Goal: Task Accomplishment & Management: Manage account settings

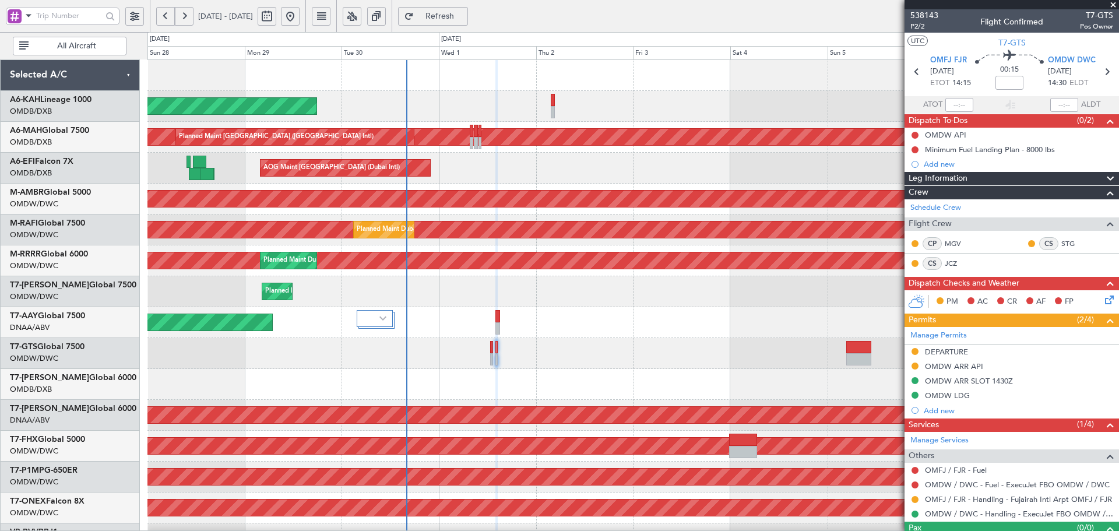
scroll to position [23, 0]
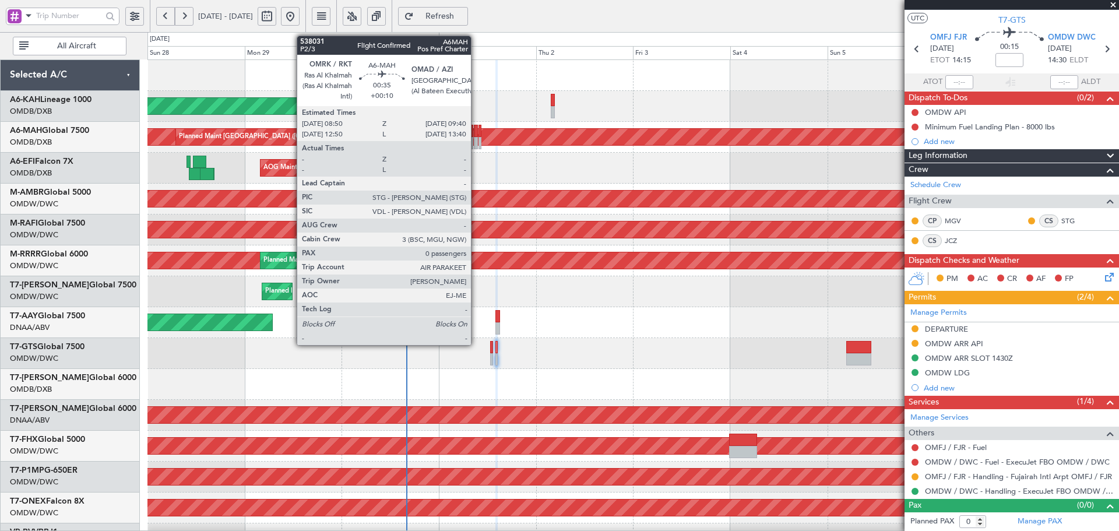
click at [476, 129] on div at bounding box center [475, 131] width 3 height 12
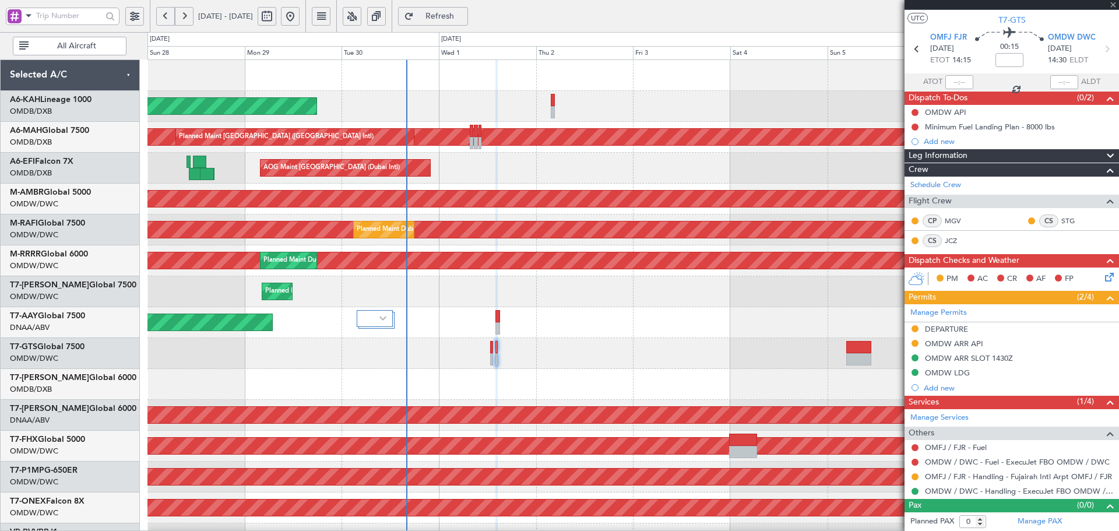
type input "+00:10"
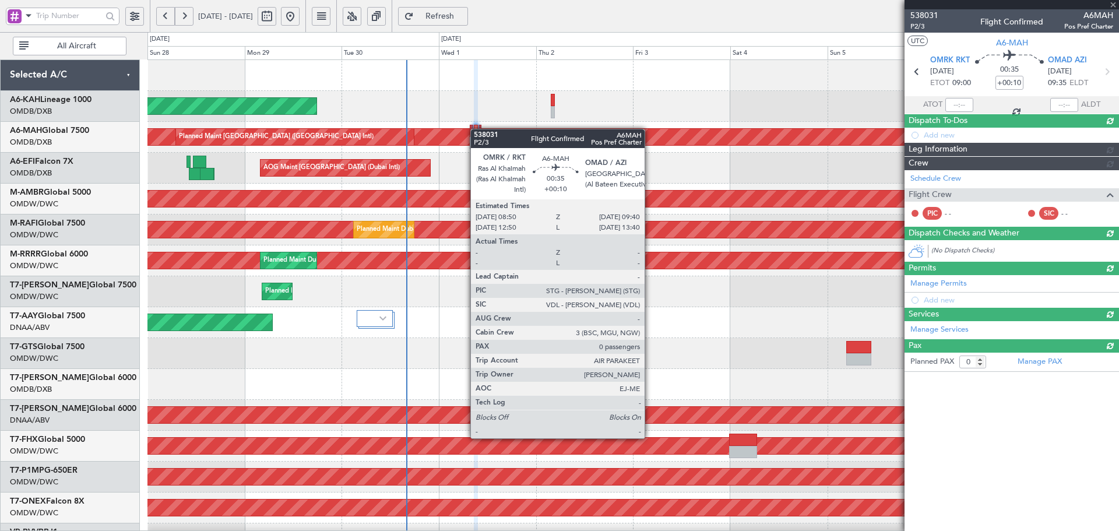
scroll to position [0, 0]
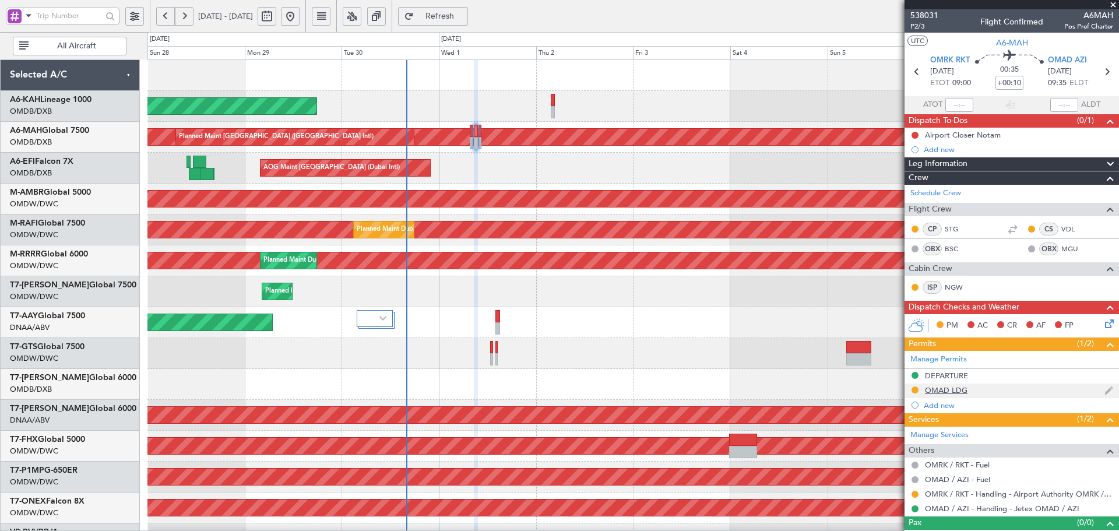
click at [951, 393] on div "OMAD LDG" at bounding box center [946, 390] width 43 height 10
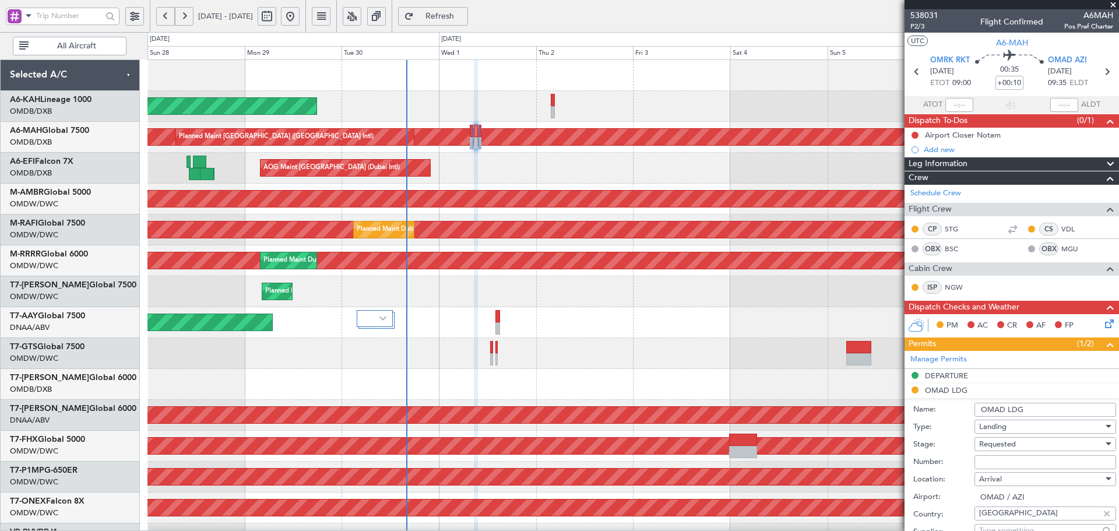
click at [986, 460] on input "Number:" at bounding box center [1045, 462] width 142 height 14
paste input "ADAC/AZI/40148/25"
type input "ADAC/AZI/40148/25"
click at [996, 443] on span "Requested" at bounding box center [997, 444] width 37 height 10
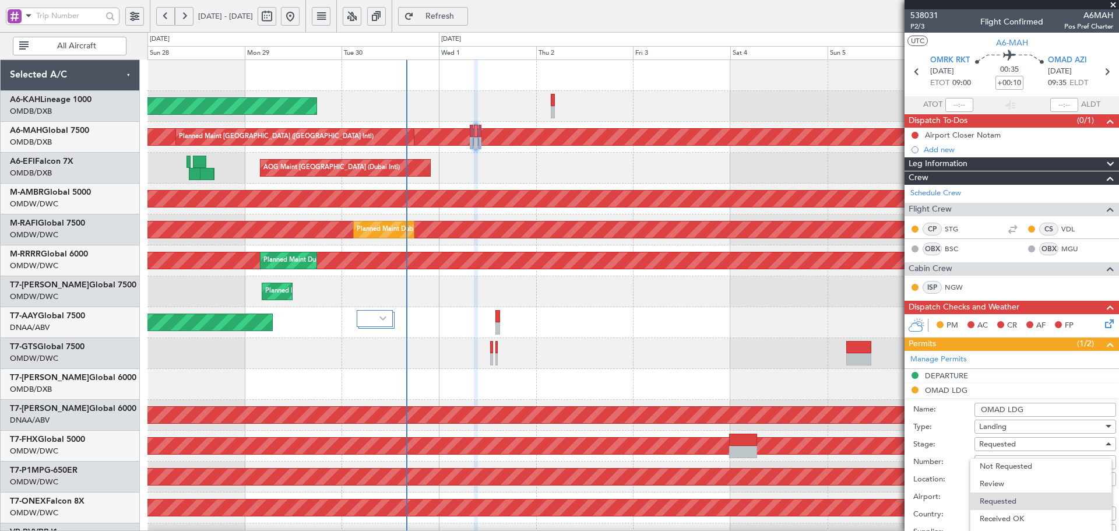
click at [1118, 358] on div at bounding box center [559, 265] width 1119 height 531
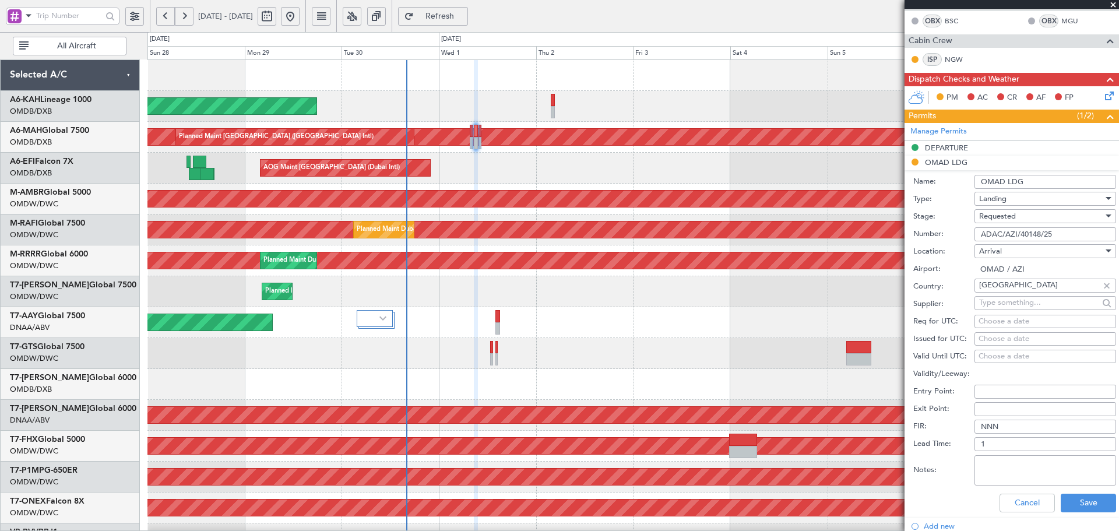
scroll to position [233, 0]
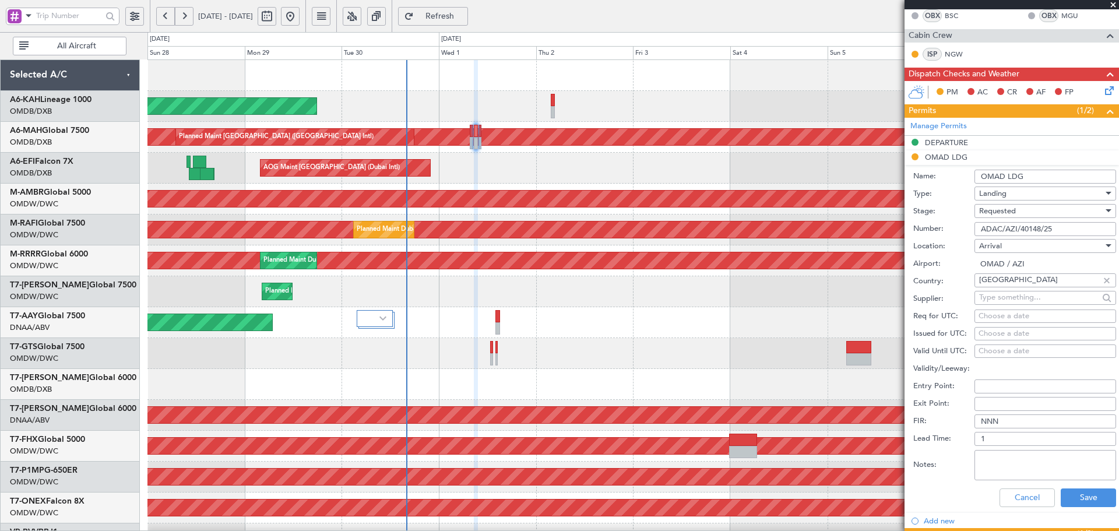
click at [996, 210] on span "Requested" at bounding box center [997, 211] width 37 height 10
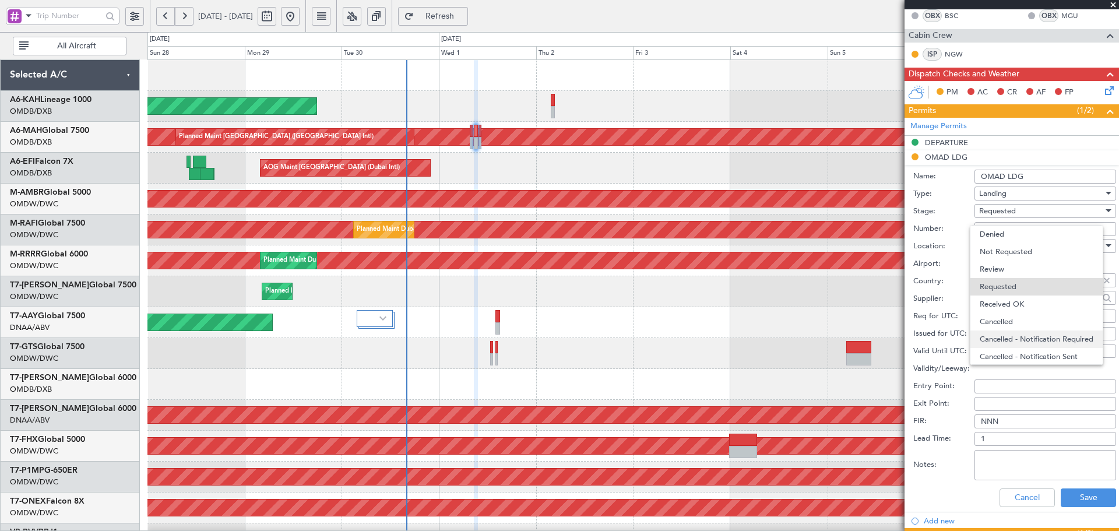
scroll to position [5, 0]
click at [1004, 300] on span "Received OK" at bounding box center [1040, 298] width 122 height 17
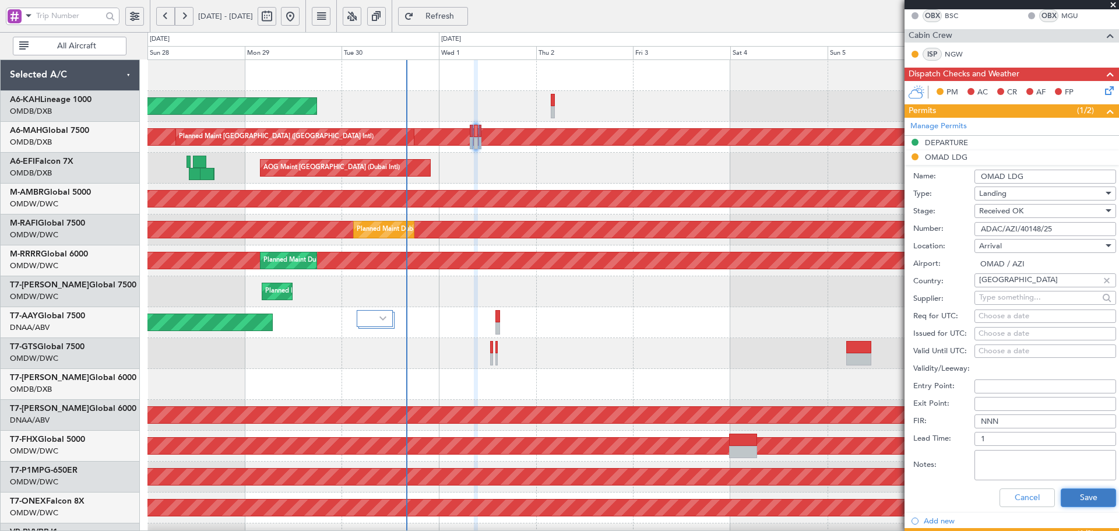
click at [1067, 496] on button "Save" at bounding box center [1087, 497] width 55 height 19
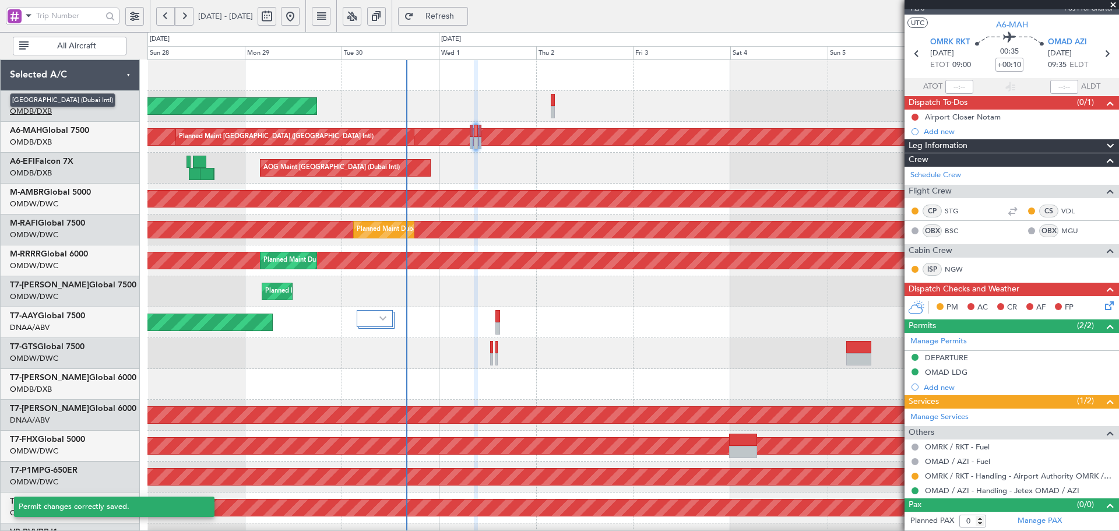
scroll to position [17, 0]
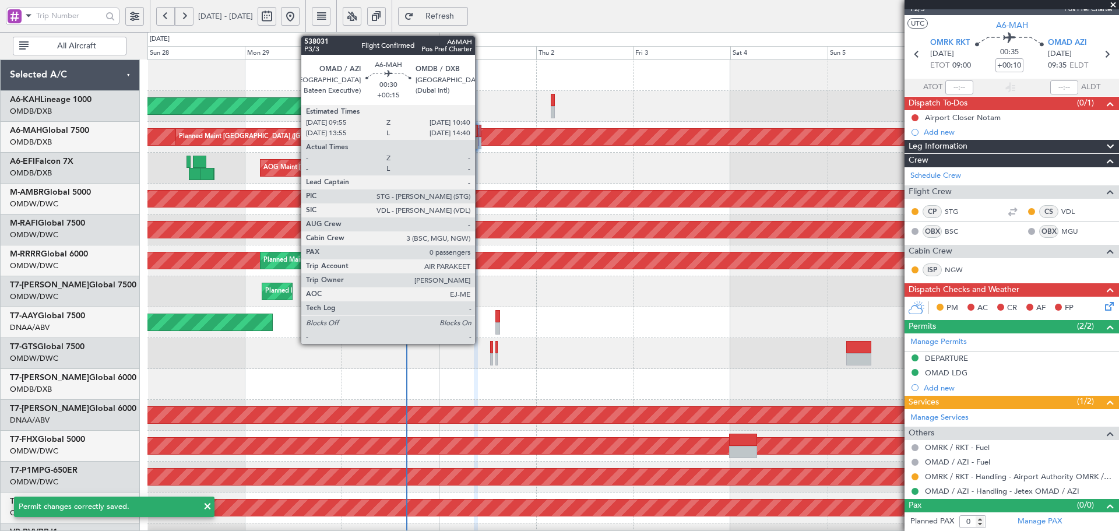
click at [480, 128] on div at bounding box center [479, 131] width 3 height 12
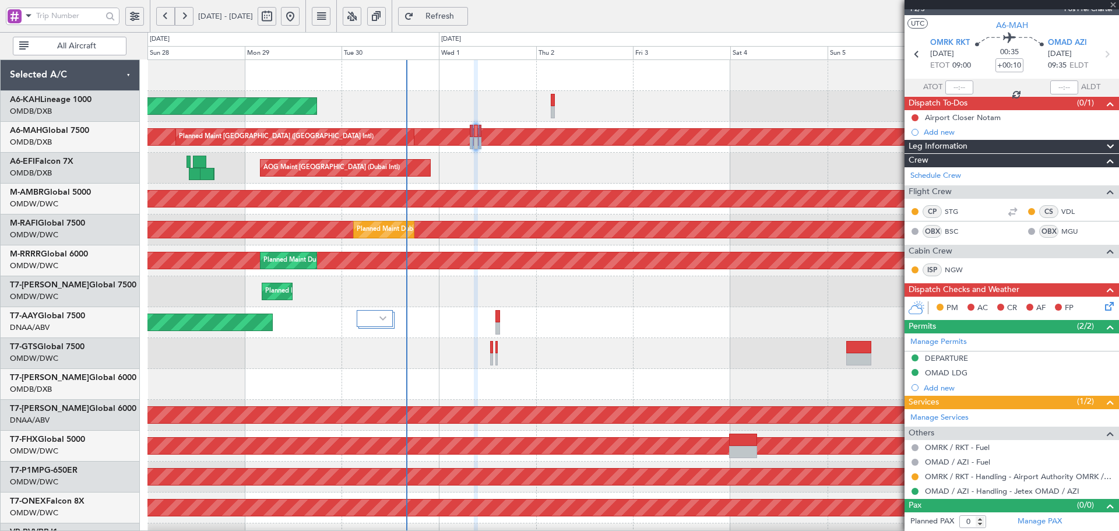
type input "+00:15"
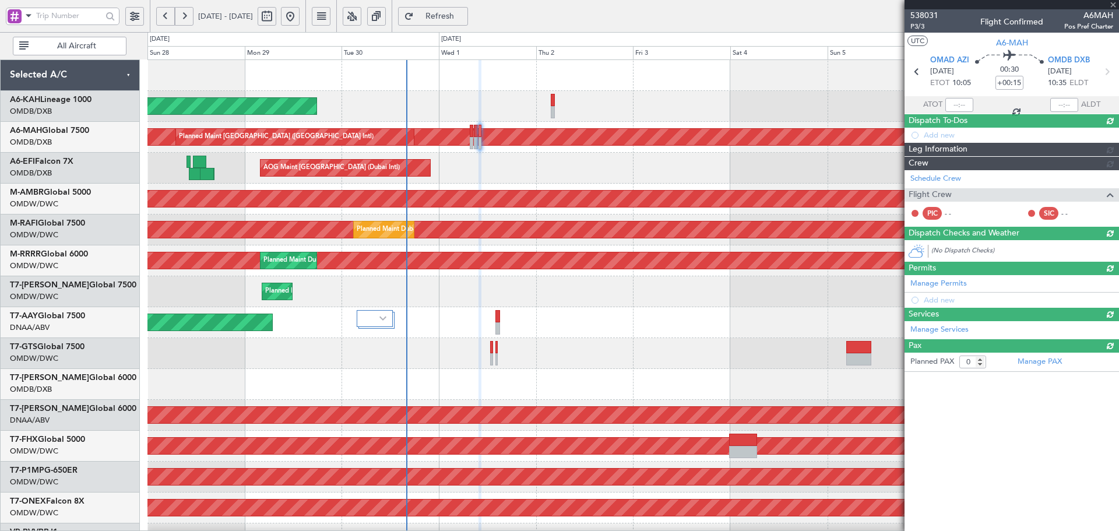
scroll to position [0, 0]
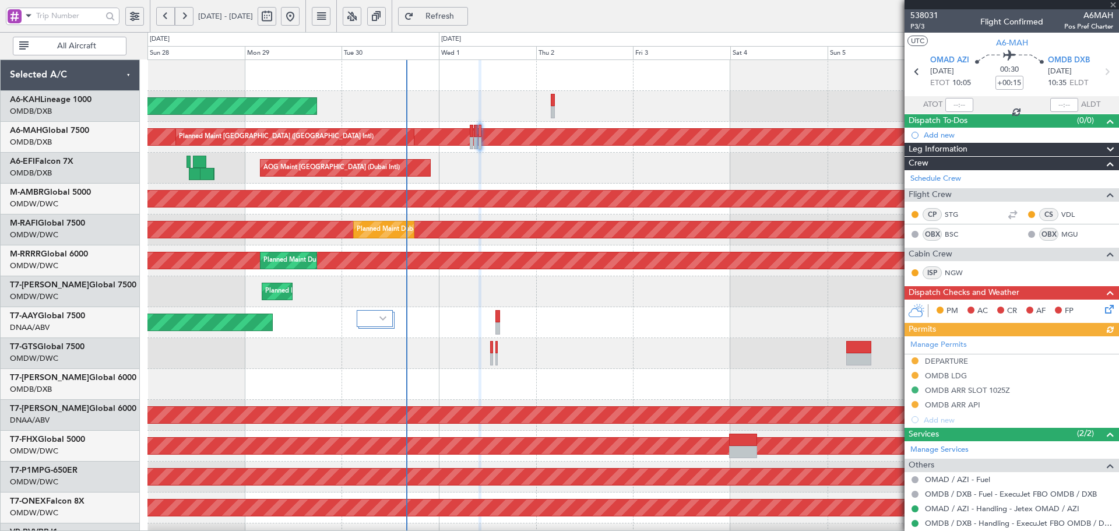
click at [947, 361] on div "Manage Permits DEPARTURE OMDB LDG OMDB ARR SLOT 1025Z OMDB ARR API Add new" at bounding box center [1011, 381] width 214 height 91
click at [953, 361] on div "DEPARTURE" at bounding box center [946, 361] width 43 height 10
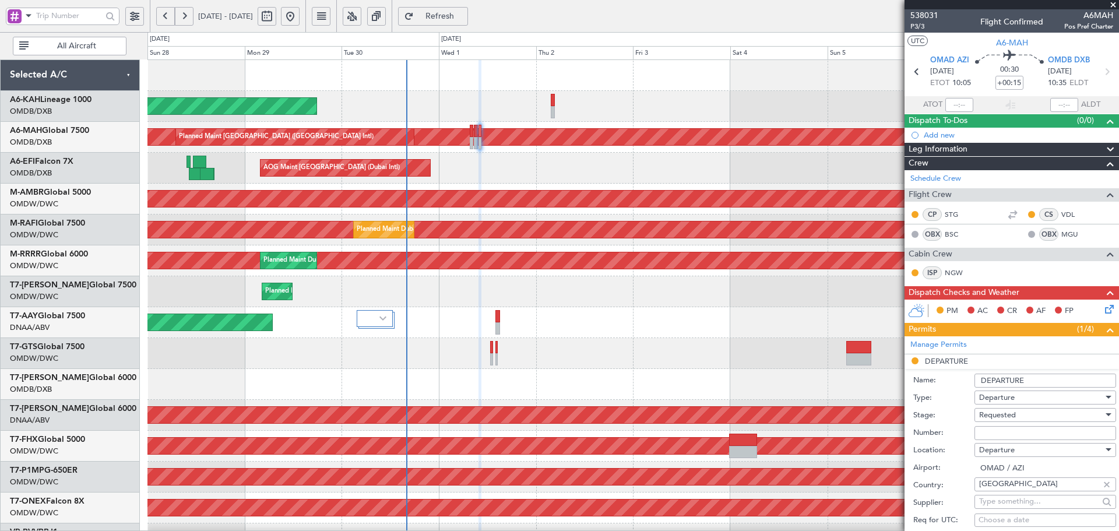
click at [1031, 436] on input "Number:" at bounding box center [1045, 433] width 142 height 14
paste input "ADAC/AZI/40148/25"
type input "ADAC/AZI/40148/25"
click at [1022, 414] on div "Requested" at bounding box center [1041, 414] width 124 height 17
click at [1015, 509] on span "Received OK" at bounding box center [1040, 507] width 122 height 17
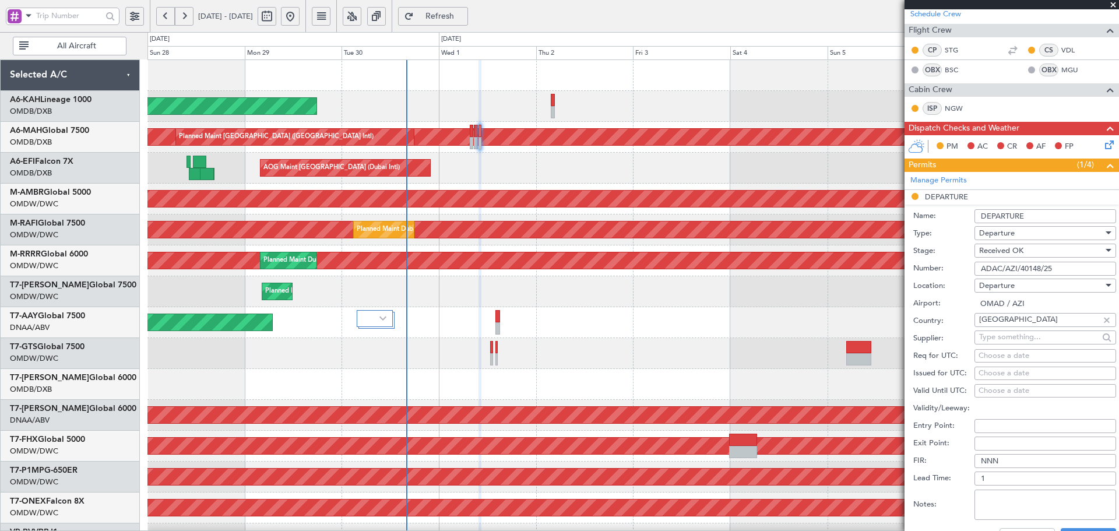
scroll to position [194, 0]
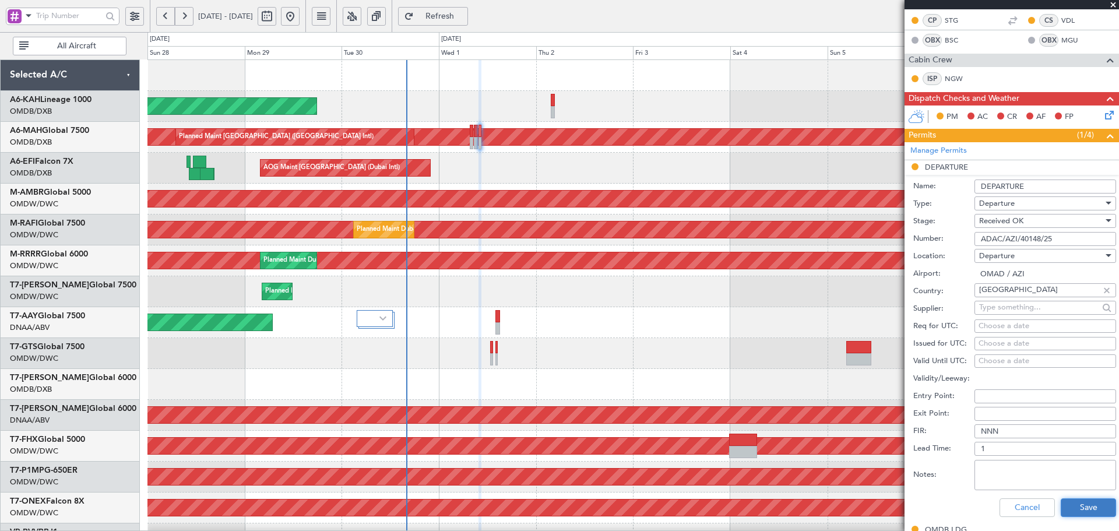
click at [1074, 508] on button "Save" at bounding box center [1087, 507] width 55 height 19
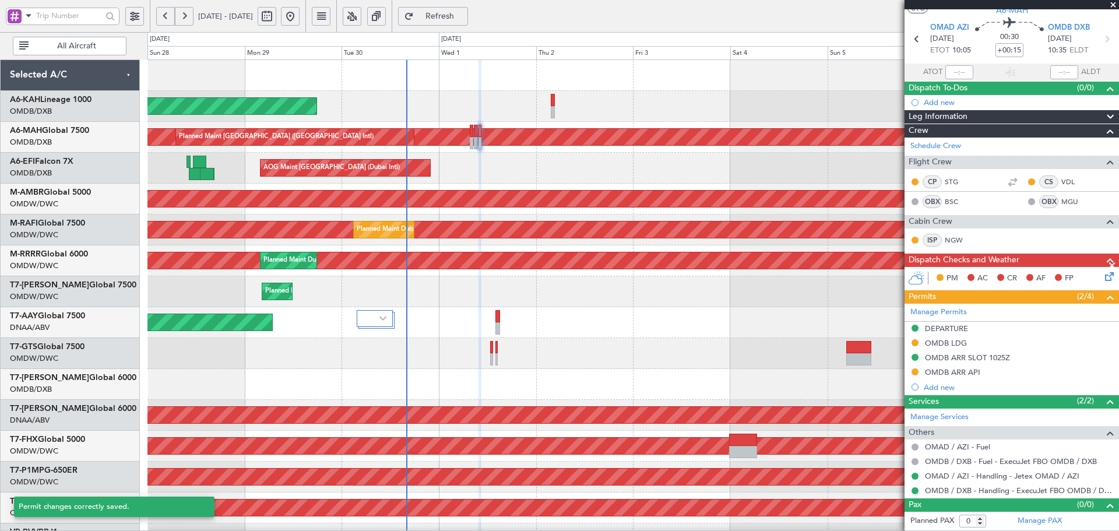
scroll to position [32, 0]
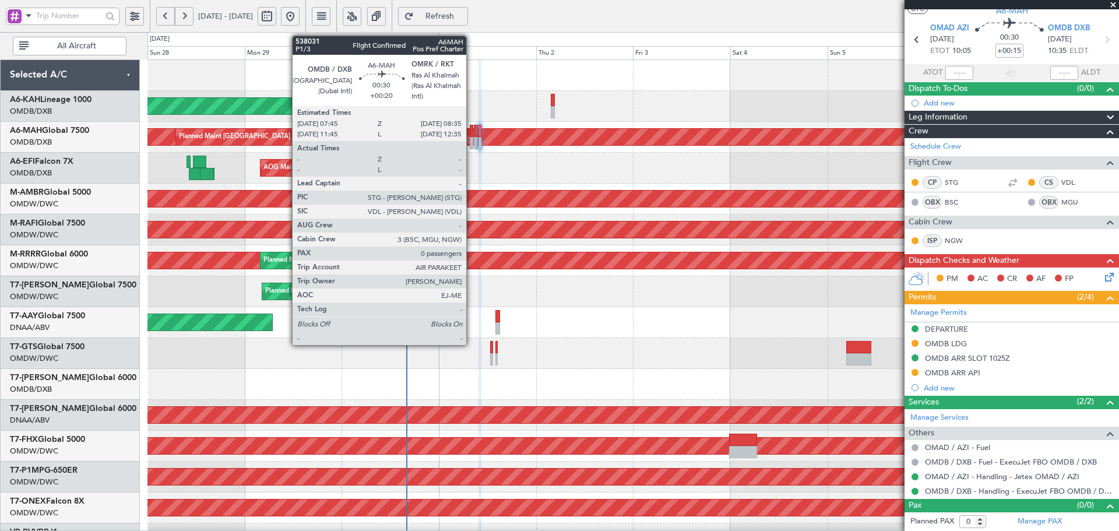
click at [471, 126] on div at bounding box center [471, 131] width 3 height 12
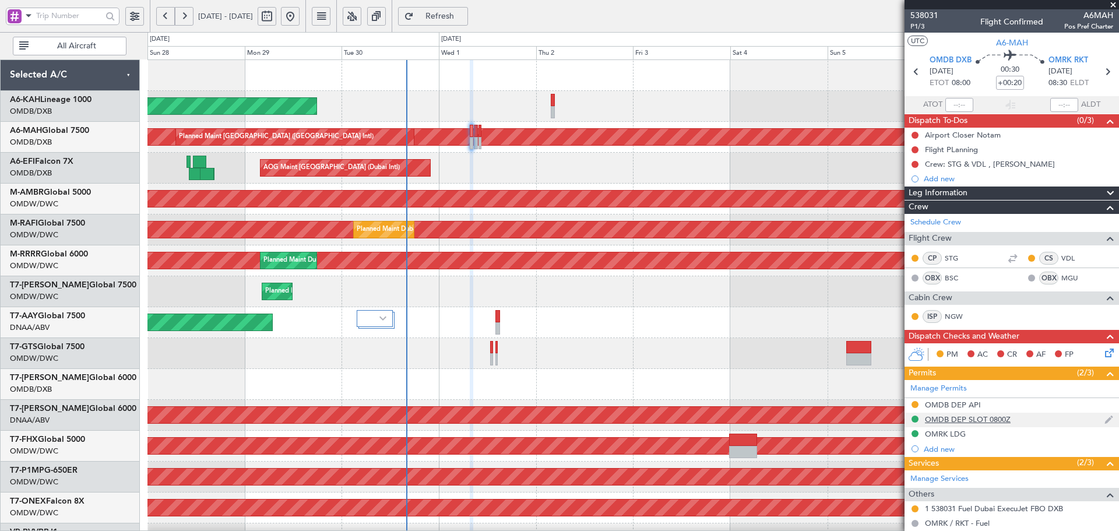
scroll to position [61, 0]
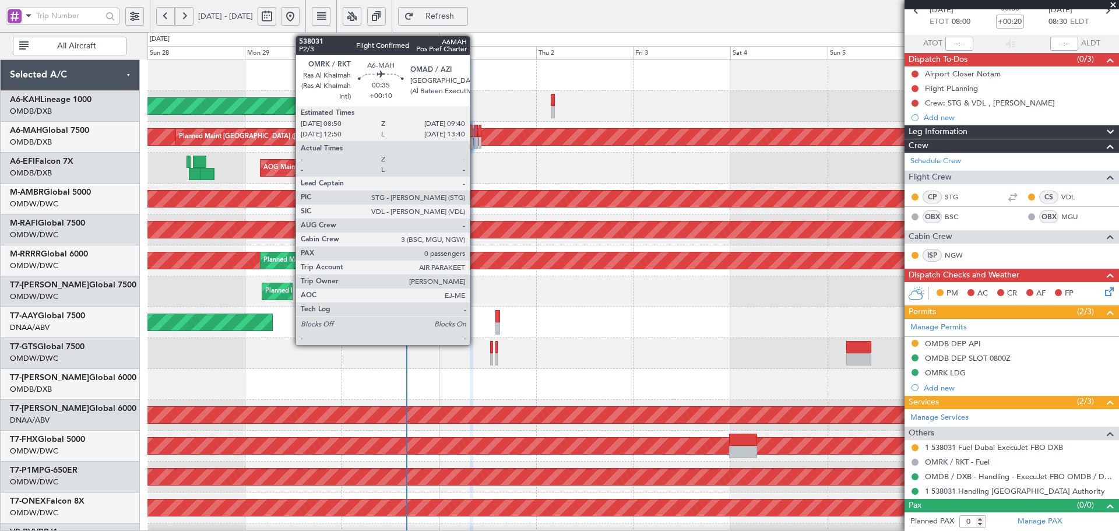
click at [475, 130] on div at bounding box center [475, 131] width 3 height 12
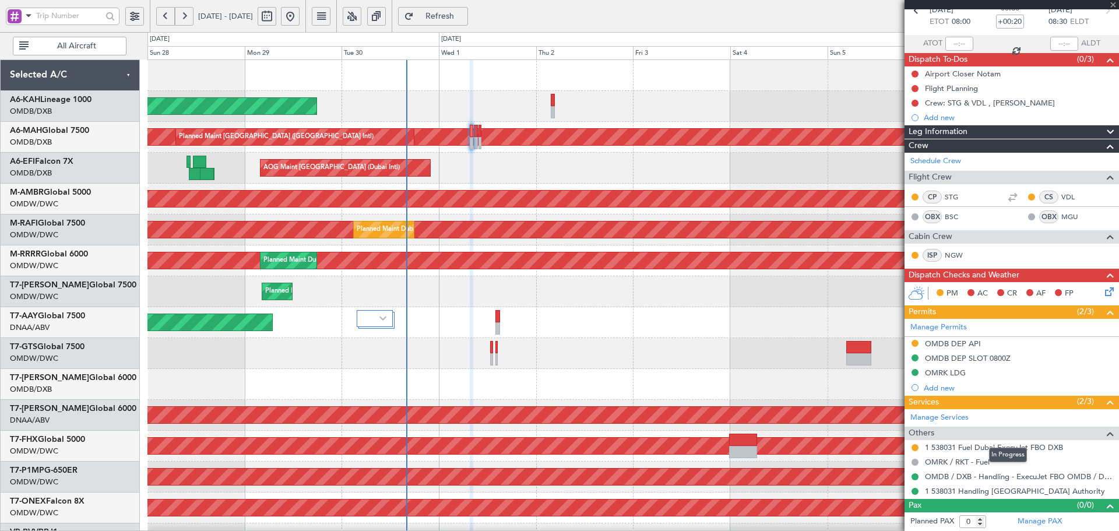
type input "+00:10"
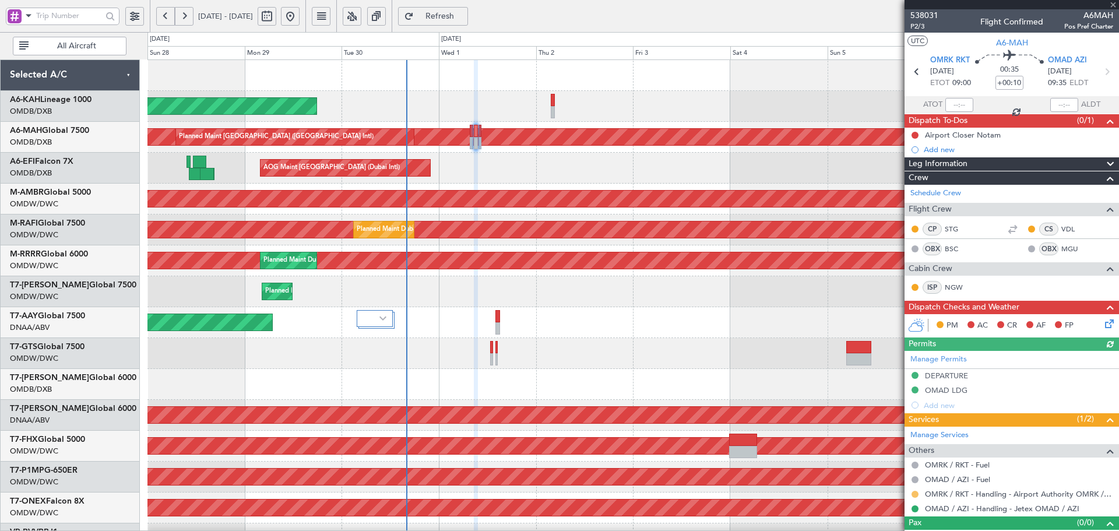
click at [914, 494] on button at bounding box center [914, 494] width 7 height 7
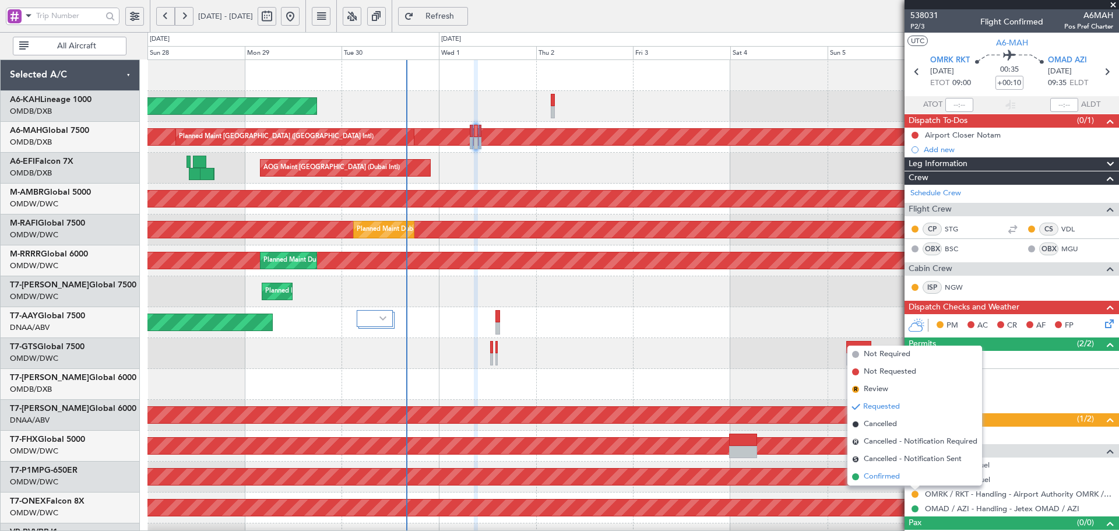
click at [866, 472] on span "Confirmed" at bounding box center [881, 477] width 36 height 12
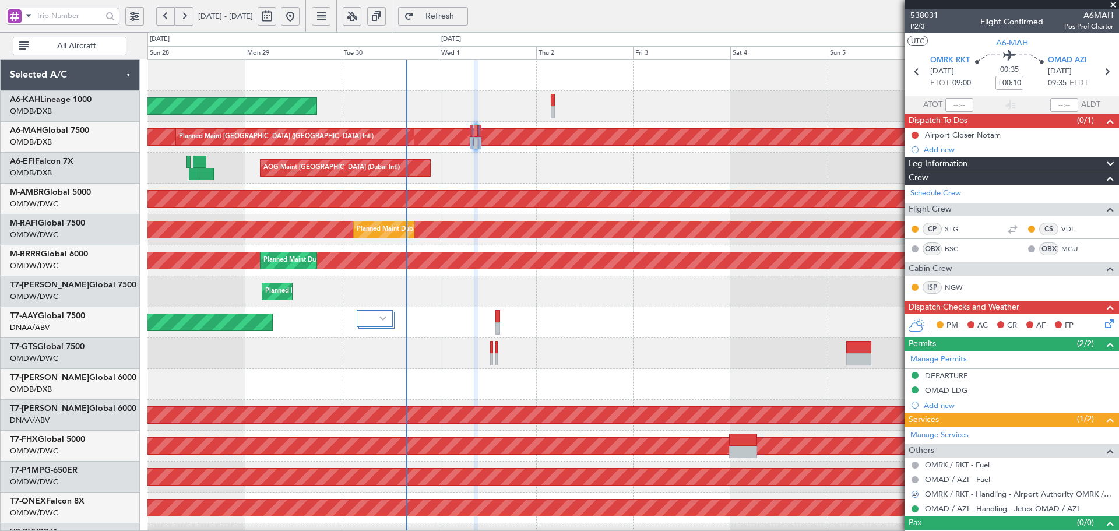
click at [464, 14] on span "Refresh" at bounding box center [440, 16] width 48 height 8
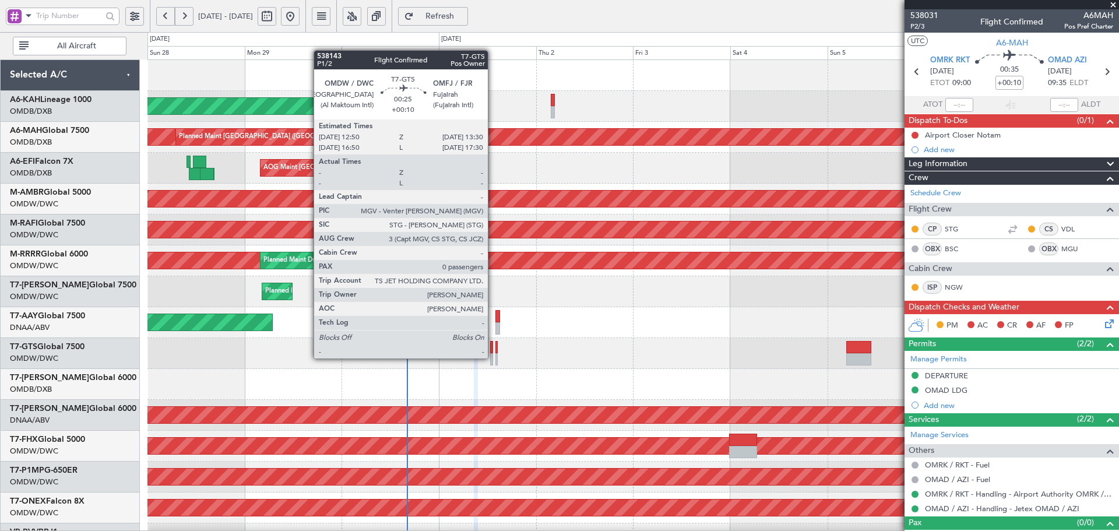
click at [493, 357] on div at bounding box center [491, 359] width 3 height 12
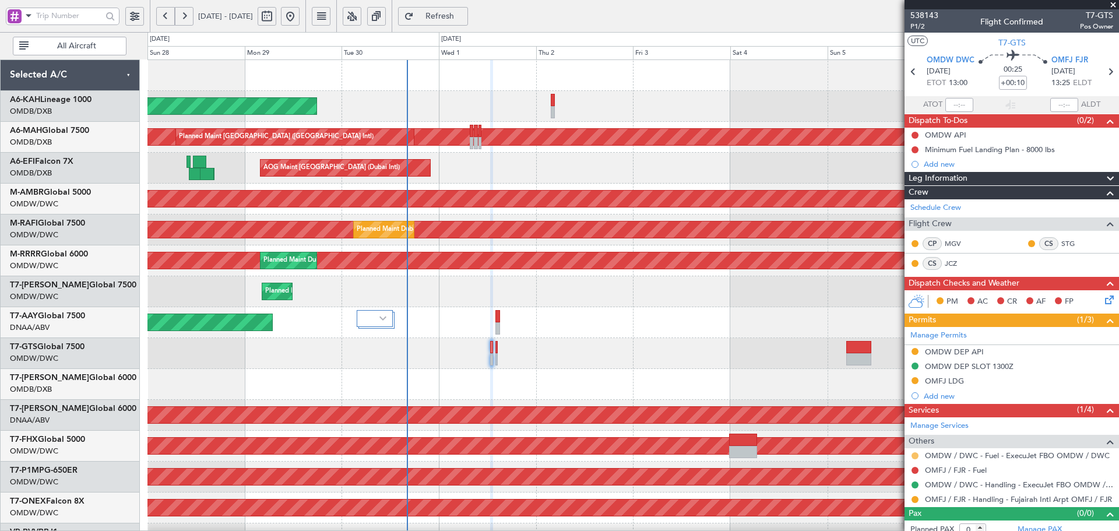
click at [913, 455] on button at bounding box center [914, 455] width 7 height 7
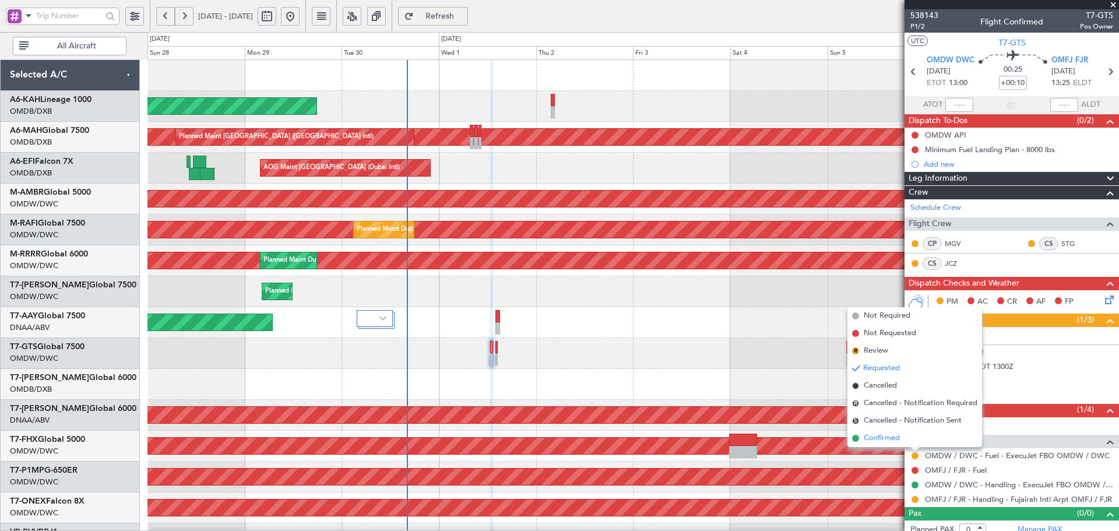
click at [883, 440] on span "Confirmed" at bounding box center [881, 438] width 36 height 12
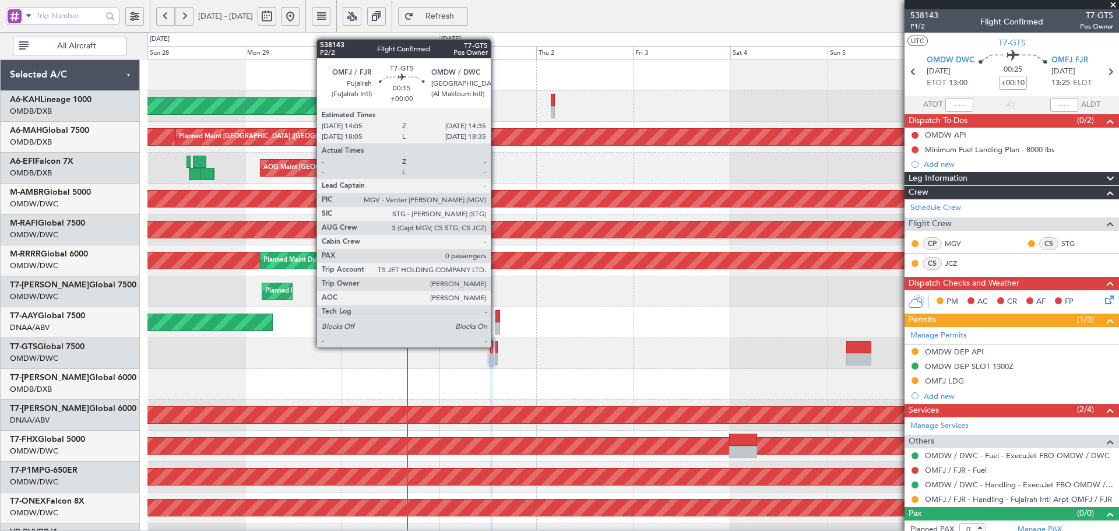
click at [496, 346] on div at bounding box center [496, 347] width 2 height 12
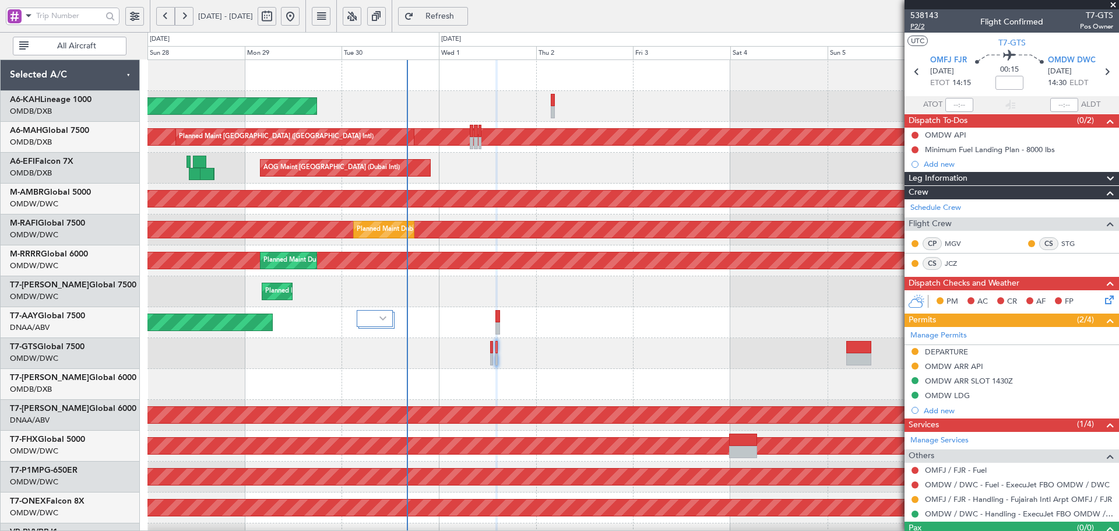
click at [922, 27] on span "P2/2" at bounding box center [924, 27] width 28 height 10
click at [464, 17] on span "Refresh" at bounding box center [440, 16] width 48 height 8
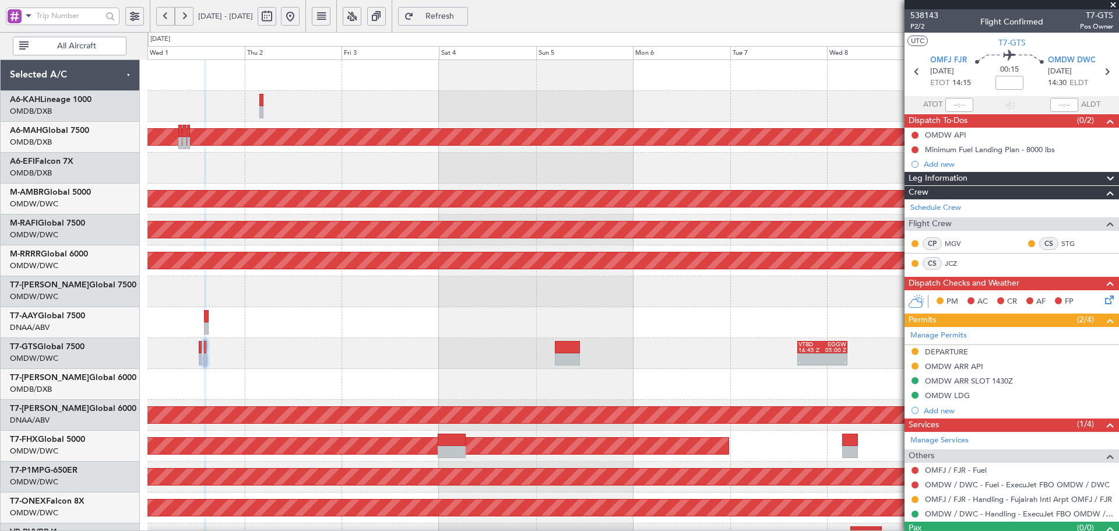
click at [387, 180] on div "AOG Maint [GEOGRAPHIC_DATA] (Dubai Intl)" at bounding box center [632, 168] width 971 height 31
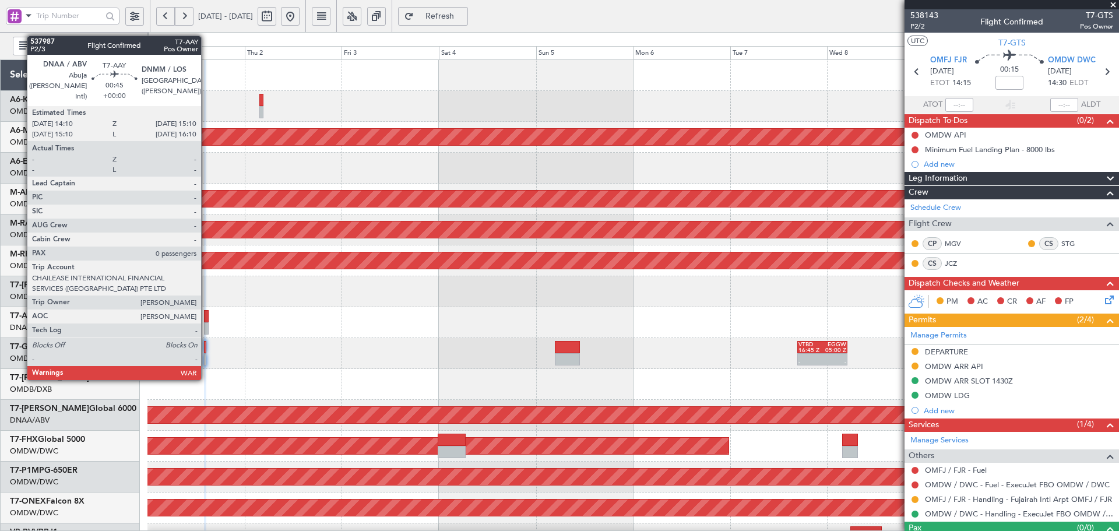
click at [206, 322] on div at bounding box center [206, 316] width 4 height 12
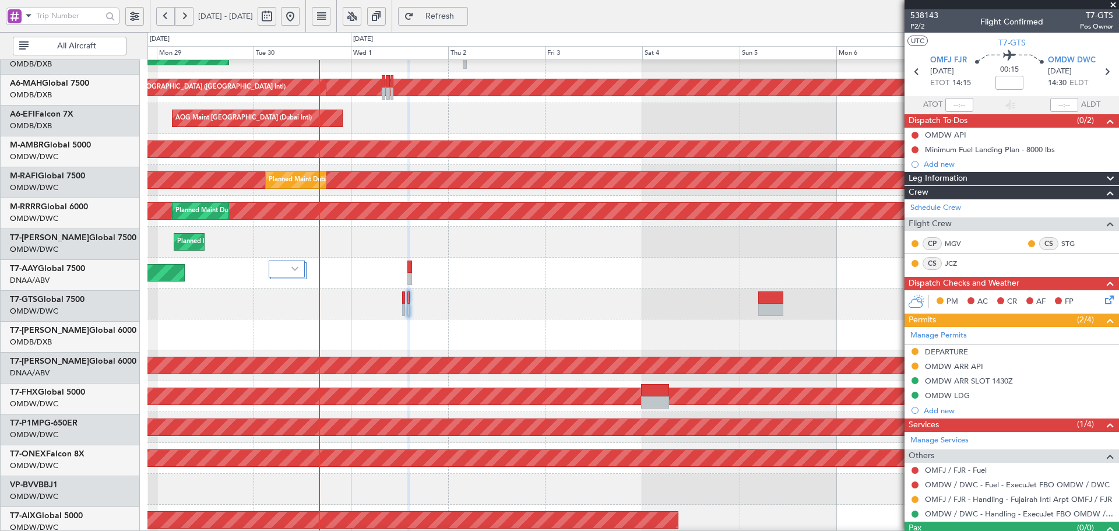
scroll to position [51, 0]
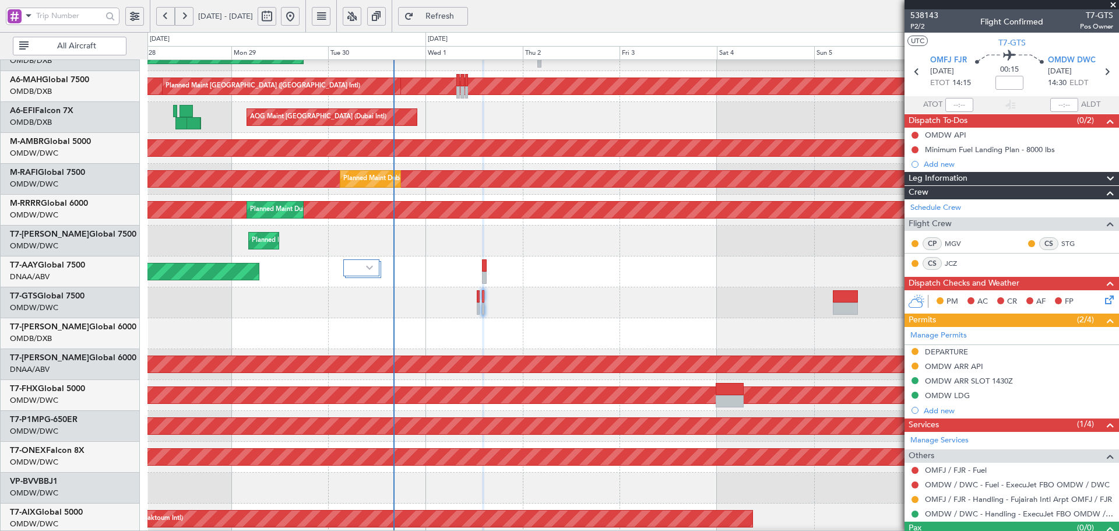
click at [583, 330] on div at bounding box center [632, 333] width 971 height 31
click at [462, 18] on span "Refresh" at bounding box center [440, 16] width 48 height 8
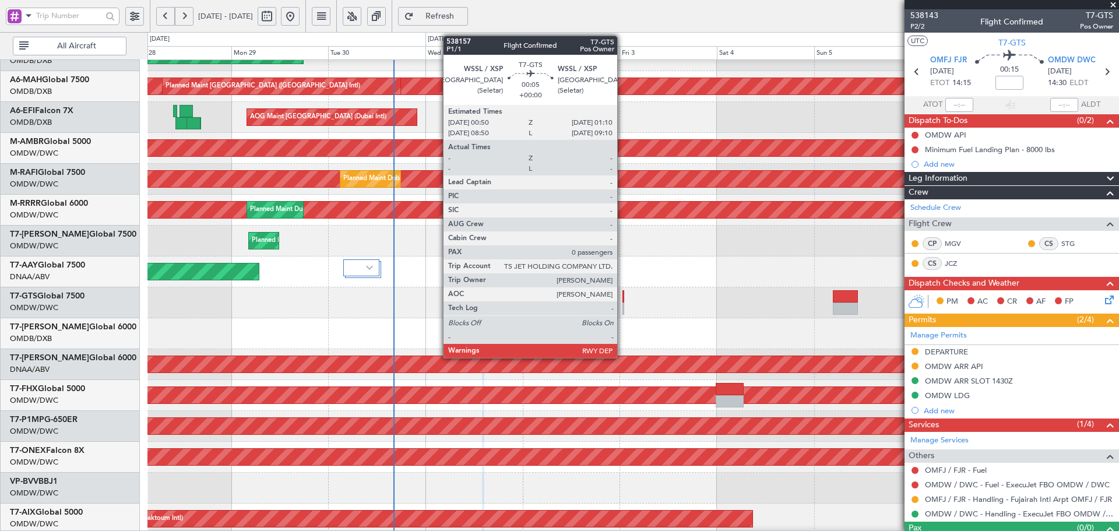
click at [622, 295] on div at bounding box center [623, 296] width 2 height 12
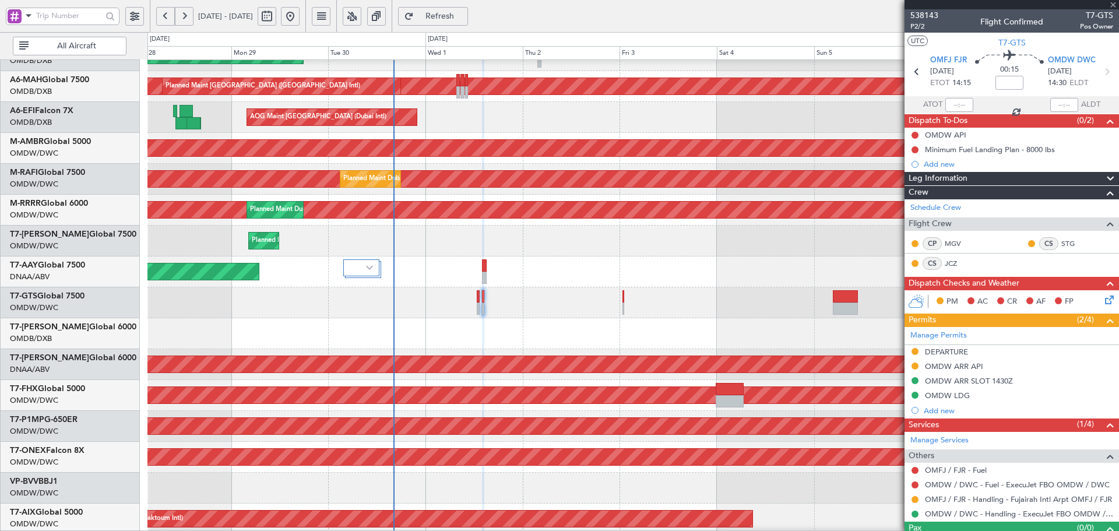
click at [622, 295] on div at bounding box center [623, 296] width 2 height 12
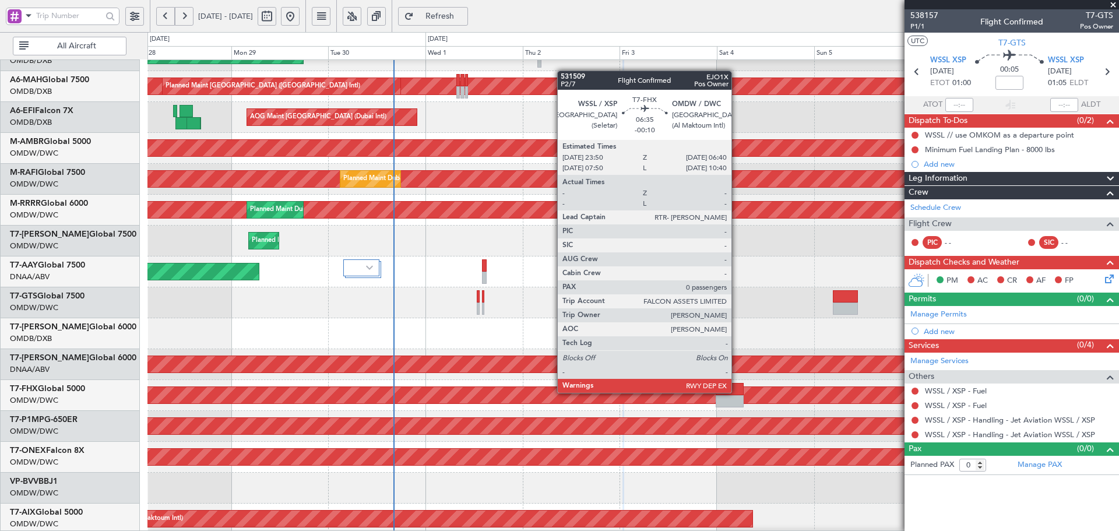
click at [736, 391] on div at bounding box center [729, 389] width 28 height 12
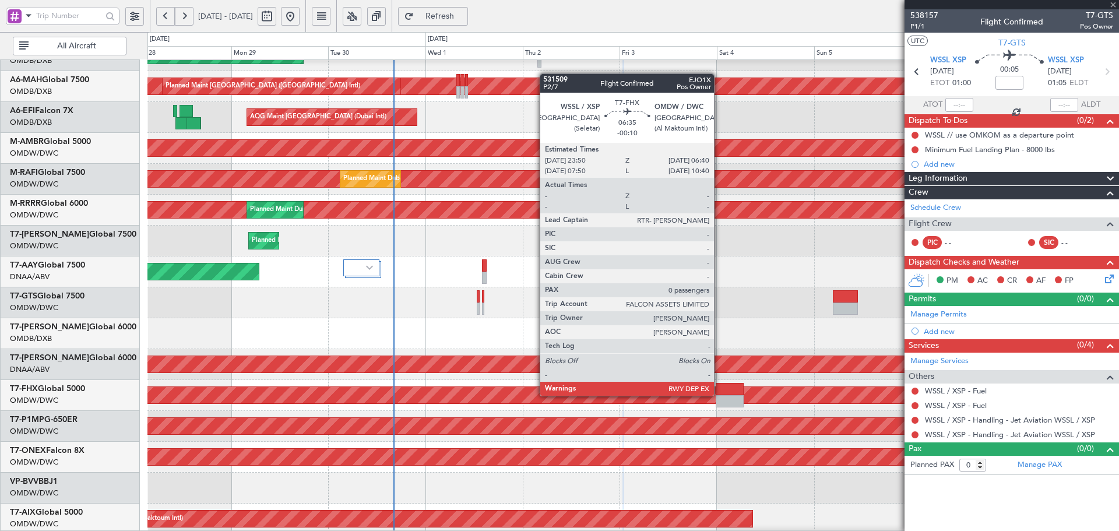
type input "-00:10"
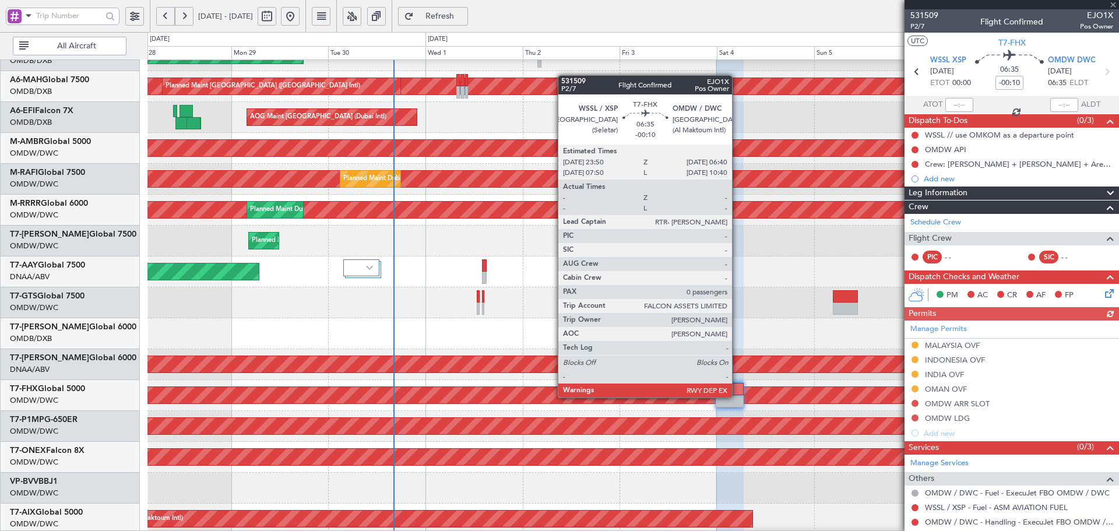
click at [737, 396] on div at bounding box center [729, 401] width 28 height 12
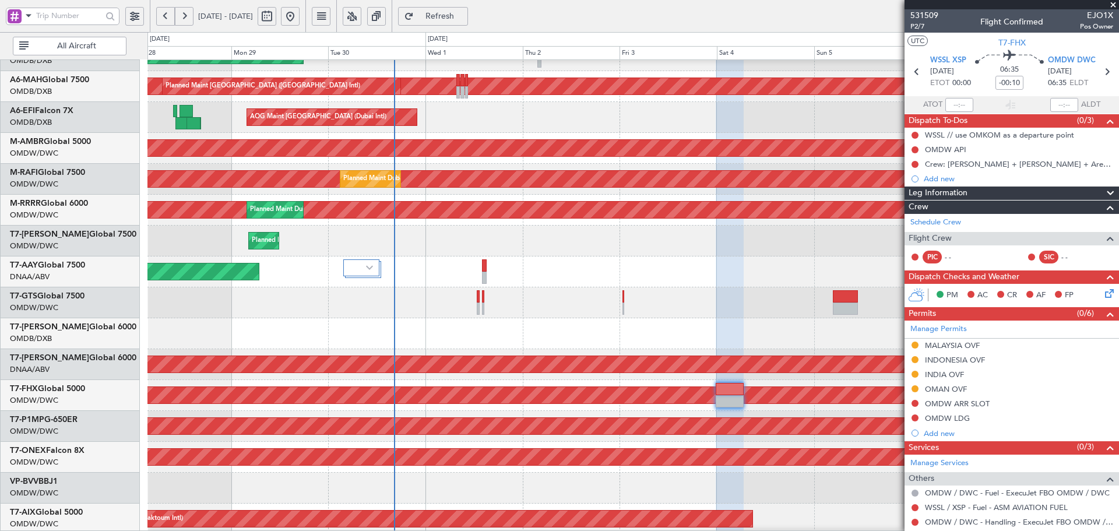
click at [468, 10] on button "Refresh" at bounding box center [433, 16] width 70 height 19
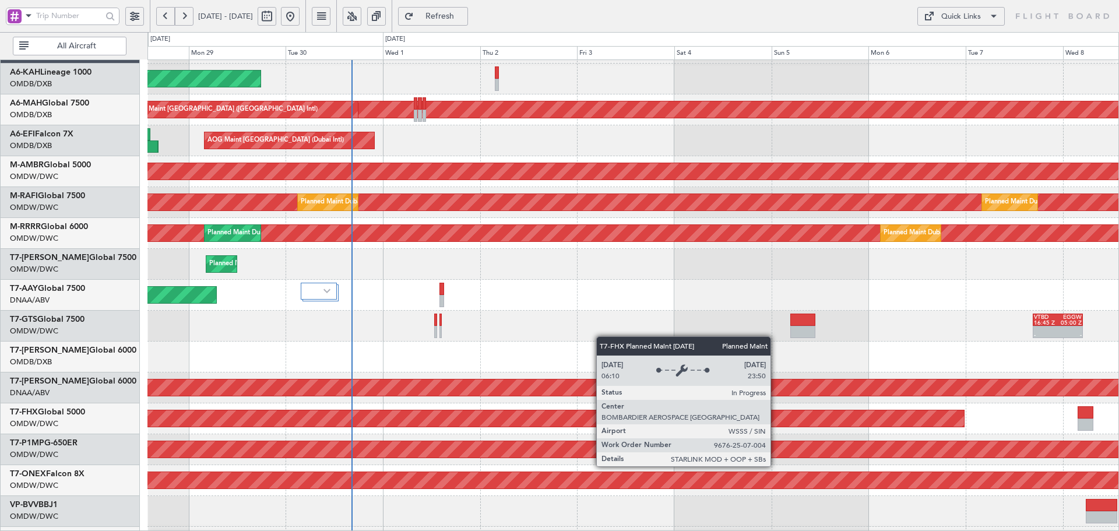
scroll to position [38, 0]
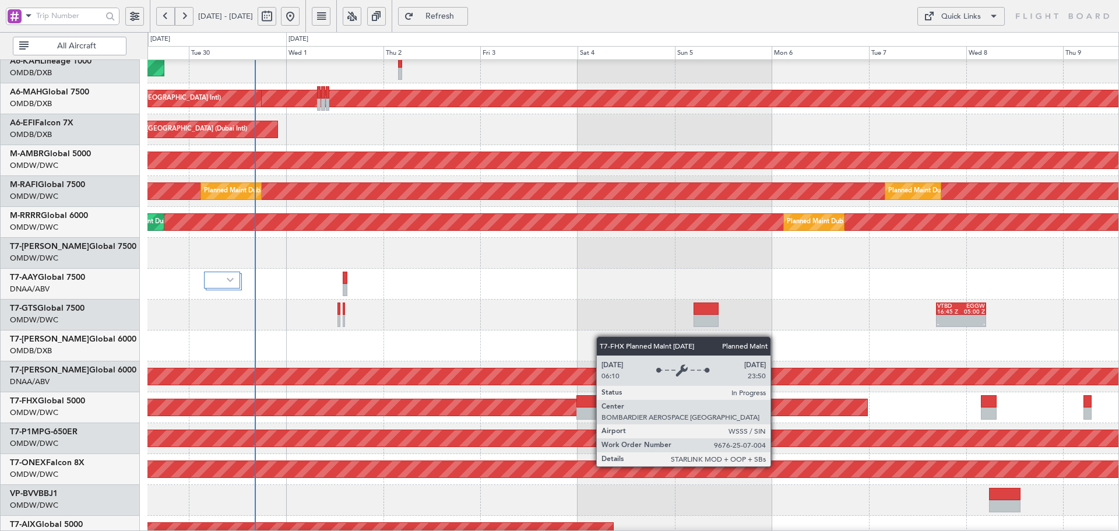
click at [397, 417] on div "Planned Maint [GEOGRAPHIC_DATA] ([GEOGRAPHIC_DATA])" at bounding box center [22, 407] width 1691 height 19
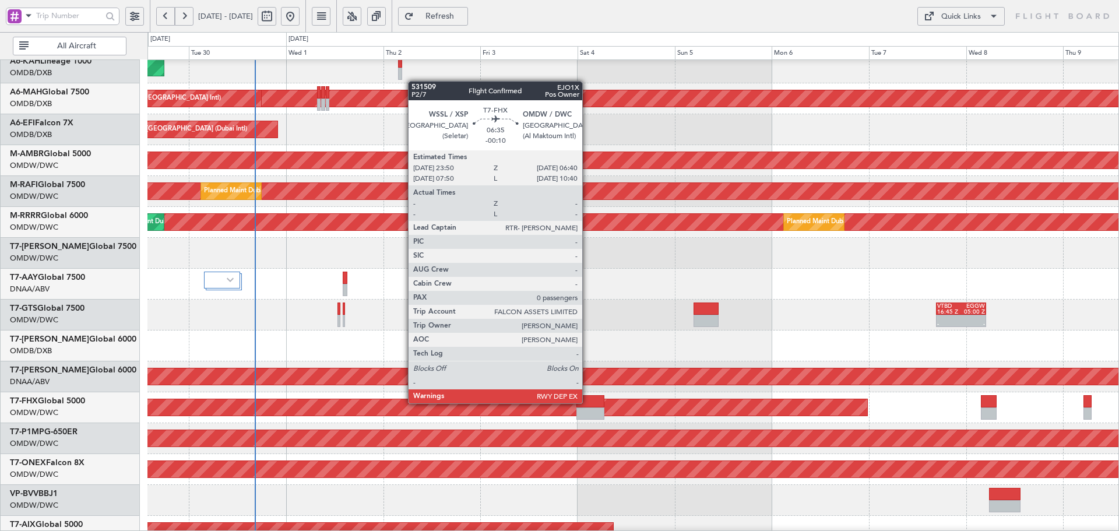
click at [587, 402] on div at bounding box center [590, 401] width 28 height 12
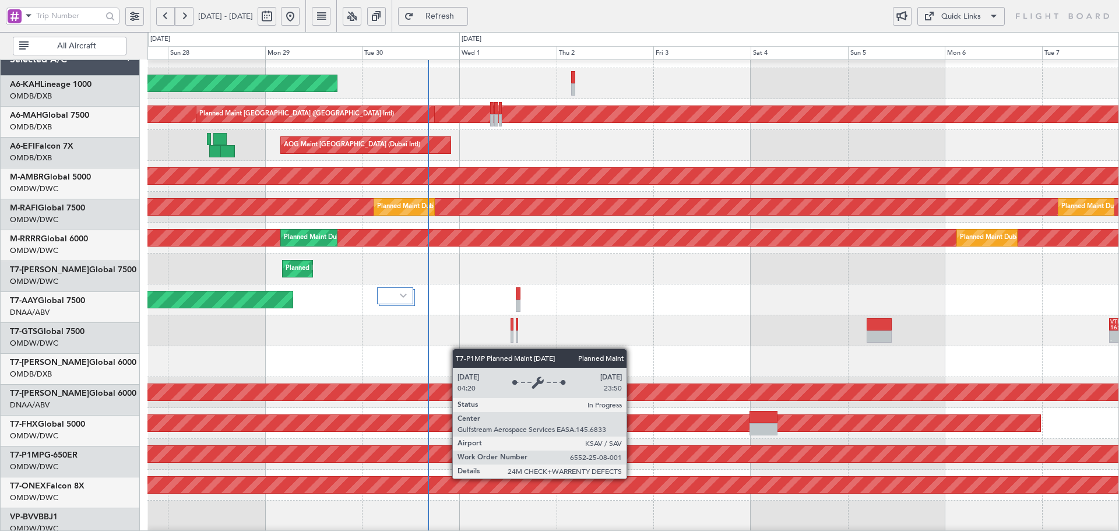
scroll to position [23, 0]
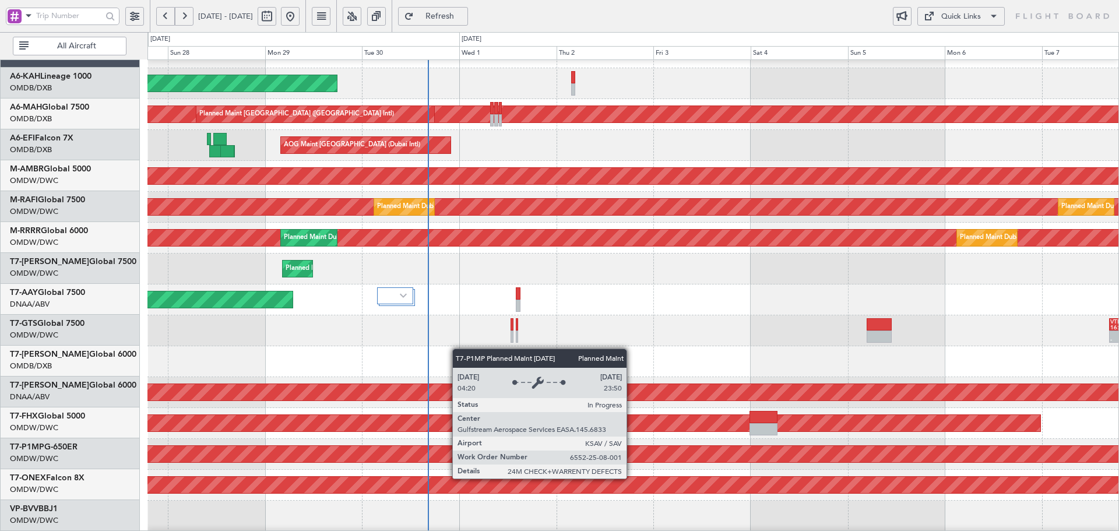
click at [425, 454] on div "Planned Maint Savannah (Savannah/hilton Head Intl)" at bounding box center [632, 454] width 2911 height 16
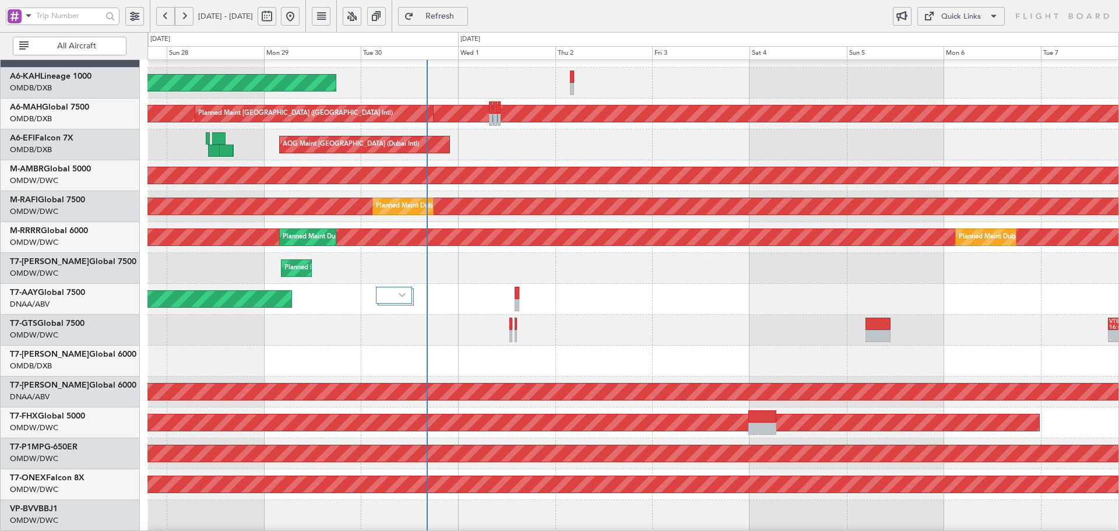
click at [450, 15] on button "Refresh" at bounding box center [433, 16] width 70 height 19
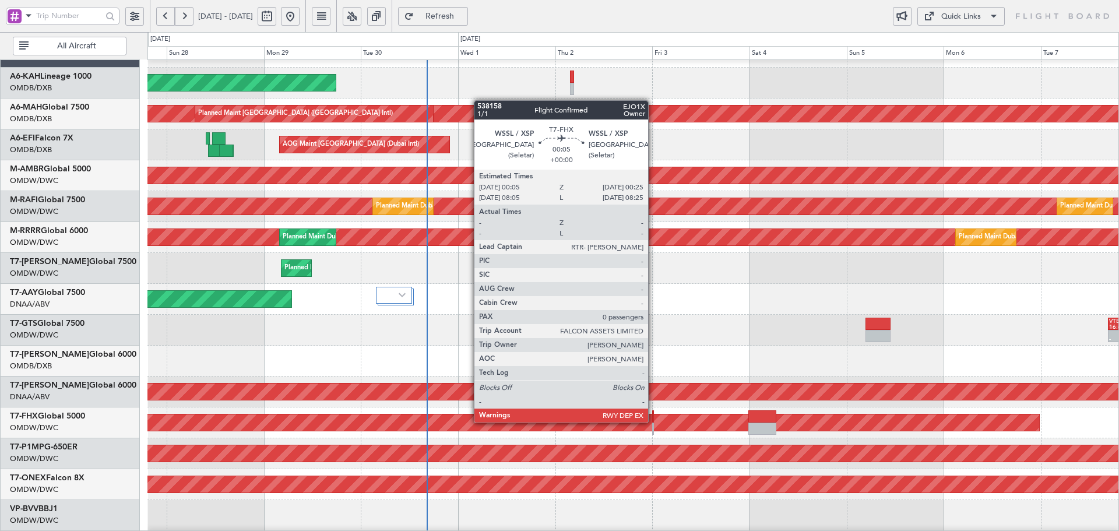
click at [653, 421] on div at bounding box center [653, 416] width 2 height 12
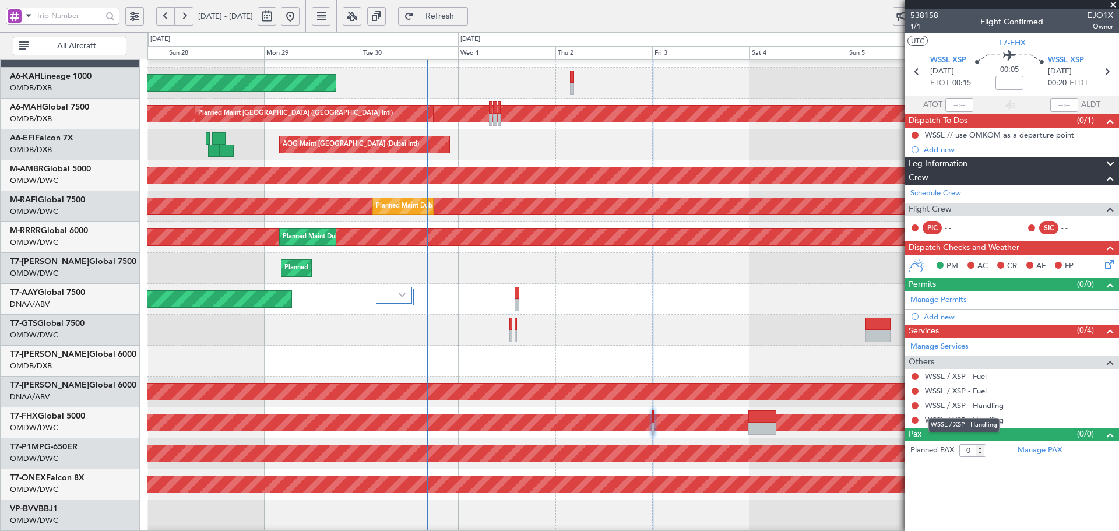
click at [979, 408] on link "WSSL / XSP - Handling" at bounding box center [964, 405] width 79 height 10
click at [456, 18] on span "Refresh" at bounding box center [440, 16] width 48 height 8
click at [980, 423] on link "WSSL / XSP - Handling" at bounding box center [964, 420] width 79 height 10
click at [464, 14] on span "Refresh" at bounding box center [440, 16] width 48 height 8
click at [464, 12] on span "Refresh" at bounding box center [440, 16] width 48 height 8
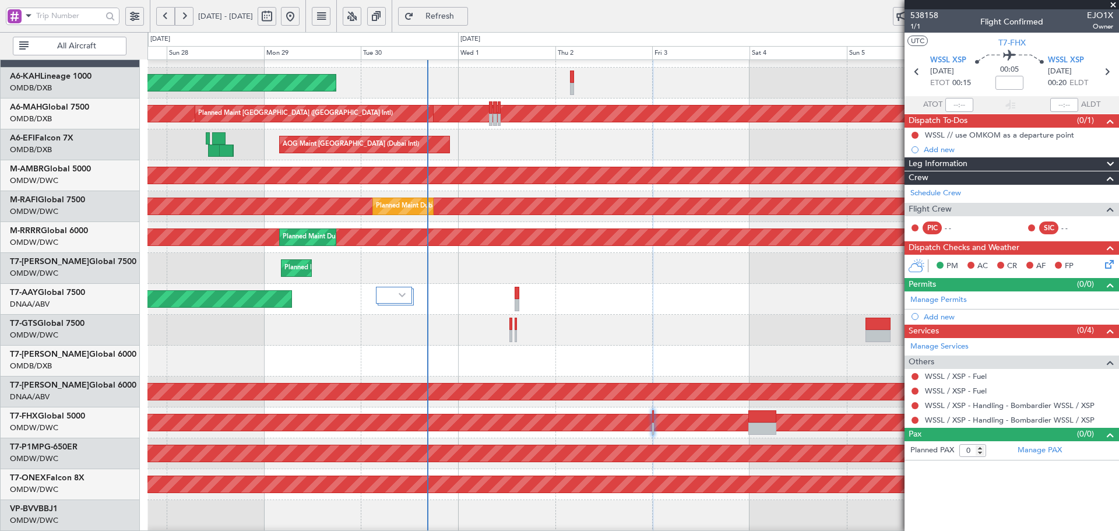
click at [464, 18] on span "Refresh" at bounding box center [440, 16] width 48 height 8
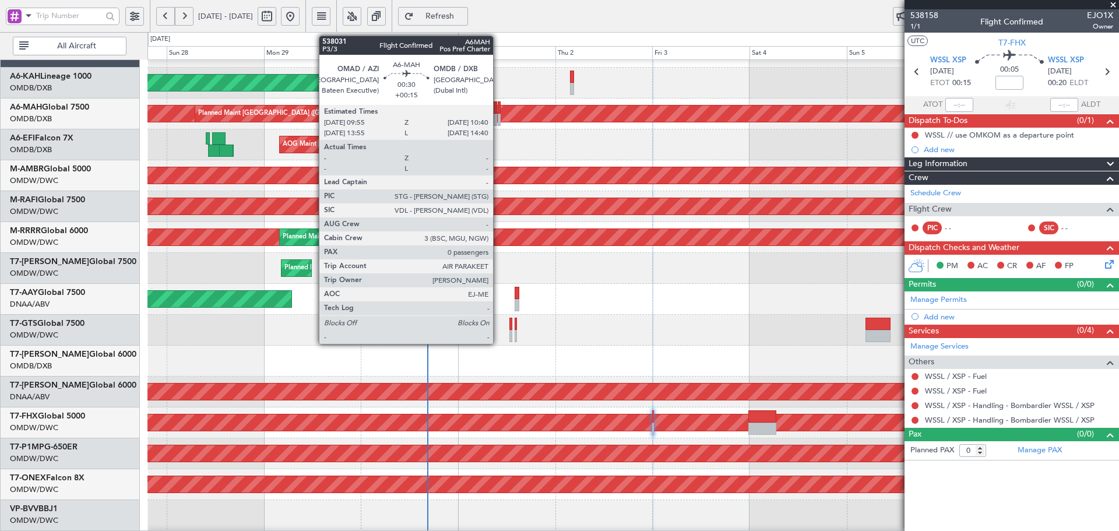
click at [498, 114] on div at bounding box center [499, 120] width 3 height 12
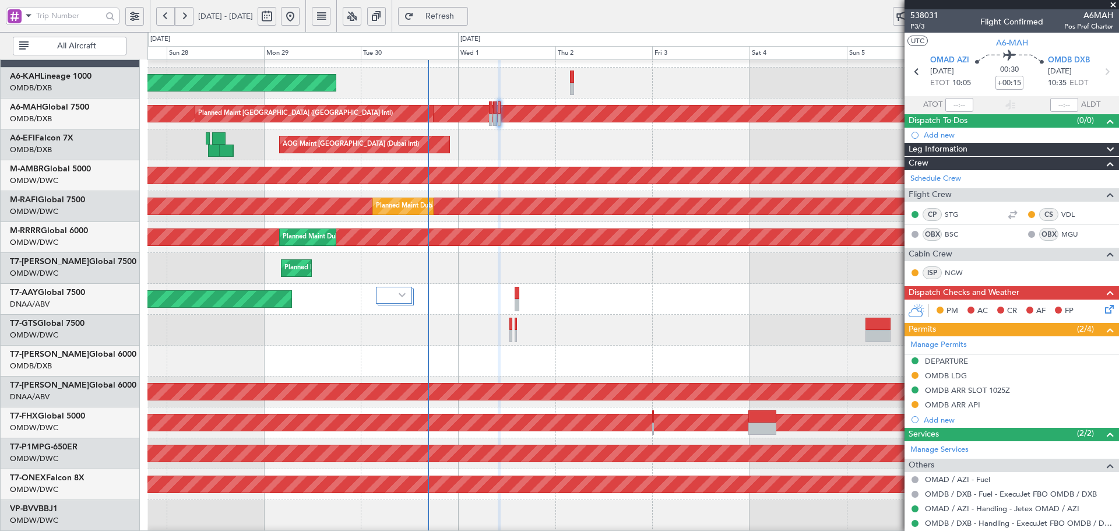
click at [419, 410] on div "Planned Maint [GEOGRAPHIC_DATA] ([GEOGRAPHIC_DATA])" at bounding box center [632, 422] width 971 height 31
click at [69, 323] on link "T7-GTS Global 7500" at bounding box center [47, 323] width 75 height 8
click at [464, 18] on span "Refresh" at bounding box center [440, 16] width 48 height 8
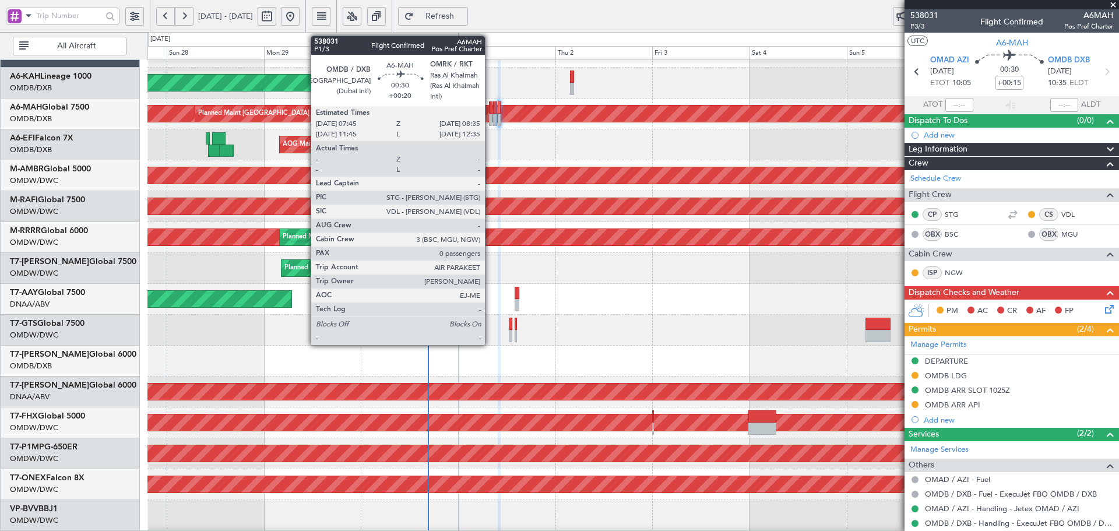
click at [490, 112] on div at bounding box center [490, 107] width 3 height 12
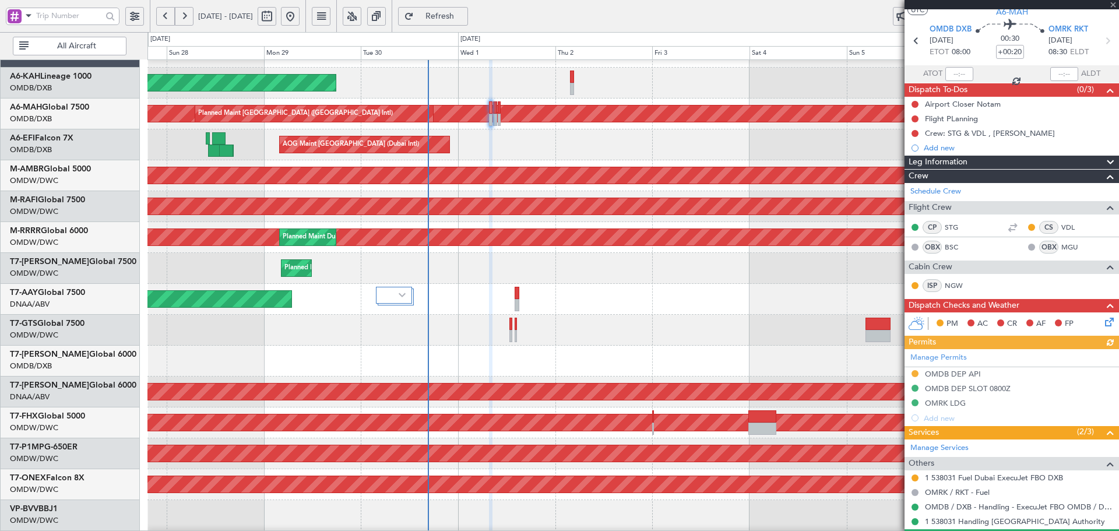
scroll to position [61, 0]
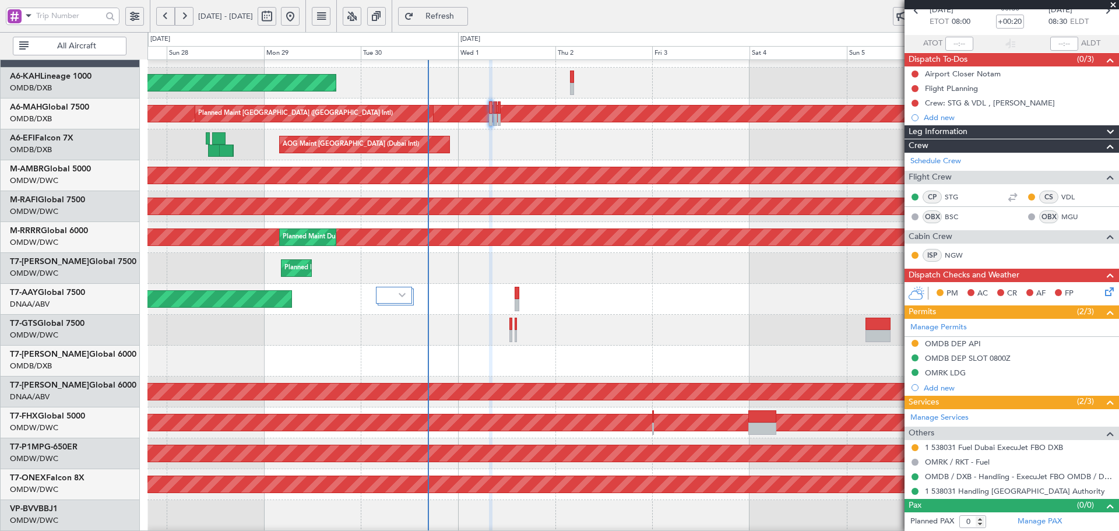
click at [915, 343] on button at bounding box center [914, 343] width 7 height 7
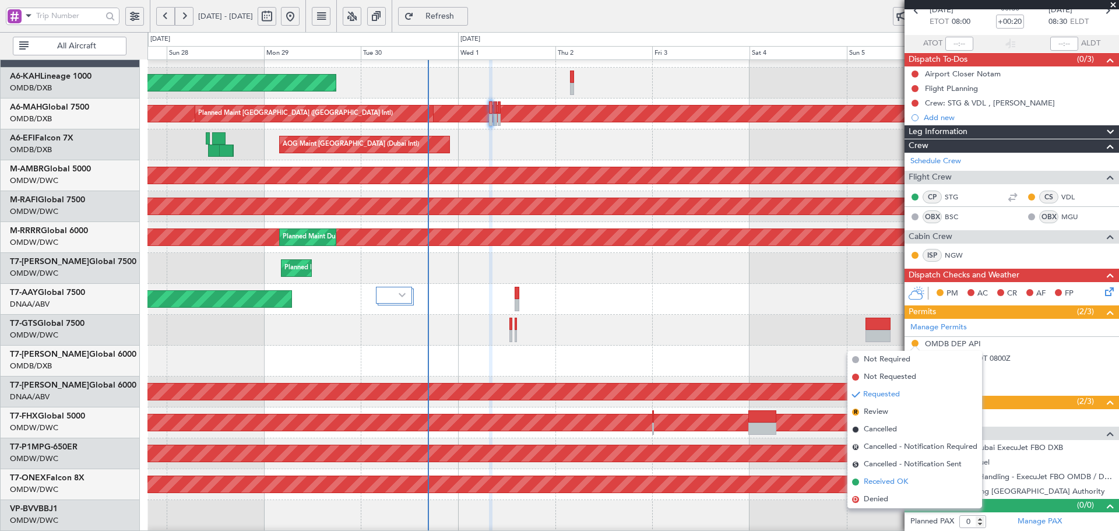
click at [887, 481] on span "Received OK" at bounding box center [885, 482] width 44 height 12
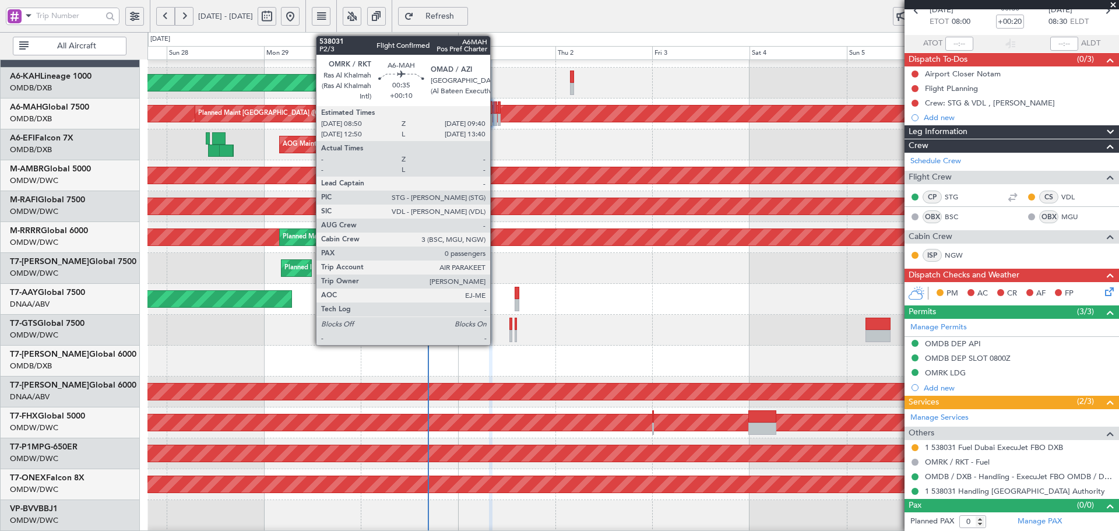
click at [495, 115] on div at bounding box center [494, 120] width 3 height 12
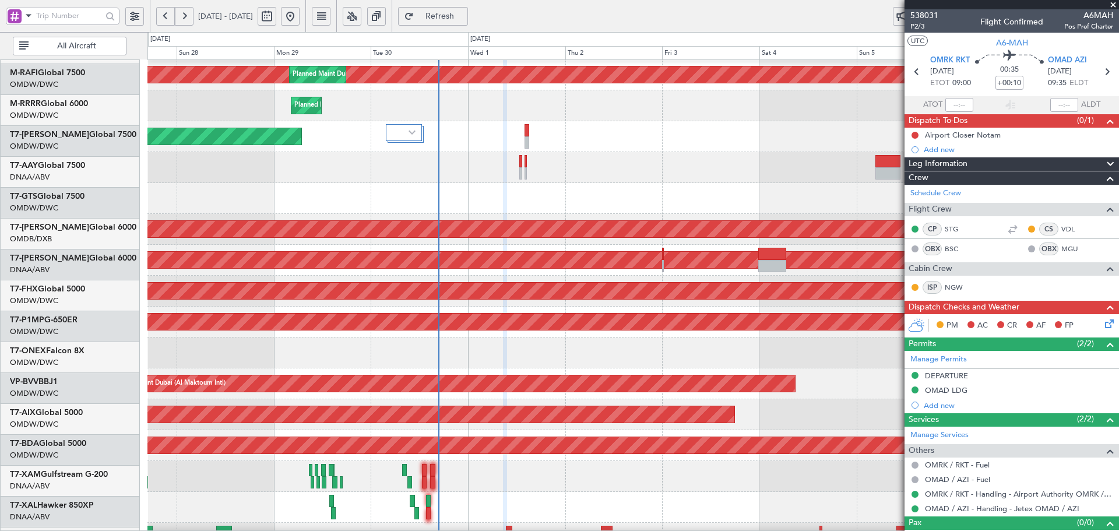
scroll to position [208, 0]
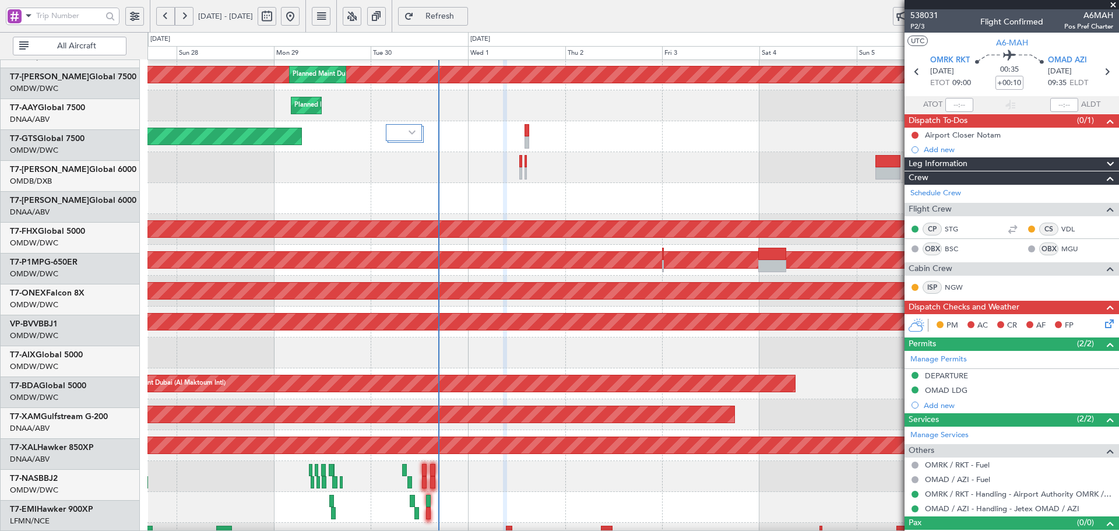
click at [471, 152] on div "- - VTBD 16:45 Z EGGW 05:00 Z" at bounding box center [632, 167] width 971 height 31
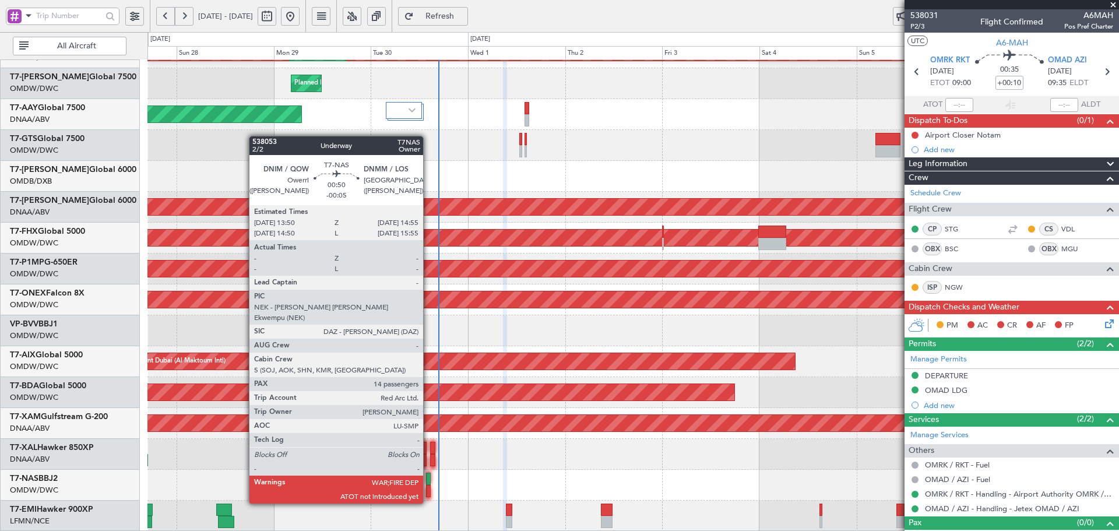
click at [428, 481] on div at bounding box center [428, 478] width 5 height 12
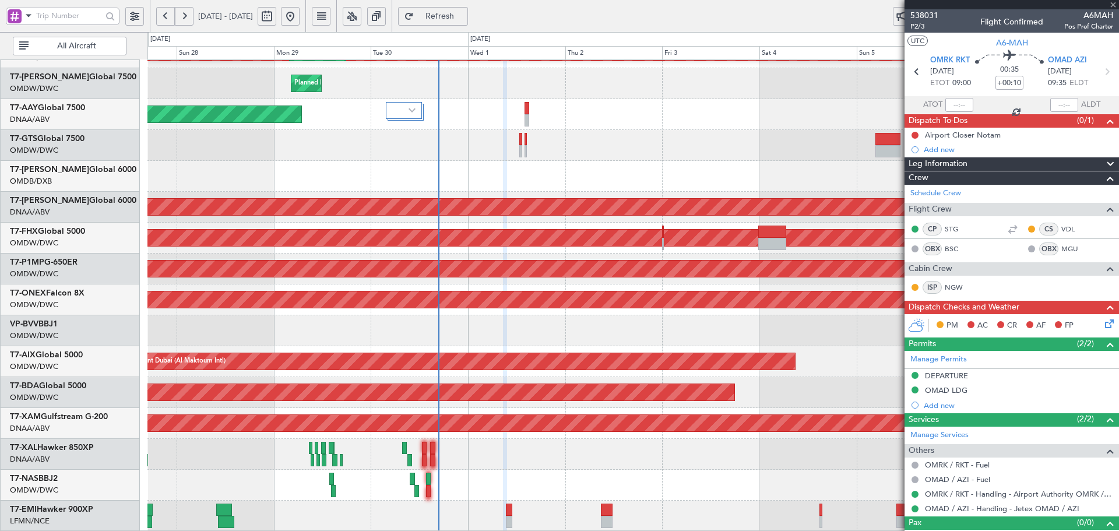
type input "-00:05"
type input "14"
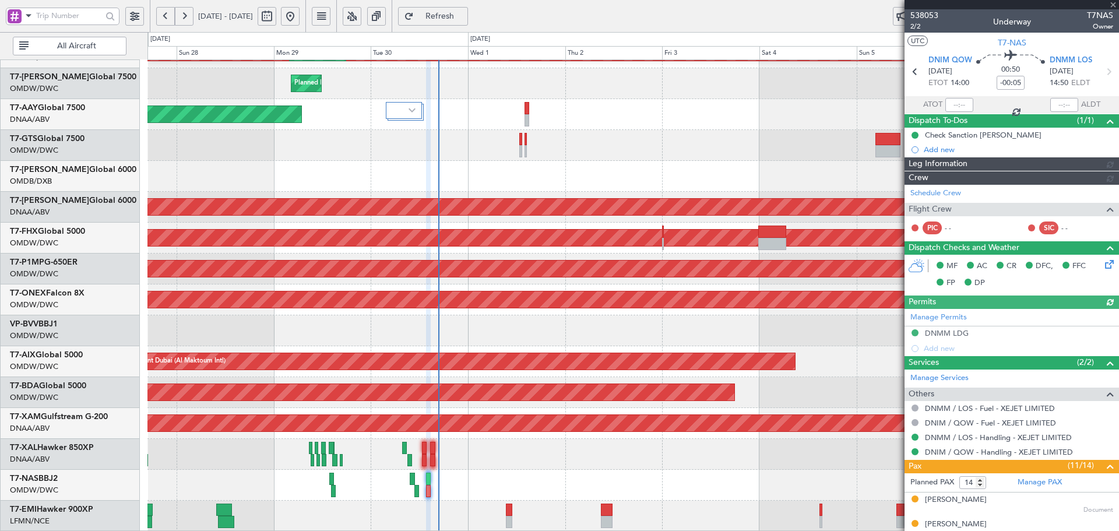
type input "Dherander Fithani (DHF)"
type input "7394"
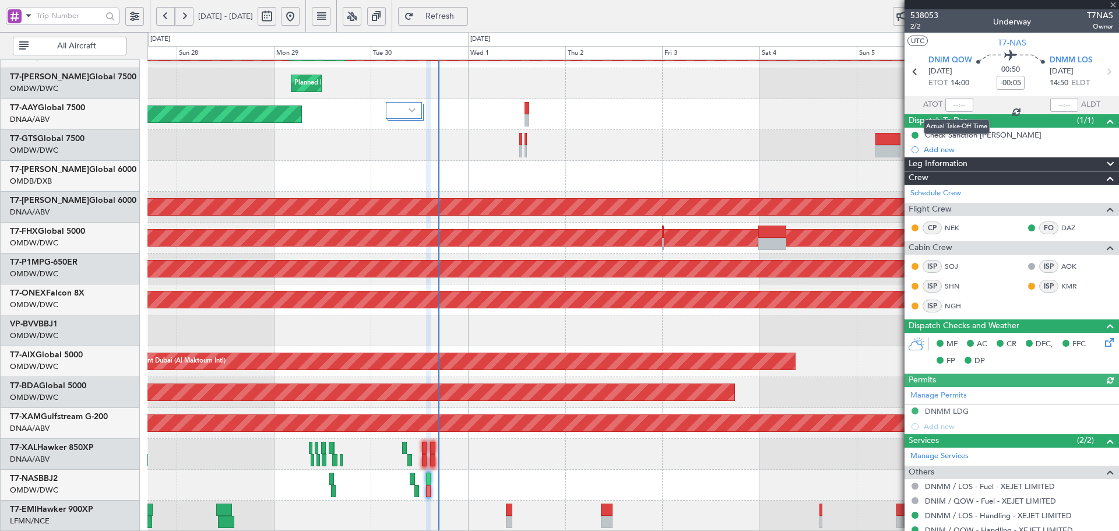
click at [951, 103] on div at bounding box center [959, 105] width 28 height 14
click at [957, 105] on input "text" at bounding box center [959, 105] width 28 height 14
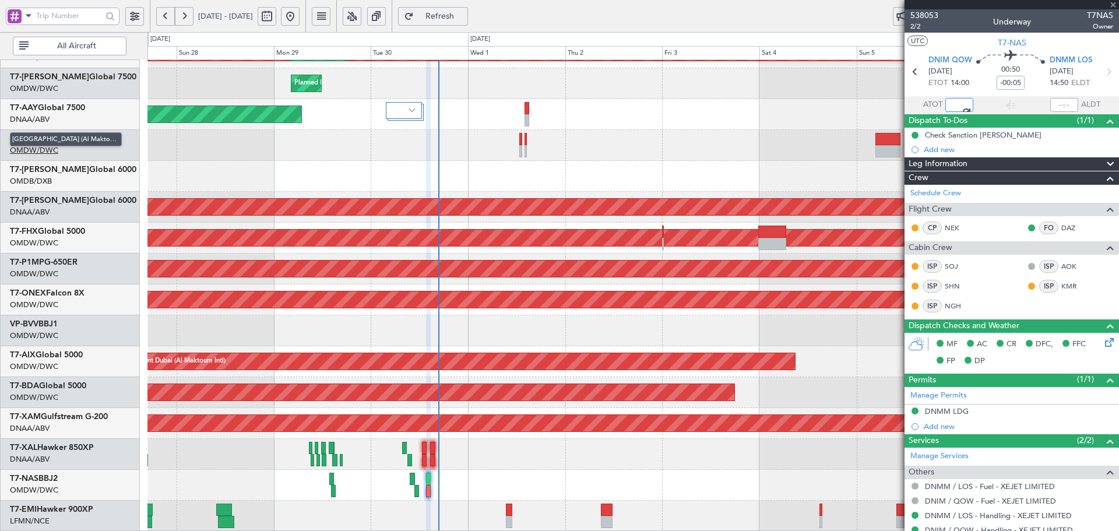
type input "16:44"
drag, startPoint x: 1110, startPoint y: 3, endPoint x: 753, endPoint y: 109, distance: 372.9
click at [1110, 3] on span at bounding box center [1113, 5] width 12 height 10
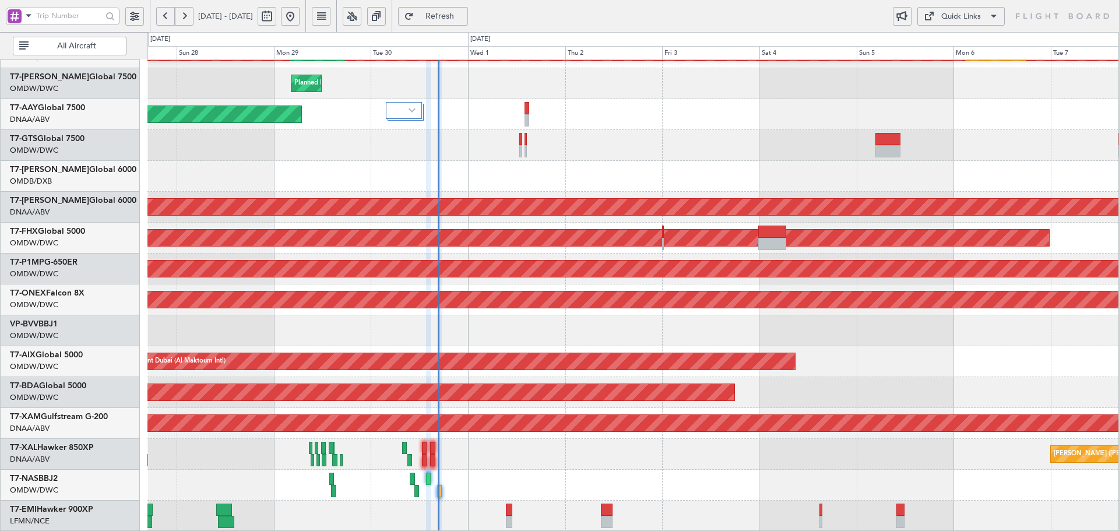
type input "0"
click at [652, 133] on div "- - VTBD 16:45 Z EGGW 05:00 Z" at bounding box center [632, 145] width 971 height 31
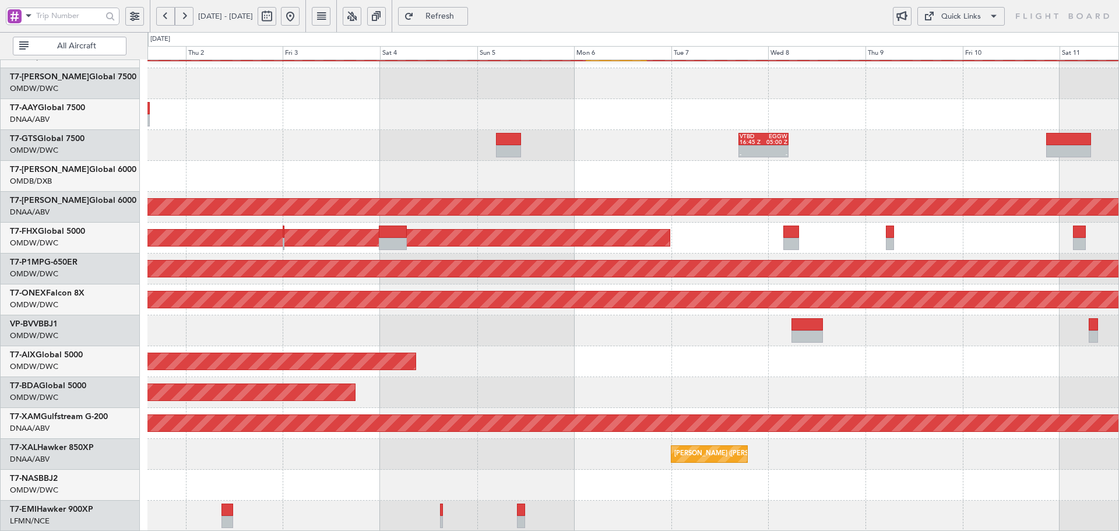
click at [497, 390] on div "Planned Maint Dubai (Al Maktoum Intl) Planned Maint [GEOGRAPHIC_DATA] (Al Makto…" at bounding box center [632, 191] width 971 height 679
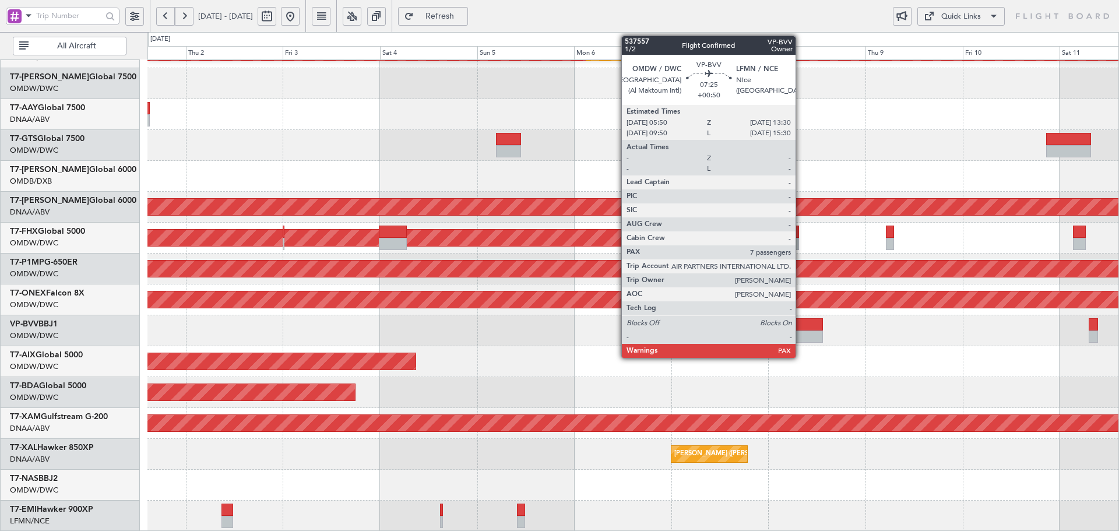
click at [800, 327] on div at bounding box center [806, 324] width 31 height 12
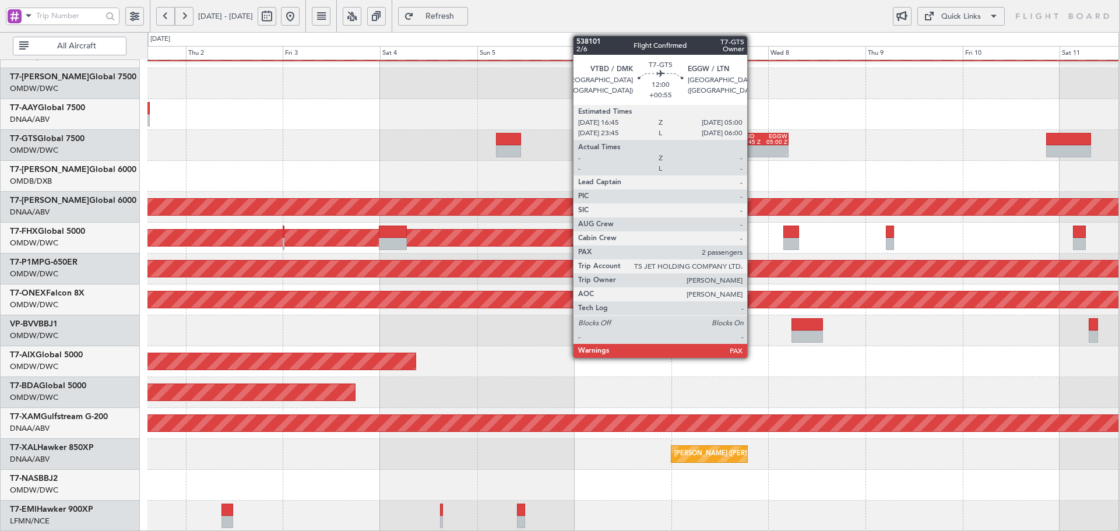
click at [759, 143] on div "16:45 Z" at bounding box center [751, 142] width 24 height 6
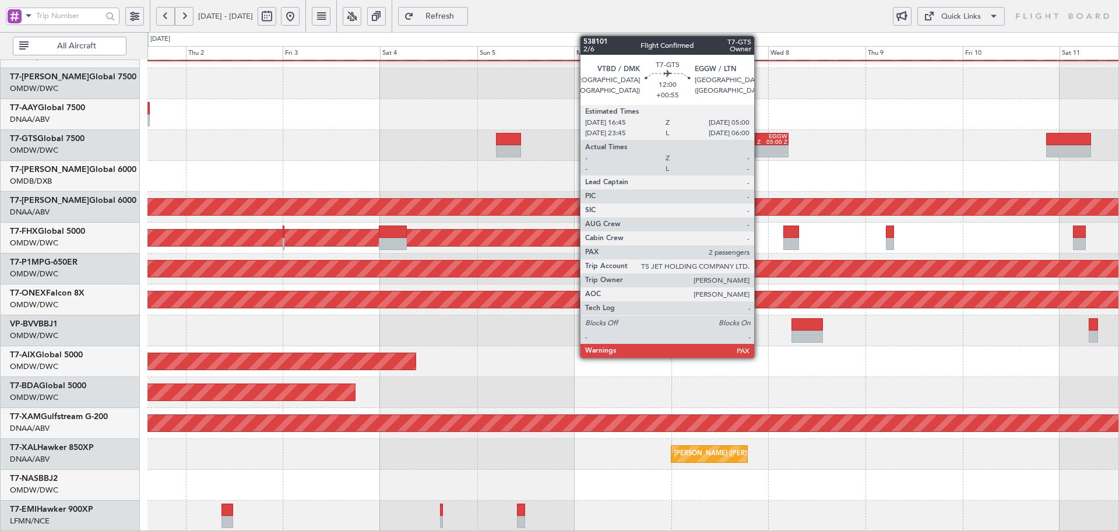
click at [759, 143] on div "16:45 Z" at bounding box center [751, 142] width 24 height 6
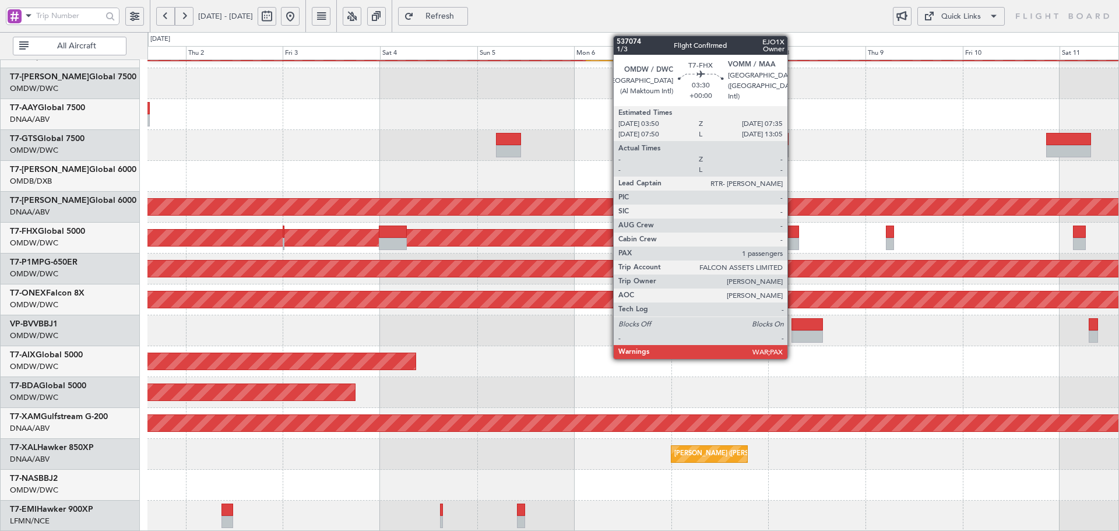
click at [792, 232] on div at bounding box center [791, 231] width 16 height 12
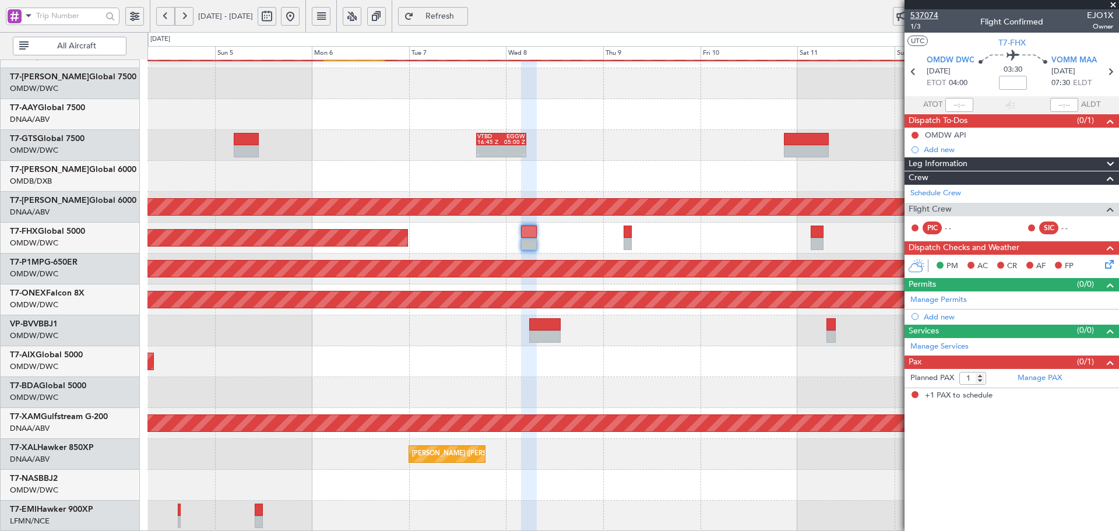
click at [931, 15] on span "537074" at bounding box center [924, 15] width 28 height 12
click at [914, 23] on span "1/3" at bounding box center [924, 27] width 28 height 10
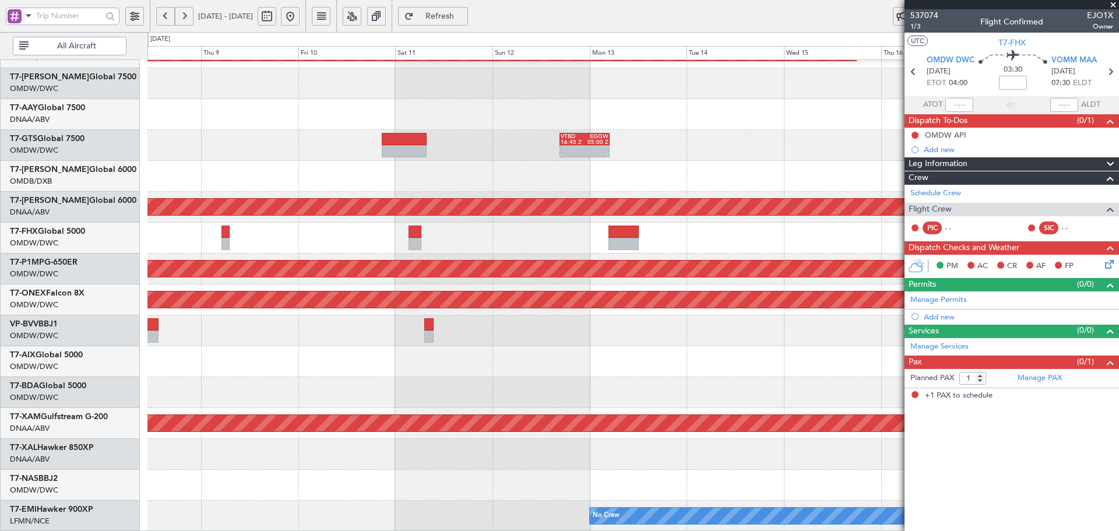
click at [371, 247] on div "Planned Maint Dubai (Al Maktoum Intl) Planned Maint [GEOGRAPHIC_DATA] (Al Makto…" at bounding box center [632, 191] width 971 height 679
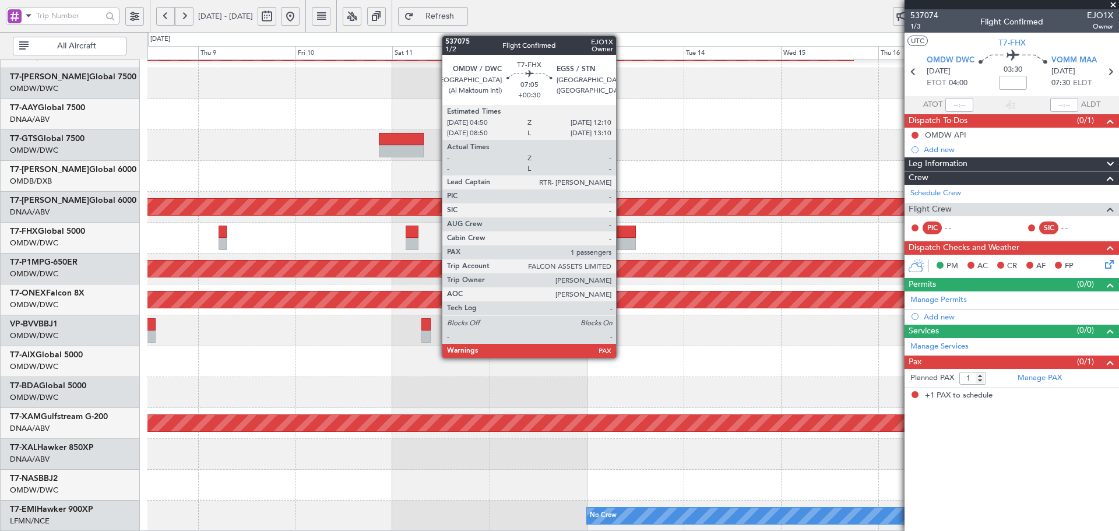
click at [621, 234] on div at bounding box center [620, 231] width 30 height 12
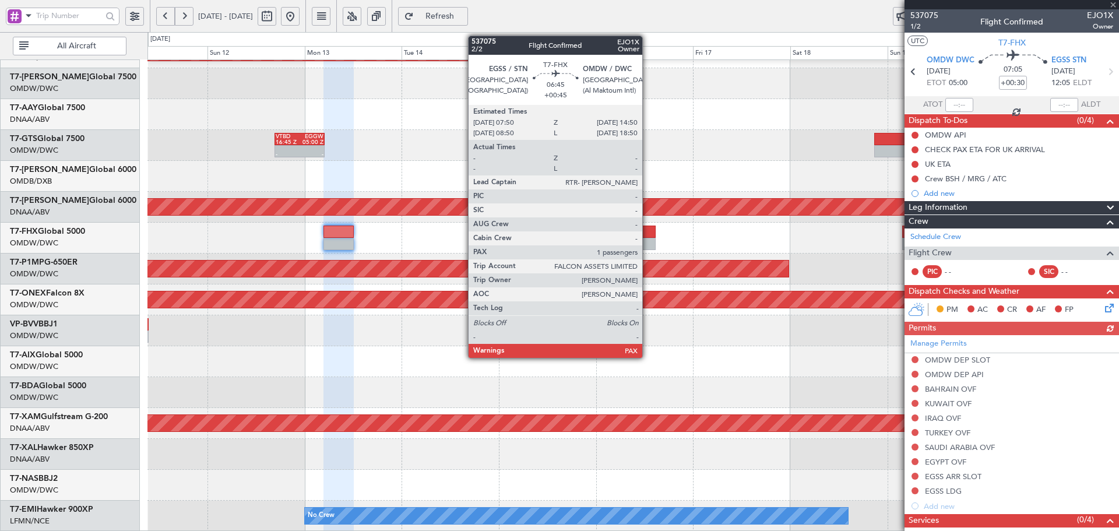
click at [647, 229] on div at bounding box center [641, 231] width 29 height 12
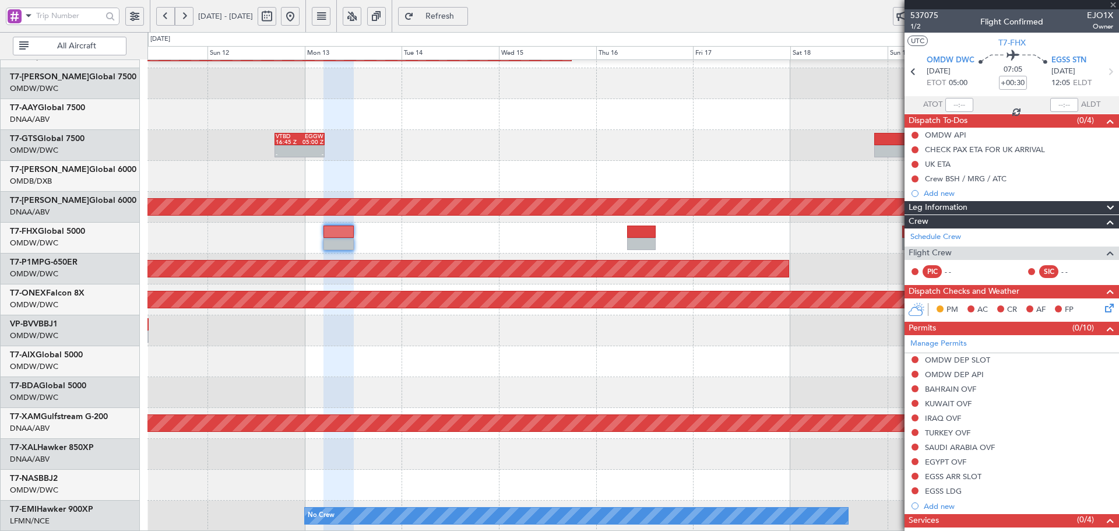
type input "+00:45"
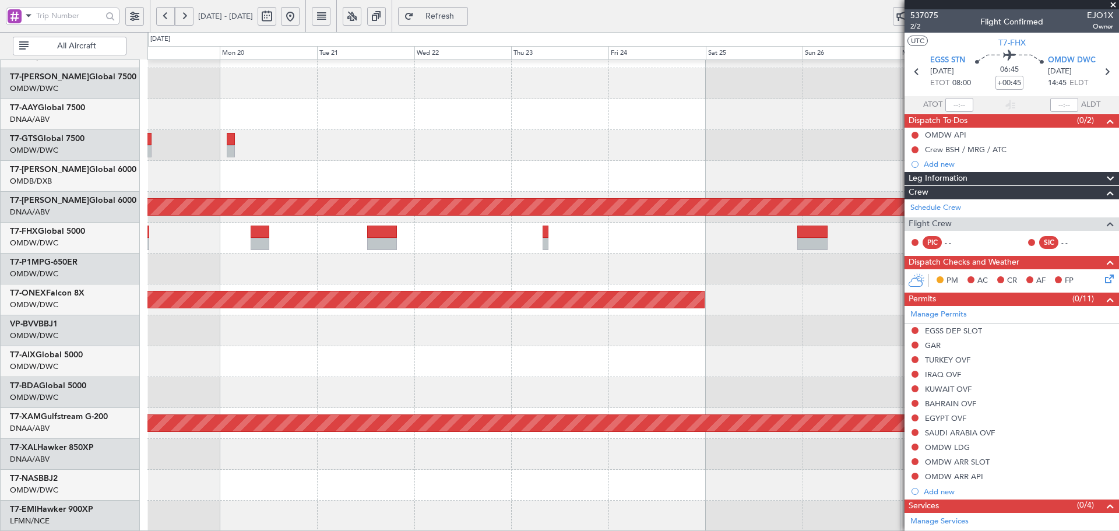
click at [482, 225] on div at bounding box center [632, 238] width 971 height 31
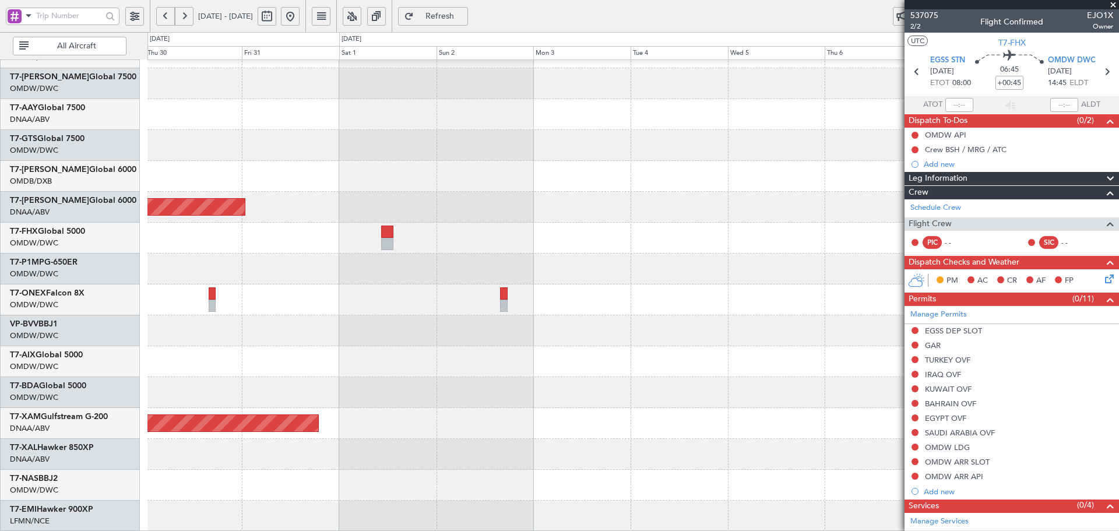
click at [172, 225] on div "AOG Maint Dubai (Al Maktoum Intl) Planned Maint [GEOGRAPHIC_DATA]-[GEOGRAPHIC_D…" at bounding box center [632, 191] width 971 height 679
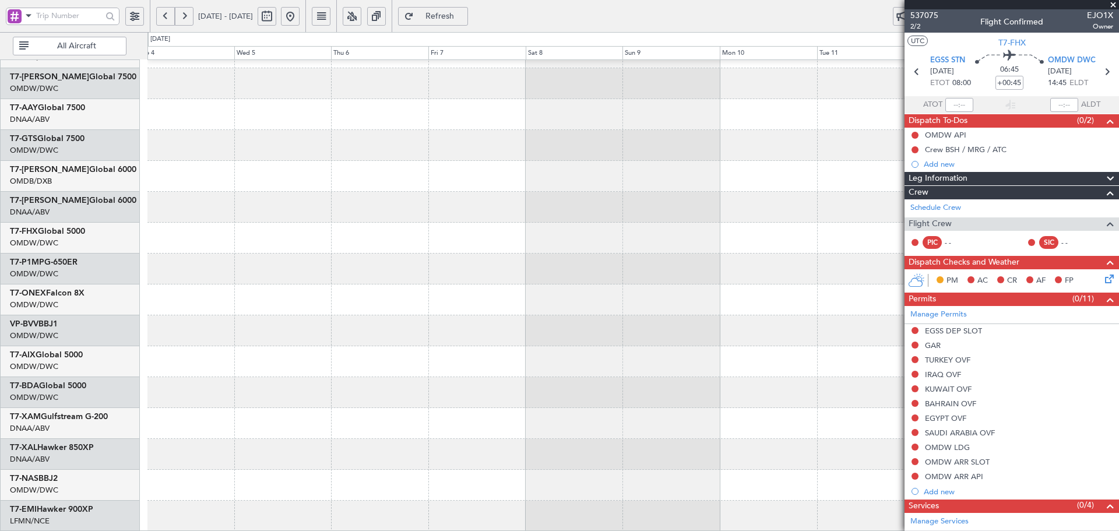
click at [214, 232] on div at bounding box center [632, 238] width 971 height 31
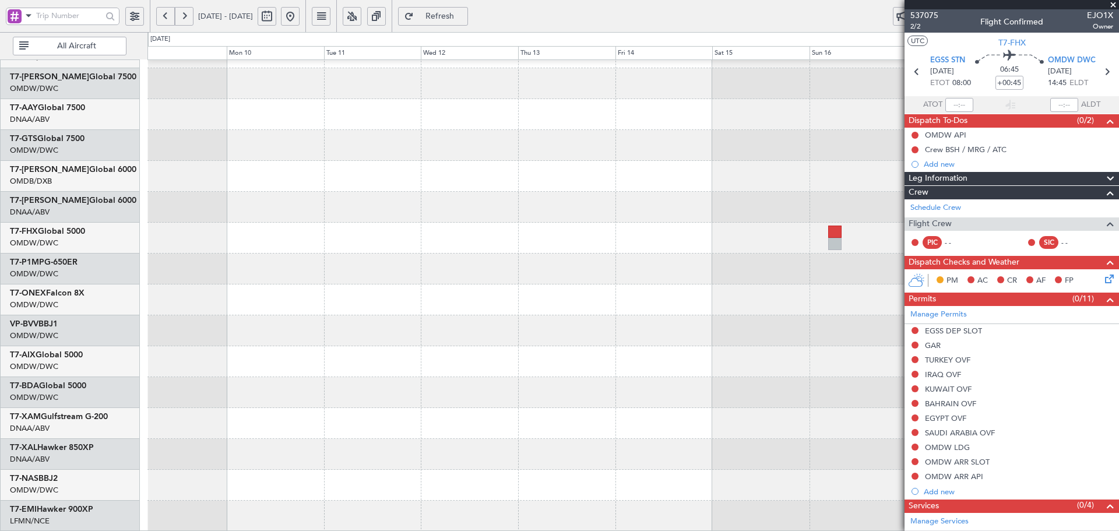
click at [301, 247] on div at bounding box center [632, 238] width 971 height 31
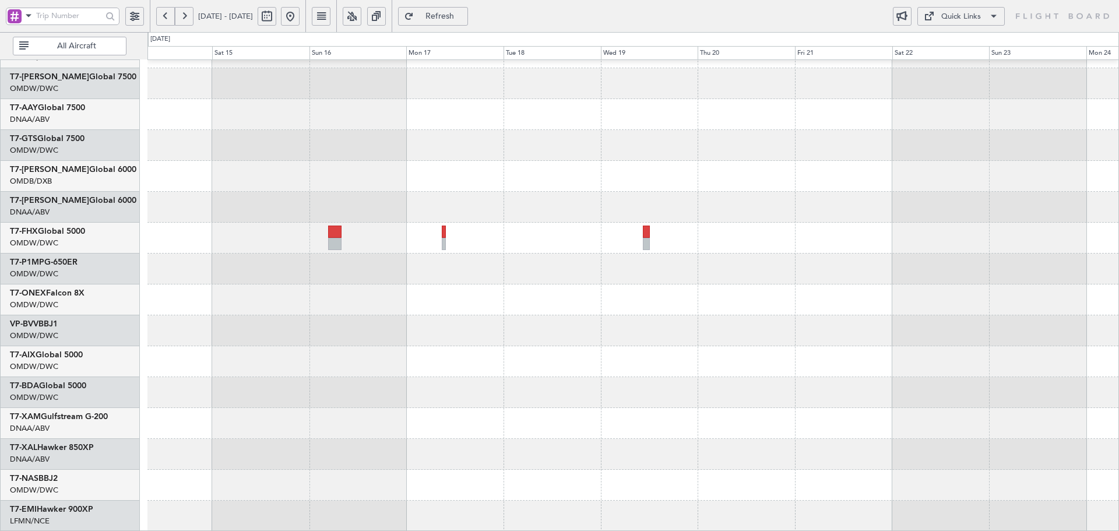
click at [415, 242] on div at bounding box center [632, 238] width 971 height 31
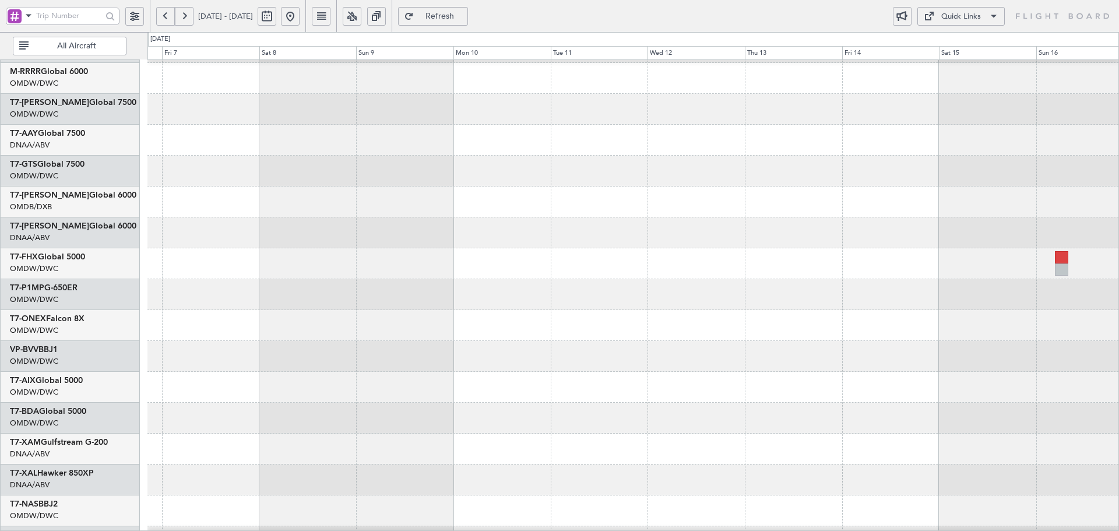
click at [1118, 256] on div "Selected A/C A6-KAH Lineage 1000 OMDB/DXB [GEOGRAPHIC_DATA] (Dubai Intl) A6-MAH…" at bounding box center [559, 281] width 1119 height 499
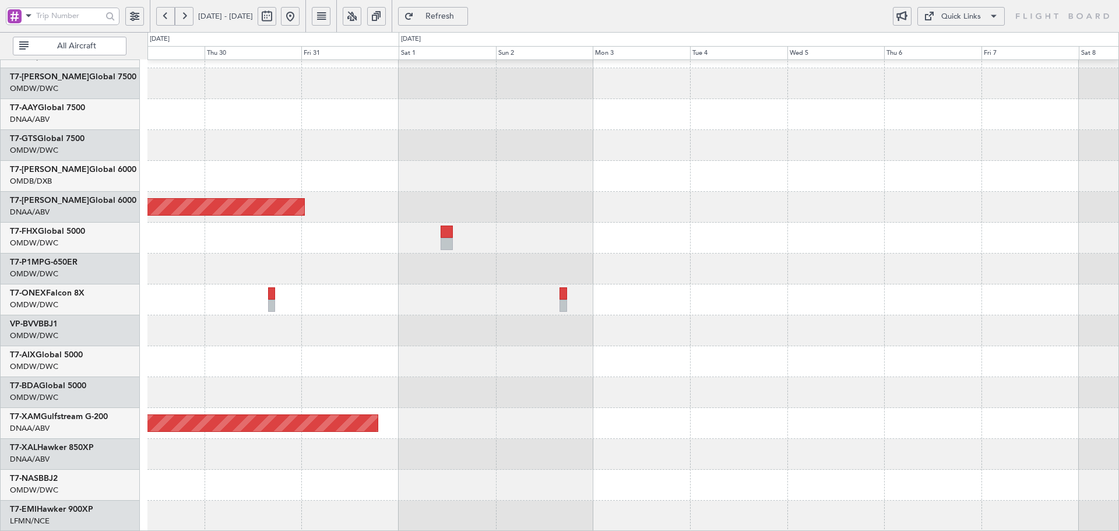
click at [1073, 227] on div at bounding box center [632, 238] width 971 height 31
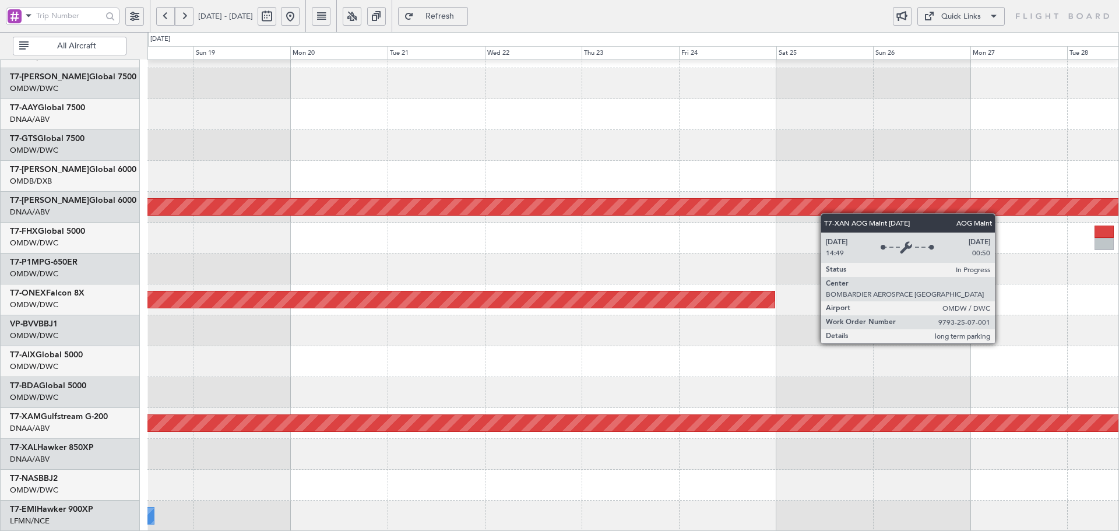
click at [1021, 204] on div "AOG Maint Dubai (Al Maktoum Intl) Planned Maint Savannah ([GEOGRAPHIC_DATA]/[GE…" at bounding box center [632, 191] width 971 height 679
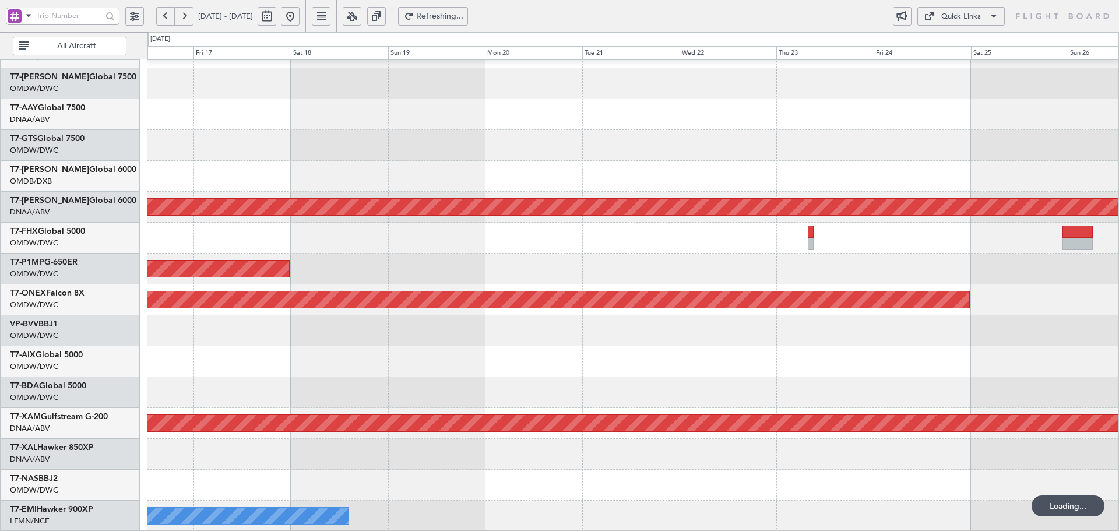
click at [299, 18] on button at bounding box center [290, 16] width 19 height 19
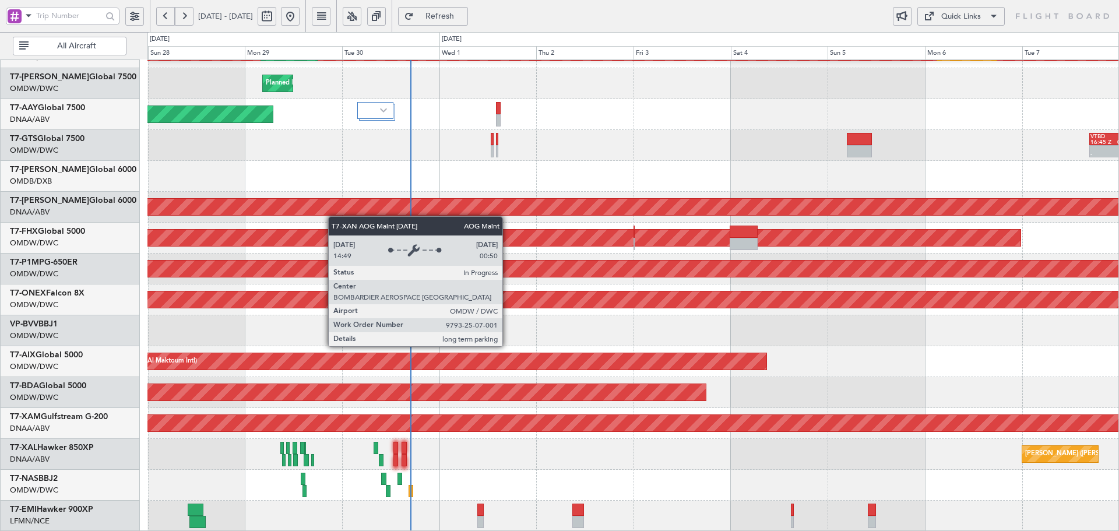
click at [313, 217] on div "Planned Maint Dubai (Al Maktoum Intl) Planned Maint [GEOGRAPHIC_DATA] (Al Makto…" at bounding box center [632, 191] width 971 height 679
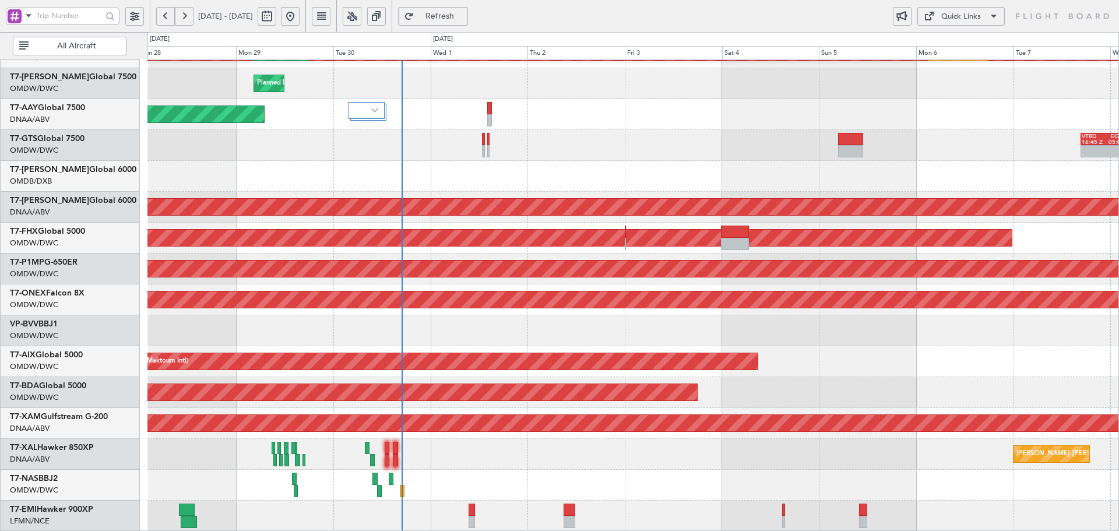
click at [464, 13] on span "Refresh" at bounding box center [440, 16] width 48 height 8
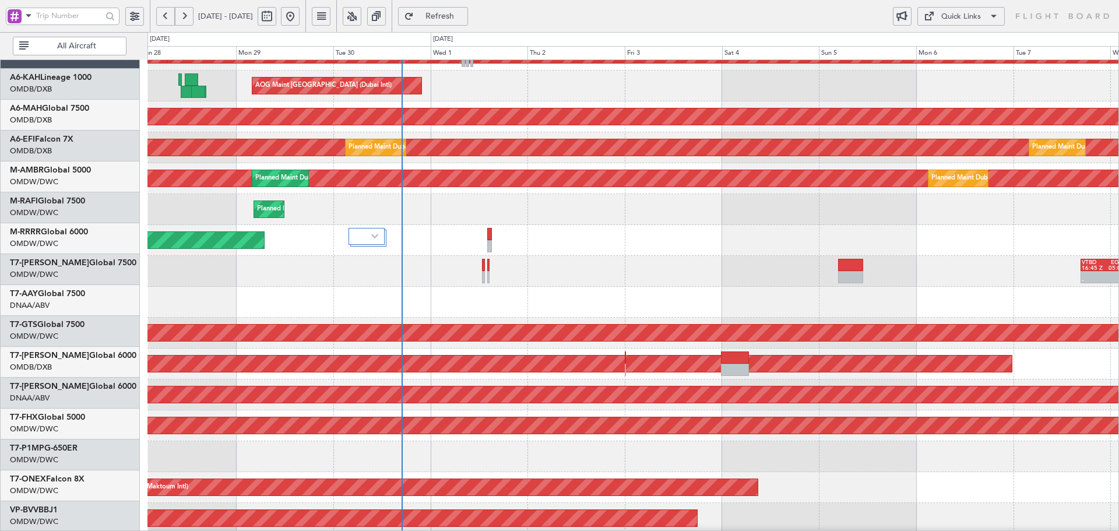
scroll to position [14, 0]
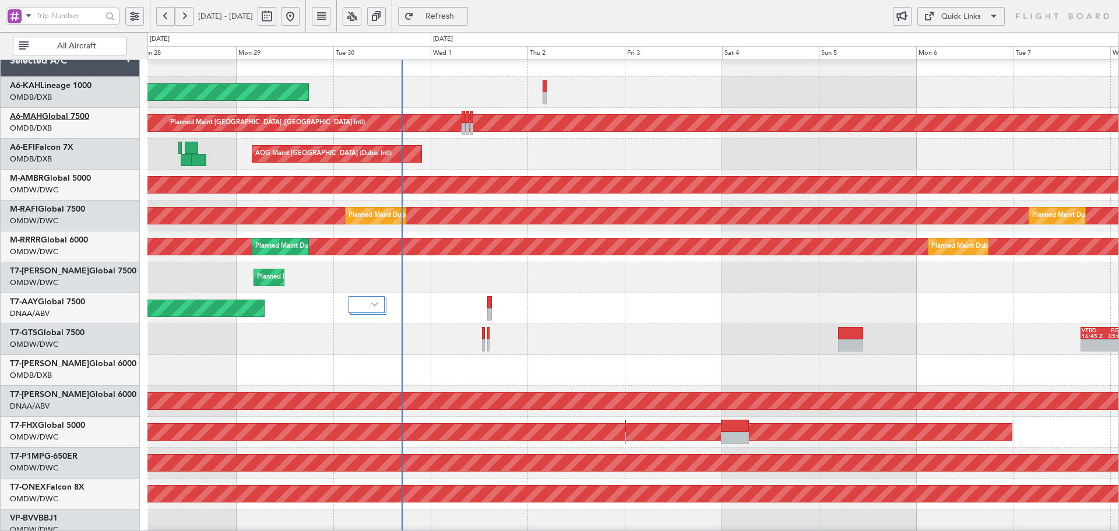
click at [74, 118] on link "A6-MAH Global 7500" at bounding box center [49, 116] width 79 height 8
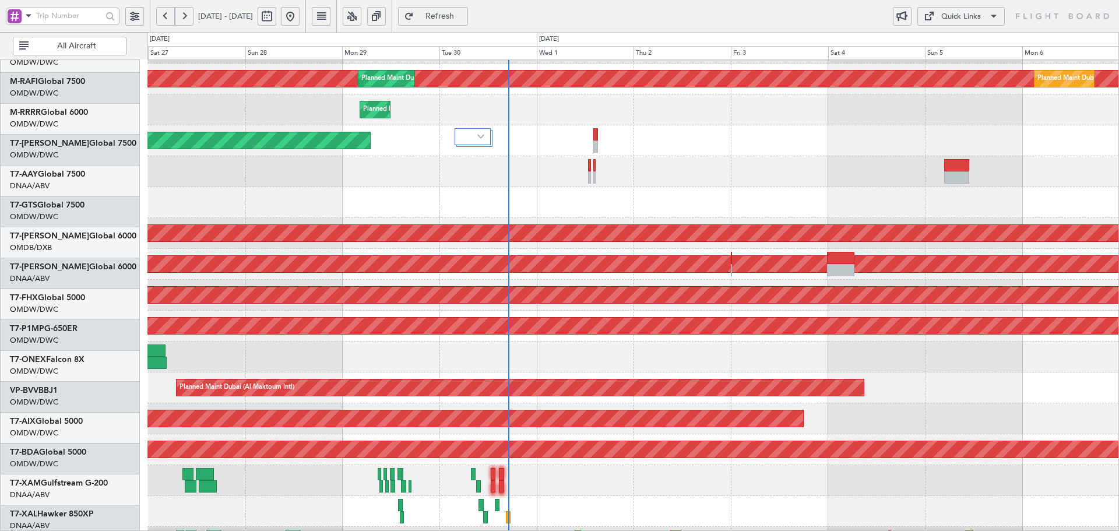
scroll to position [208, 0]
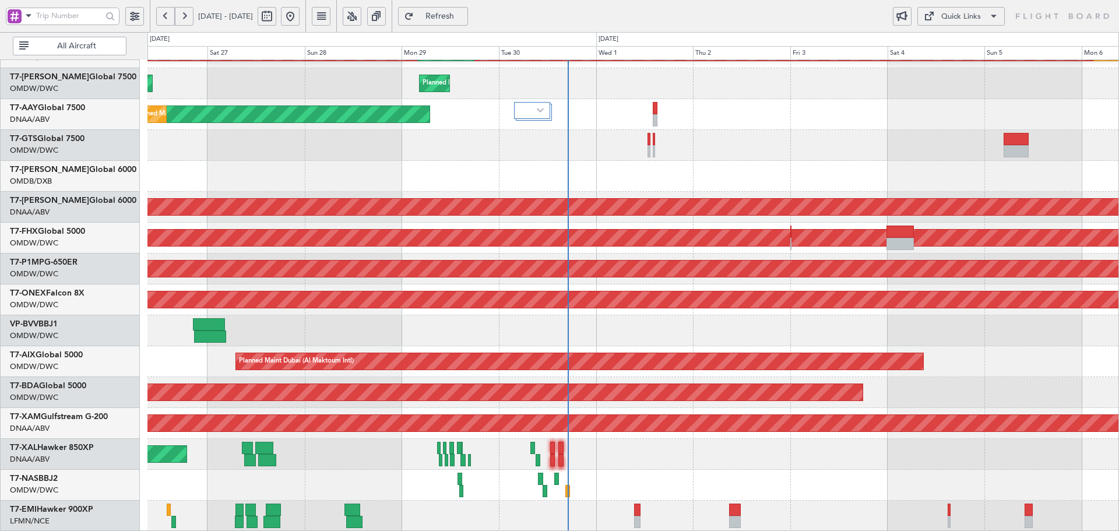
click at [521, 134] on div "Planned Maint Dubai (Al Maktoum Intl) Planned Maint [GEOGRAPHIC_DATA] (Al Makto…" at bounding box center [632, 191] width 971 height 679
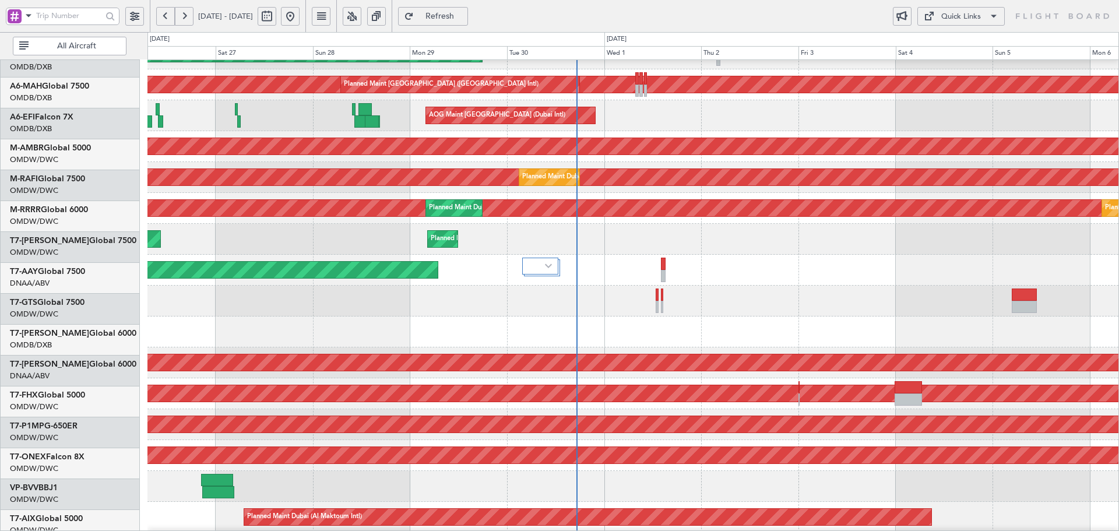
scroll to position [43, 0]
click at [658, 378] on div "AOG Maint Dubai (Al Maktoum Intl)" at bounding box center [632, 362] width 971 height 31
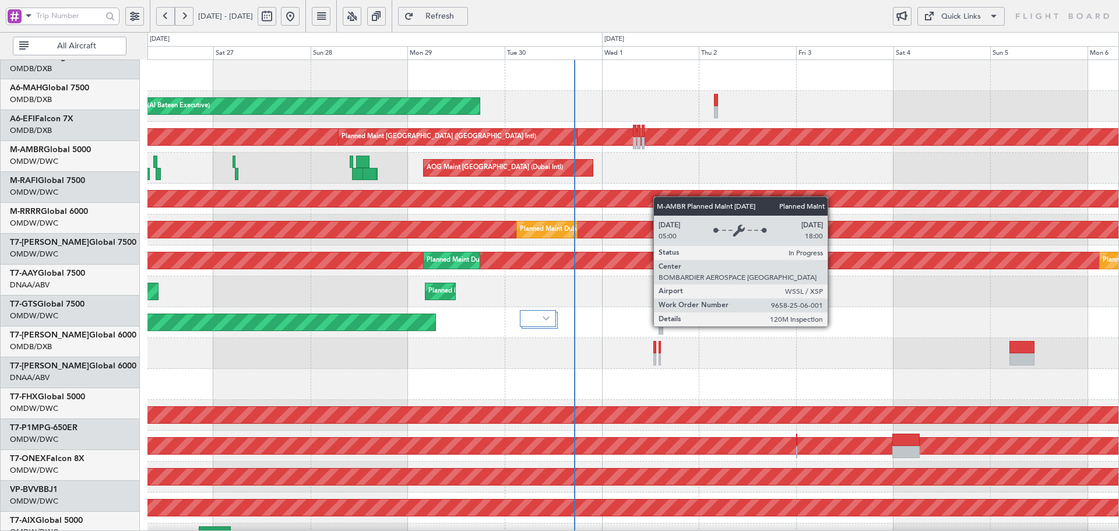
scroll to position [0, 0]
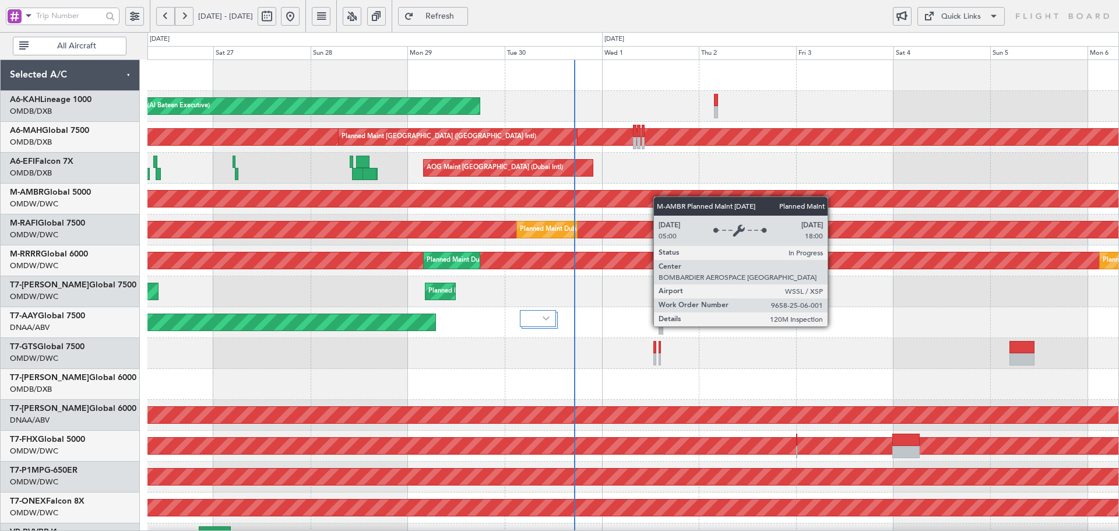
click at [659, 238] on div "Planned Maint [GEOGRAPHIC_DATA] (Al Bateen Executive) Planned Maint [GEOGRAPHIC…" at bounding box center [632, 399] width 971 height 679
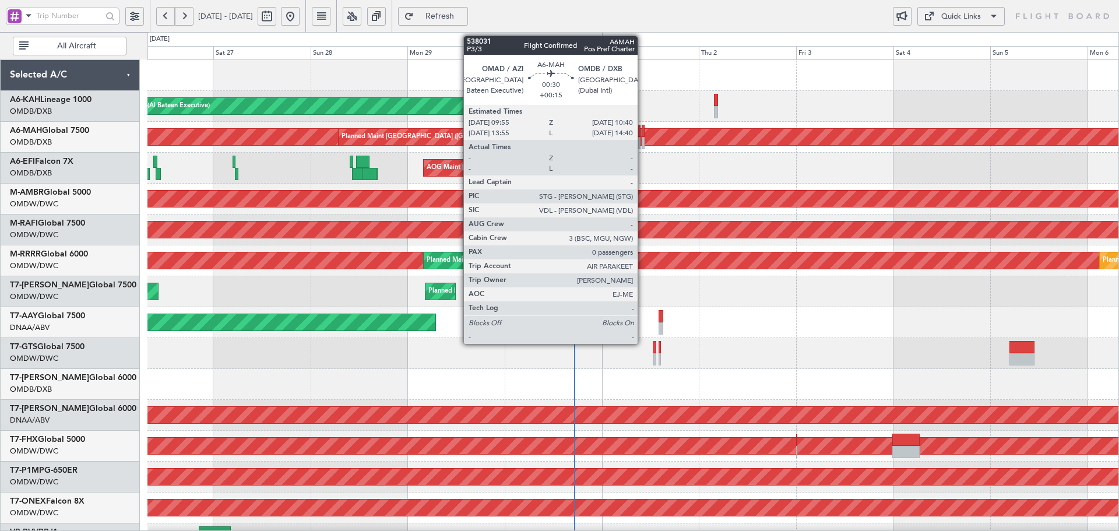
click at [643, 135] on div at bounding box center [642, 131] width 3 height 12
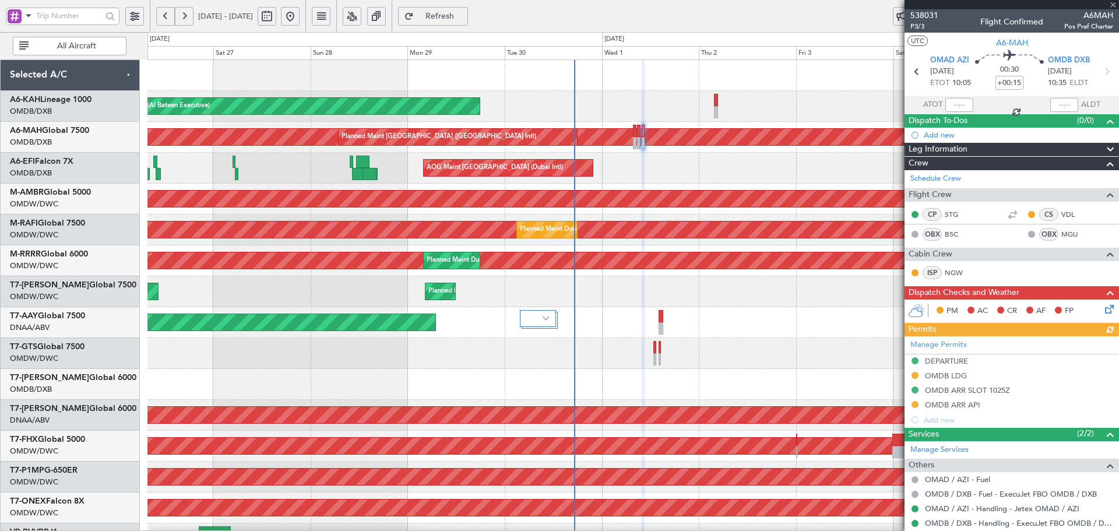
click at [916, 404] on div "Manage Permits DEPARTURE OMDB LDG OMDB ARR SLOT 1025Z OMDB ARR API Add new" at bounding box center [1011, 381] width 214 height 91
click at [915, 405] on button at bounding box center [914, 404] width 7 height 7
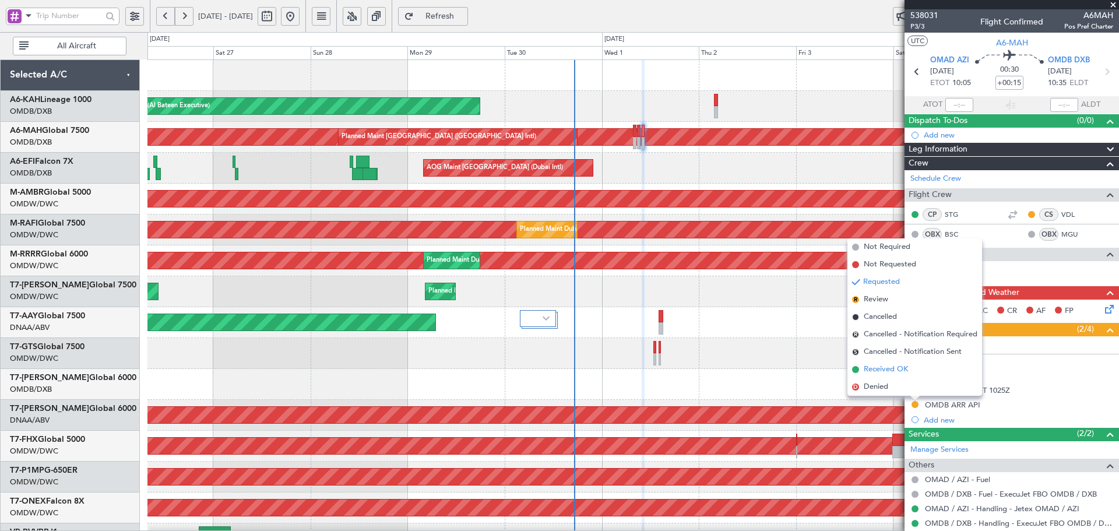
click at [884, 368] on span "Received OK" at bounding box center [885, 370] width 44 height 12
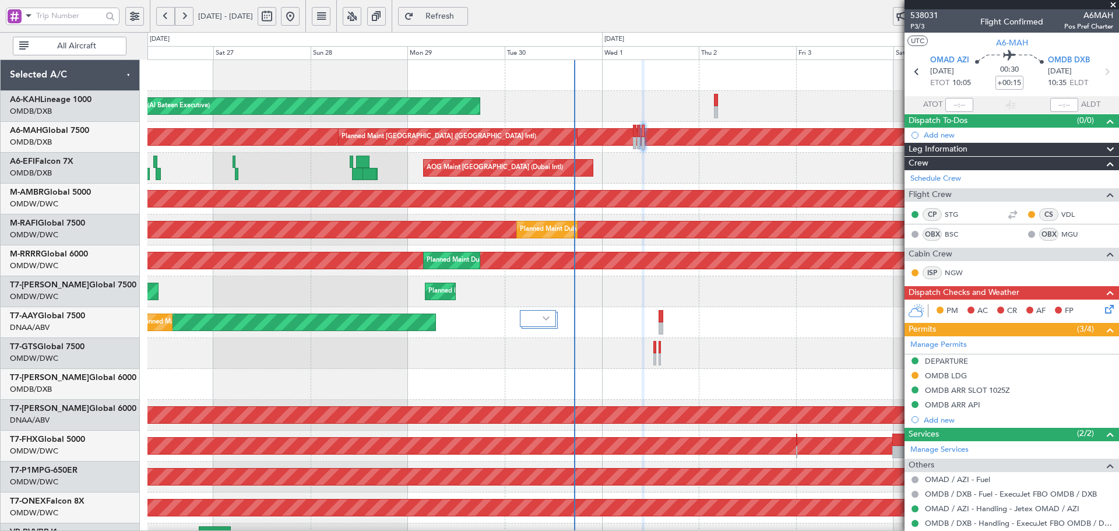
type input "[PERSON_NAME] (ANI)"
type input "7410"
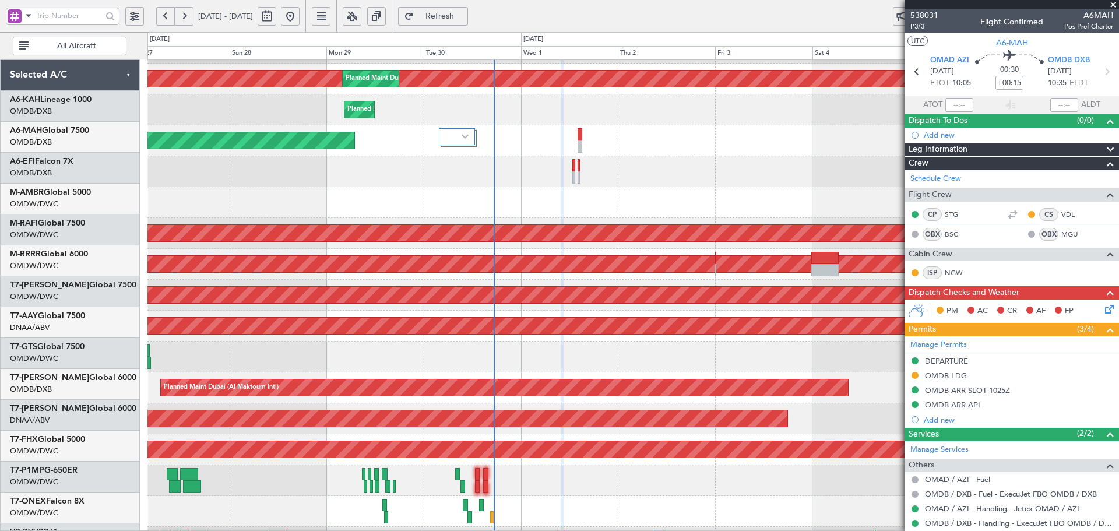
scroll to position [208, 0]
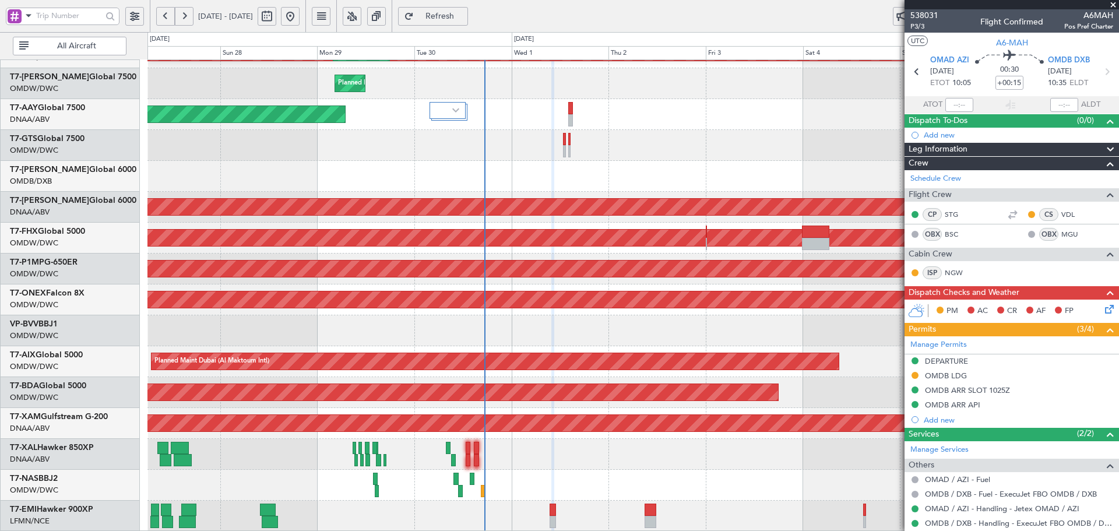
click at [502, 101] on div "Planned Maint Dubai (Al Maktoum Intl) Planned Maint [GEOGRAPHIC_DATA] (Al Makto…" at bounding box center [632, 191] width 971 height 679
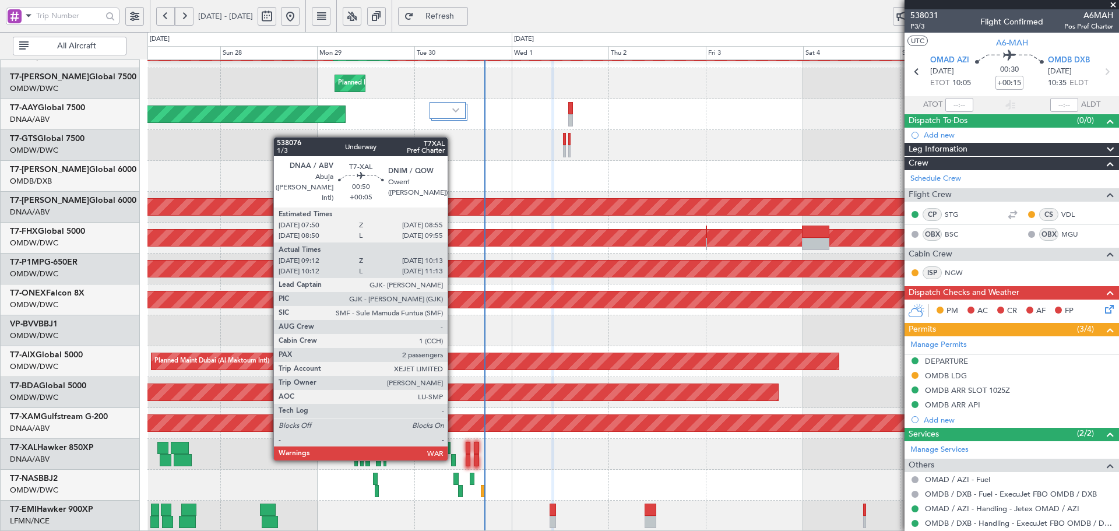
click at [453, 458] on div at bounding box center [453, 460] width 5 height 12
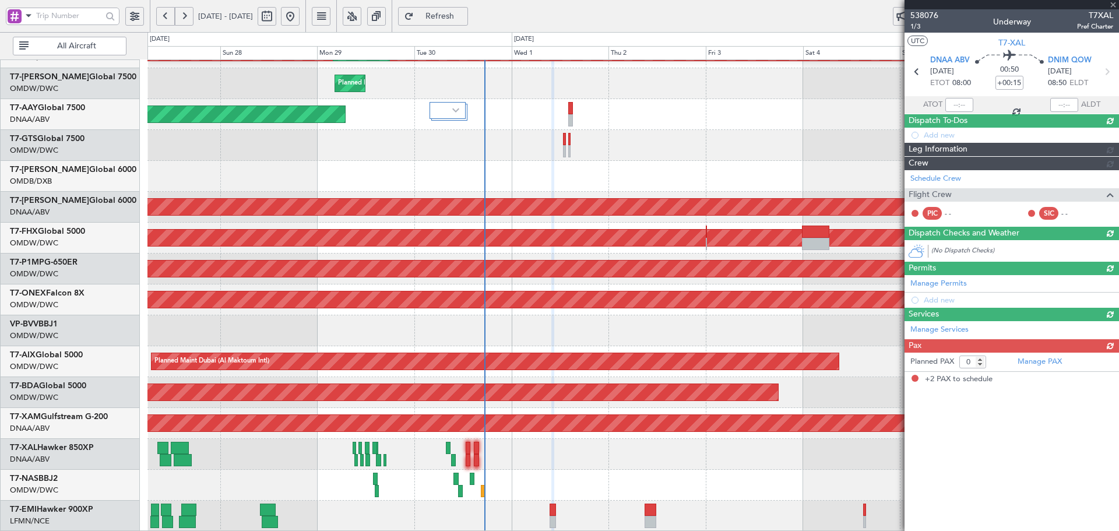
type input "+00:05"
type input "09:22"
type input "10:08"
type input "2"
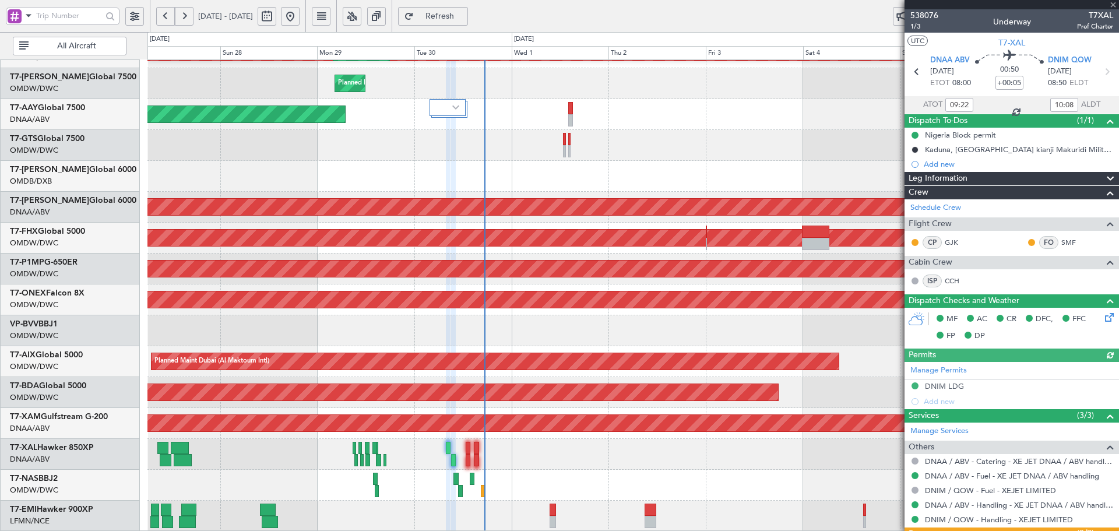
type input "Dherander Fithani (DHF)"
type input "7397"
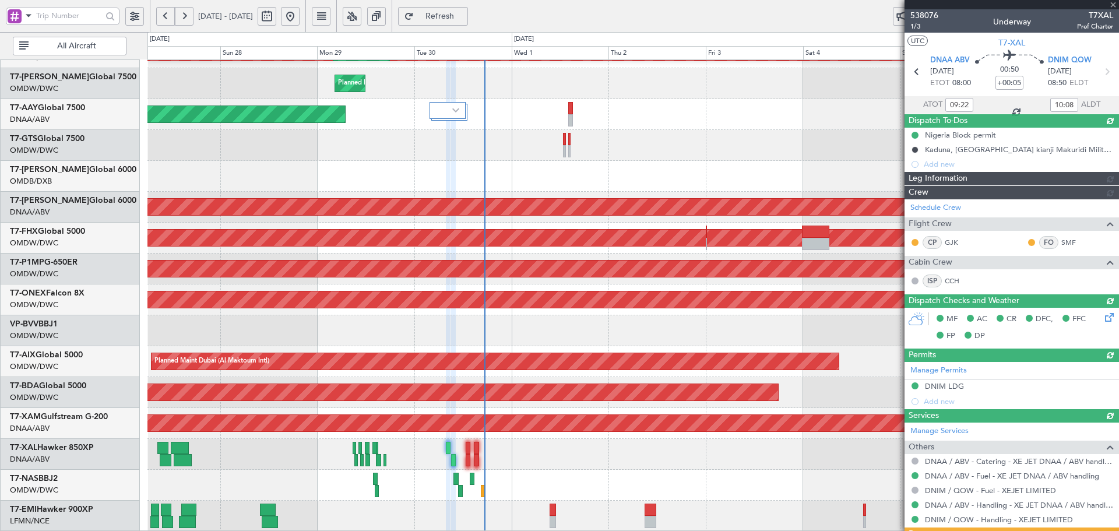
type input "Dherander Fithani (DHF)"
type input "7397"
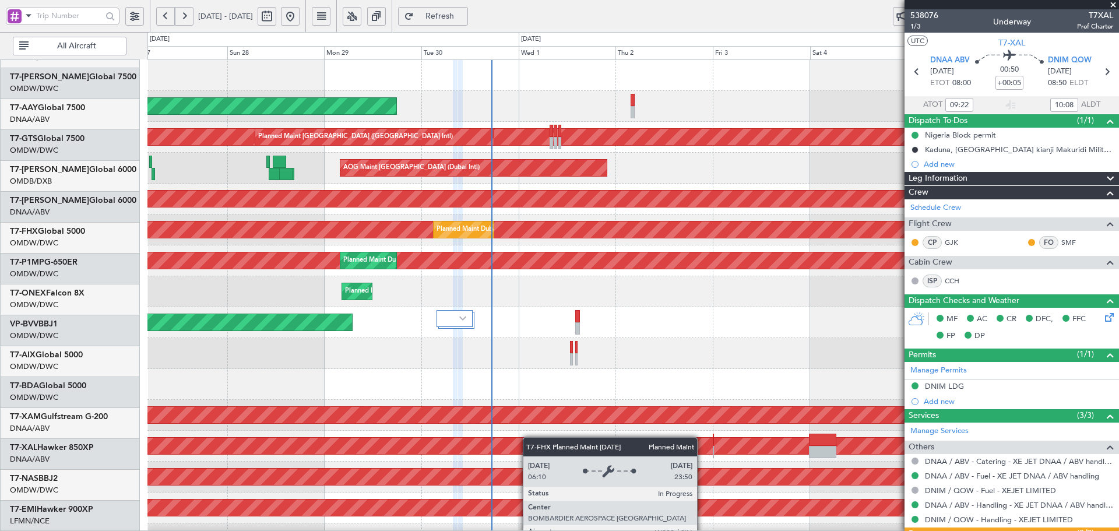
scroll to position [0, 0]
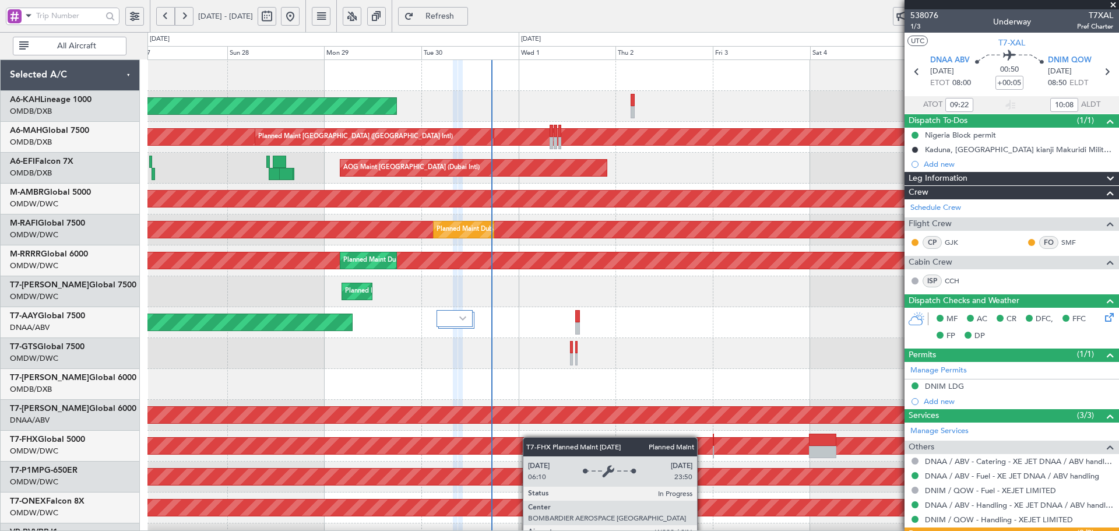
click at [528, 456] on div "Planned Maint [GEOGRAPHIC_DATA] (Al Bateen Executive) Planned Maint [GEOGRAPHIC…" at bounding box center [632, 399] width 971 height 679
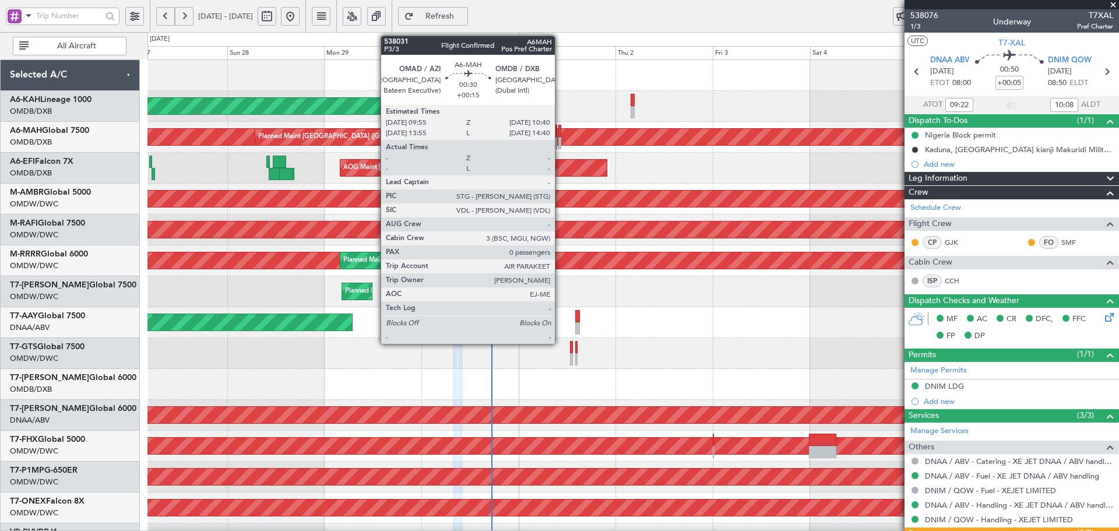
click at [560, 128] on div at bounding box center [559, 131] width 3 height 12
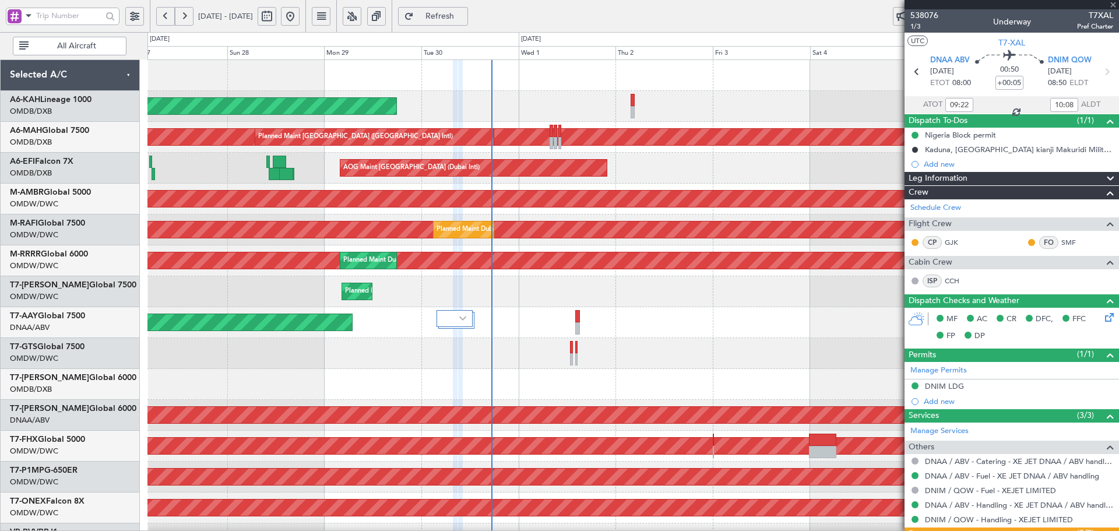
type input "+00:15"
type input "0"
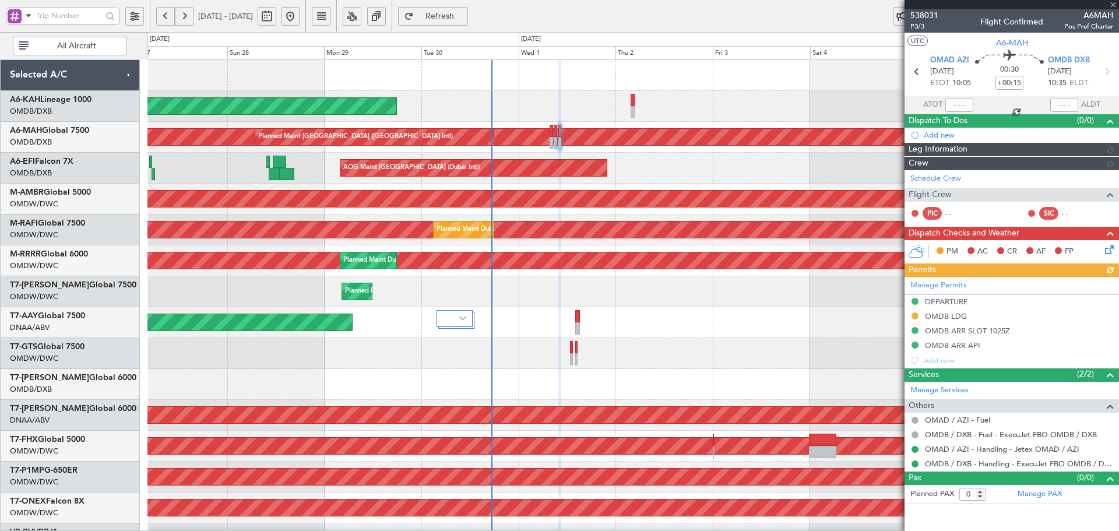
type input "[PERSON_NAME] (ANI)"
type input "7410"
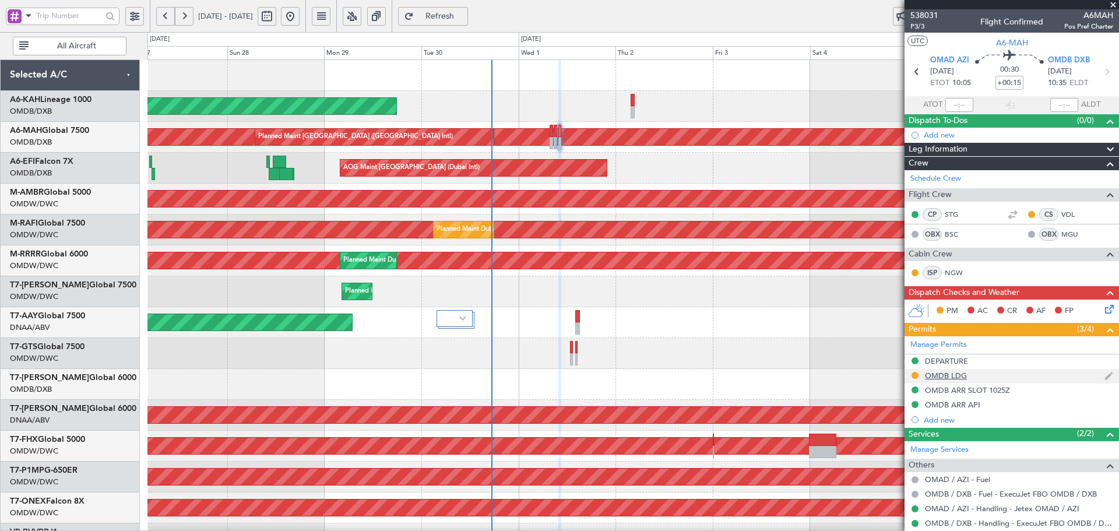
click at [958, 376] on div "OMDB LDG" at bounding box center [946, 376] width 42 height 10
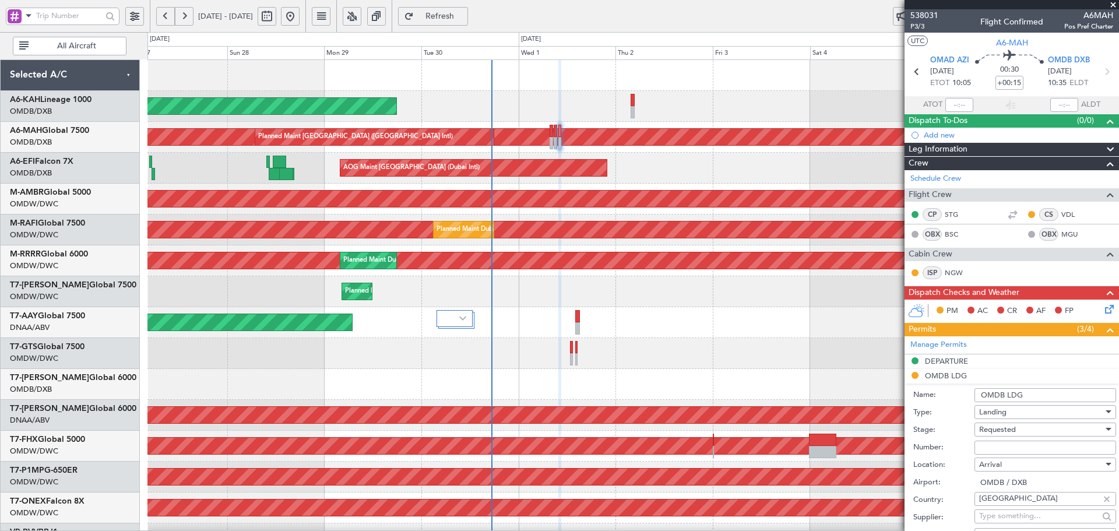
click at [1020, 447] on input "Number:" at bounding box center [1045, 447] width 142 height 14
paste input "LP/2025/13326"
type input "LP/2025/13326"
click at [1010, 431] on span "Requested" at bounding box center [997, 429] width 37 height 10
click at [1018, 523] on span "Received OK" at bounding box center [1040, 522] width 122 height 17
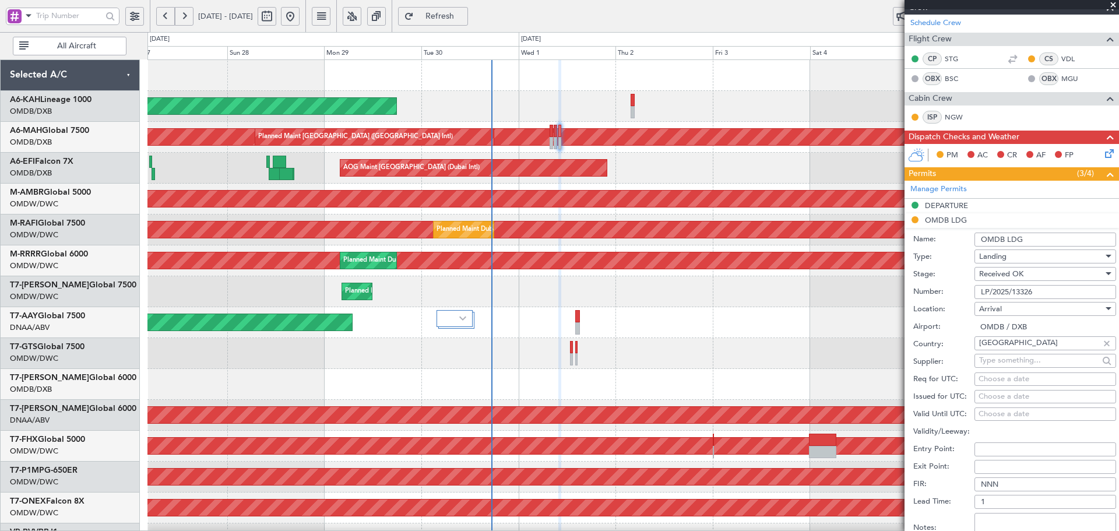
scroll to position [380, 0]
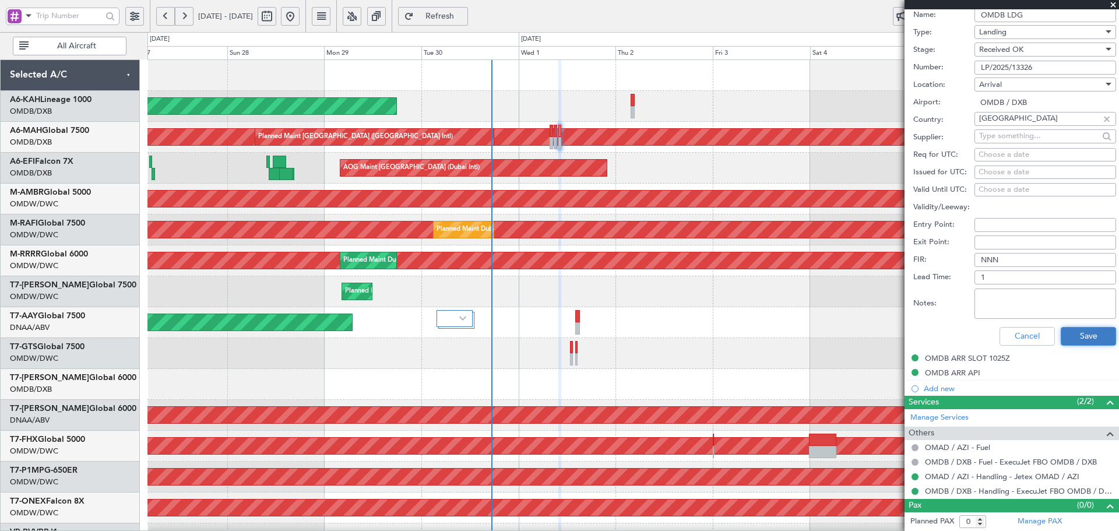
click at [1080, 334] on button "Save" at bounding box center [1087, 336] width 55 height 19
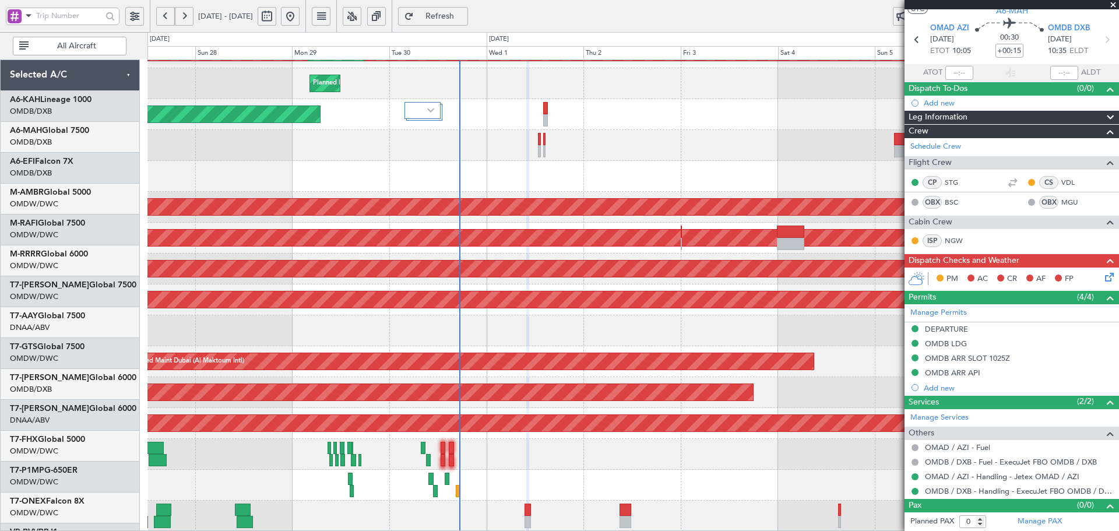
scroll to position [208, 0]
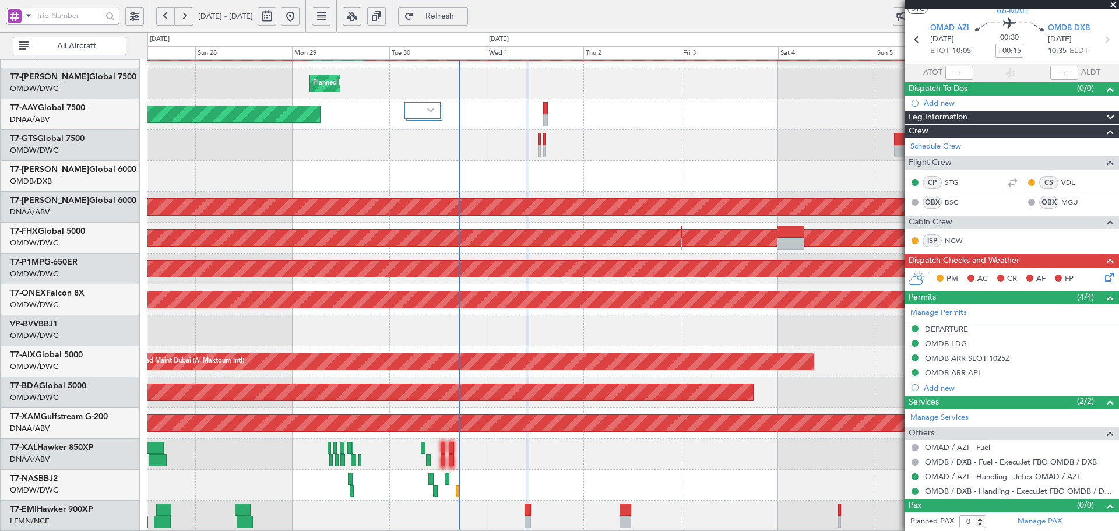
click at [355, 141] on div "Planned Maint Dubai (Al Maktoum Intl) Planned Maint [GEOGRAPHIC_DATA] (Al Makto…" at bounding box center [632, 191] width 971 height 679
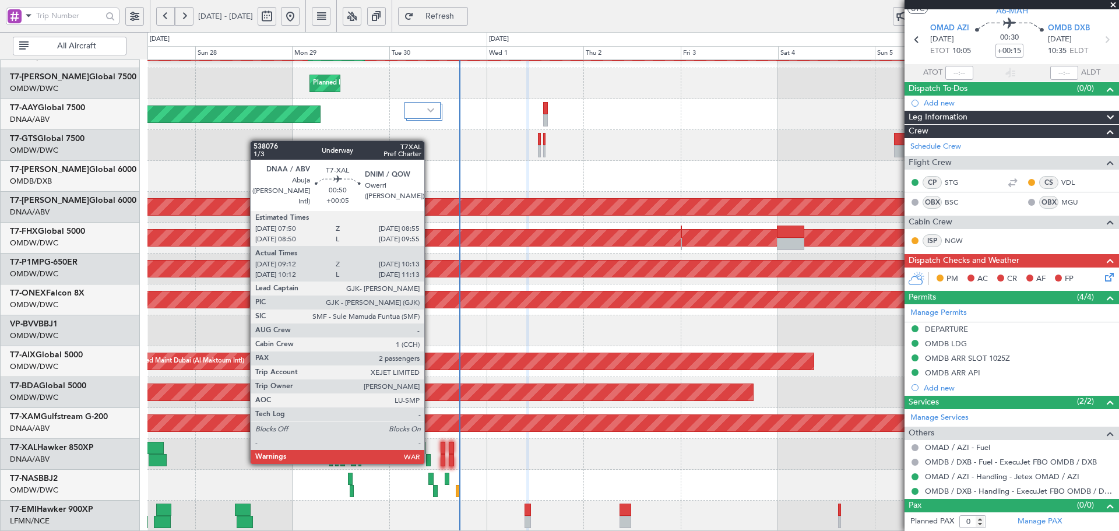
click at [429, 461] on div at bounding box center [428, 460] width 5 height 12
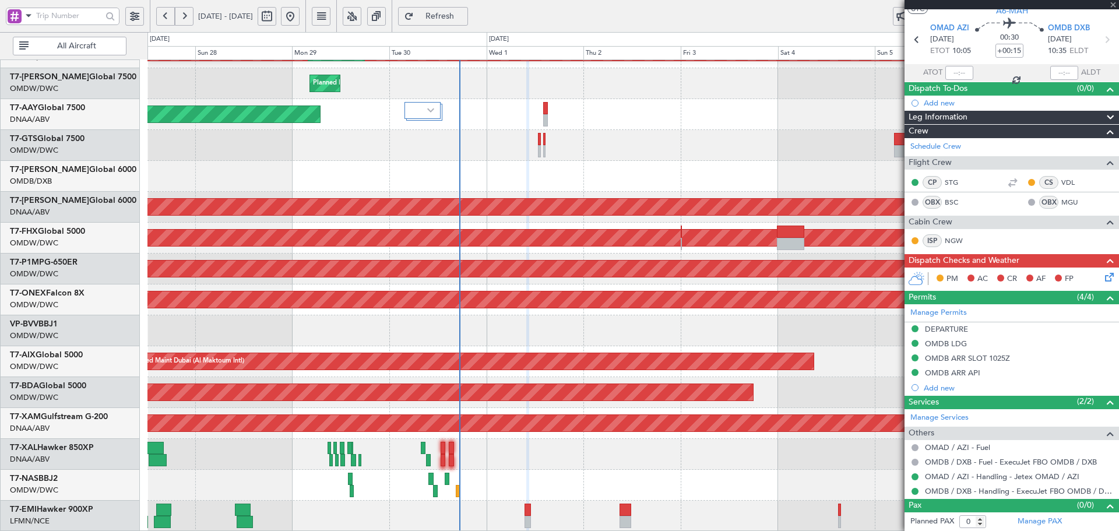
type input "+00:05"
type input "09:22"
type input "10:08"
type input "2"
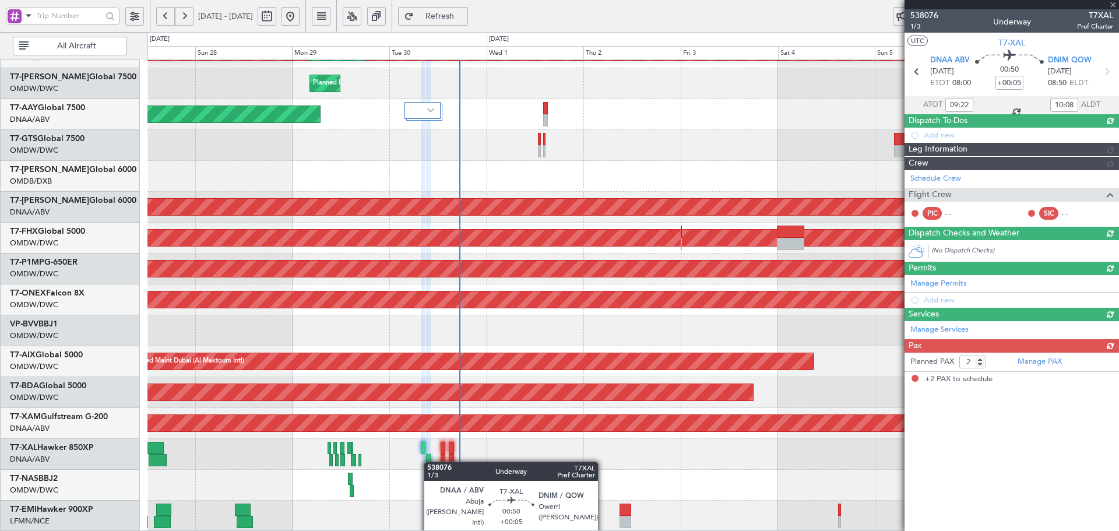
scroll to position [0, 0]
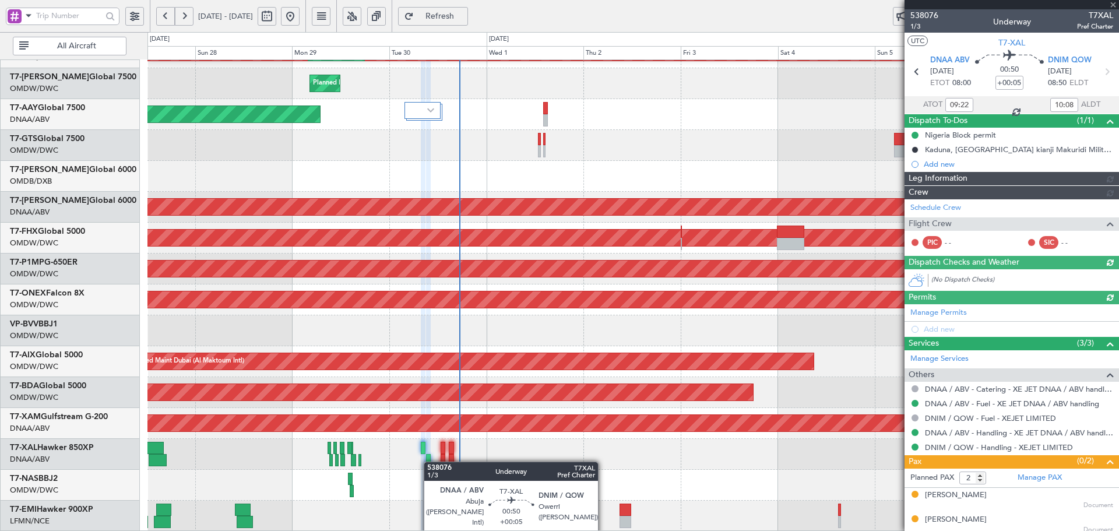
type input "Dherander Fithani (DHF)"
type input "7397"
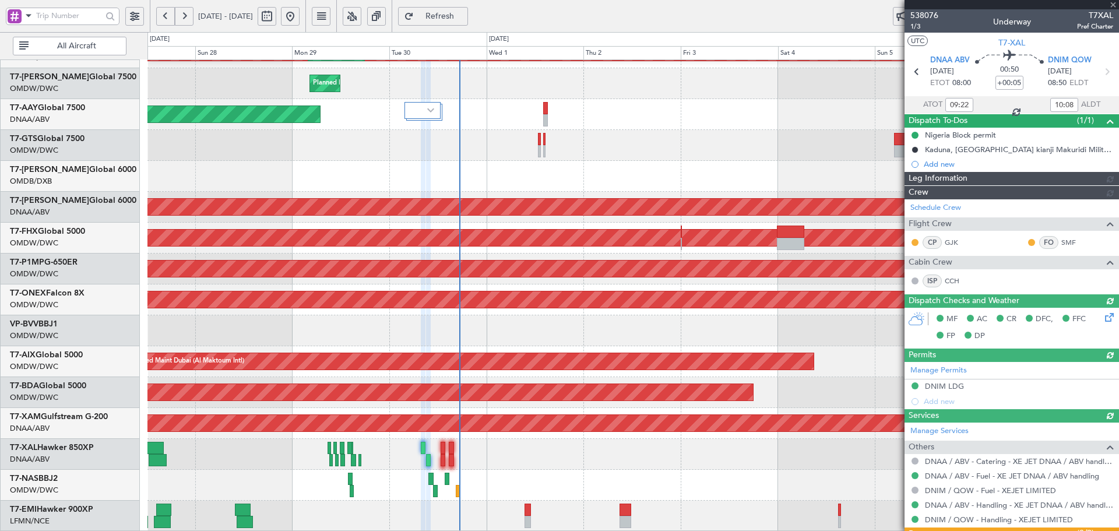
type input "Dherander Fithani (DHF)"
type input "7397"
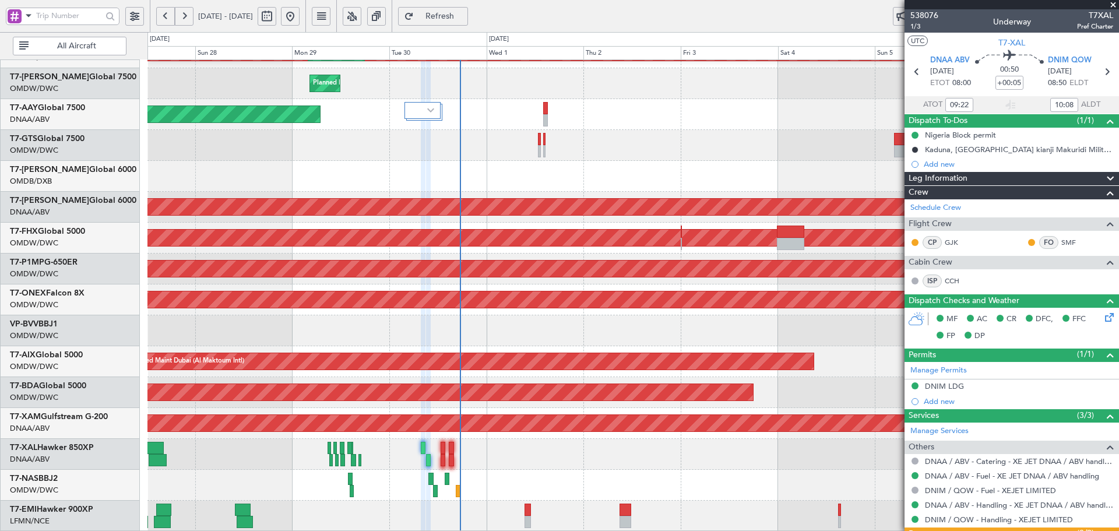
click at [775, 331] on div at bounding box center [632, 330] width 971 height 31
type input "Dherander Fithani (DHF)"
type input "7397"
type input "Dherander Fithani (DHF)"
type input "7397"
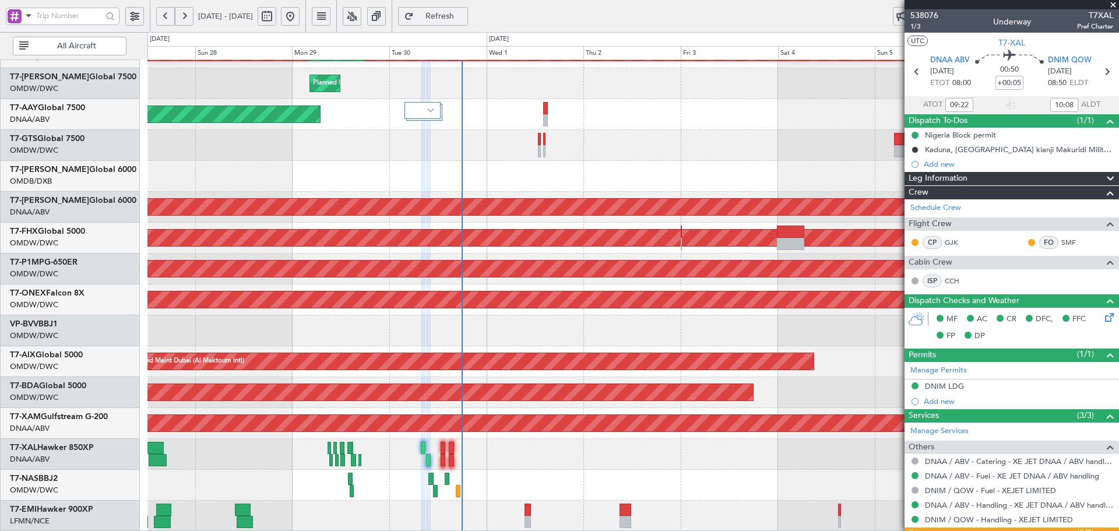
type input "Dherander Fithani (DHF)"
type input "7397"
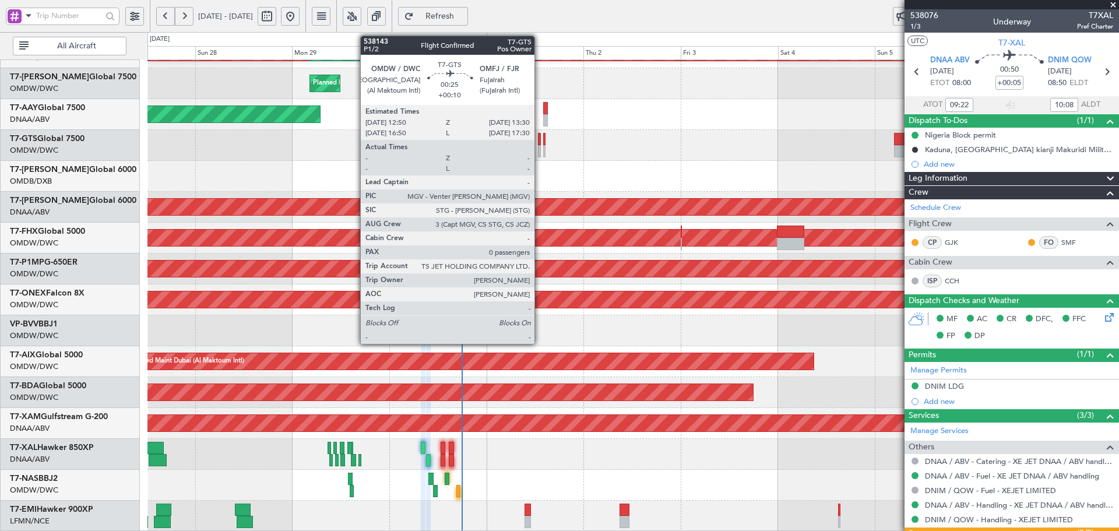
click at [539, 139] on div at bounding box center [539, 139] width 3 height 12
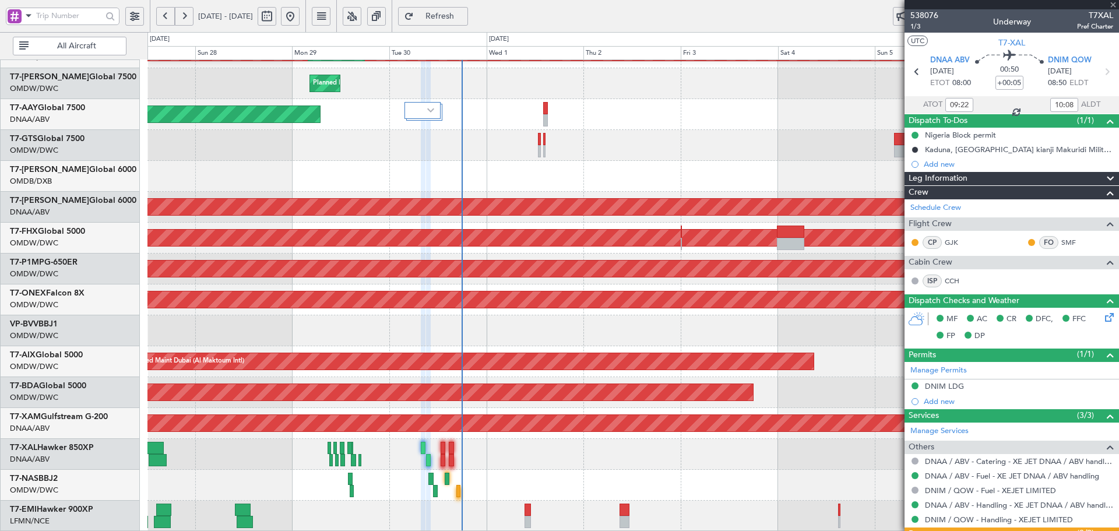
type input "+00:10"
type input "0"
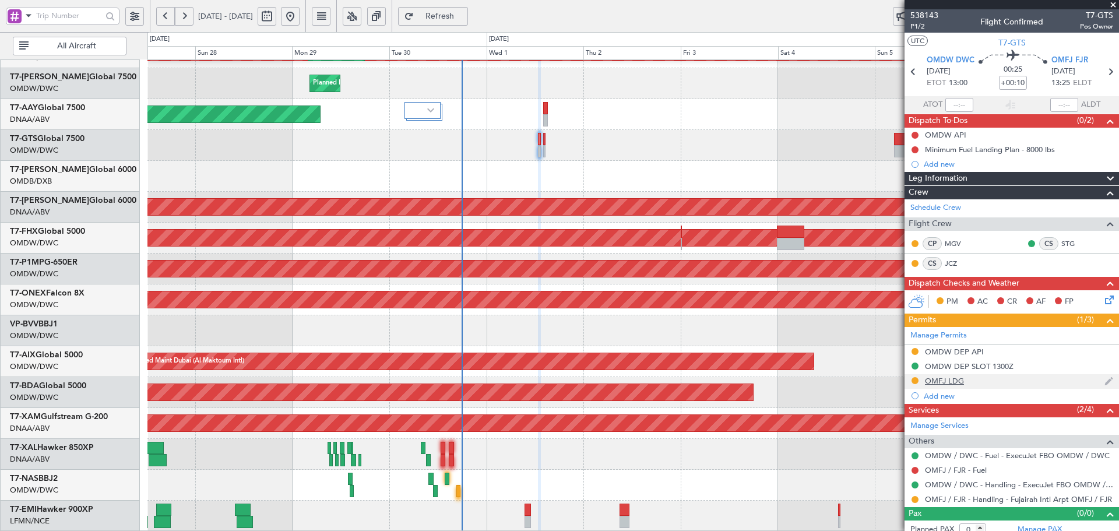
click at [943, 380] on div "OMFJ LDG" at bounding box center [944, 381] width 39 height 10
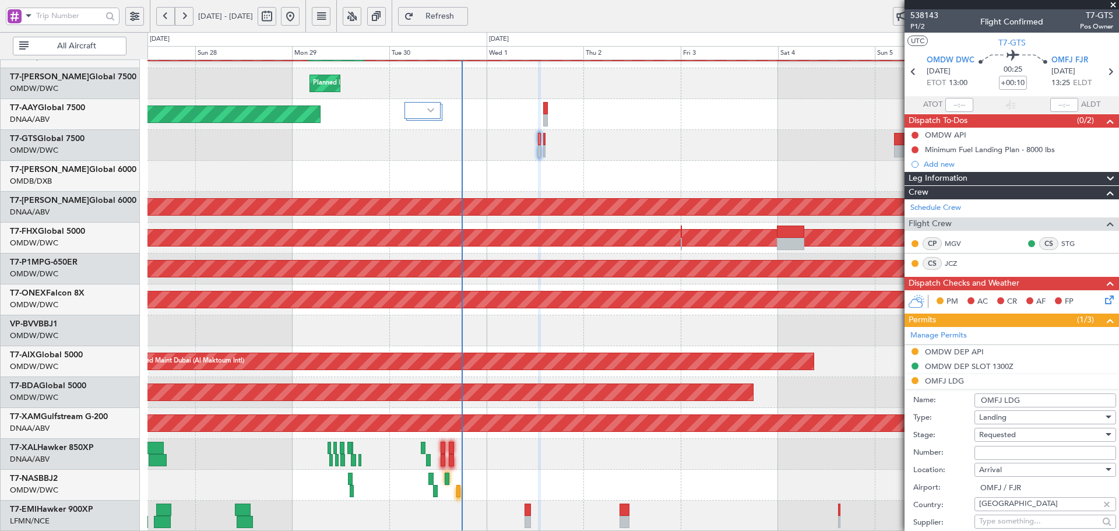
click at [996, 453] on input "Number:" at bounding box center [1045, 453] width 142 height 14
type input "v"
paste input "FIA/2509/0501"
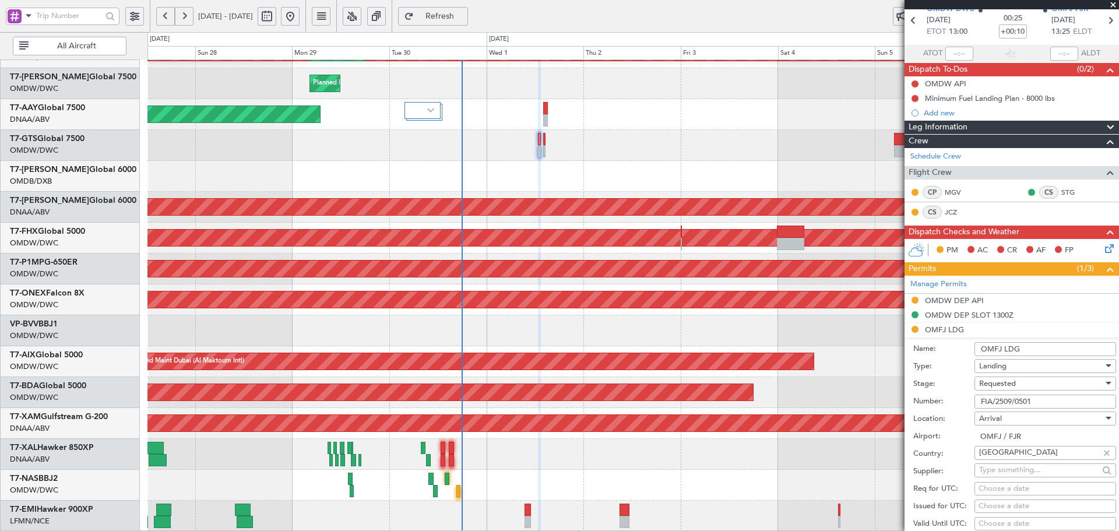
scroll to position [117, 0]
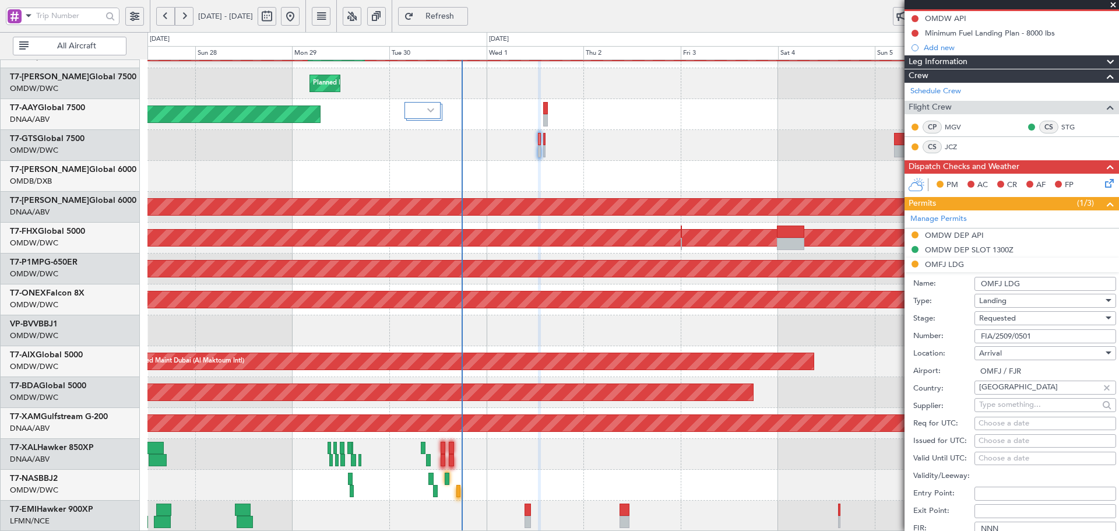
type input "FIA/2509/0501"
click at [1013, 318] on span "Requested" at bounding box center [997, 318] width 37 height 10
click at [1020, 403] on span "Received OK" at bounding box center [1040, 405] width 122 height 17
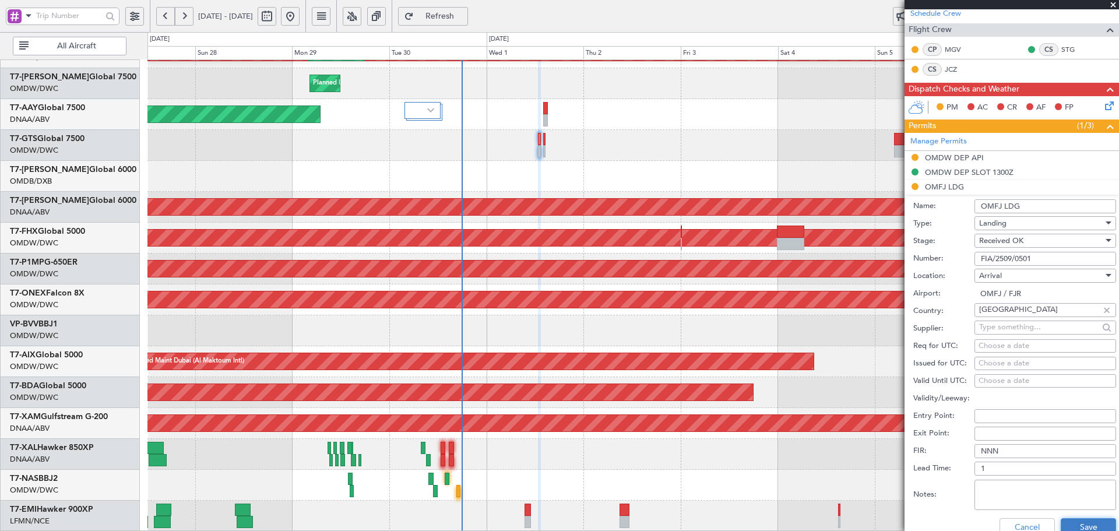
click at [1068, 523] on button "Save" at bounding box center [1087, 527] width 55 height 19
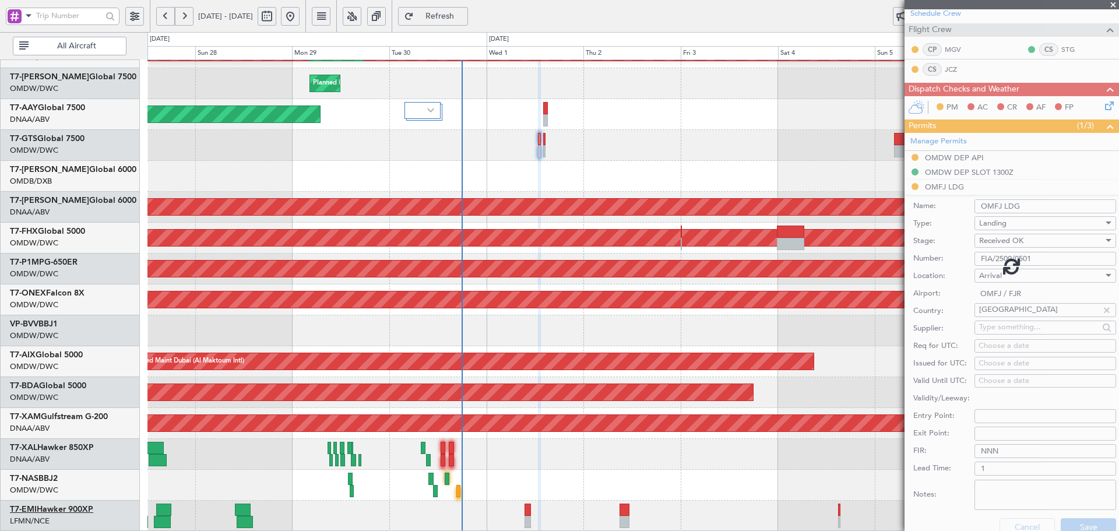
scroll to position [8, 0]
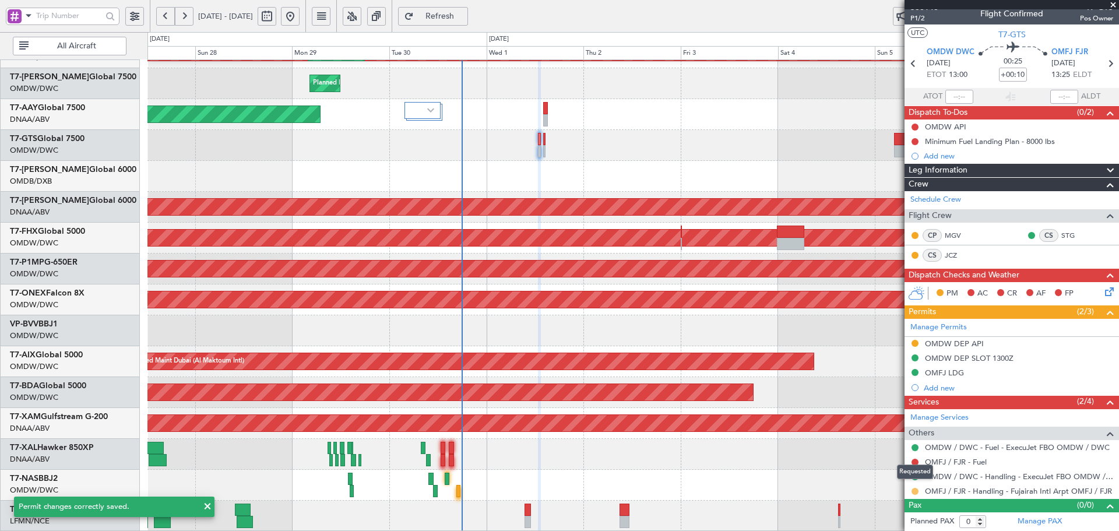
click at [916, 491] on button at bounding box center [914, 491] width 7 height 7
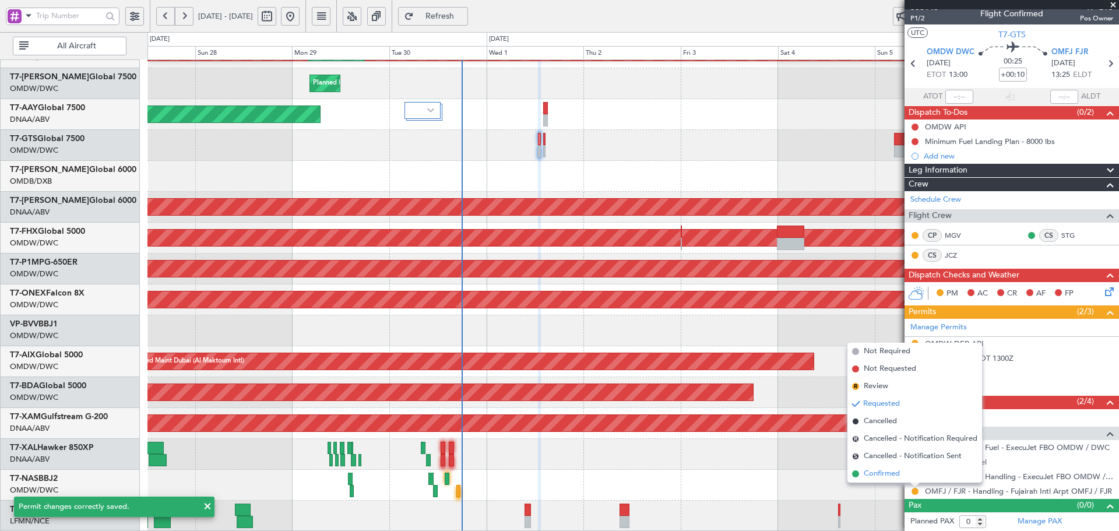
click at [899, 477] on span "Confirmed" at bounding box center [881, 474] width 36 height 12
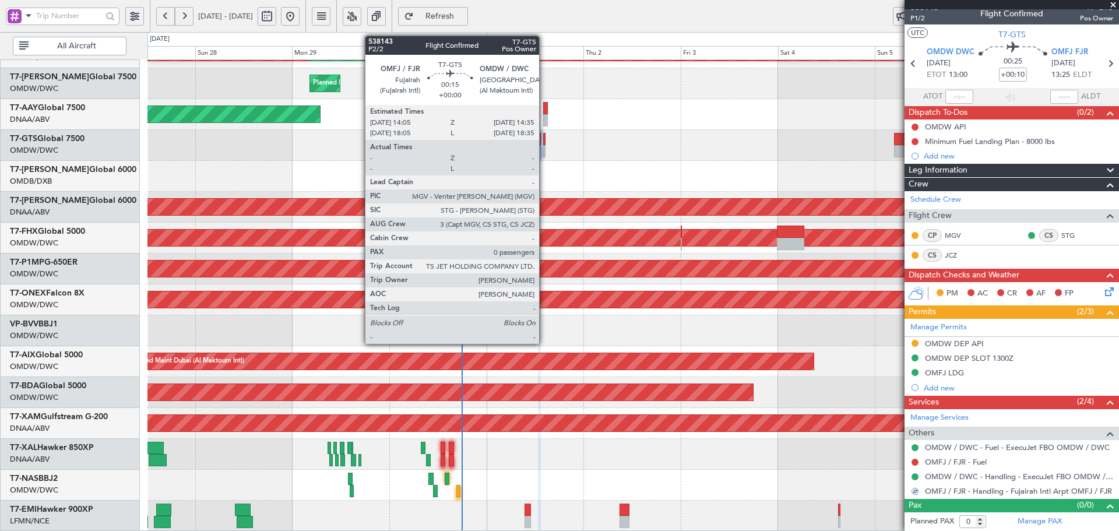
click at [544, 136] on div at bounding box center [544, 139] width 2 height 12
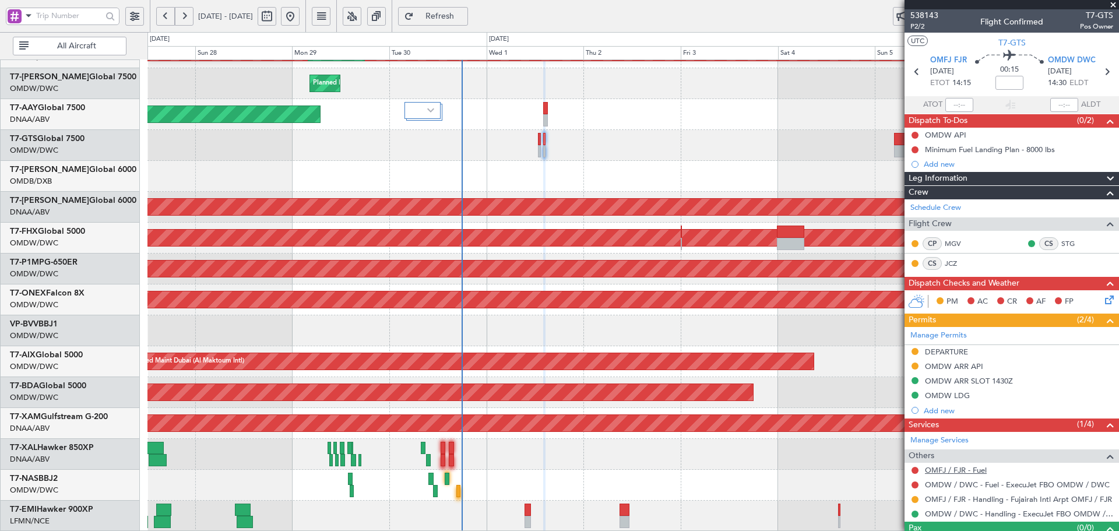
scroll to position [23, 0]
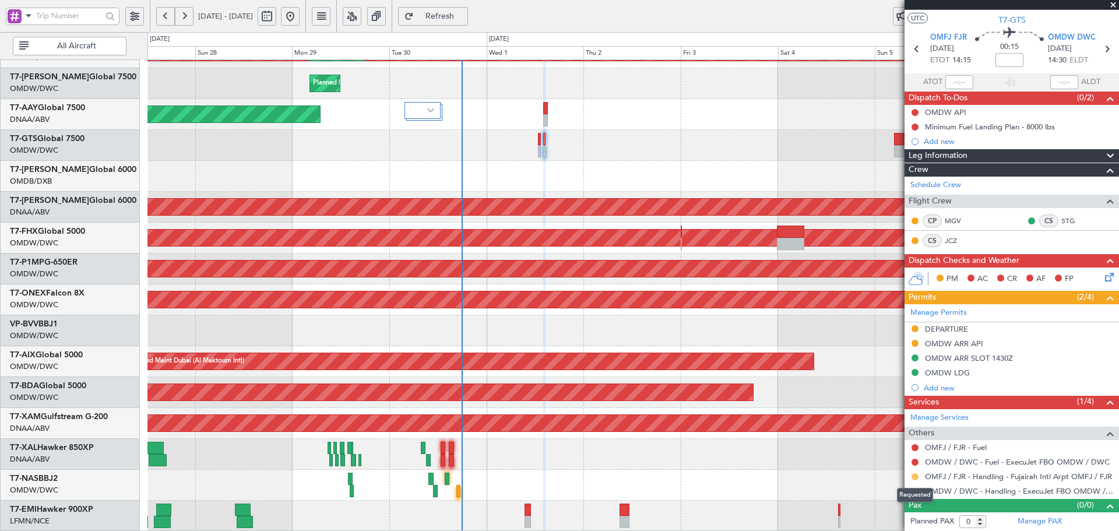
click at [915, 475] on button at bounding box center [914, 476] width 7 height 7
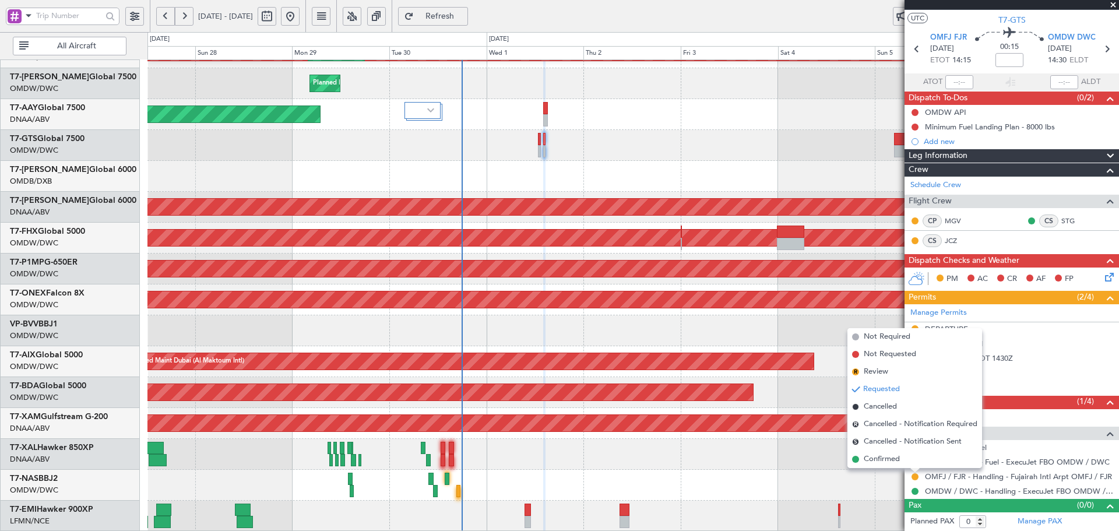
click at [862, 458] on li "Confirmed" at bounding box center [914, 458] width 135 height 17
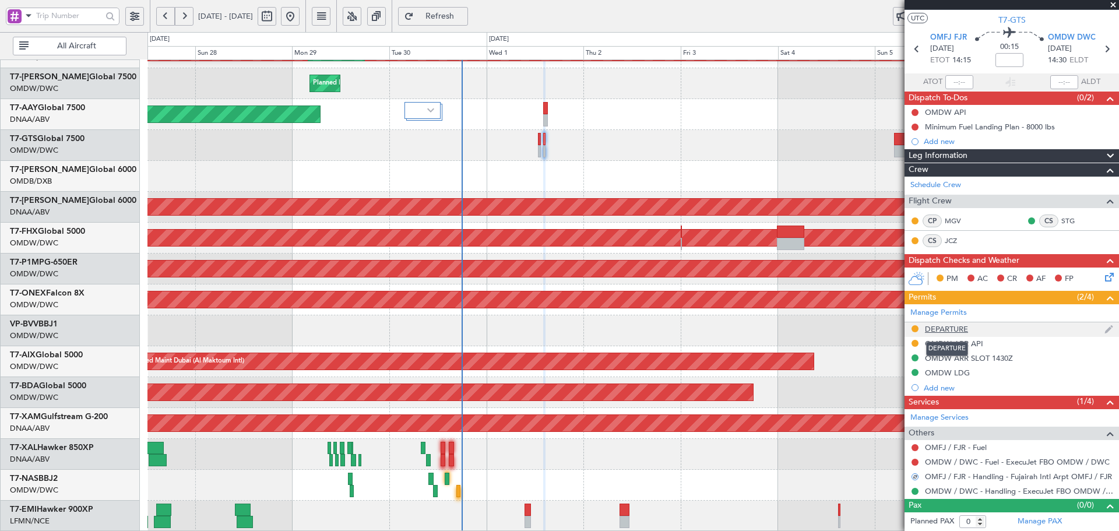
click at [934, 326] on div "DEPARTURE" at bounding box center [946, 329] width 43 height 10
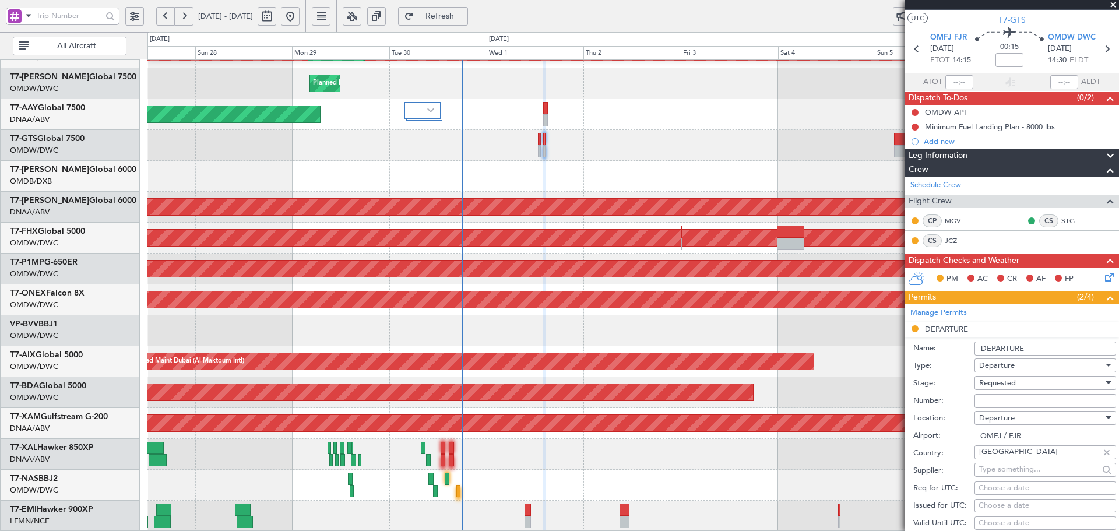
click at [986, 398] on input "Number:" at bounding box center [1045, 401] width 142 height 14
paste input "FIA/2509/0501"
type input "FIA/2509/0501"
click at [1001, 383] on span "Requested" at bounding box center [997, 383] width 37 height 10
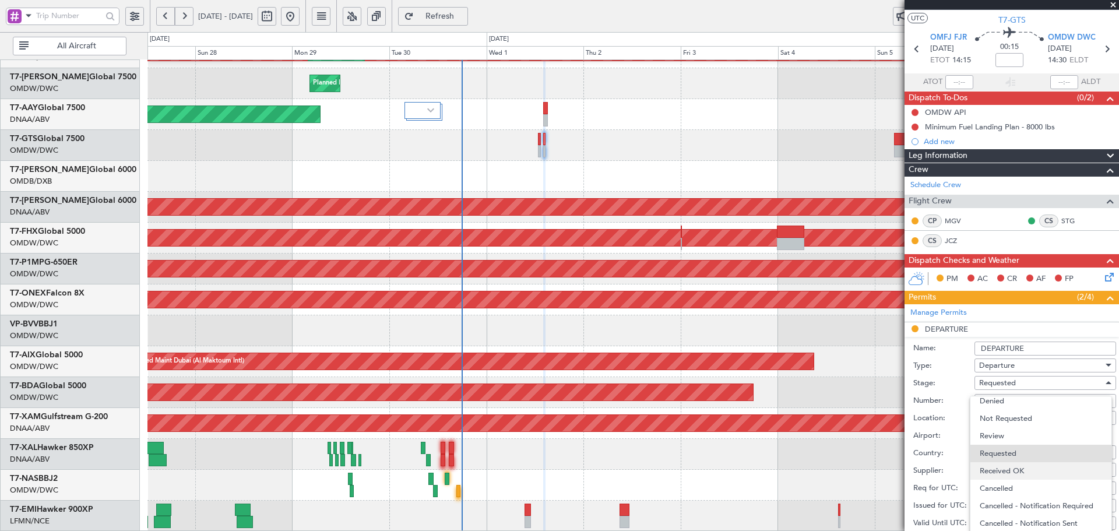
click at [997, 471] on span "Received OK" at bounding box center [1040, 470] width 122 height 17
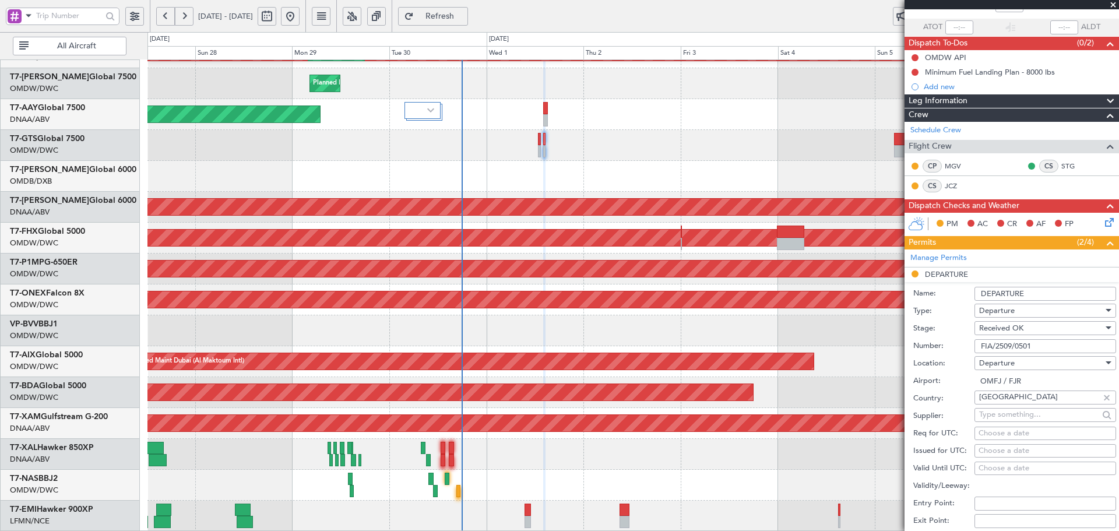
scroll to position [233, 0]
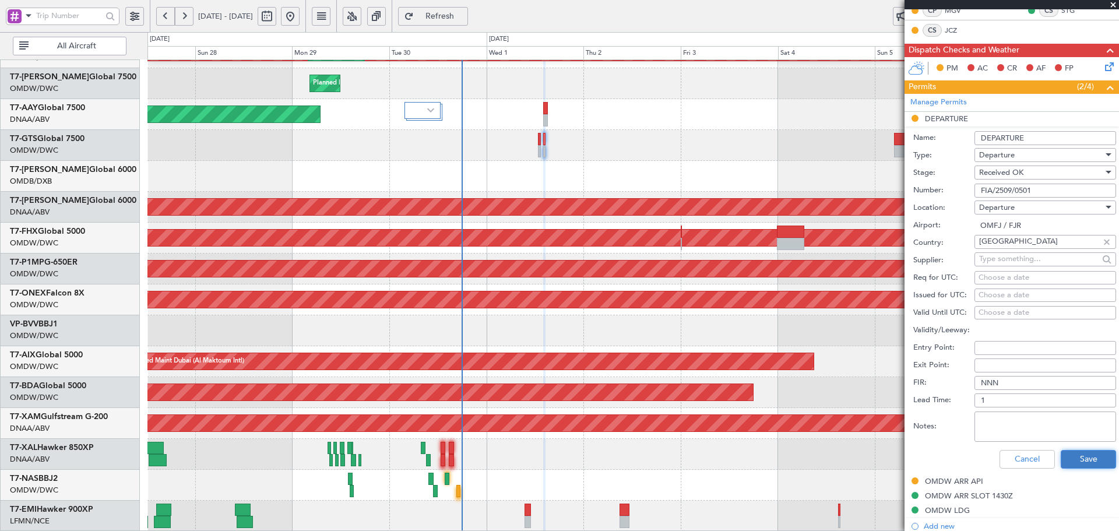
click at [1093, 462] on button "Save" at bounding box center [1087, 459] width 55 height 19
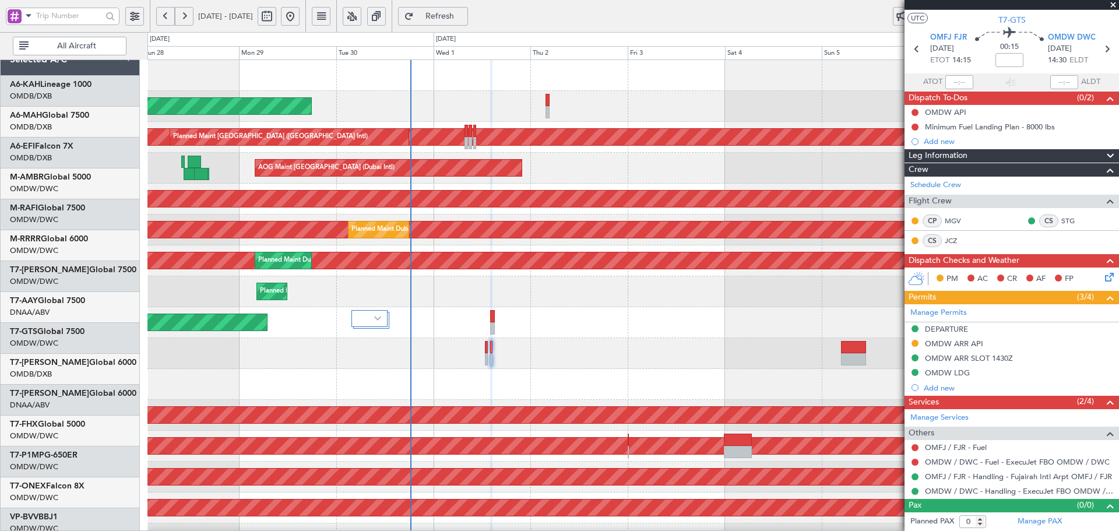
scroll to position [0, 0]
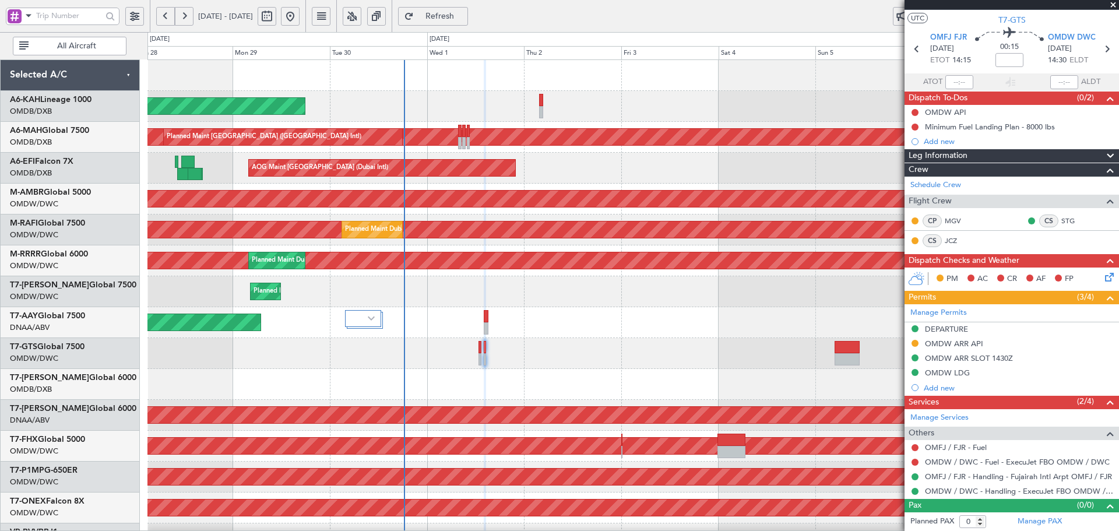
click at [521, 333] on div "Planned Maint [GEOGRAPHIC_DATA] (Al Bateen Executive) Planned Maint [GEOGRAPHIC…" at bounding box center [632, 399] width 971 height 679
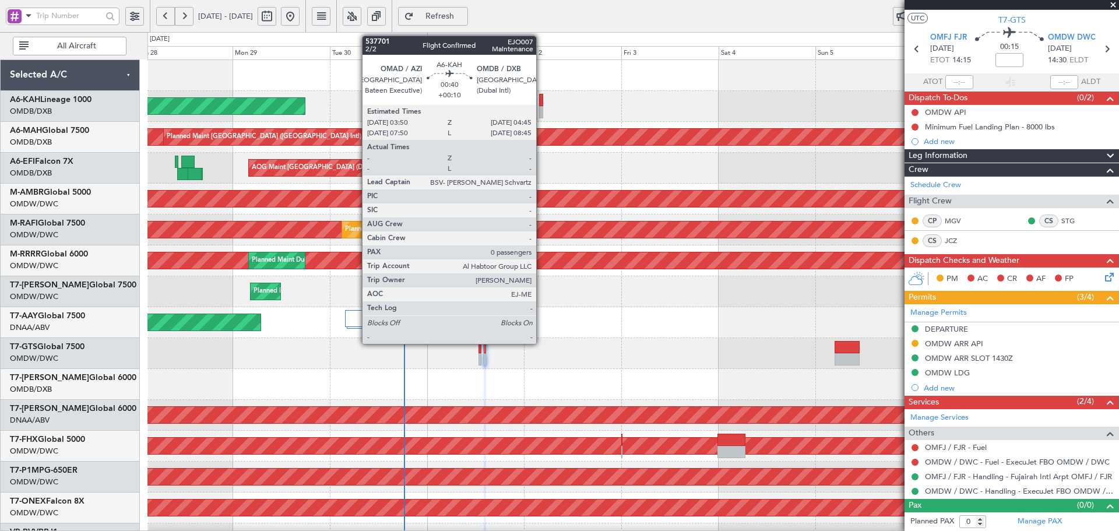
click at [541, 98] on div at bounding box center [541, 100] width 4 height 12
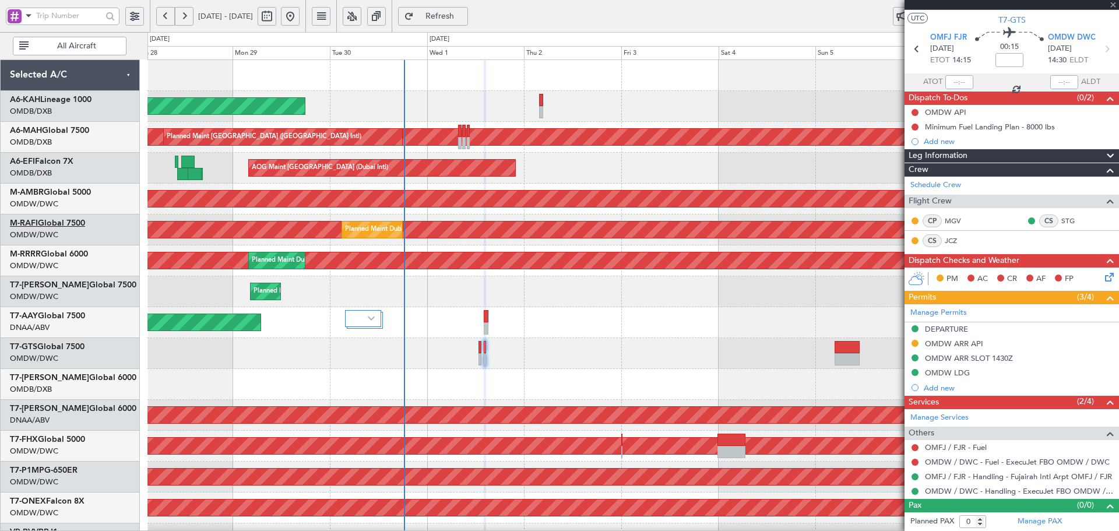
type input "+00:10"
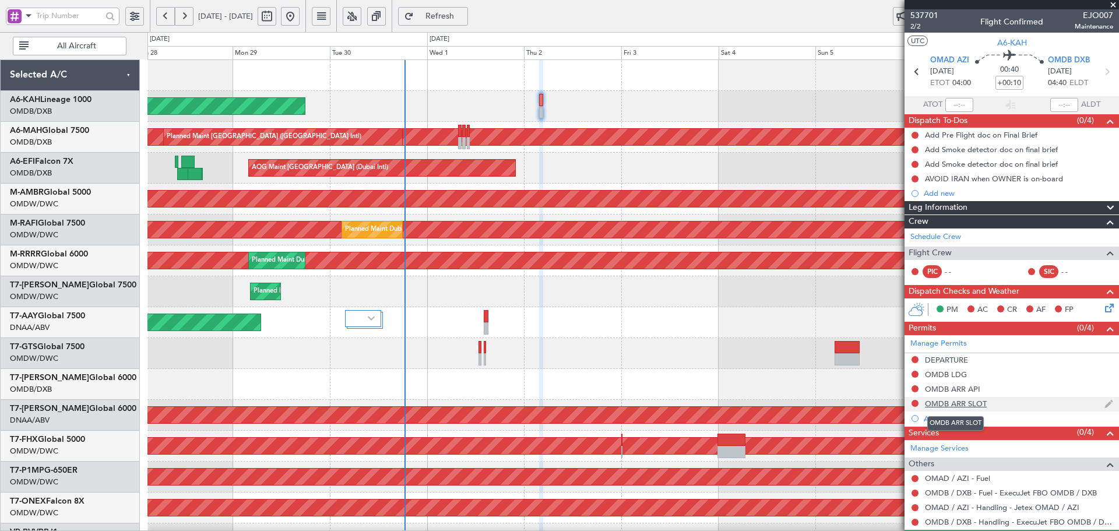
click at [957, 403] on div "OMDB ARR SLOT" at bounding box center [956, 403] width 62 height 10
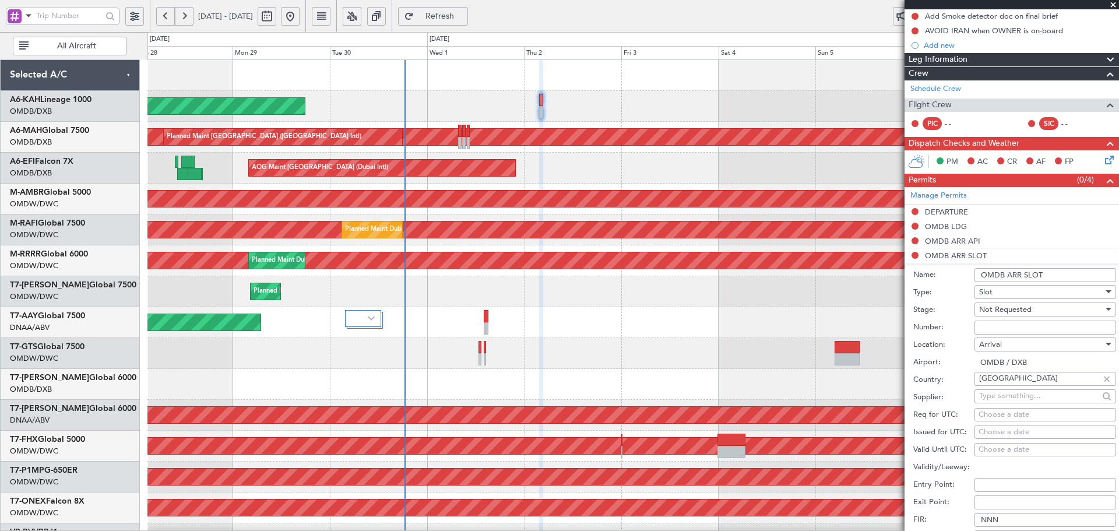
scroll to position [156, 0]
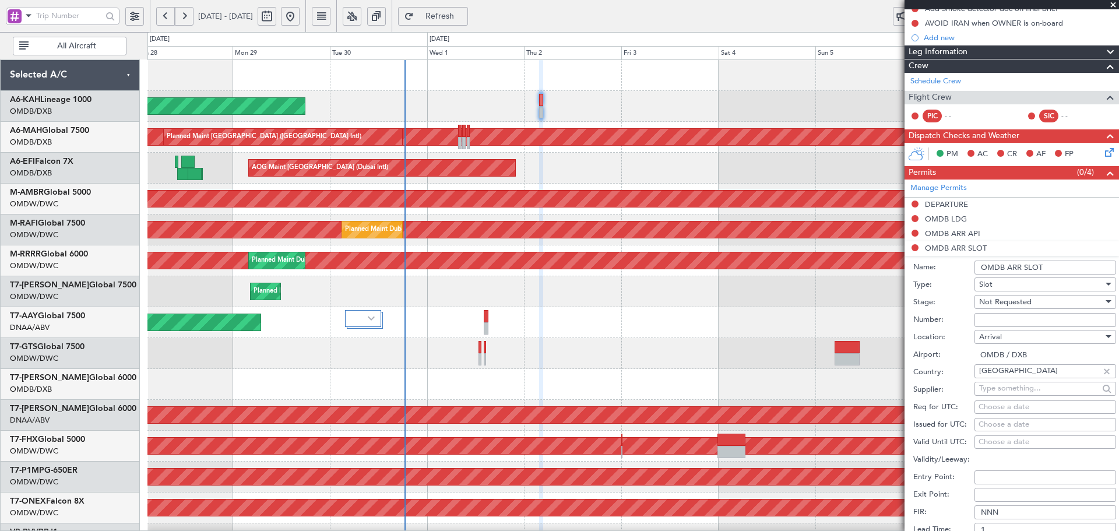
click at [1010, 322] on input "Number:" at bounding box center [1045, 320] width 142 height 14
paste input "KEJO110"
type input "KEJO110"
click at [1019, 302] on span "Not Requested" at bounding box center [1005, 302] width 52 height 10
click at [1016, 396] on span "Received OK" at bounding box center [1040, 394] width 122 height 17
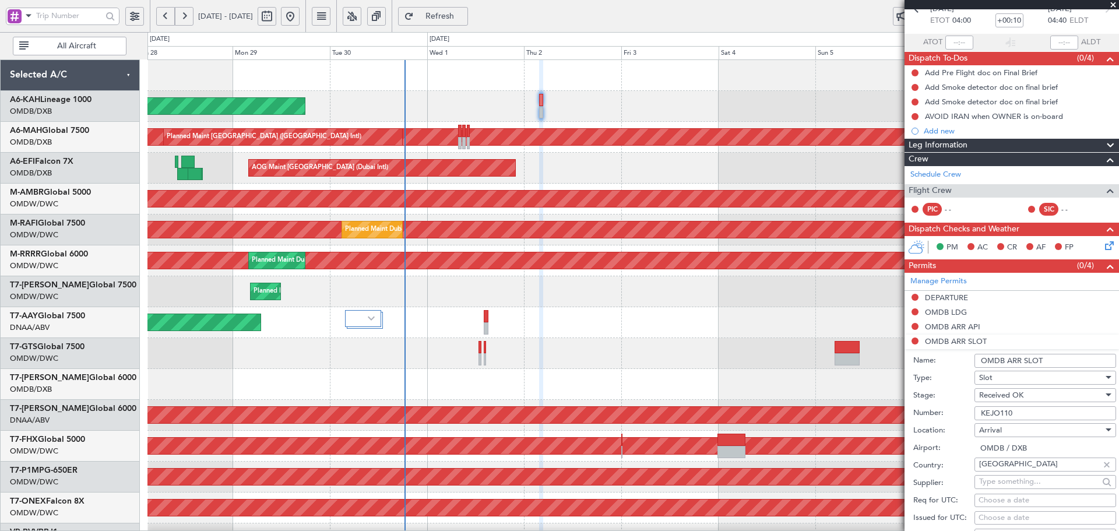
scroll to position [0, 0]
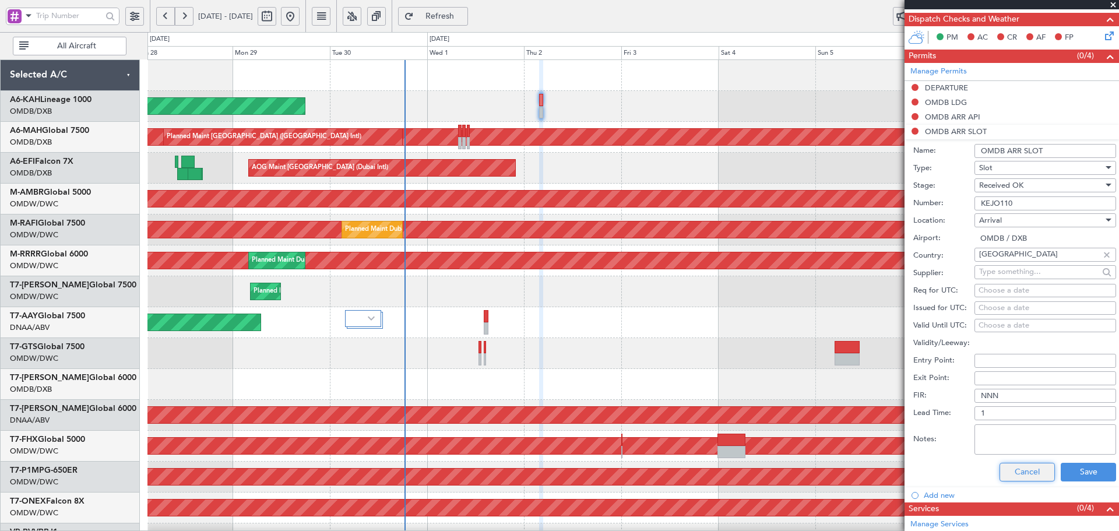
click at [1014, 466] on button "Cancel" at bounding box center [1026, 472] width 55 height 19
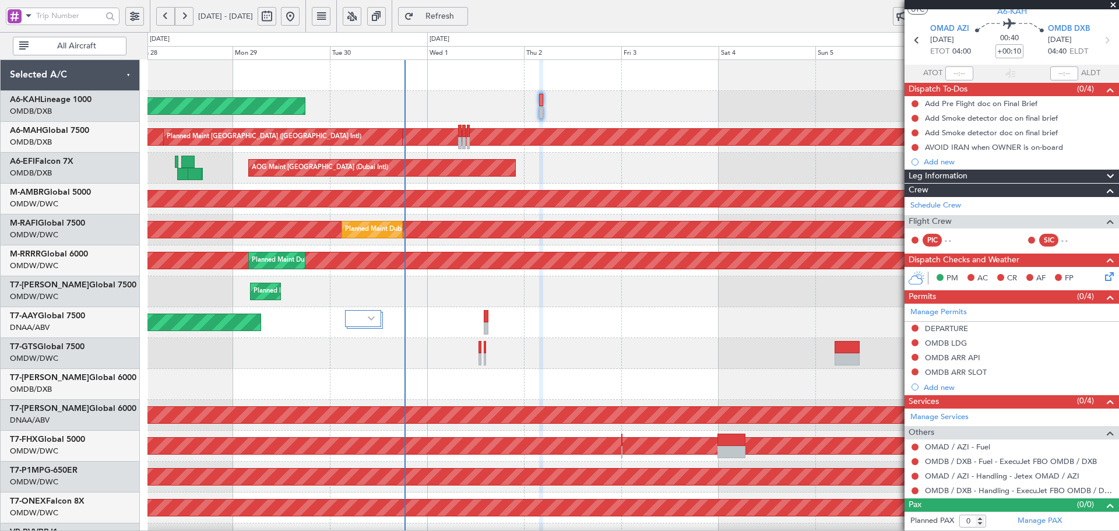
scroll to position [31, 0]
click at [682, 377] on div at bounding box center [632, 384] width 971 height 31
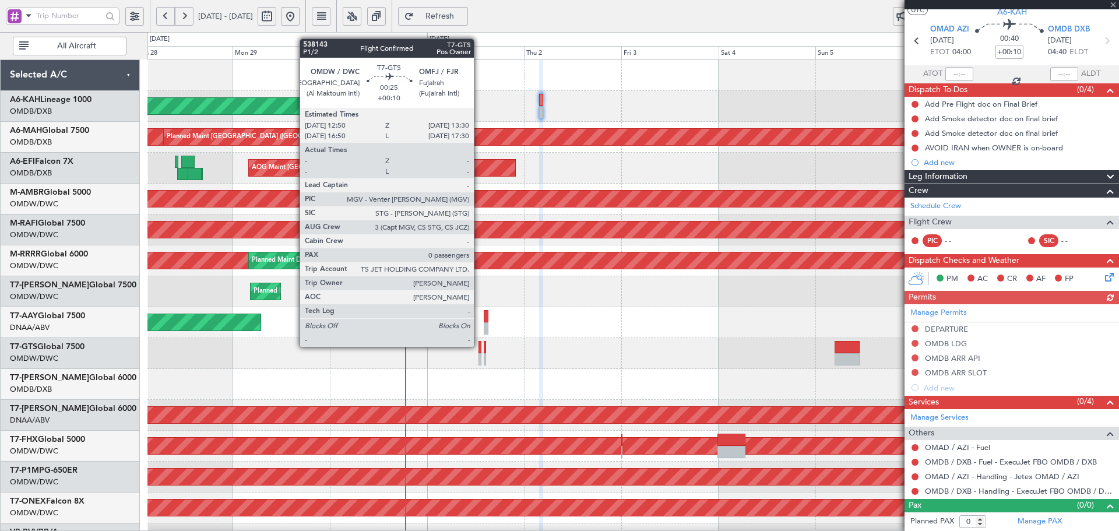
click at [479, 345] on div at bounding box center [479, 347] width 3 height 12
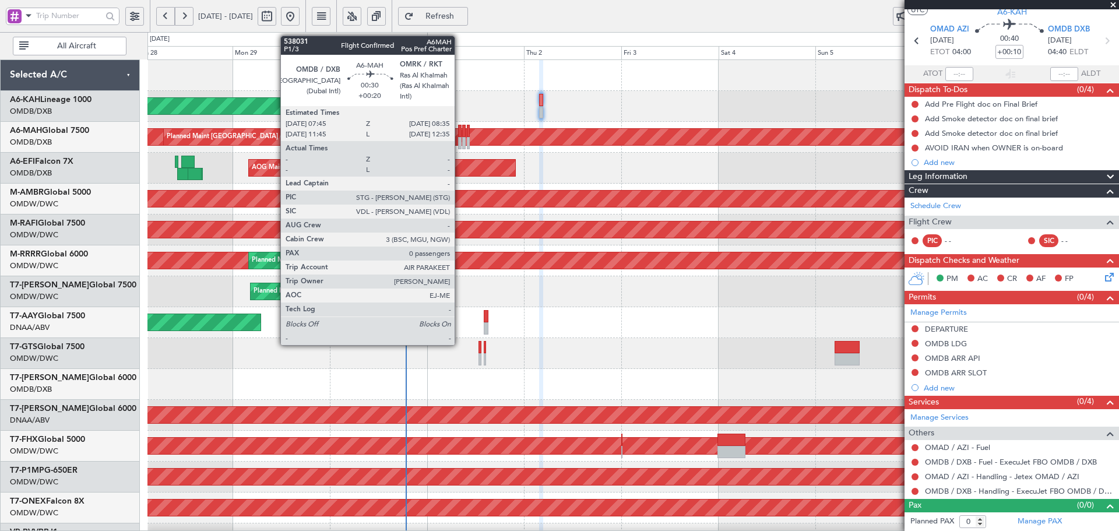
click at [460, 132] on div at bounding box center [459, 131] width 3 height 12
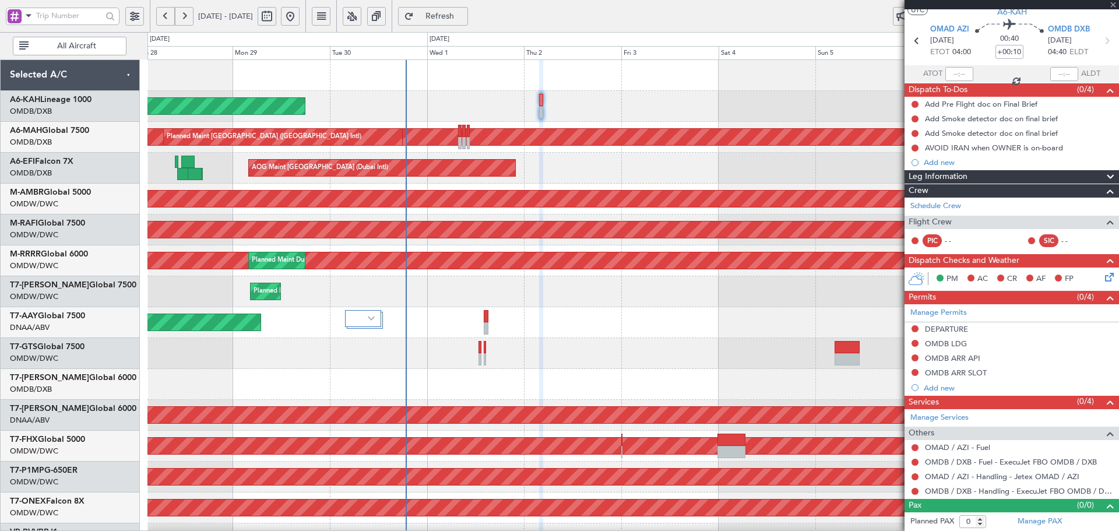
type input "+00:20"
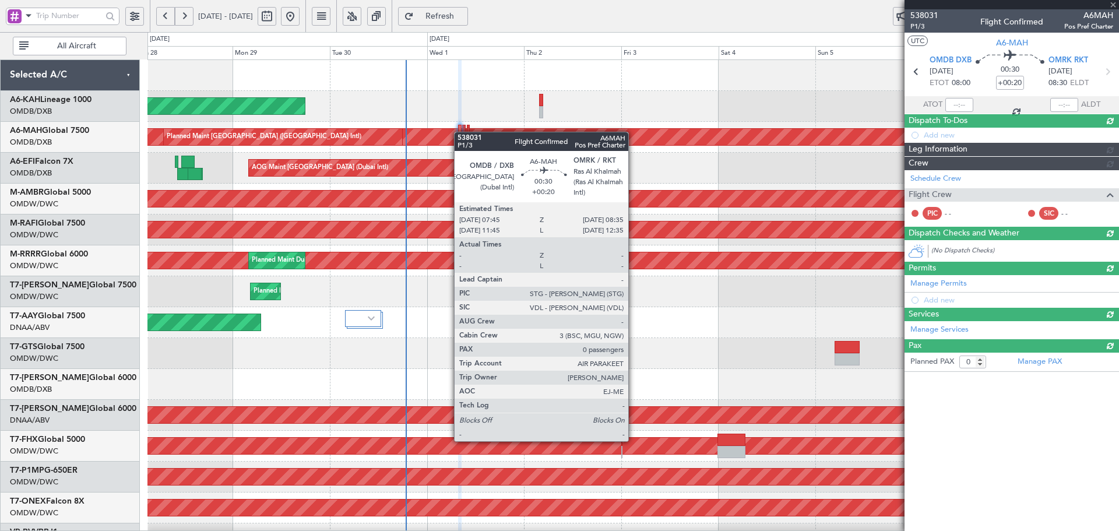
scroll to position [0, 0]
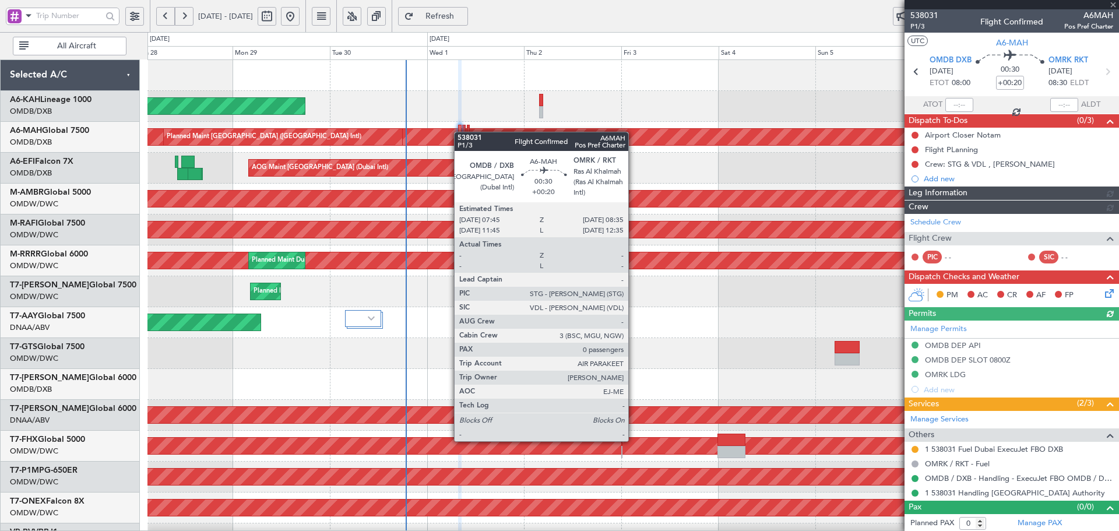
type input "[PERSON_NAME] (ANI)"
type input "7395"
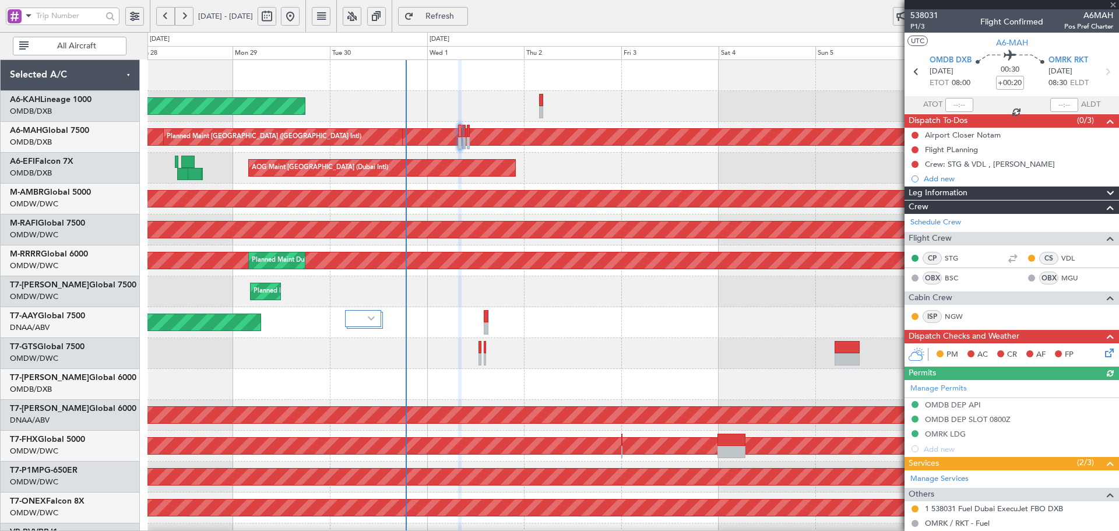
scroll to position [61, 0]
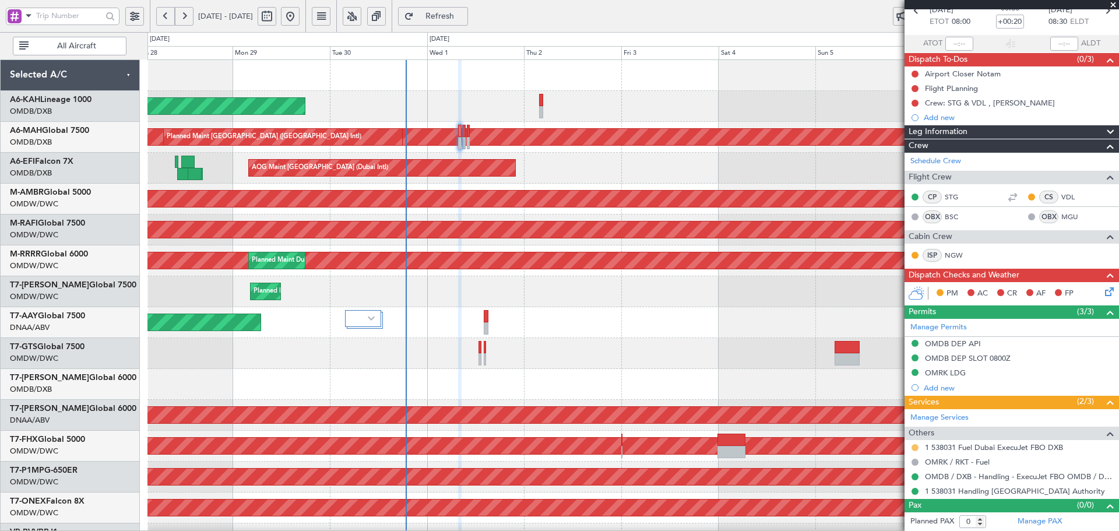
click at [916, 447] on button at bounding box center [914, 447] width 7 height 7
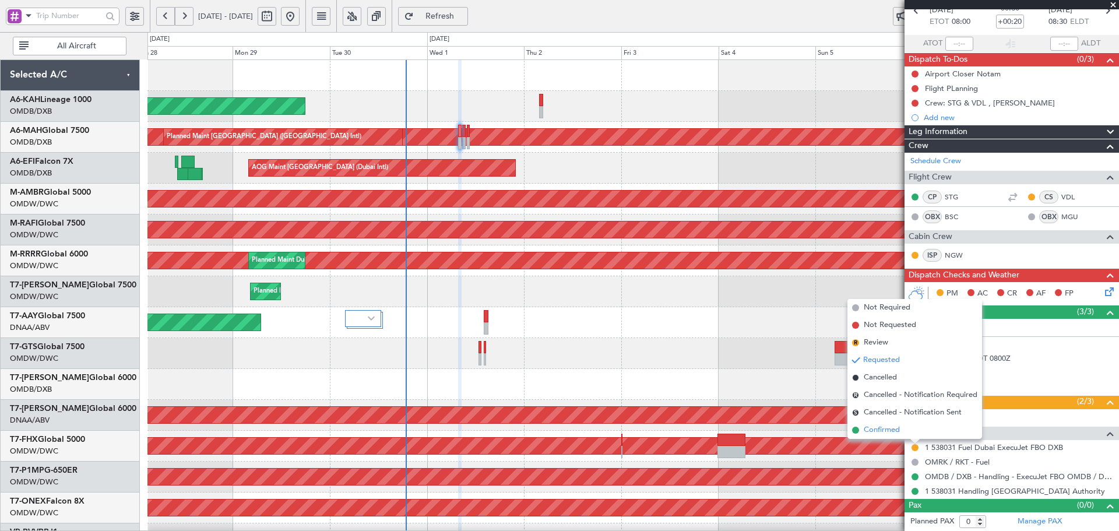
click at [880, 428] on span "Confirmed" at bounding box center [881, 430] width 36 height 12
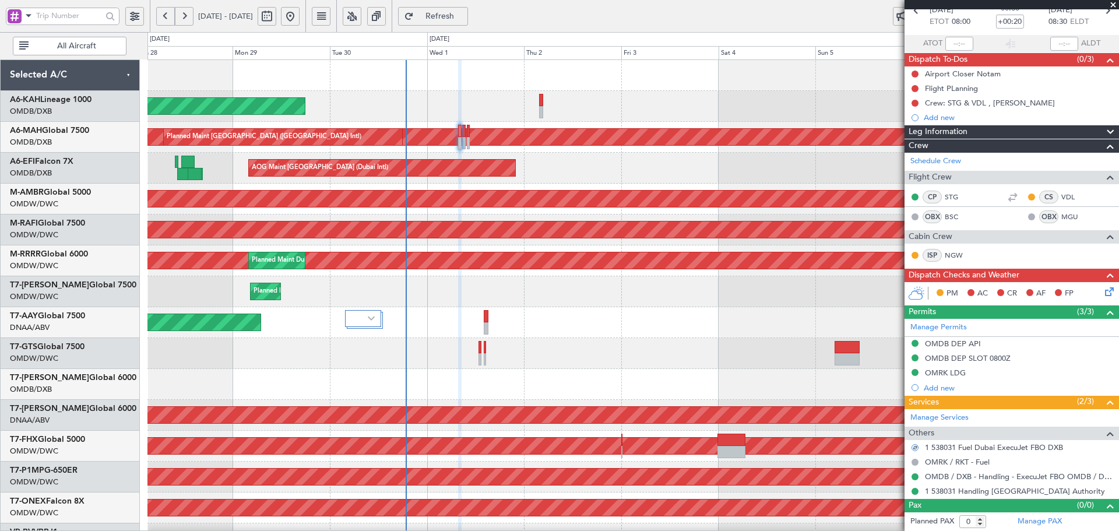
click at [680, 454] on div "Planned Maint [GEOGRAPHIC_DATA] ([GEOGRAPHIC_DATA])" at bounding box center [93, 446] width 1832 height 19
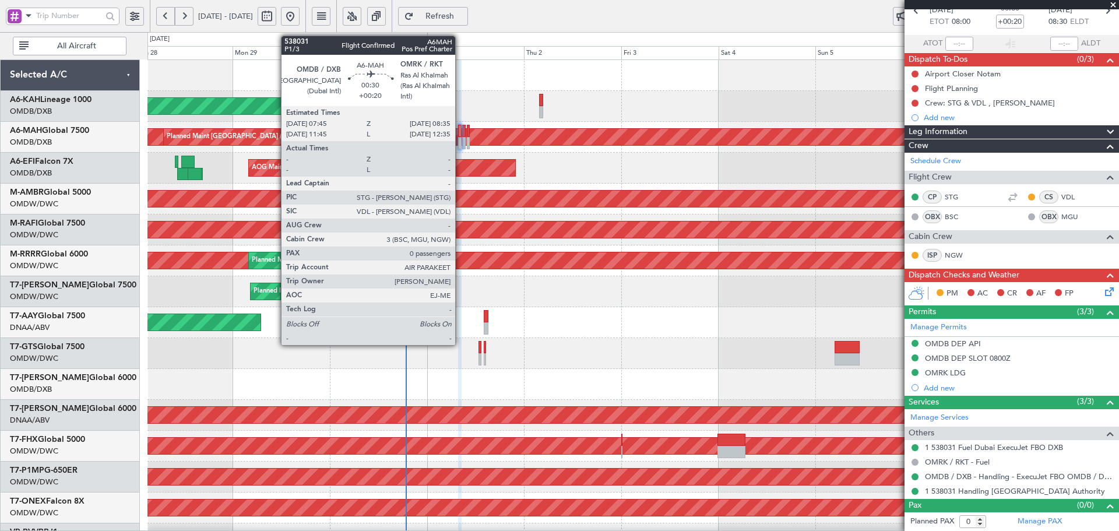
click at [460, 132] on div at bounding box center [459, 131] width 3 height 12
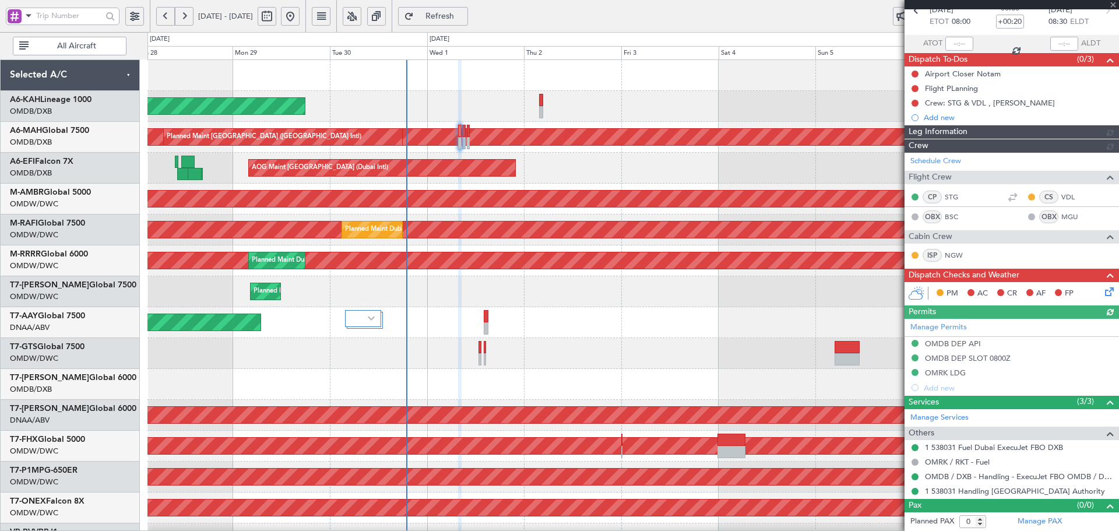
type input "[PERSON_NAME] (ANI)"
type input "7395"
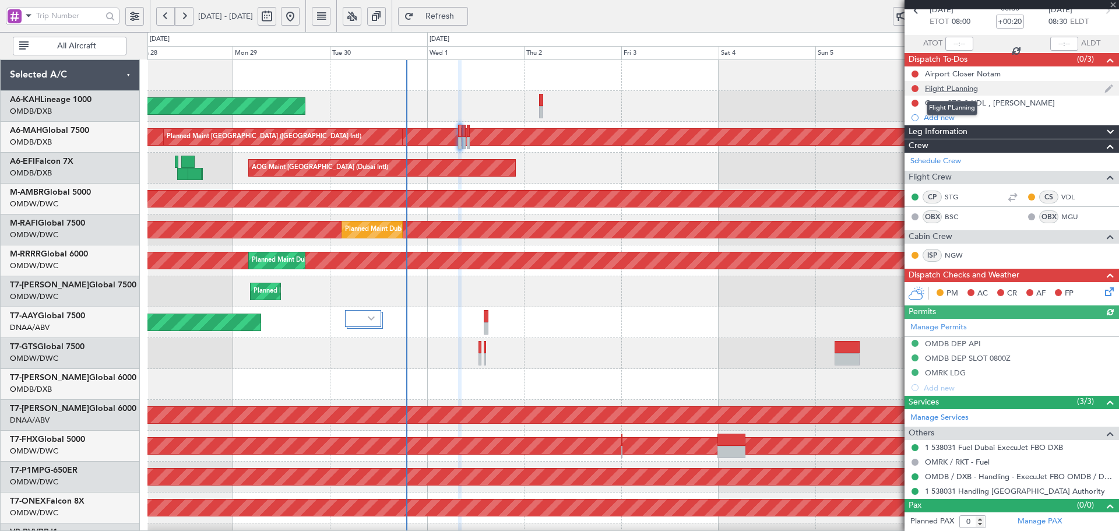
click at [940, 87] on div "Flight PLanning" at bounding box center [951, 88] width 53 height 10
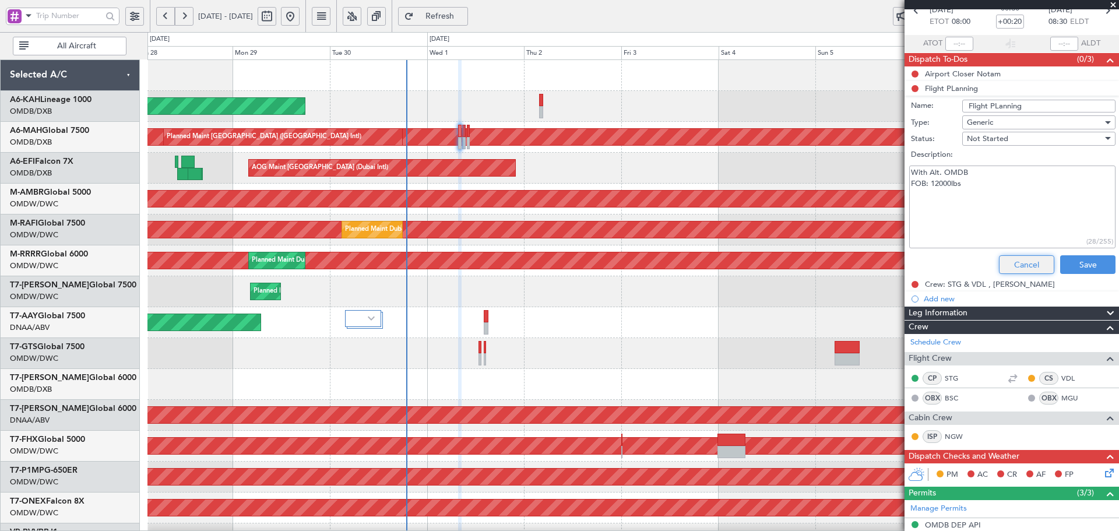
click at [1009, 258] on button "Cancel" at bounding box center [1026, 264] width 55 height 19
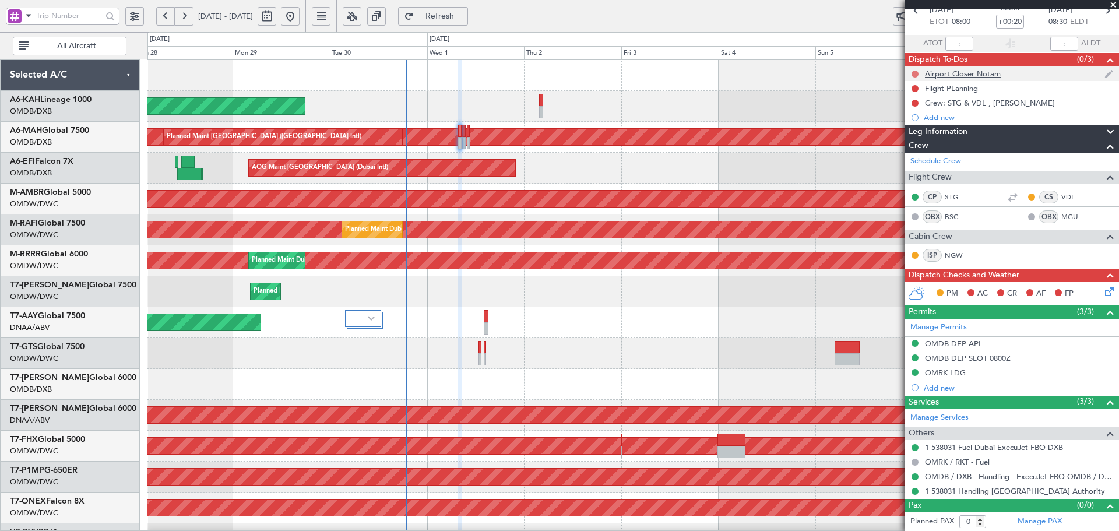
click at [911, 74] on button at bounding box center [914, 73] width 7 height 7
click at [909, 125] on span "Completed" at bounding box center [920, 125] width 38 height 12
click at [913, 87] on button at bounding box center [914, 88] width 7 height 7
click at [910, 139] on span "Completed" at bounding box center [920, 140] width 38 height 12
click at [915, 104] on button at bounding box center [914, 103] width 7 height 7
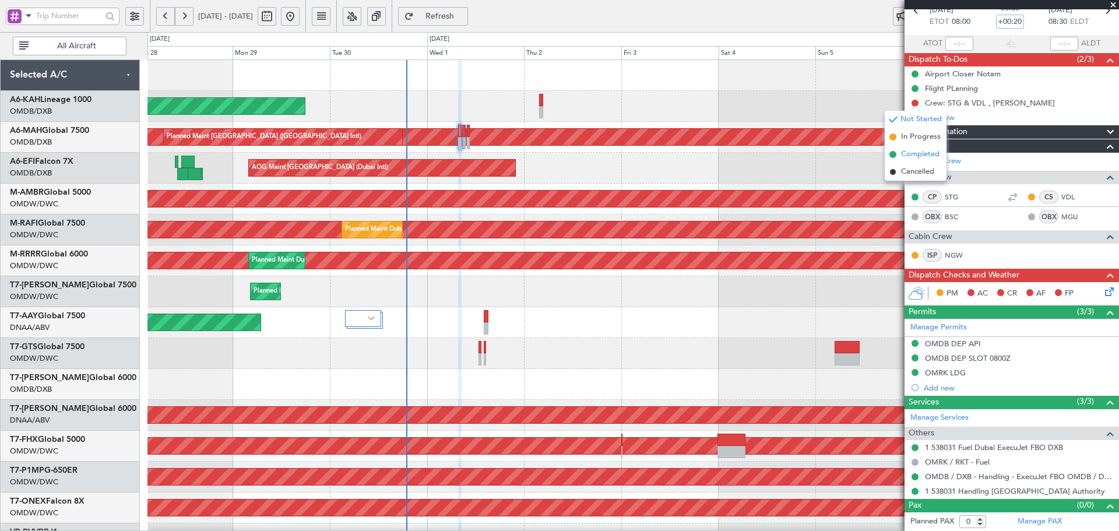
click at [921, 156] on span "Completed" at bounding box center [920, 155] width 38 height 12
click at [1102, 292] on icon at bounding box center [1106, 289] width 9 height 9
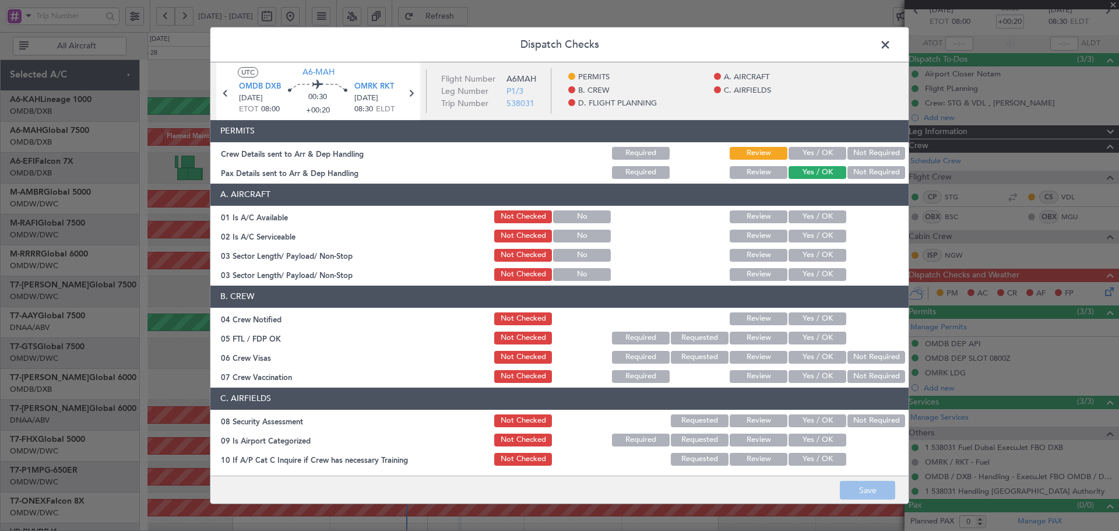
click at [805, 153] on button "Yes / OK" at bounding box center [817, 153] width 58 height 13
click at [809, 221] on button "Yes / OK" at bounding box center [817, 216] width 58 height 13
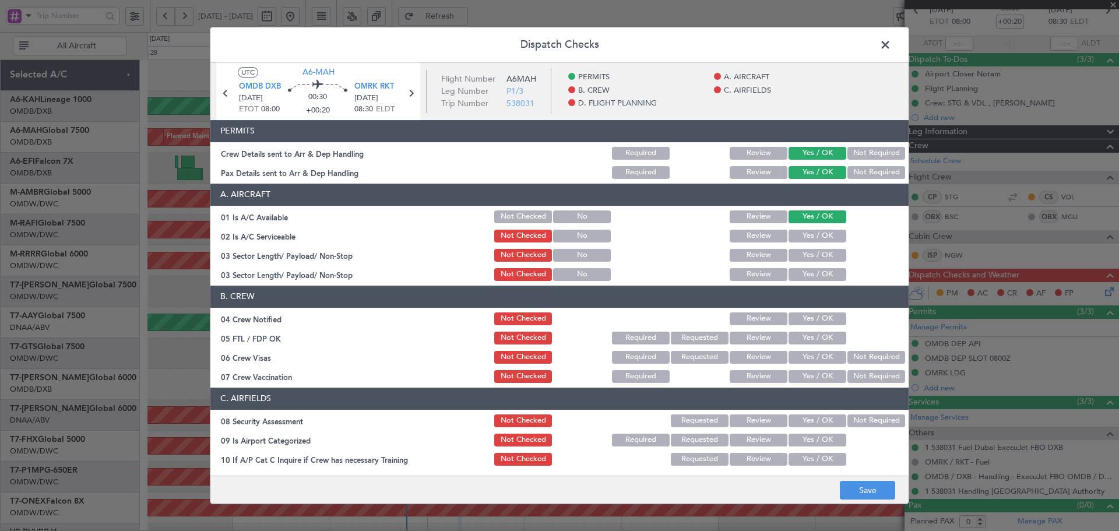
drag, startPoint x: 810, startPoint y: 231, endPoint x: 810, endPoint y: 246, distance: 15.1
click at [810, 232] on button "Yes / OK" at bounding box center [817, 236] width 58 height 13
click at [808, 252] on button "Yes / OK" at bounding box center [817, 255] width 58 height 13
click at [809, 274] on button "Yes / OK" at bounding box center [817, 274] width 58 height 13
click at [812, 256] on button "Yes / OK" at bounding box center [817, 255] width 58 height 13
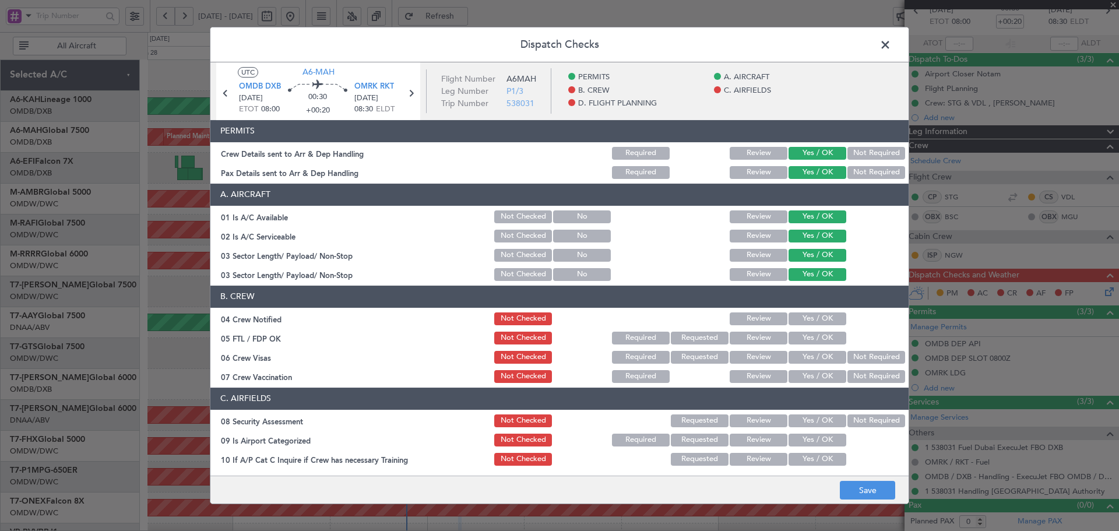
click at [812, 318] on button "Yes / OK" at bounding box center [817, 318] width 58 height 13
click at [810, 336] on button "Yes / OK" at bounding box center [817, 337] width 58 height 13
click at [809, 358] on button "Yes / OK" at bounding box center [817, 357] width 58 height 13
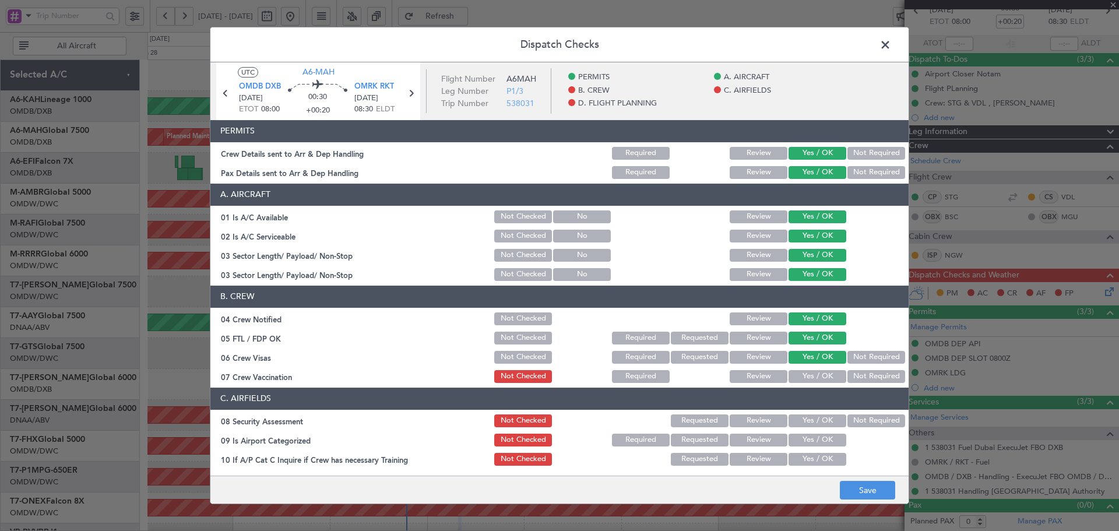
click at [855, 373] on button "Not Required" at bounding box center [876, 376] width 58 height 13
drag, startPoint x: 808, startPoint y: 418, endPoint x: 808, endPoint y: 453, distance: 34.4
click at [810, 422] on button "Yes / OK" at bounding box center [817, 420] width 58 height 13
drag, startPoint x: 810, startPoint y: 437, endPoint x: 805, endPoint y: 454, distance: 17.9
click at [810, 438] on button "Yes / OK" at bounding box center [817, 439] width 58 height 13
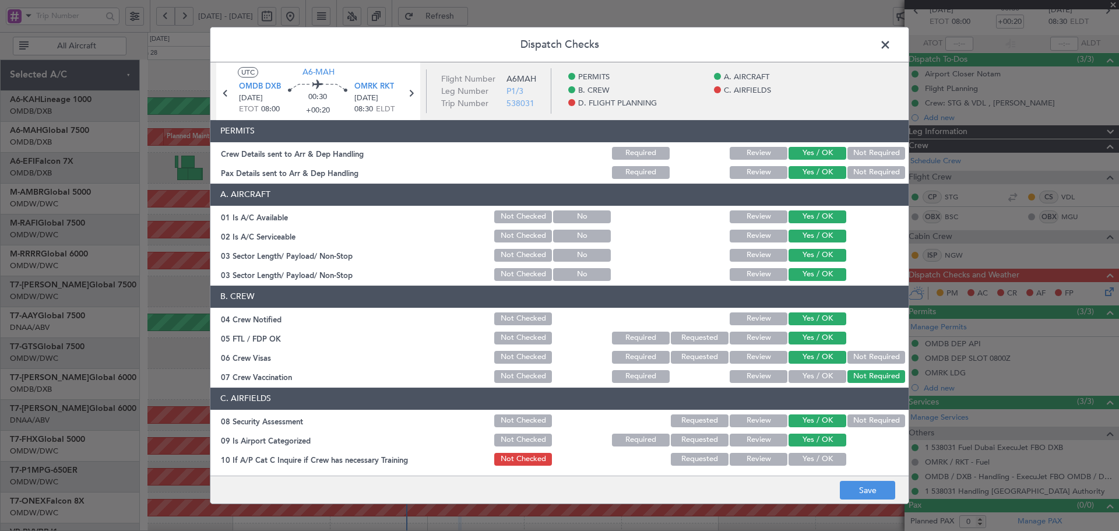
click at [804, 454] on button "Yes / OK" at bounding box center [817, 459] width 58 height 13
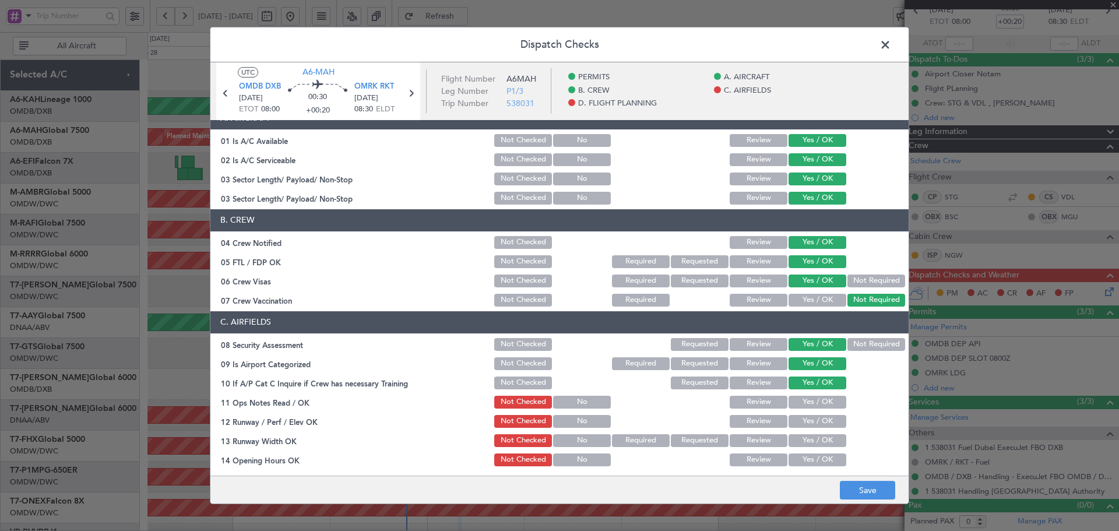
scroll to position [77, 0]
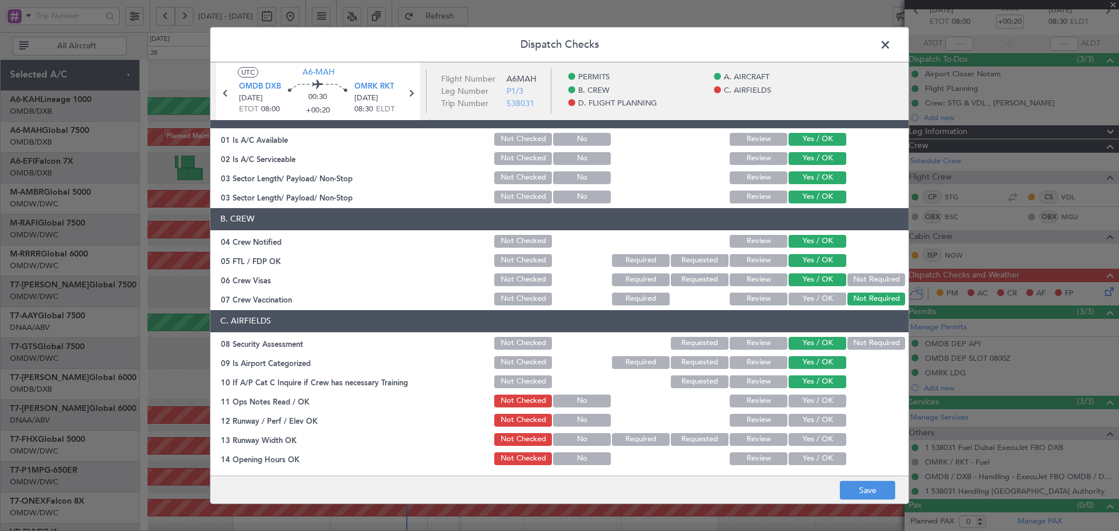
click at [806, 394] on button "Yes / OK" at bounding box center [817, 400] width 58 height 13
click at [800, 415] on button "Yes / OK" at bounding box center [817, 420] width 58 height 13
click at [801, 436] on button "Yes / OK" at bounding box center [817, 439] width 58 height 13
click at [816, 457] on button "Yes / OK" at bounding box center [817, 458] width 58 height 13
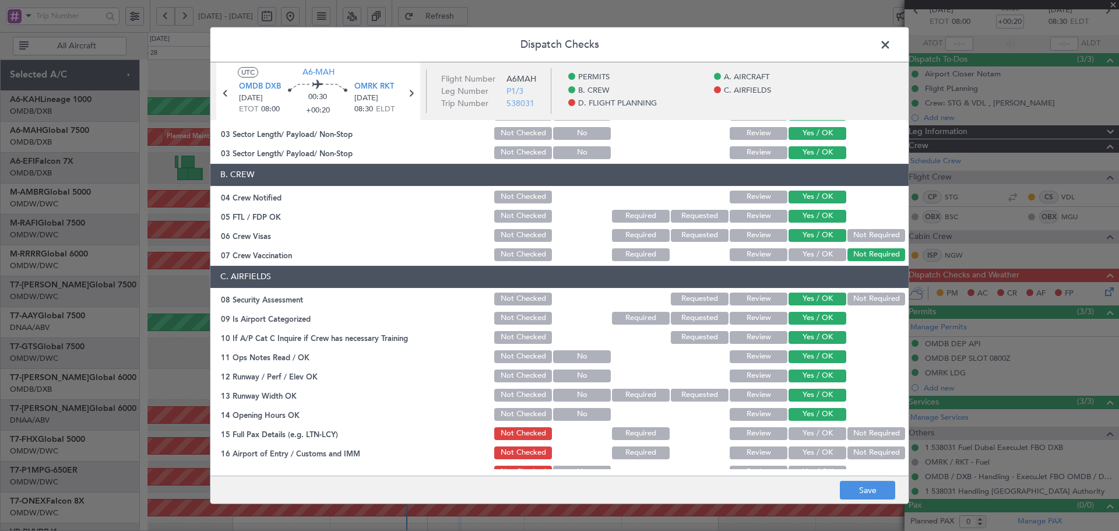
scroll to position [194, 0]
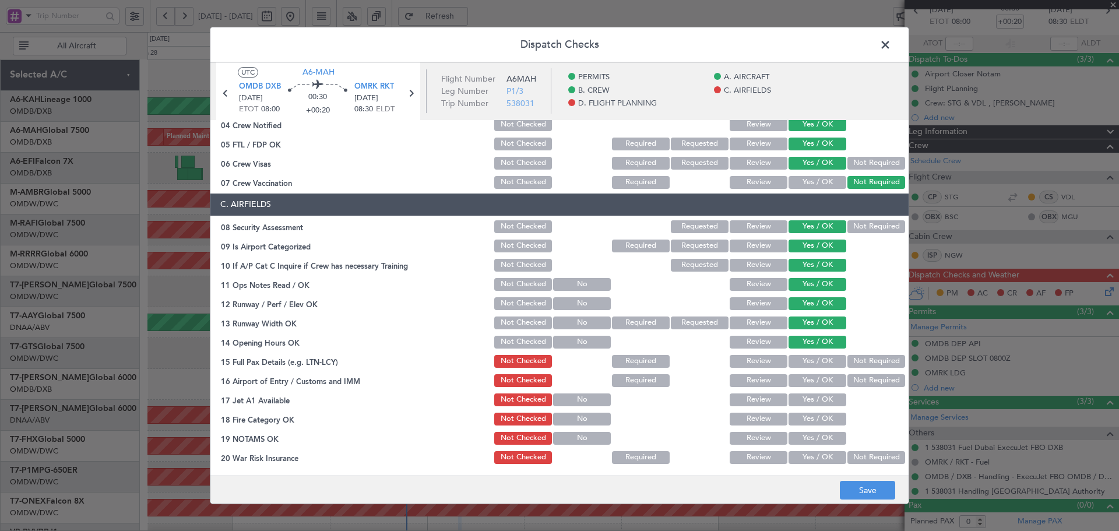
drag, startPoint x: 807, startPoint y: 362, endPoint x: 802, endPoint y: 380, distance: 19.0
click at [808, 362] on button "Yes / OK" at bounding box center [817, 361] width 58 height 13
drag, startPoint x: 801, startPoint y: 380, endPoint x: 800, endPoint y: 399, distance: 19.3
click at [801, 380] on button "Yes / OK" at bounding box center [817, 380] width 58 height 13
click at [800, 401] on button "Yes / OK" at bounding box center [817, 399] width 58 height 13
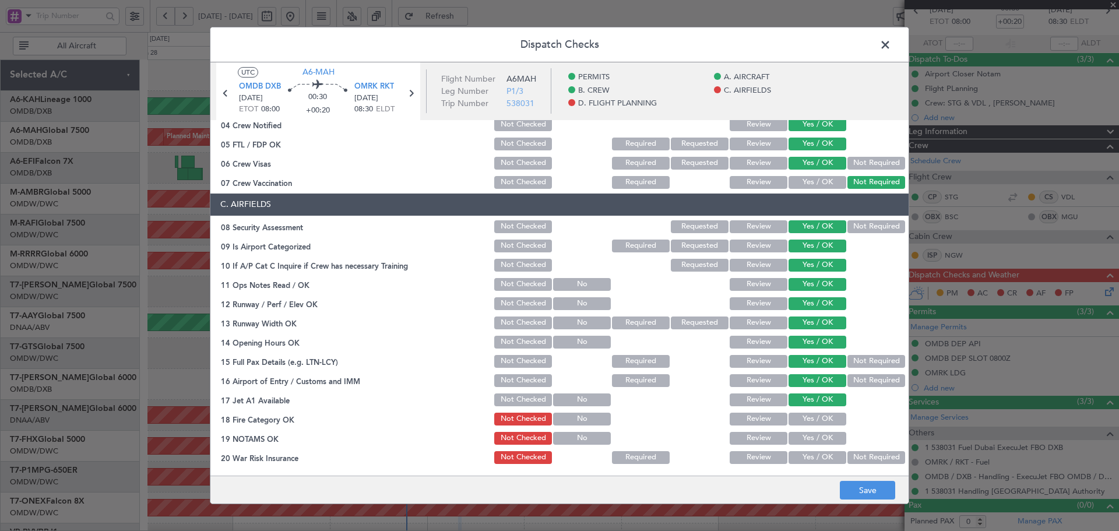
click at [798, 417] on button "Yes / OK" at bounding box center [817, 418] width 58 height 13
drag, startPoint x: 800, startPoint y: 436, endPoint x: 799, endPoint y: 451, distance: 15.2
click at [800, 437] on button "Yes / OK" at bounding box center [817, 438] width 58 height 13
click at [799, 451] on button "Yes / OK" at bounding box center [817, 457] width 58 height 13
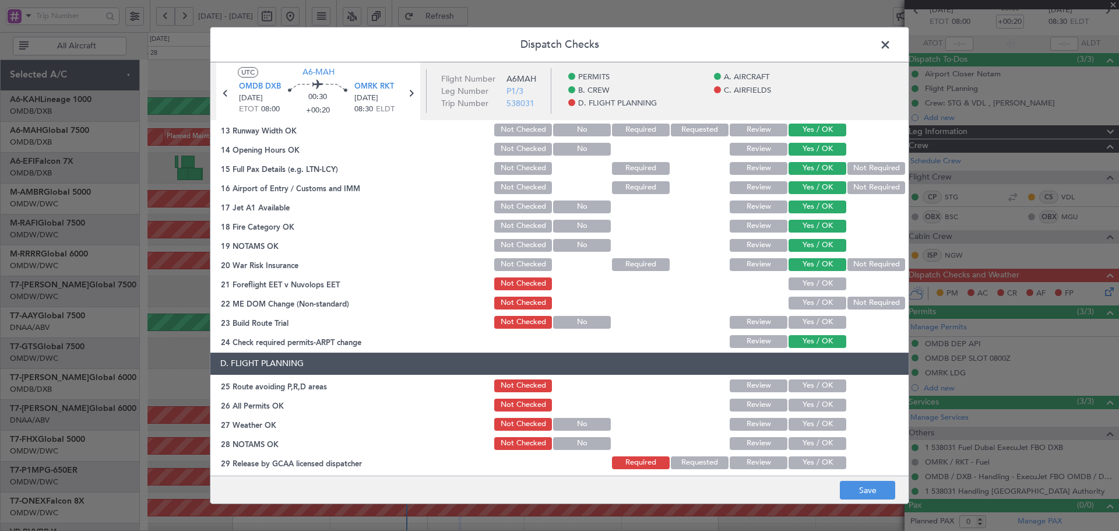
scroll to position [389, 0]
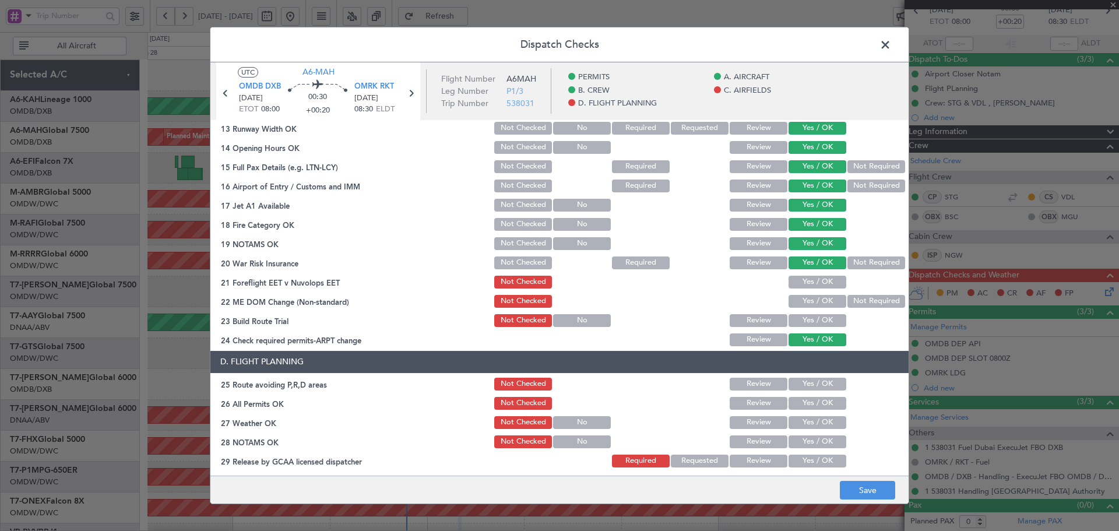
click at [847, 264] on button "Not Required" at bounding box center [876, 262] width 58 height 13
click at [820, 282] on button "Yes / OK" at bounding box center [817, 282] width 58 height 13
click at [811, 304] on button "Yes / OK" at bounding box center [817, 301] width 58 height 13
click at [806, 323] on button "Yes / OK" at bounding box center [817, 320] width 58 height 13
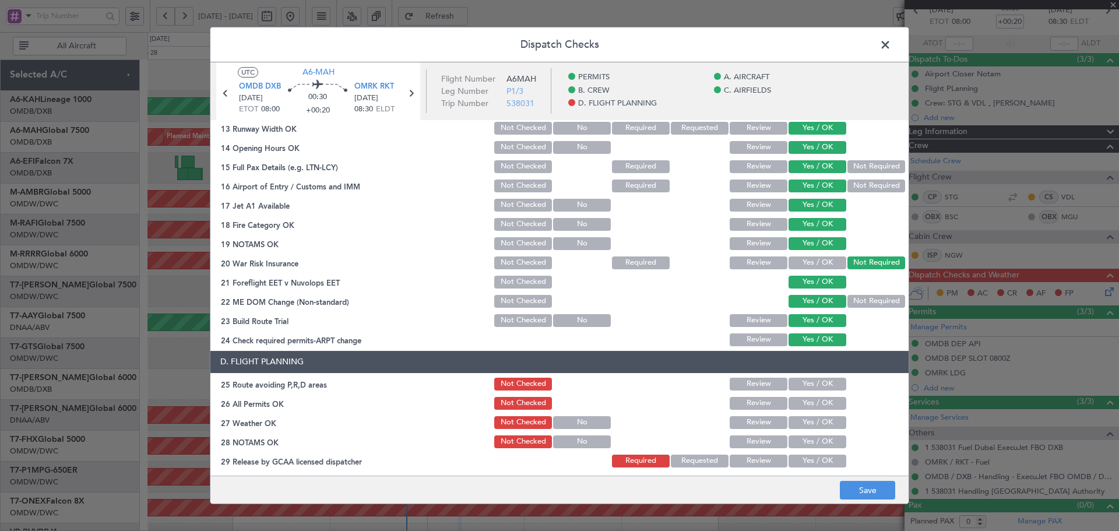
click at [809, 387] on button "Yes / OK" at bounding box center [817, 384] width 58 height 13
drag, startPoint x: 803, startPoint y: 406, endPoint x: 805, endPoint y: 414, distance: 8.3
click at [803, 407] on button "Yes / OK" at bounding box center [817, 403] width 58 height 13
click at [807, 426] on button "Yes / OK" at bounding box center [817, 422] width 58 height 13
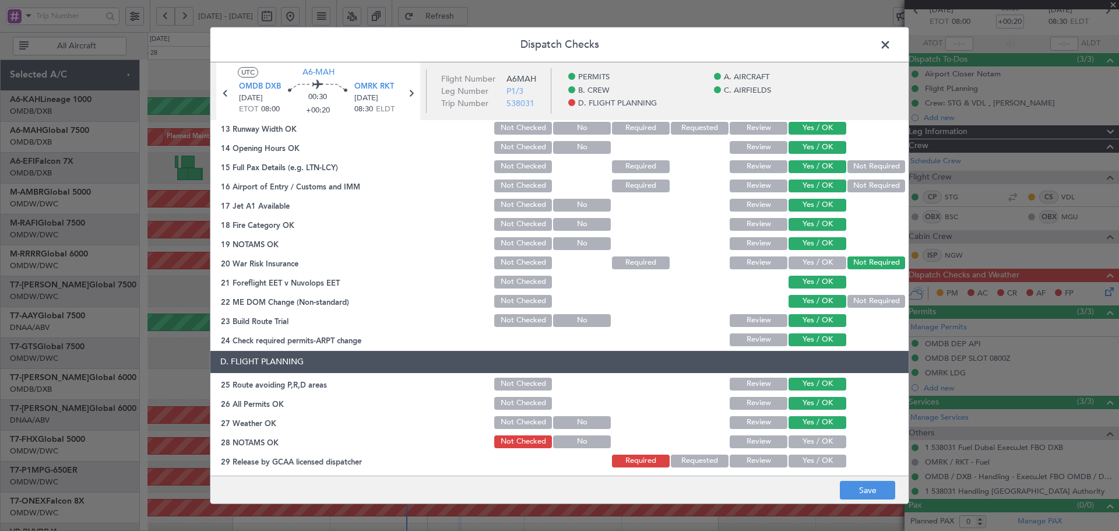
drag, startPoint x: 807, startPoint y: 441, endPoint x: 810, endPoint y: 450, distance: 9.6
click at [807, 442] on button "Yes / OK" at bounding box center [817, 441] width 58 height 13
click at [811, 461] on button "Yes / OK" at bounding box center [817, 460] width 58 height 13
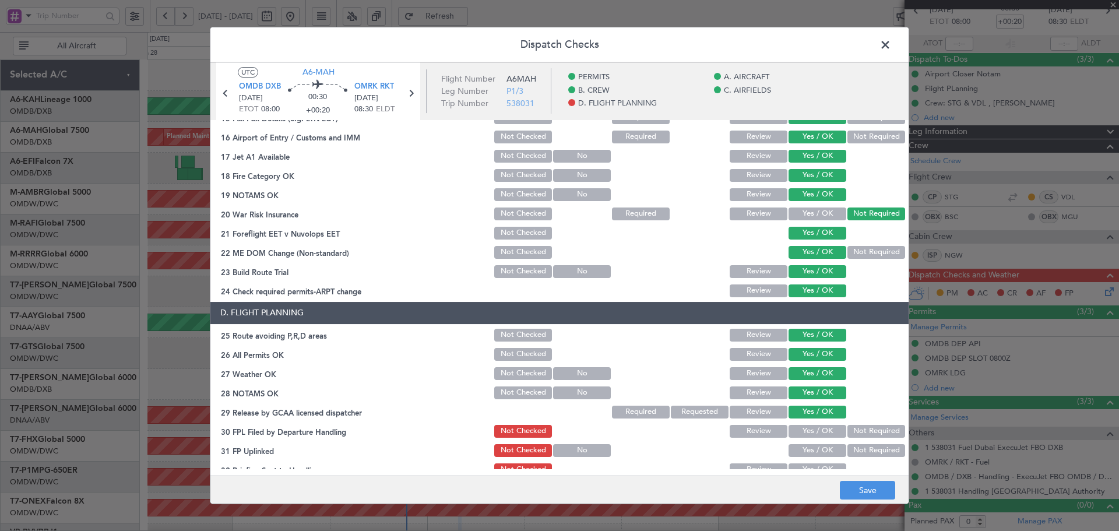
scroll to position [507, 0]
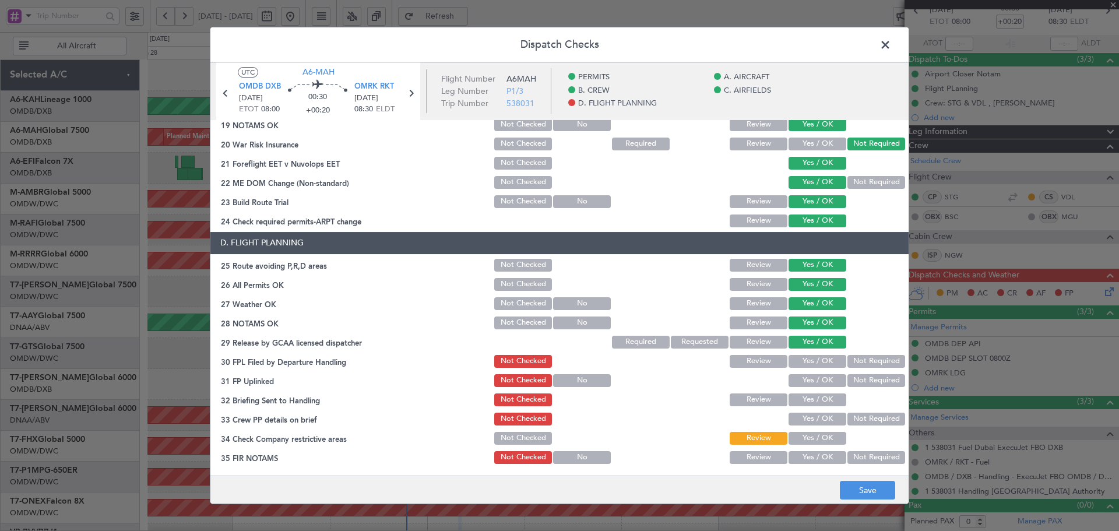
click at [805, 358] on button "Yes / OK" at bounding box center [817, 361] width 58 height 13
click at [807, 375] on button "Yes / OK" at bounding box center [817, 380] width 58 height 13
click at [812, 401] on button "Yes / OK" at bounding box center [817, 399] width 58 height 13
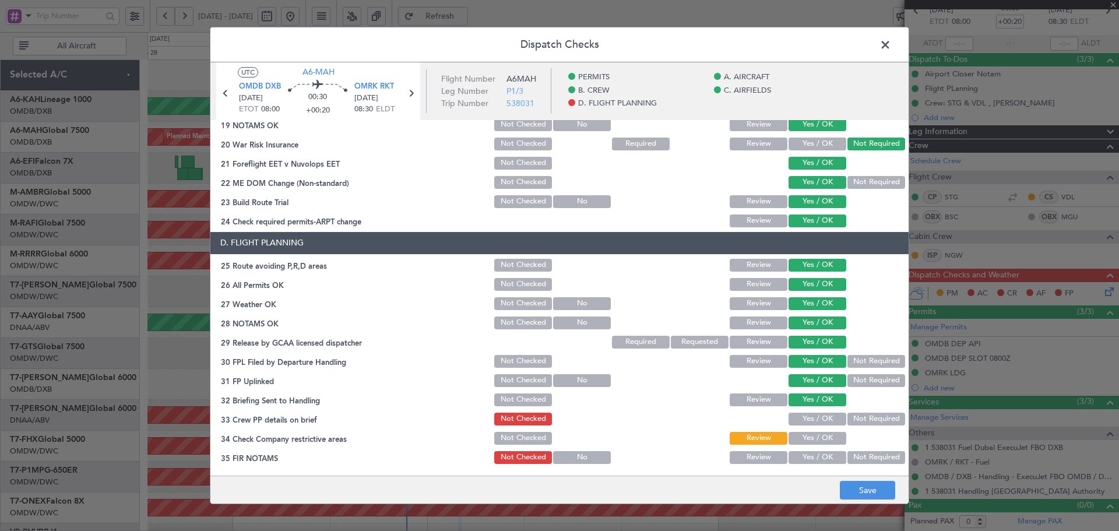
click at [817, 421] on button "Yes / OK" at bounding box center [817, 418] width 58 height 13
click at [813, 437] on button "Yes / OK" at bounding box center [817, 438] width 58 height 13
click at [812, 457] on button "Yes / OK" at bounding box center [817, 457] width 58 height 13
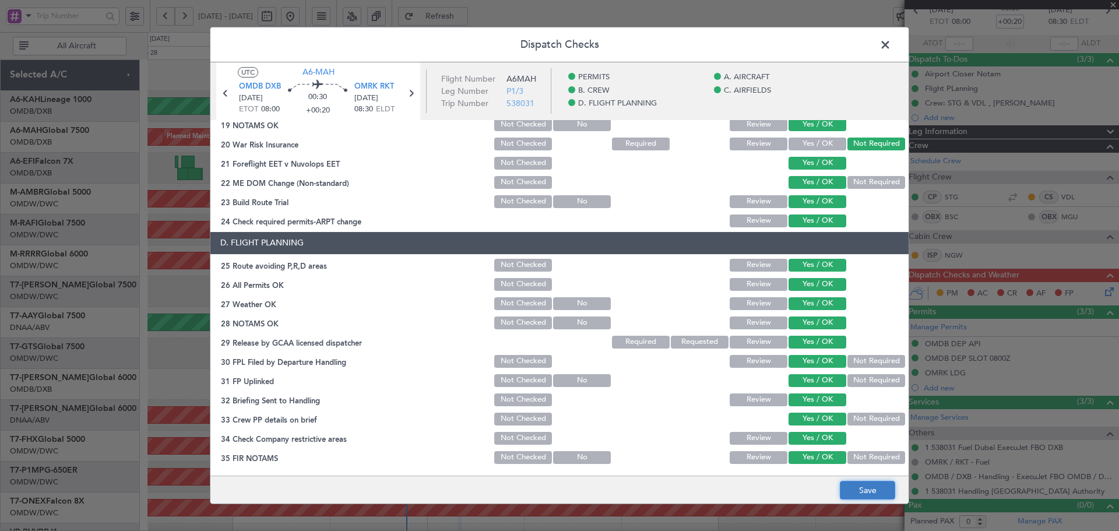
click at [863, 487] on button "Save" at bounding box center [866, 490] width 55 height 19
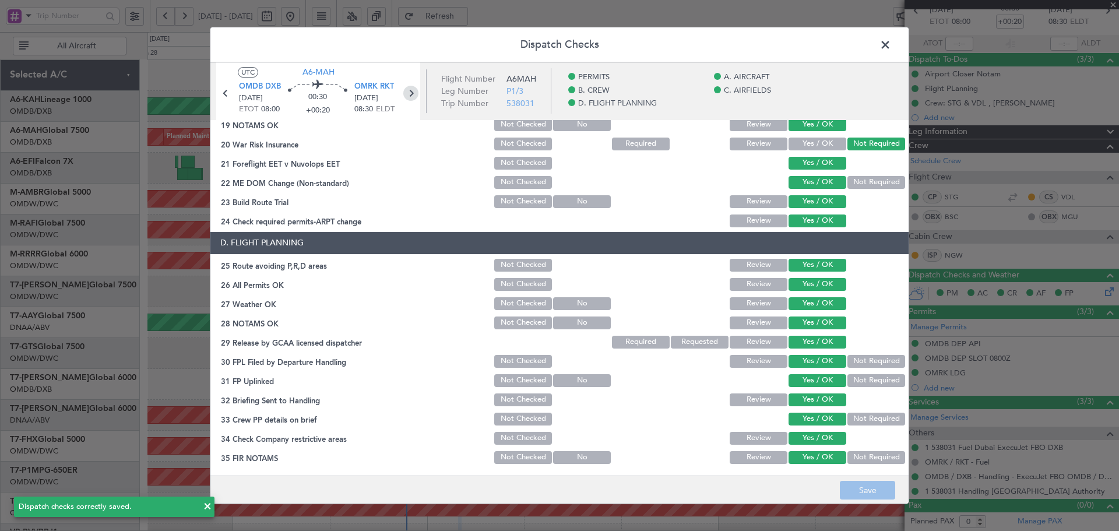
click at [411, 97] on icon at bounding box center [410, 93] width 15 height 15
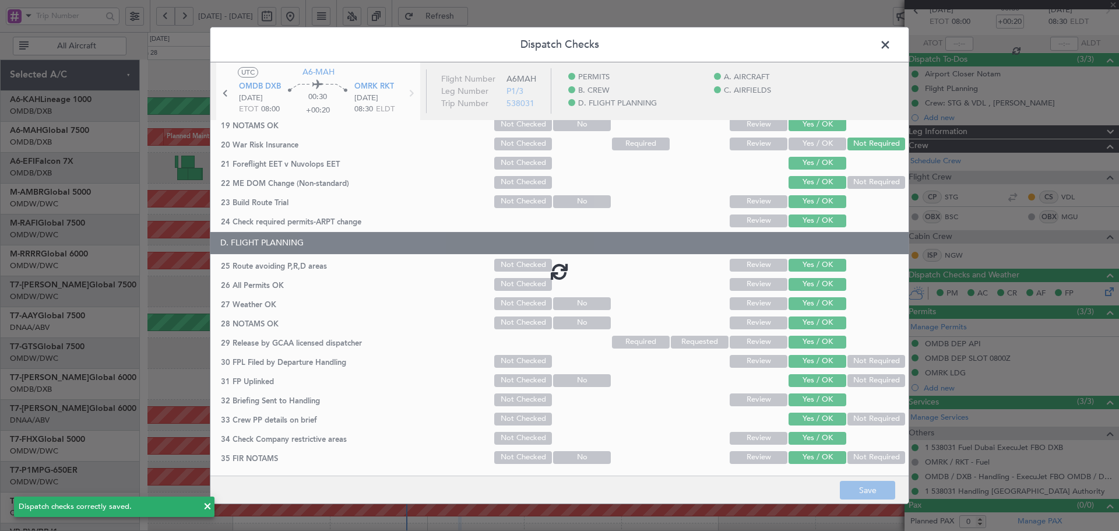
type input "+00:10"
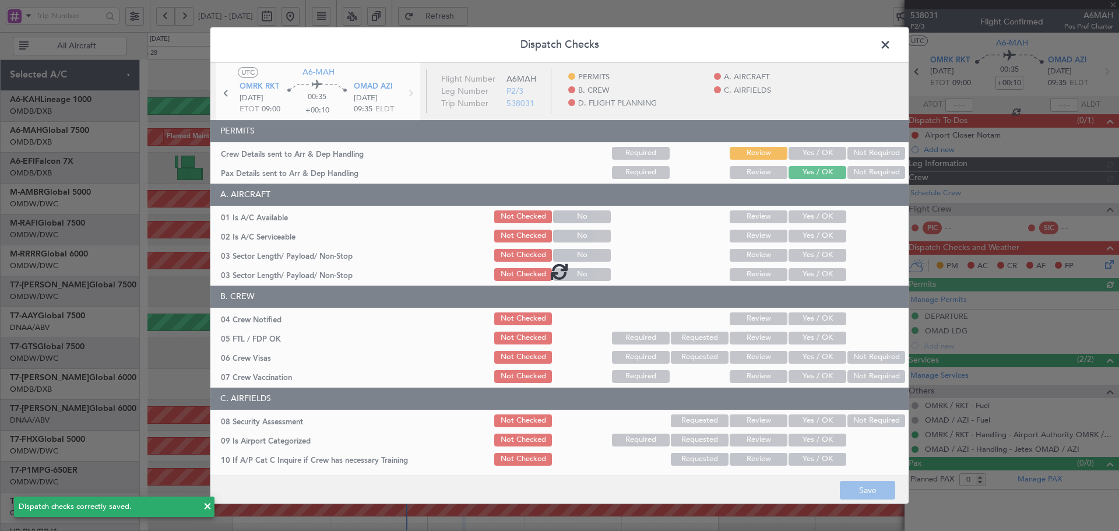
type input "[PERSON_NAME] (ANI)"
type input "7409"
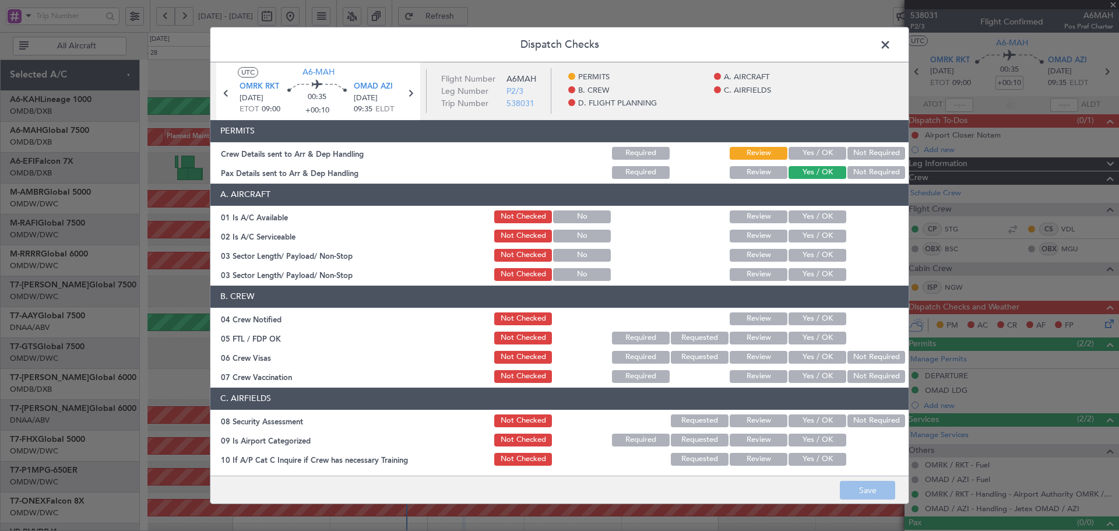
click at [816, 154] on button "Yes / OK" at bounding box center [817, 153] width 58 height 13
click at [802, 213] on button "Yes / OK" at bounding box center [817, 216] width 58 height 13
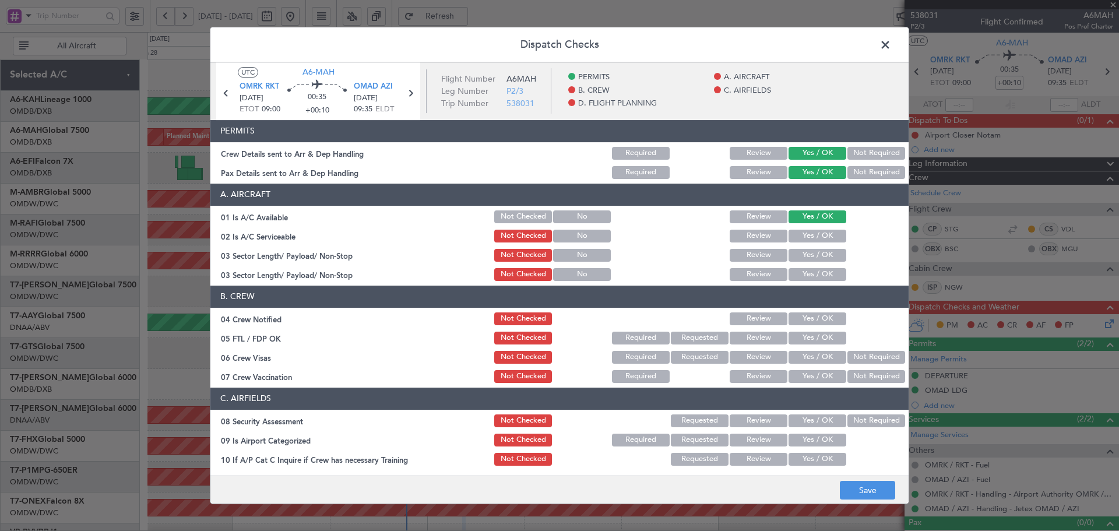
click at [796, 251] on button "Yes / OK" at bounding box center [817, 255] width 58 height 13
click at [815, 257] on button "Yes / OK" at bounding box center [817, 255] width 58 height 13
click at [818, 239] on button "Yes / OK" at bounding box center [817, 236] width 58 height 13
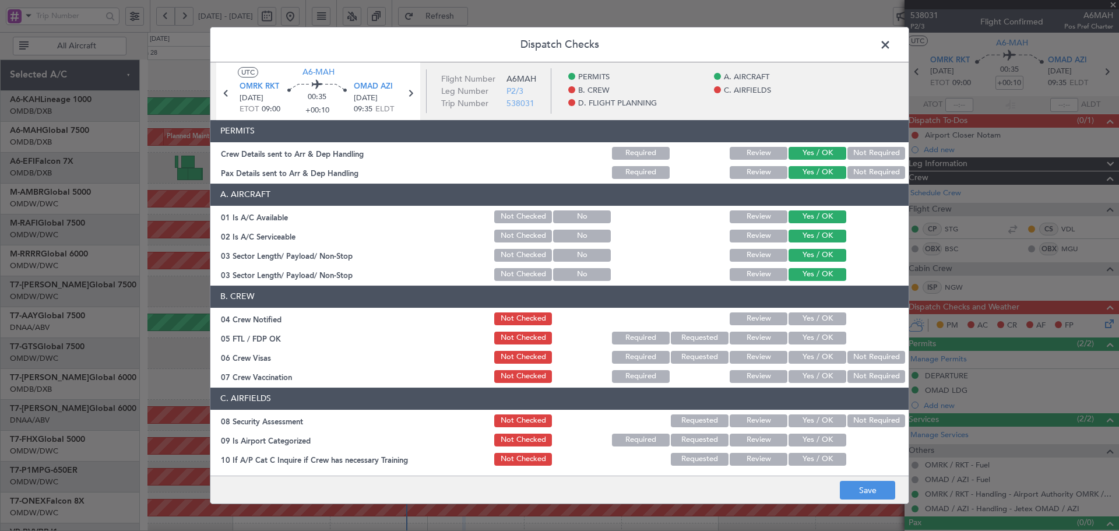
drag, startPoint x: 812, startPoint y: 314, endPoint x: 815, endPoint y: 334, distance: 20.7
click at [813, 316] on button "Yes / OK" at bounding box center [817, 318] width 58 height 13
click at [814, 340] on button "Yes / OK" at bounding box center [817, 337] width 58 height 13
drag, startPoint x: 822, startPoint y: 355, endPoint x: 854, endPoint y: 369, distance: 35.2
click at [822, 356] on button "Yes / OK" at bounding box center [817, 357] width 58 height 13
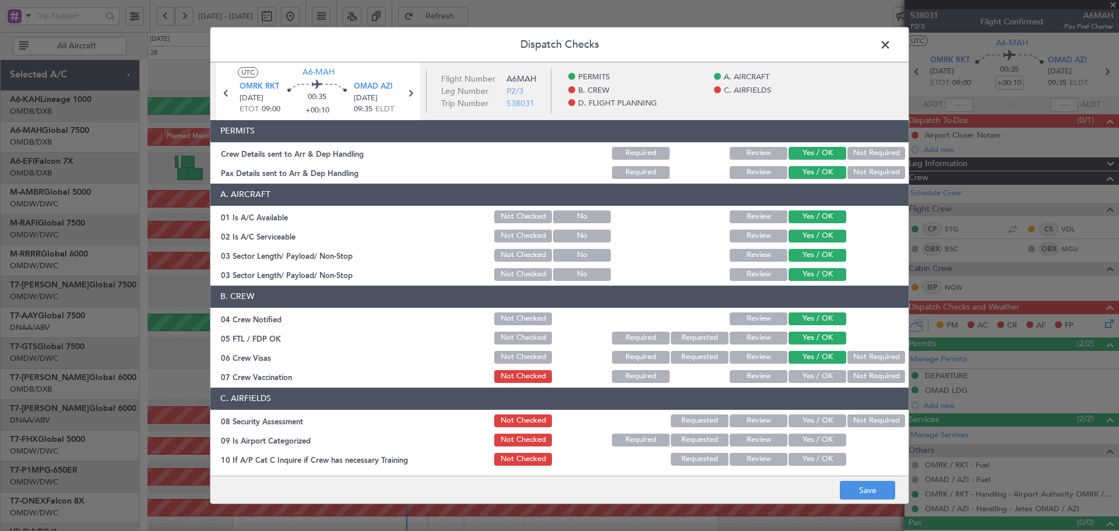
click at [860, 378] on button "Not Required" at bounding box center [876, 376] width 58 height 13
drag, startPoint x: 819, startPoint y: 418, endPoint x: 806, endPoint y: 443, distance: 27.9
click at [819, 419] on button "Yes / OK" at bounding box center [817, 420] width 58 height 13
click at [809, 447] on div "Yes / OK" at bounding box center [815, 440] width 59 height 16
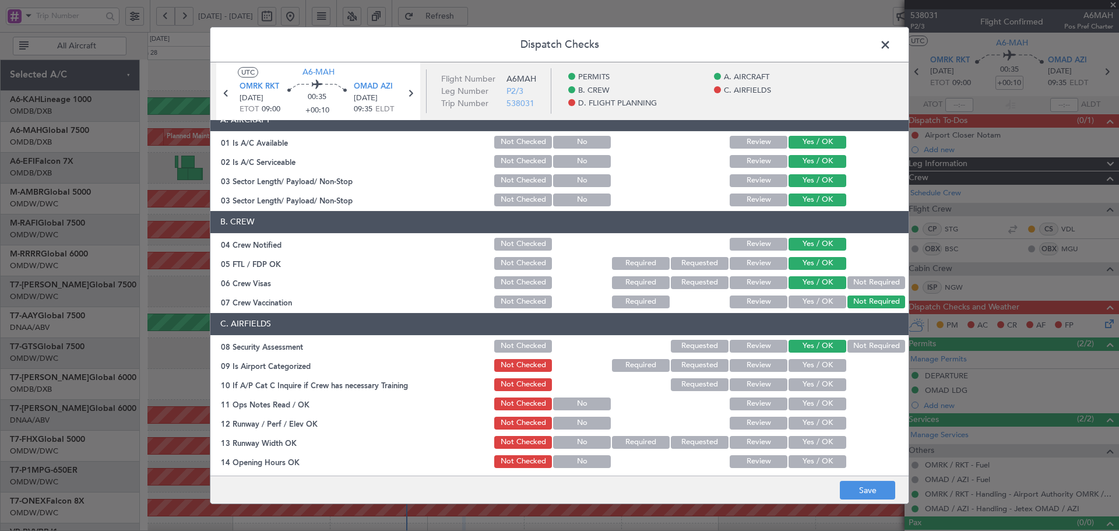
scroll to position [156, 0]
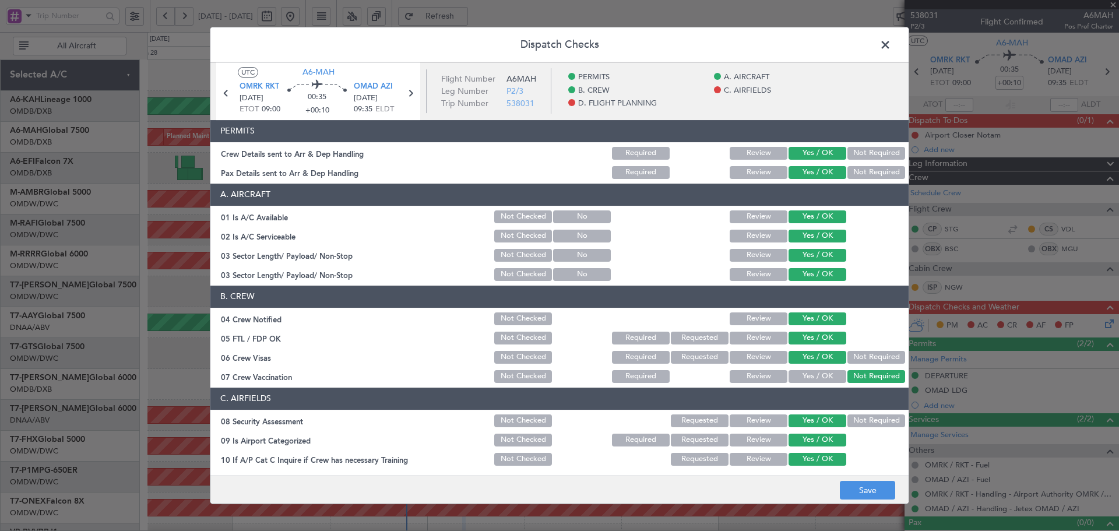
scroll to position [156, 0]
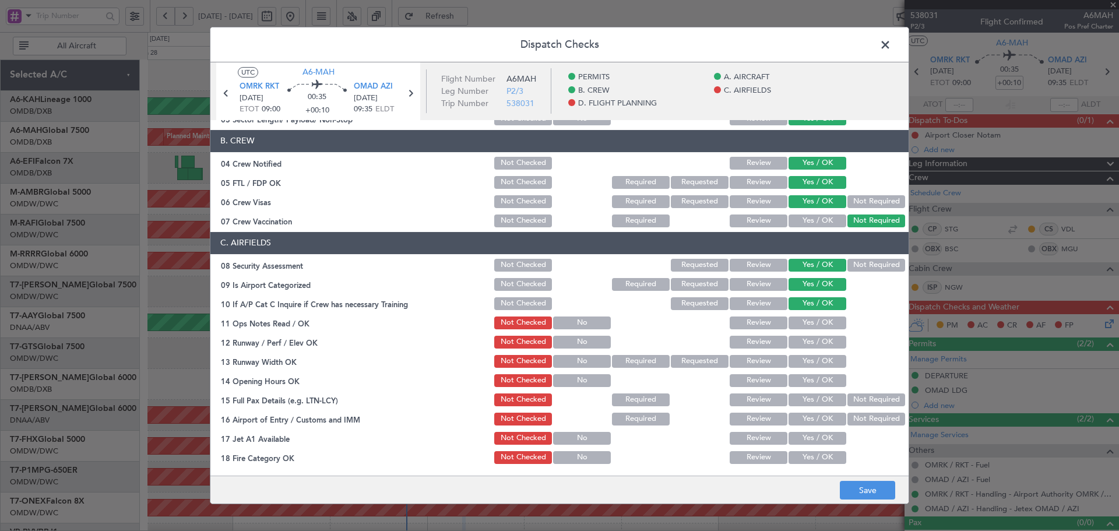
click at [801, 329] on div "Yes / OK" at bounding box center [815, 323] width 59 height 16
drag, startPoint x: 801, startPoint y: 323, endPoint x: 802, endPoint y: 333, distance: 9.3
click at [801, 324] on button "Yes / OK" at bounding box center [817, 322] width 58 height 13
drag, startPoint x: 803, startPoint y: 347, endPoint x: 803, endPoint y: 366, distance: 18.7
click at [803, 348] on button "Yes / OK" at bounding box center [817, 342] width 58 height 13
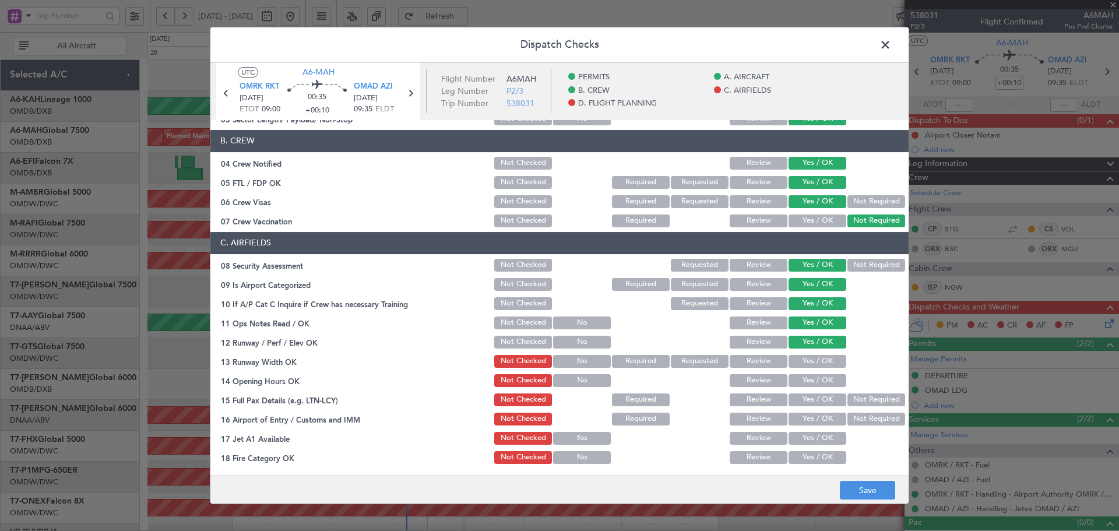
click at [803, 366] on button "Yes / OK" at bounding box center [817, 361] width 58 height 13
click at [807, 384] on button "Yes / OK" at bounding box center [817, 380] width 58 height 13
click at [806, 399] on button "Yes / OK" at bounding box center [817, 399] width 58 height 13
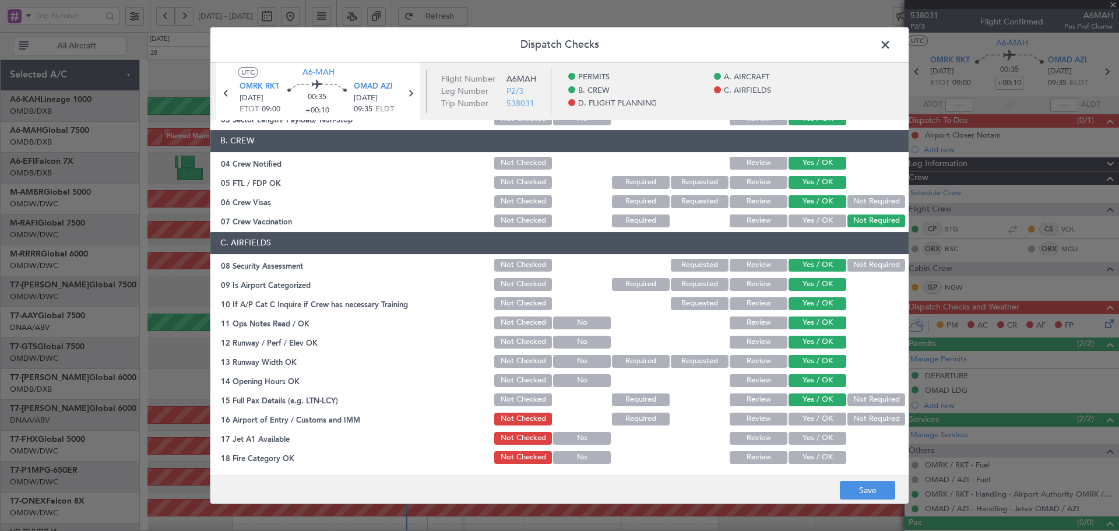
click at [809, 420] on button "Yes / OK" at bounding box center [817, 418] width 58 height 13
drag, startPoint x: 805, startPoint y: 438, endPoint x: 805, endPoint y: 449, distance: 11.1
click at [805, 440] on button "Yes / OK" at bounding box center [817, 438] width 58 height 13
click at [803, 458] on button "Yes / OK" at bounding box center [817, 457] width 58 height 13
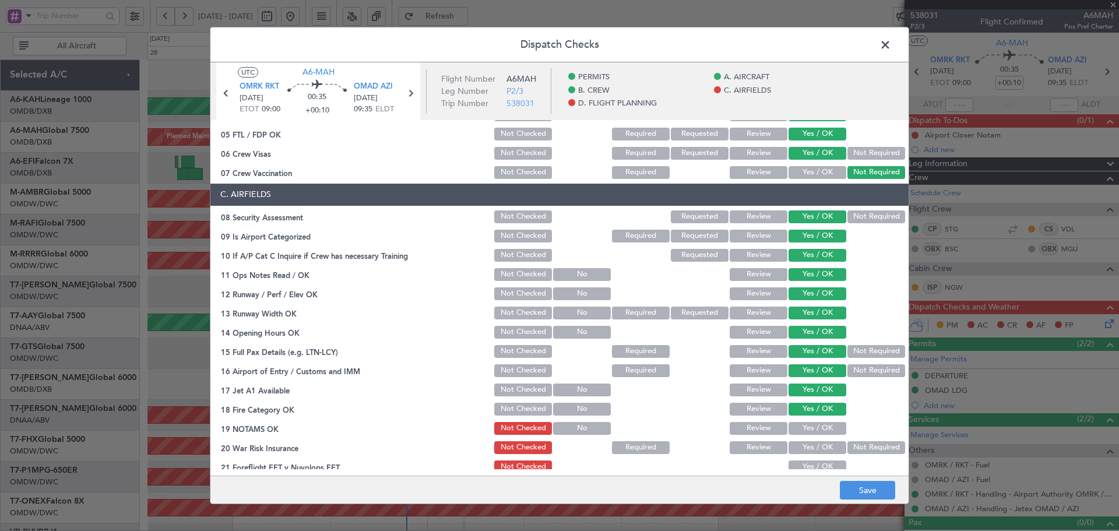
scroll to position [311, 0]
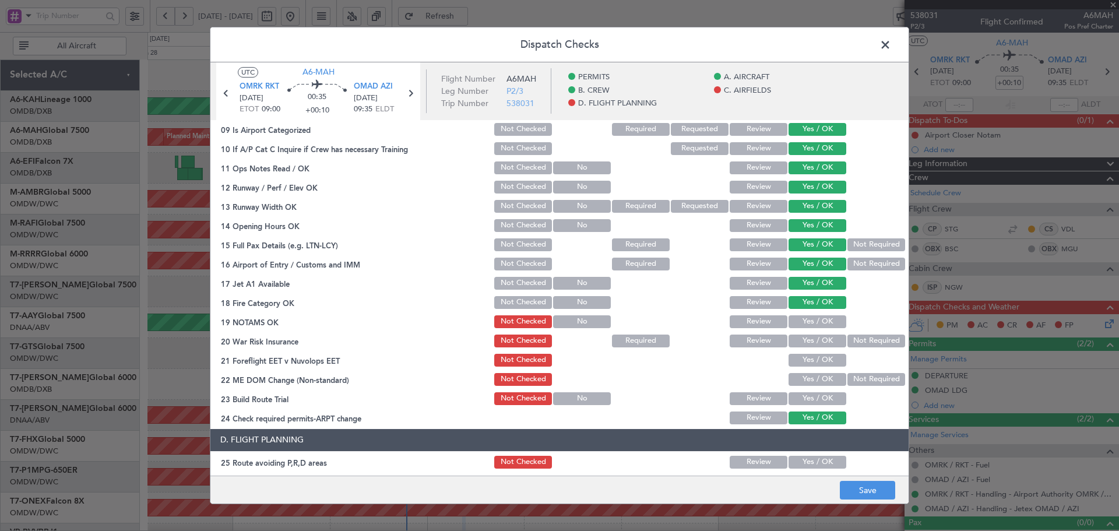
click at [805, 320] on button "Yes / OK" at bounding box center [817, 321] width 58 height 13
click at [802, 345] on button "Yes / OK" at bounding box center [817, 340] width 58 height 13
click at [857, 345] on button "Not Required" at bounding box center [876, 340] width 58 height 13
click at [823, 360] on button "Yes / OK" at bounding box center [817, 360] width 58 height 13
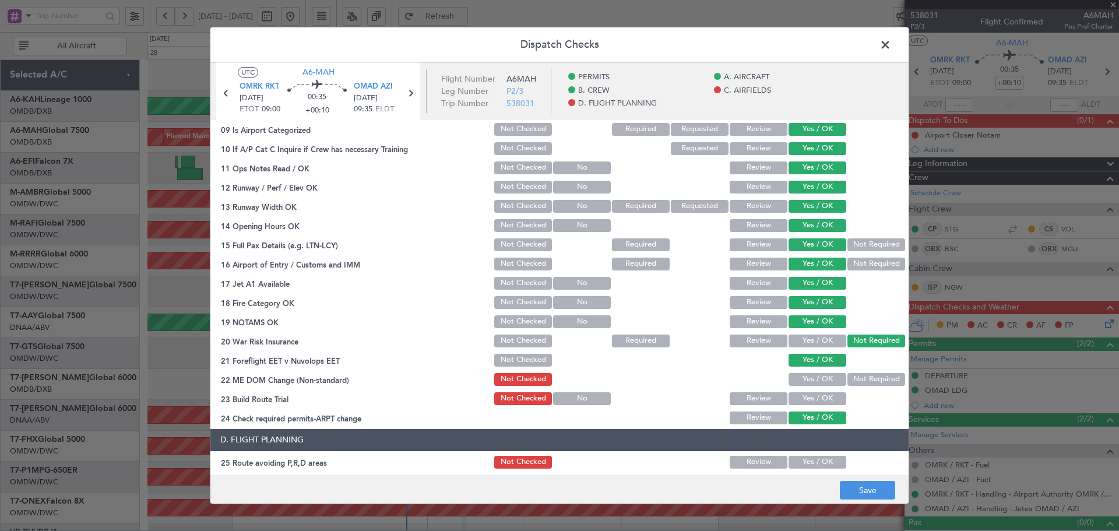
click at [813, 380] on button "Yes / OK" at bounding box center [817, 379] width 58 height 13
click at [817, 396] on button "Yes / OK" at bounding box center [817, 398] width 58 height 13
click at [812, 462] on button "Yes / OK" at bounding box center [817, 462] width 58 height 13
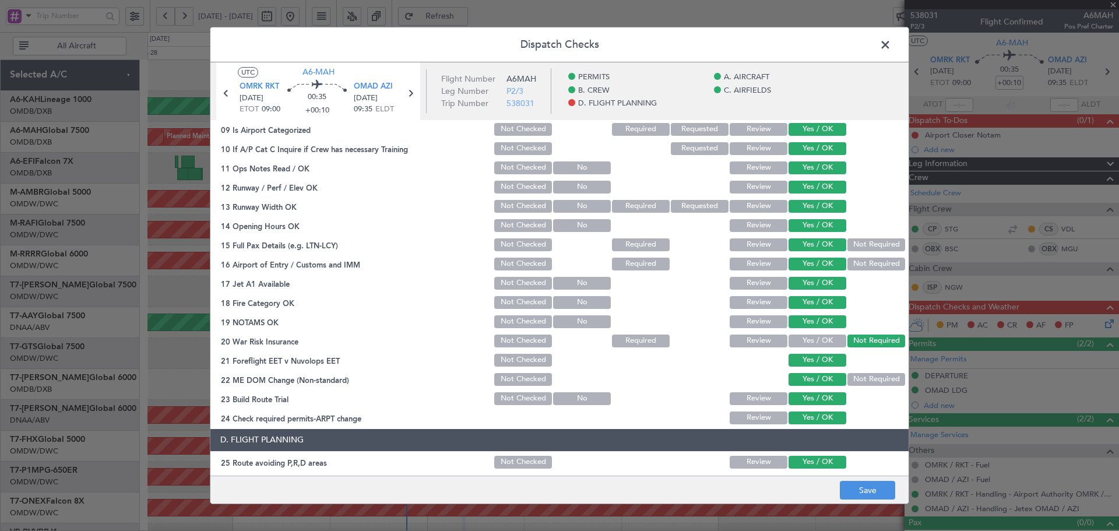
scroll to position [466, 0]
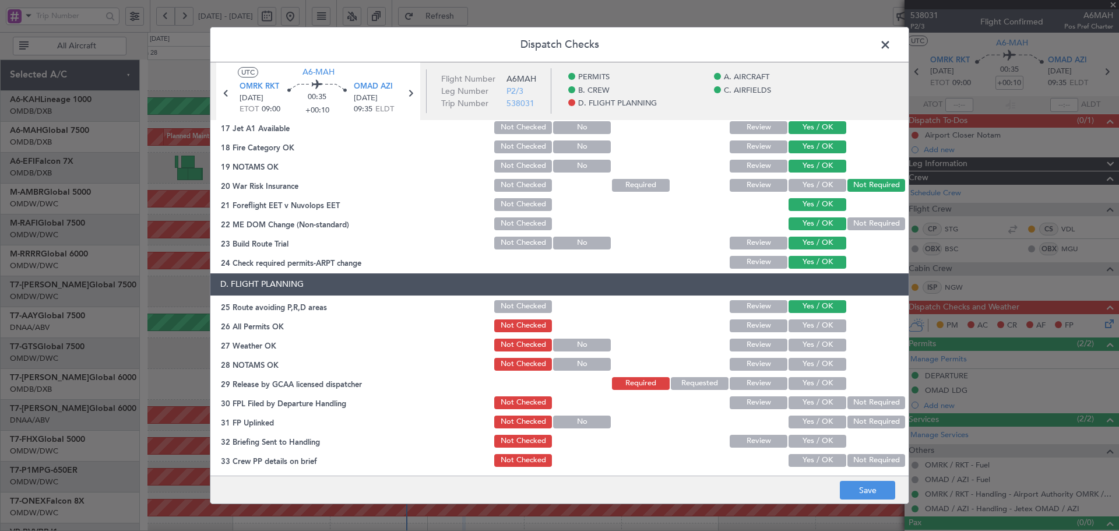
click at [808, 329] on button "Yes / OK" at bounding box center [817, 325] width 58 height 13
drag, startPoint x: 805, startPoint y: 346, endPoint x: 815, endPoint y: 363, distance: 19.9
click at [805, 347] on button "Yes / OK" at bounding box center [817, 344] width 58 height 13
click at [815, 364] on button "Yes / OK" at bounding box center [817, 364] width 58 height 13
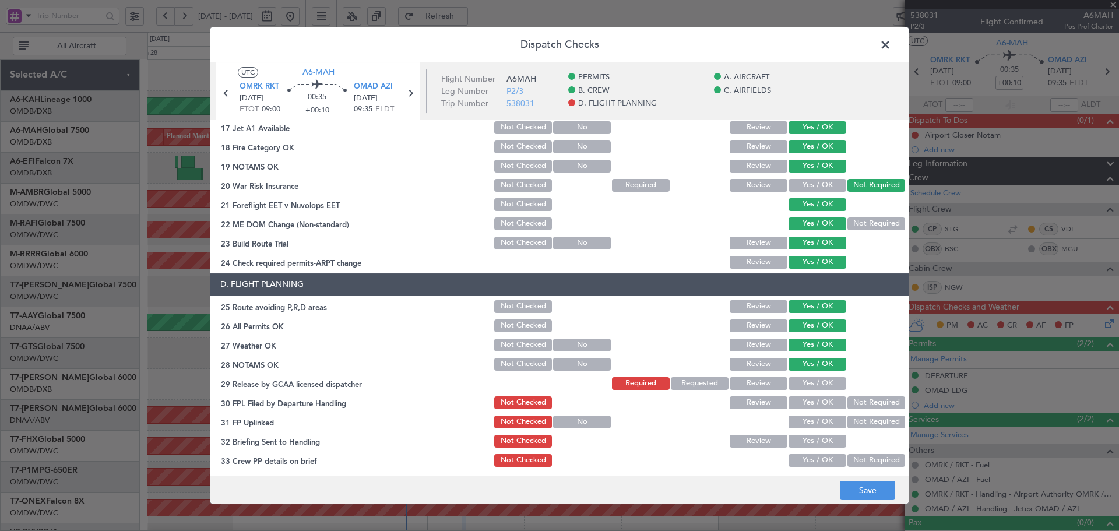
drag, startPoint x: 809, startPoint y: 379, endPoint x: 812, endPoint y: 397, distance: 18.9
click at [809, 381] on button "Yes / OK" at bounding box center [817, 383] width 58 height 13
click at [812, 398] on button "Yes / OK" at bounding box center [817, 402] width 58 height 13
click at [820, 419] on button "Yes / OK" at bounding box center [817, 421] width 58 height 13
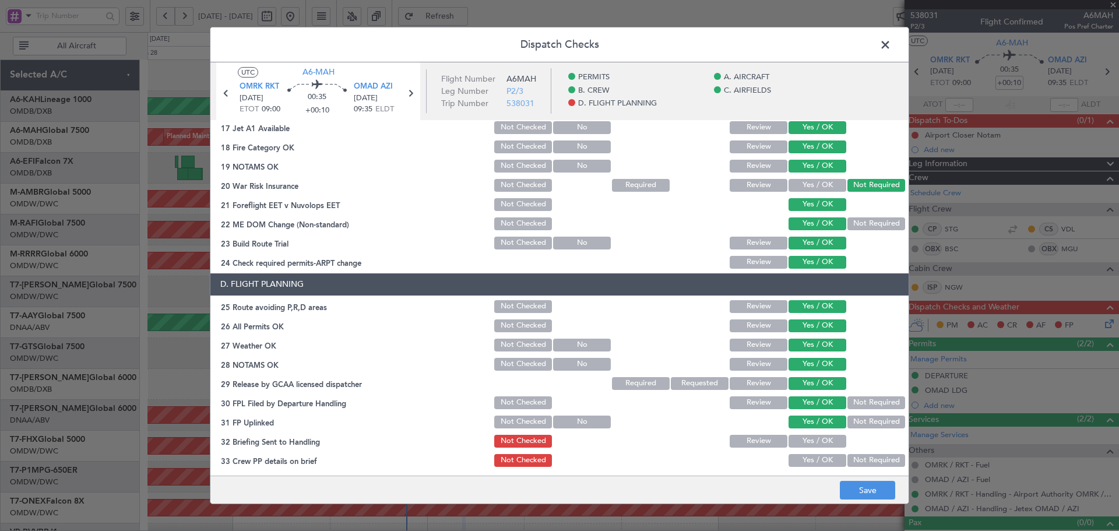
drag, startPoint x: 812, startPoint y: 440, endPoint x: 817, endPoint y: 450, distance: 10.9
click at [812, 442] on button "Yes / OK" at bounding box center [817, 441] width 58 height 13
click at [819, 462] on button "Yes / OK" at bounding box center [817, 460] width 58 height 13
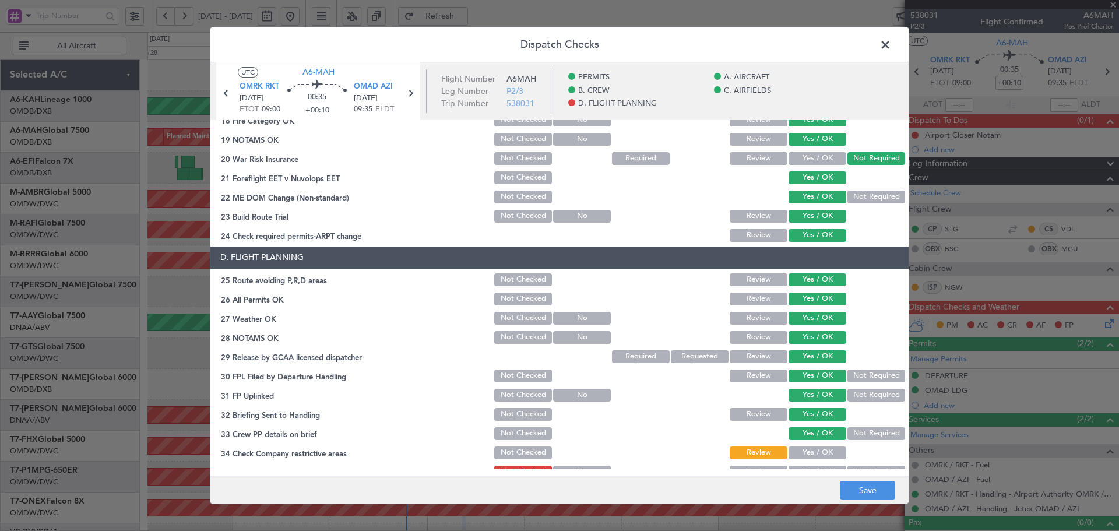
scroll to position [507, 0]
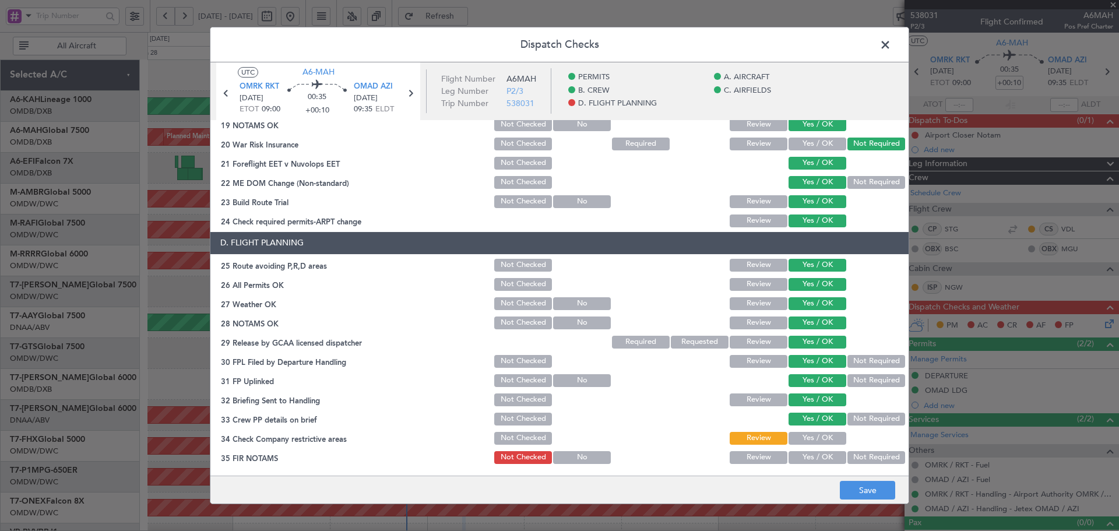
click at [814, 437] on button "Yes / OK" at bounding box center [817, 438] width 58 height 13
click at [812, 458] on button "Yes / OK" at bounding box center [817, 457] width 58 height 13
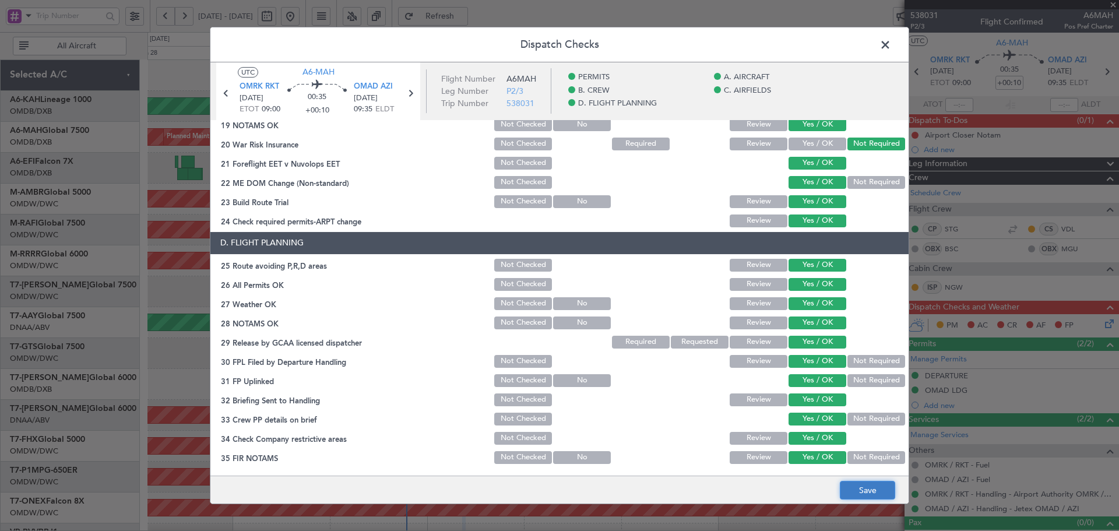
click at [867, 493] on button "Save" at bounding box center [866, 490] width 55 height 19
click at [891, 44] on span at bounding box center [891, 47] width 0 height 23
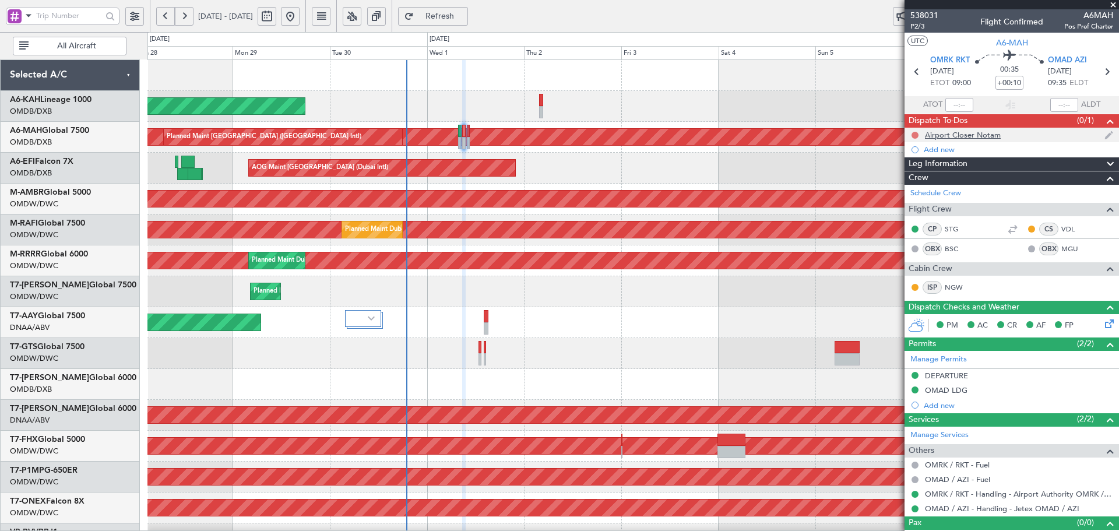
click at [917, 136] on button at bounding box center [914, 135] width 7 height 7
click at [915, 183] on span "Completed" at bounding box center [920, 187] width 38 height 12
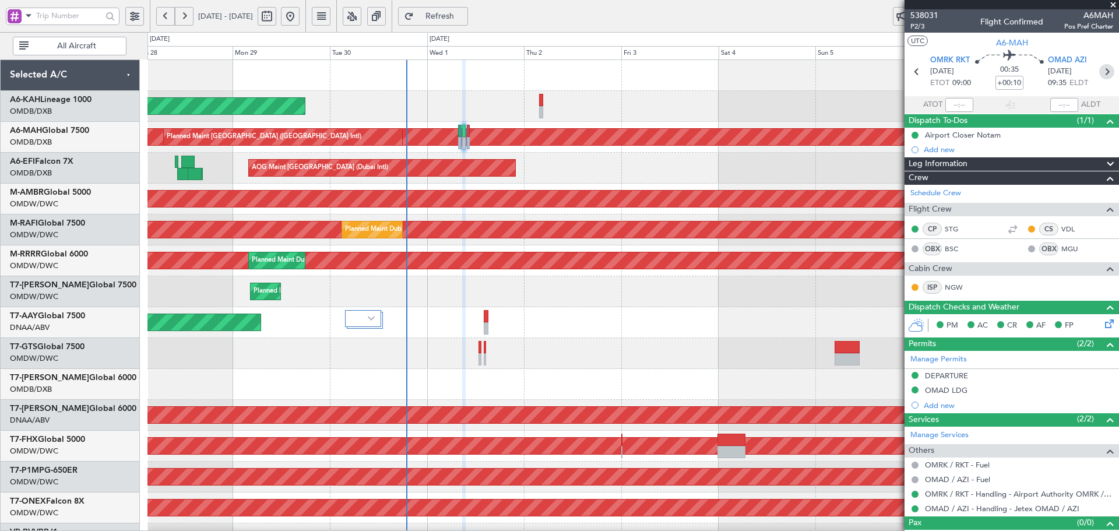
click at [1099, 70] on icon at bounding box center [1106, 71] width 15 height 15
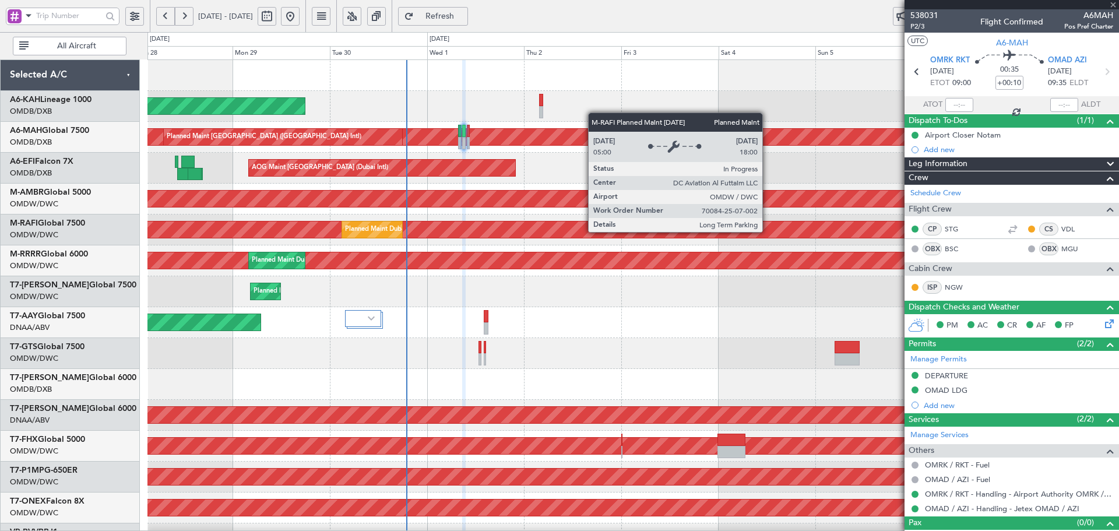
type input "+00:15"
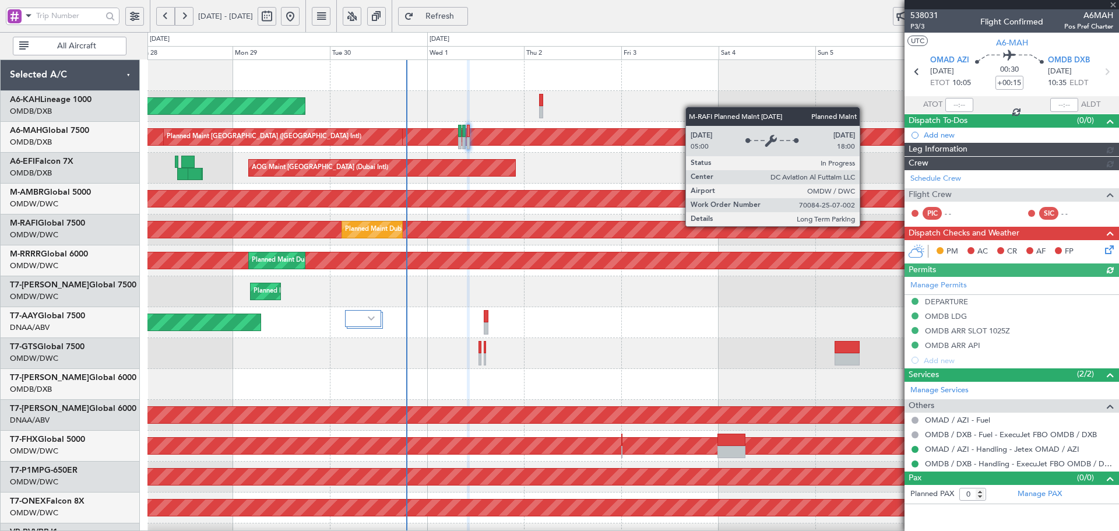
type input "[PERSON_NAME] (ANI)"
type input "7410"
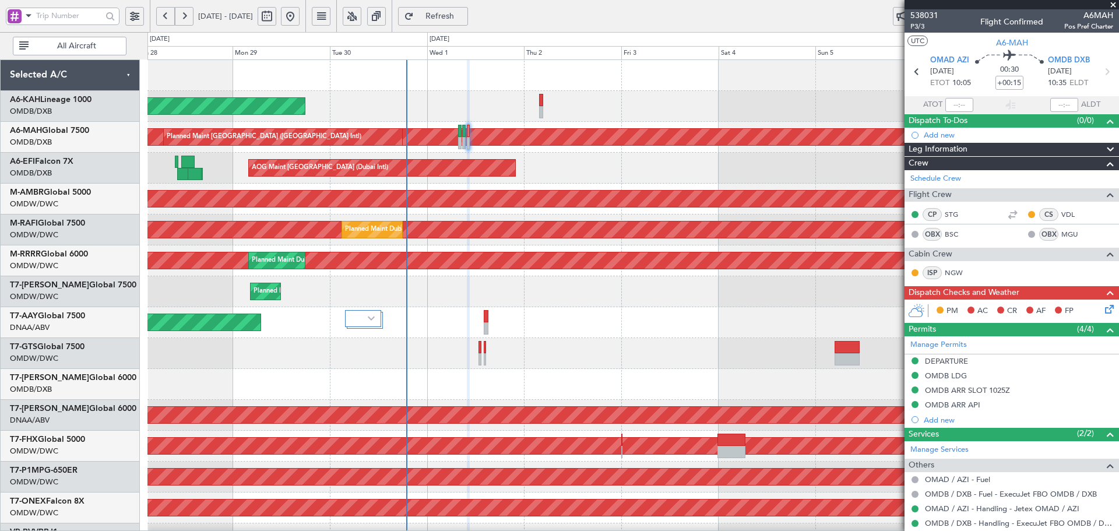
click at [1103, 305] on icon at bounding box center [1106, 306] width 9 height 9
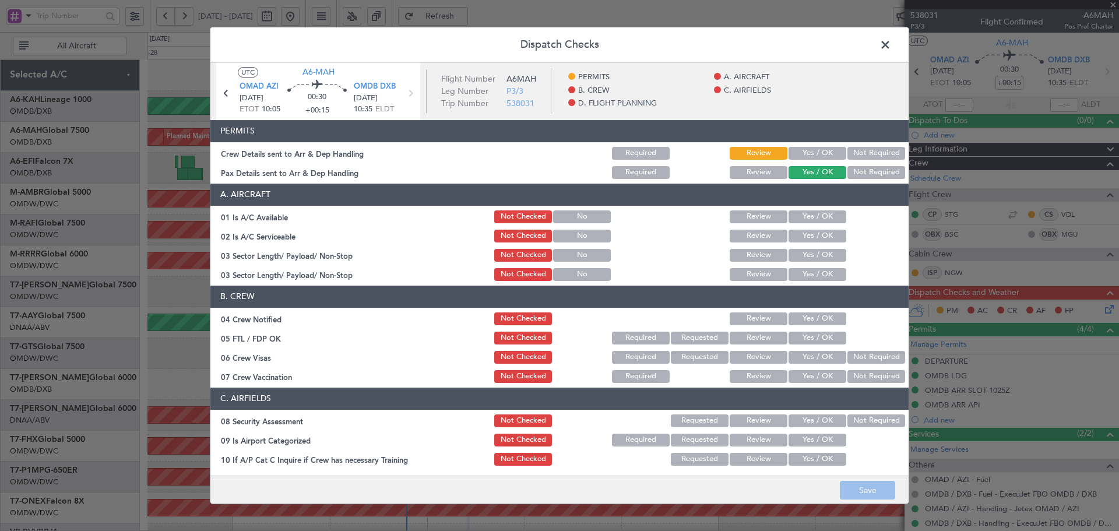
click at [813, 151] on button "Yes / OK" at bounding box center [817, 153] width 58 height 13
click at [798, 218] on button "Yes / OK" at bounding box center [817, 216] width 58 height 13
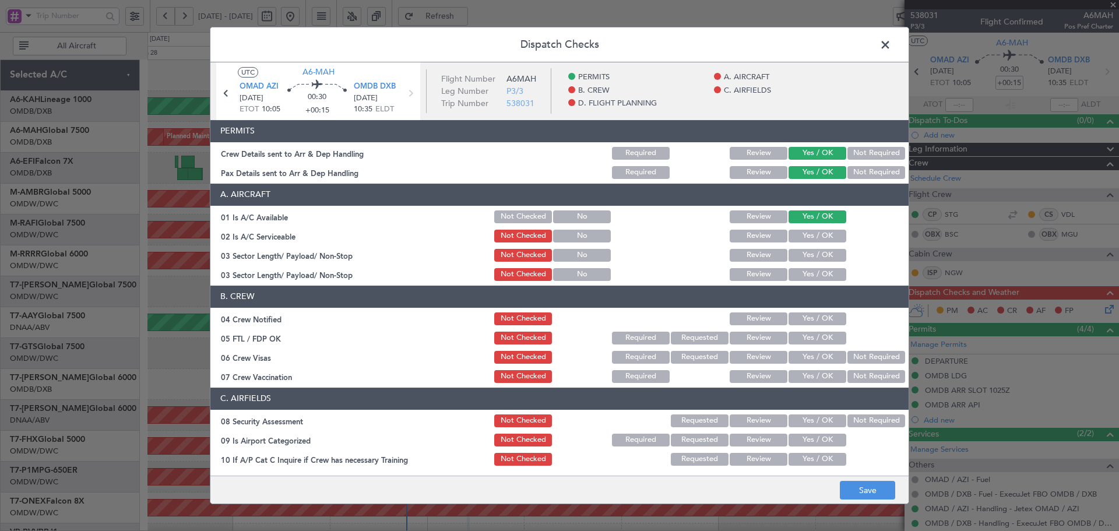
click at [800, 240] on button "Yes / OK" at bounding box center [817, 236] width 58 height 13
drag, startPoint x: 803, startPoint y: 255, endPoint x: 803, endPoint y: 271, distance: 15.7
click at [803, 256] on button "Yes / OK" at bounding box center [817, 255] width 58 height 13
drag, startPoint x: 803, startPoint y: 273, endPoint x: 823, endPoint y: 329, distance: 59.0
click at [803, 274] on button "Yes / OK" at bounding box center [817, 274] width 58 height 13
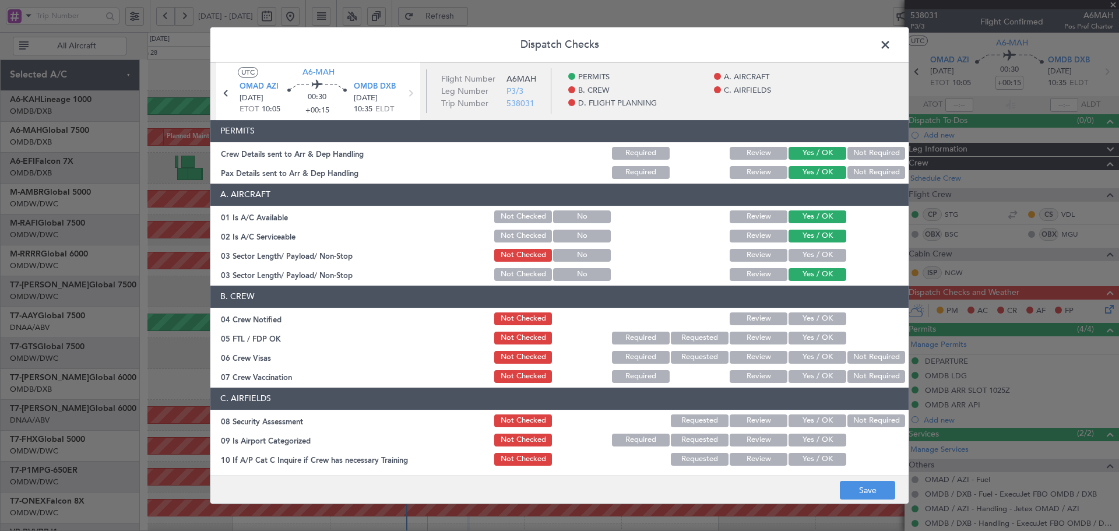
click at [809, 256] on button "Yes / OK" at bounding box center [817, 255] width 58 height 13
click at [809, 315] on button "Yes / OK" at bounding box center [817, 318] width 58 height 13
click at [804, 338] on button "Yes / OK" at bounding box center [817, 337] width 58 height 13
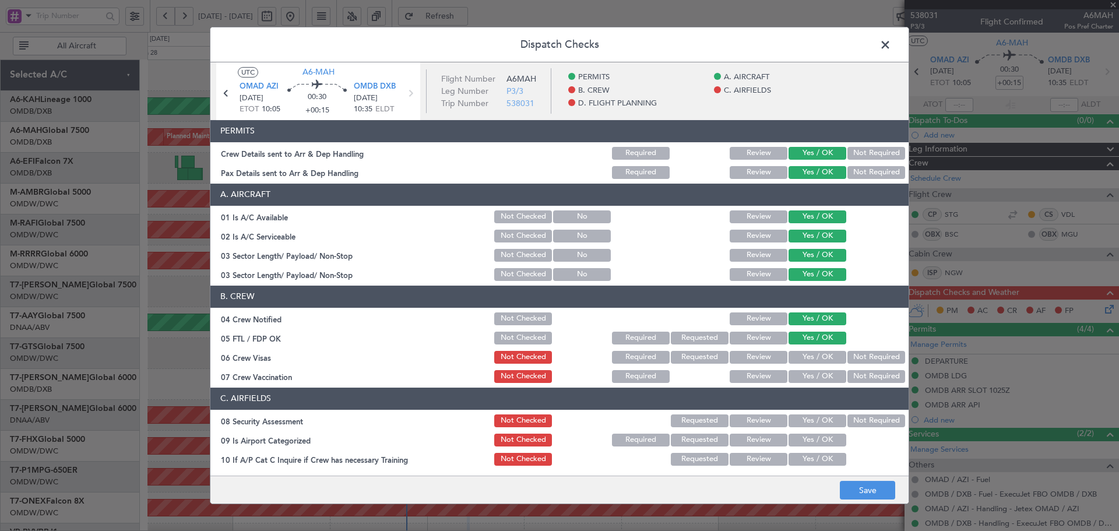
click at [820, 360] on button "Yes / OK" at bounding box center [817, 357] width 58 height 13
click at [855, 378] on button "Not Required" at bounding box center [876, 376] width 58 height 13
drag, startPoint x: 806, startPoint y: 424, endPoint x: 806, endPoint y: 438, distance: 14.0
click at [806, 423] on button "Yes / OK" at bounding box center [817, 420] width 58 height 13
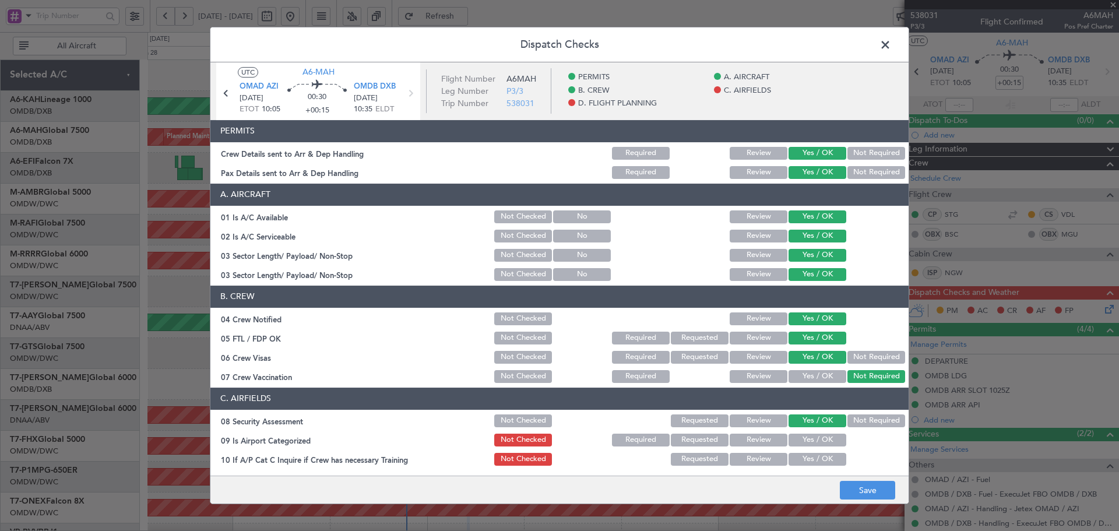
click at [805, 444] on button "Yes / OK" at bounding box center [817, 439] width 58 height 13
click at [806, 464] on button "Yes / OK" at bounding box center [817, 459] width 58 height 13
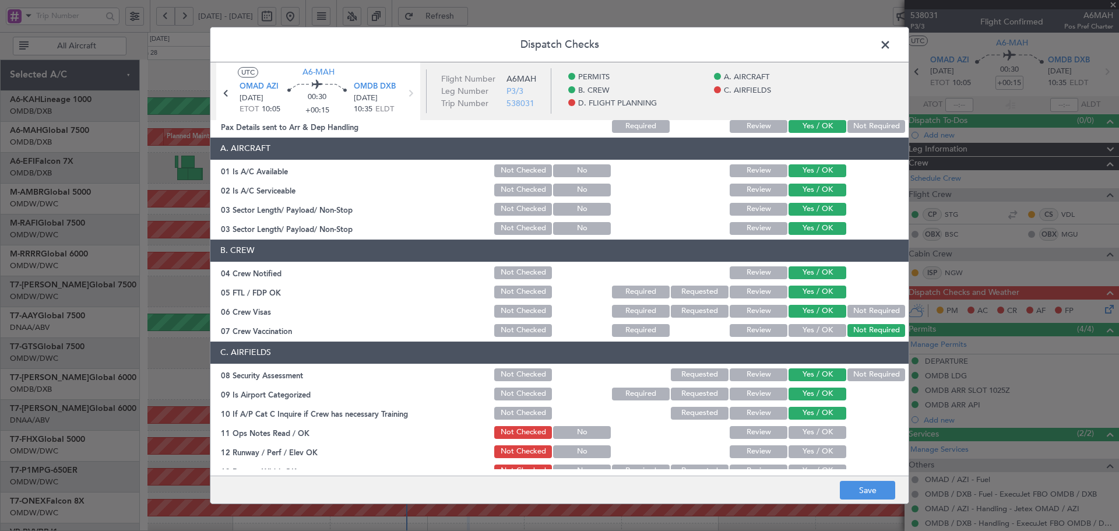
scroll to position [117, 0]
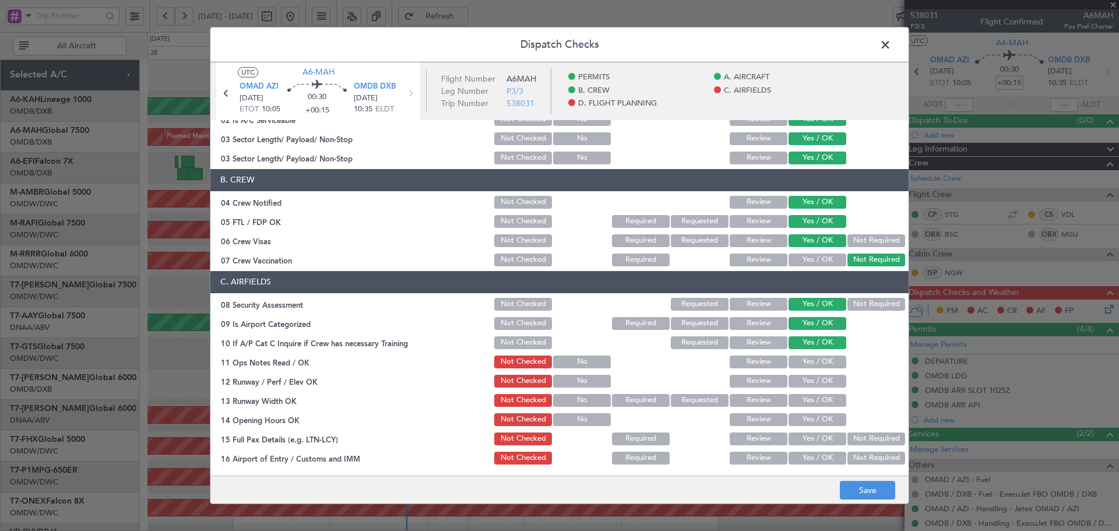
click at [812, 362] on button "Yes / OK" at bounding box center [817, 361] width 58 height 13
click at [802, 378] on button "Yes / OK" at bounding box center [817, 381] width 58 height 13
click at [802, 392] on div "Yes / OK" at bounding box center [815, 400] width 59 height 16
click at [803, 404] on button "Yes / OK" at bounding box center [817, 400] width 58 height 13
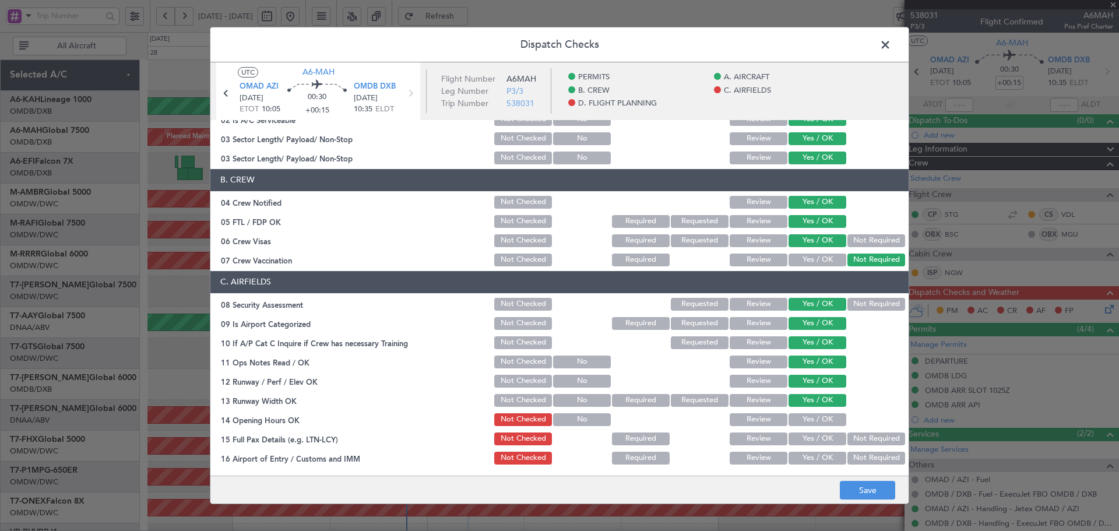
click at [803, 415] on button "Yes / OK" at bounding box center [817, 419] width 58 height 13
drag, startPoint x: 802, startPoint y: 433, endPoint x: 798, endPoint y: 449, distance: 16.7
click at [800, 435] on button "Yes / OK" at bounding box center [817, 438] width 58 height 13
click at [799, 451] on div "Yes / OK" at bounding box center [815, 458] width 59 height 16
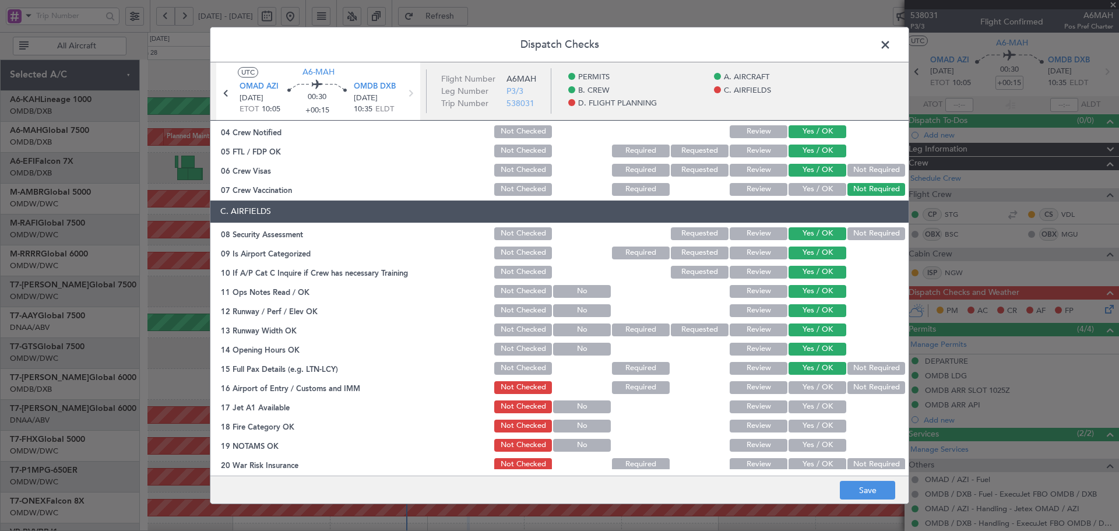
scroll to position [194, 0]
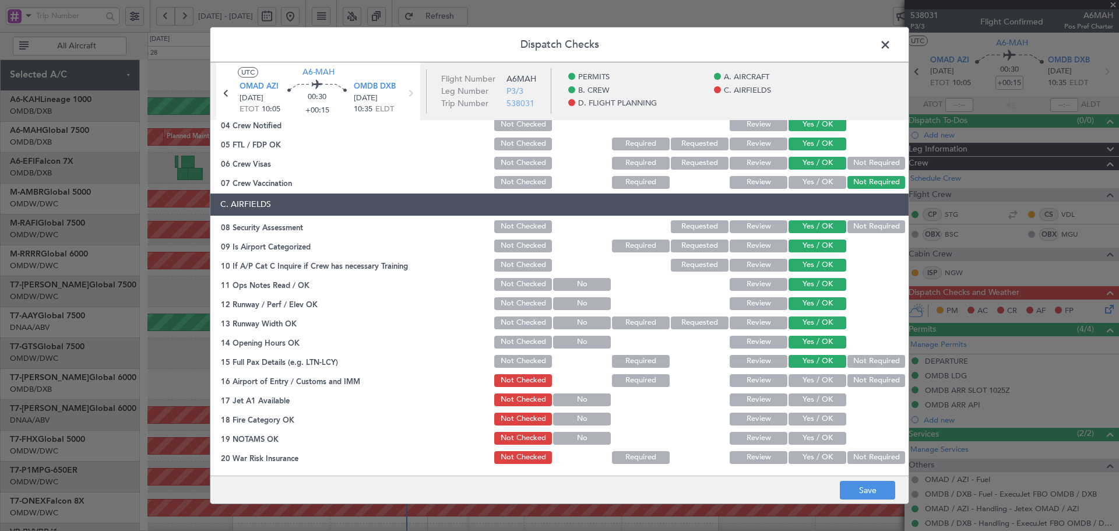
click at [807, 383] on button "Yes / OK" at bounding box center [817, 380] width 58 height 13
click at [802, 392] on div "Yes / OK" at bounding box center [815, 399] width 59 height 16
drag, startPoint x: 802, startPoint y: 403, endPoint x: 800, endPoint y: 412, distance: 10.1
click at [802, 404] on button "Yes / OK" at bounding box center [817, 399] width 58 height 13
click at [800, 412] on button "Yes / OK" at bounding box center [817, 418] width 58 height 13
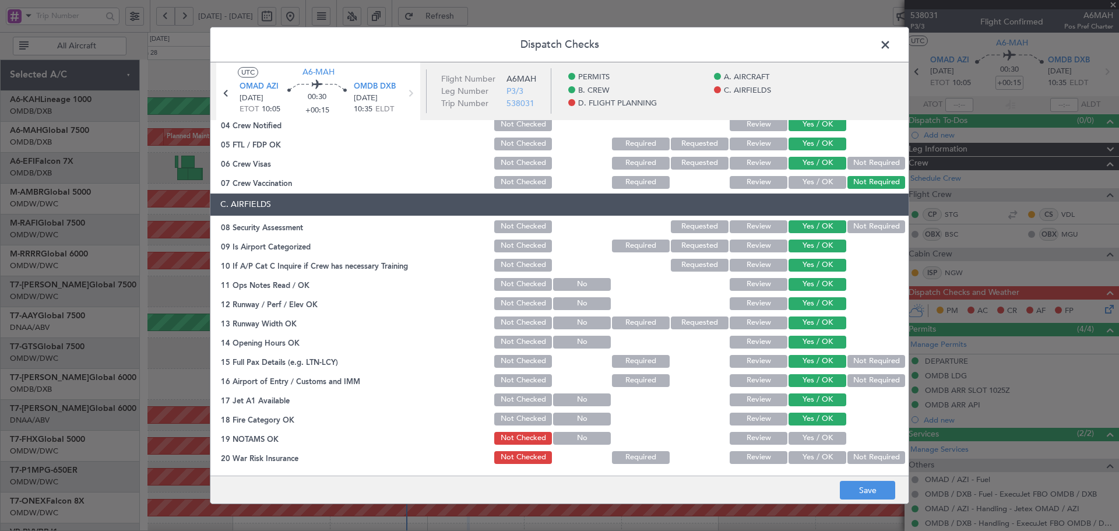
drag, startPoint x: 803, startPoint y: 431, endPoint x: 802, endPoint y: 442, distance: 10.6
click at [803, 432] on button "Yes / OK" at bounding box center [817, 438] width 58 height 13
click at [801, 453] on button "Yes / OK" at bounding box center [817, 457] width 58 height 13
drag, startPoint x: 858, startPoint y: 454, endPoint x: 849, endPoint y: 442, distance: 14.7
click at [858, 454] on button "Not Required" at bounding box center [876, 457] width 58 height 13
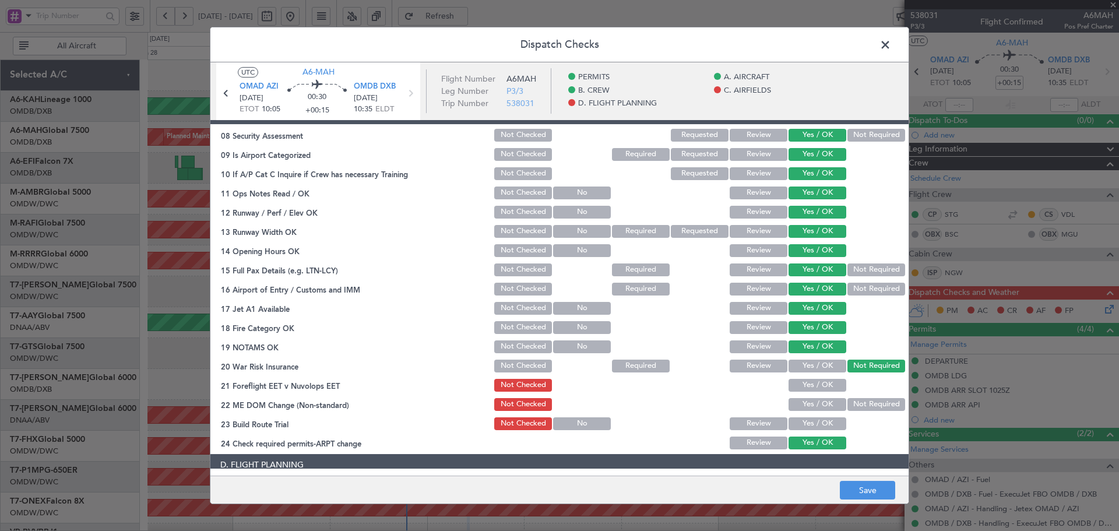
scroll to position [427, 0]
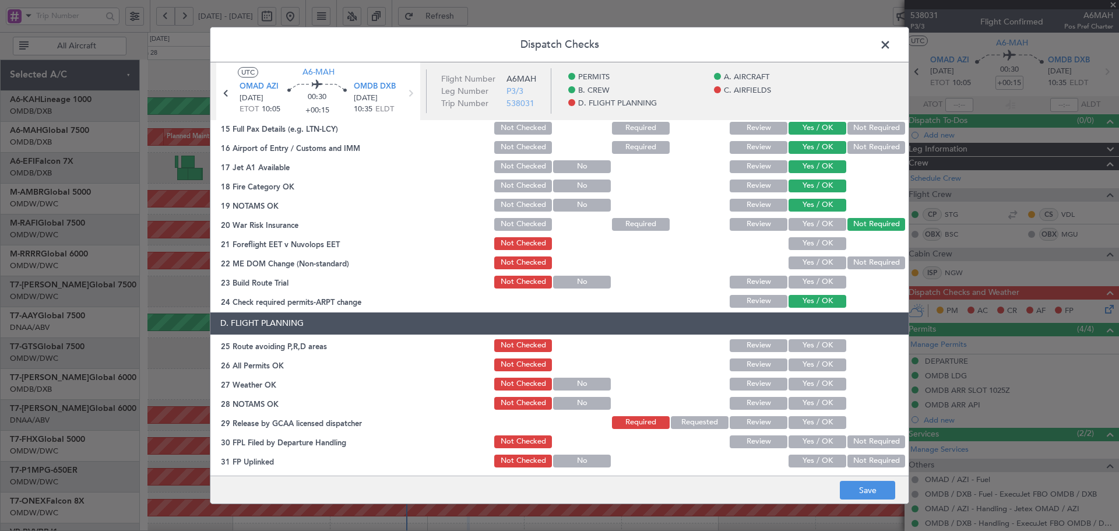
click at [808, 248] on button "Yes / OK" at bounding box center [817, 243] width 58 height 13
click at [807, 259] on button "Yes / OK" at bounding box center [817, 262] width 58 height 13
click at [812, 278] on button "Yes / OK" at bounding box center [817, 282] width 58 height 13
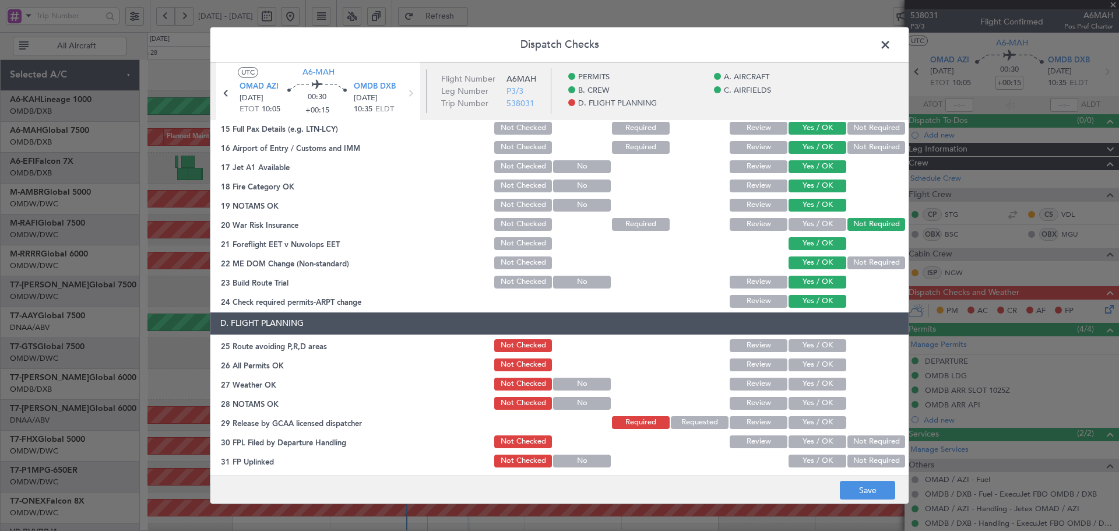
click at [814, 348] on button "Yes / OK" at bounding box center [817, 345] width 58 height 13
click at [810, 361] on button "Yes / OK" at bounding box center [817, 364] width 58 height 13
click at [815, 381] on button "Yes / OK" at bounding box center [817, 384] width 58 height 13
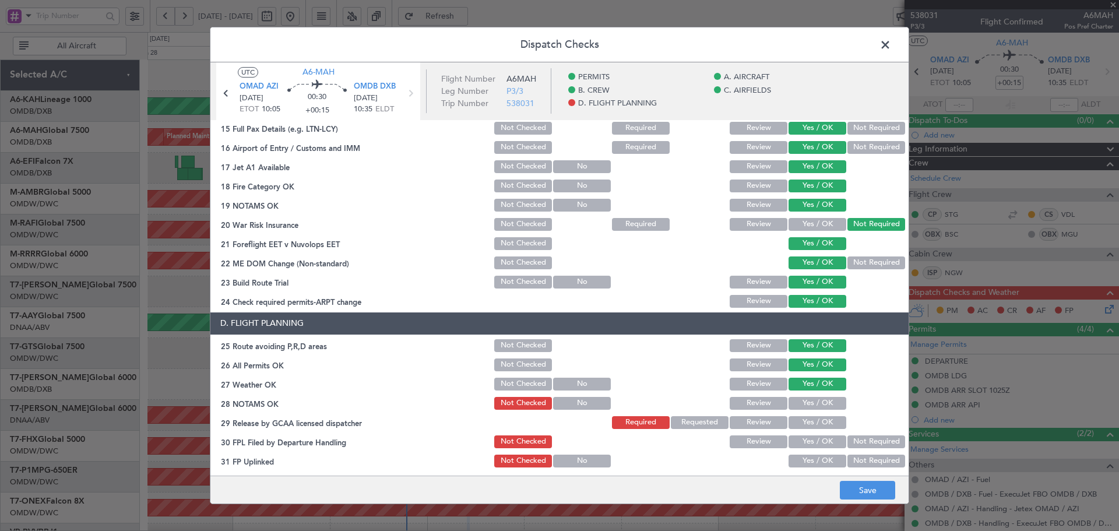
drag, startPoint x: 807, startPoint y: 405, endPoint x: 803, endPoint y: 429, distance: 24.3
click at [807, 405] on button "Yes / OK" at bounding box center [817, 403] width 58 height 13
click at [802, 425] on button "Yes / OK" at bounding box center [817, 422] width 58 height 13
click at [803, 439] on button "Yes / OK" at bounding box center [817, 441] width 58 height 13
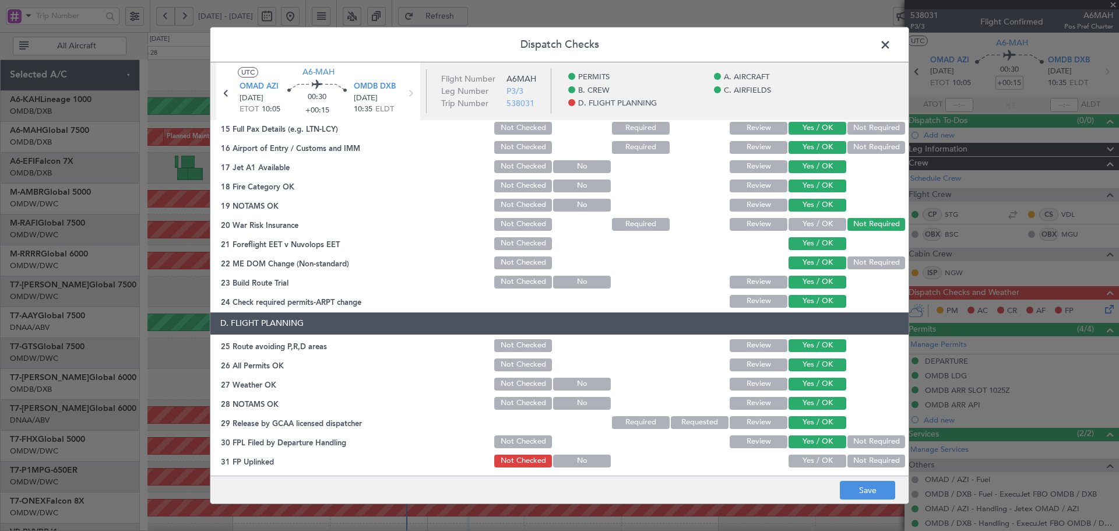
click at [803, 463] on button "Yes / OK" at bounding box center [817, 460] width 58 height 13
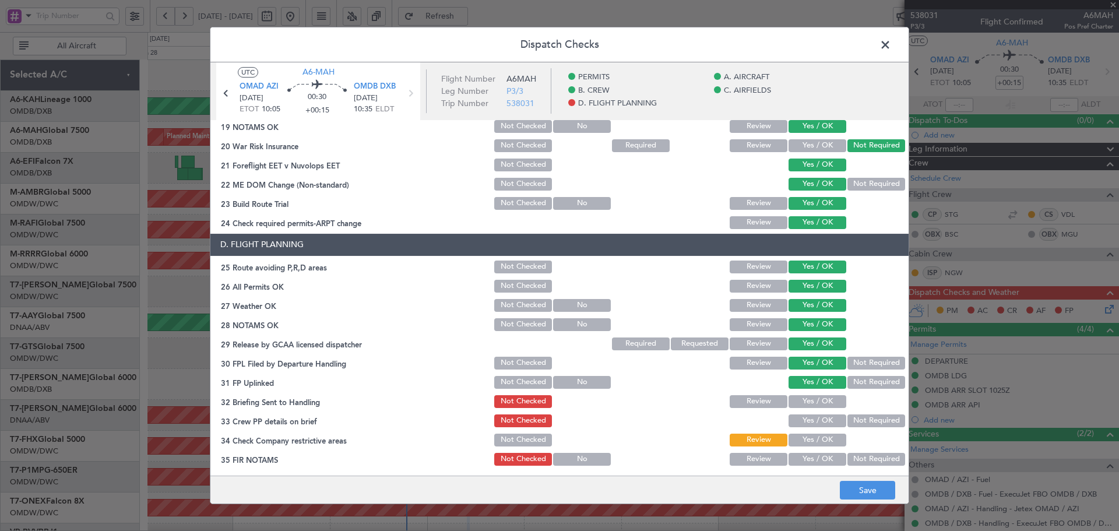
scroll to position [507, 0]
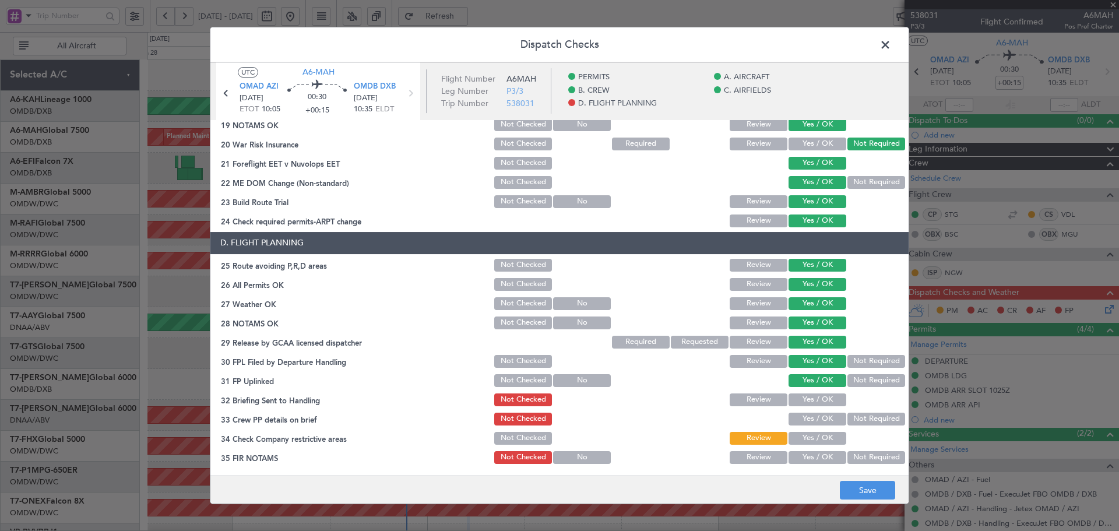
click at [810, 404] on button "Yes / OK" at bounding box center [817, 399] width 58 height 13
drag, startPoint x: 810, startPoint y: 414, endPoint x: 810, endPoint y: 437, distance: 22.7
click at [810, 415] on button "Yes / OK" at bounding box center [817, 418] width 58 height 13
drag, startPoint x: 810, startPoint y: 437, endPoint x: 810, endPoint y: 443, distance: 6.4
click at [810, 438] on button "Yes / OK" at bounding box center [817, 438] width 58 height 13
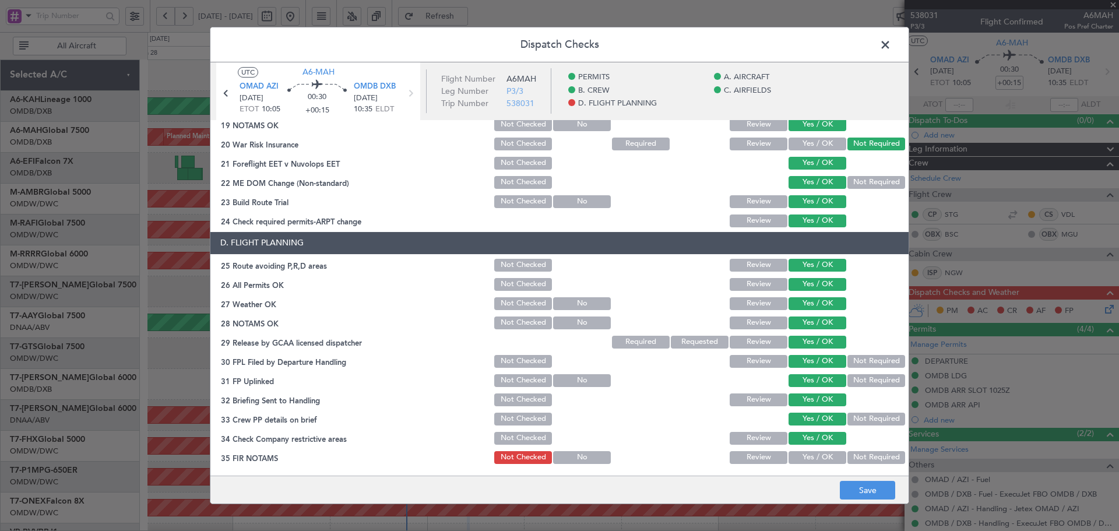
click at [807, 455] on button "Yes / OK" at bounding box center [817, 457] width 58 height 13
click at [853, 482] on button "Save" at bounding box center [866, 490] width 55 height 19
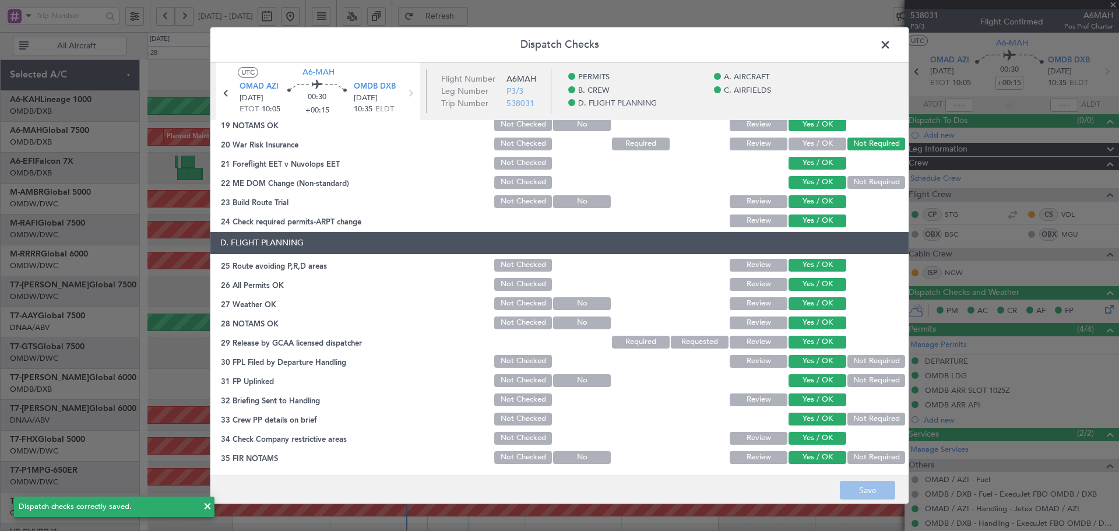
click at [891, 45] on span at bounding box center [891, 47] width 0 height 23
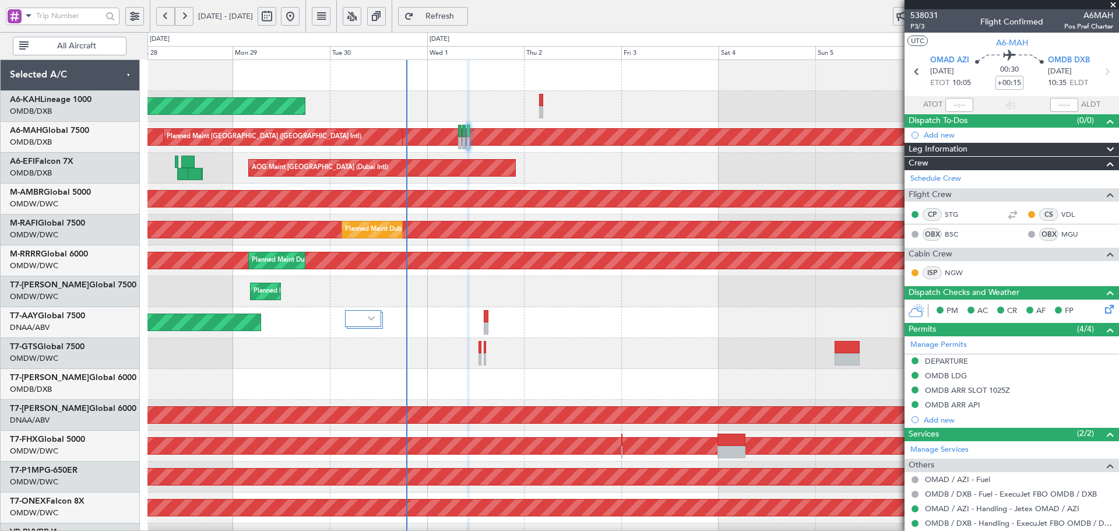
type input "[PERSON_NAME] (ANI)"
type input "7410"
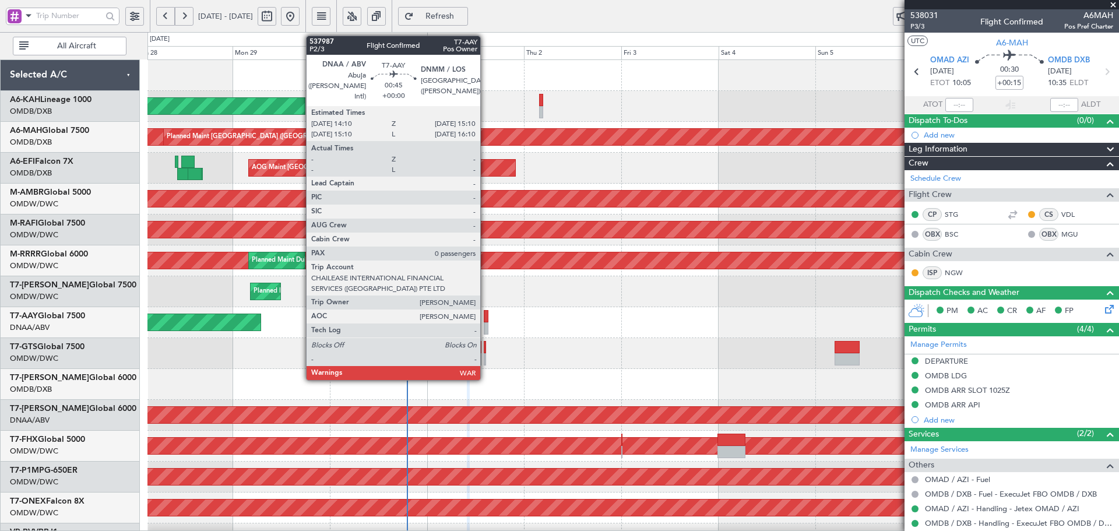
click at [485, 320] on div at bounding box center [486, 316] width 4 height 12
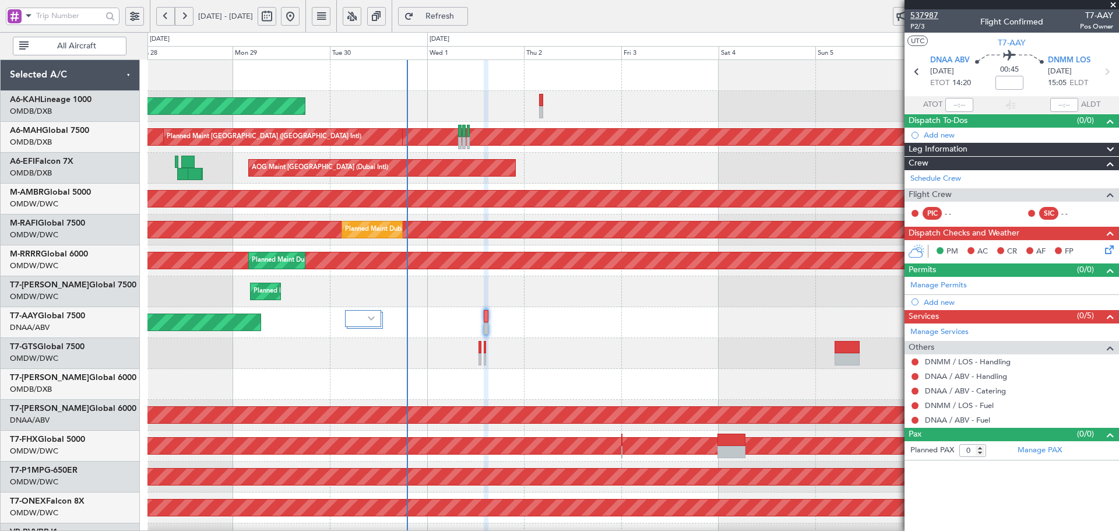
click at [931, 19] on span "537987" at bounding box center [924, 15] width 28 height 12
click at [464, 14] on span "Refresh" at bounding box center [440, 16] width 48 height 8
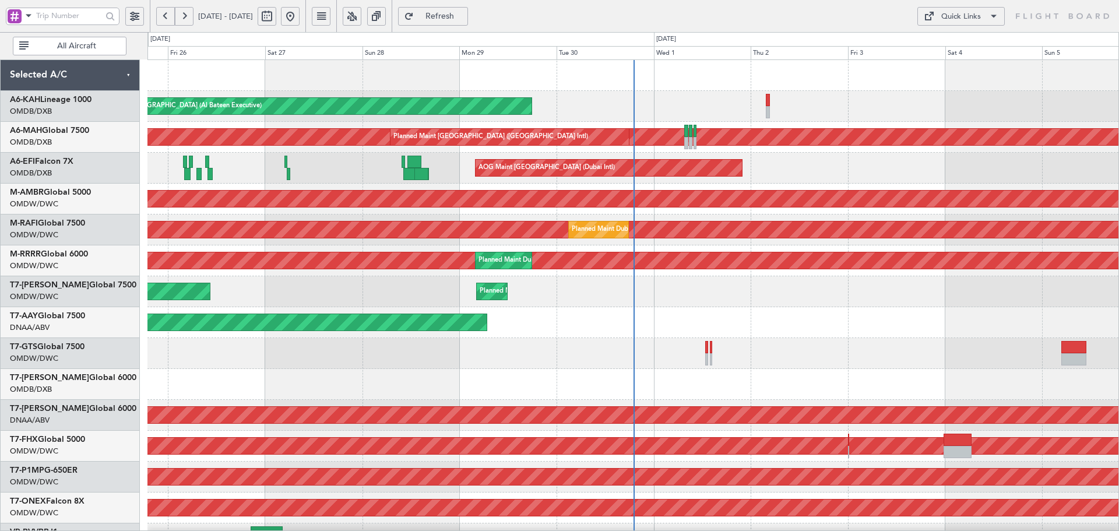
click at [464, 15] on span "Refresh" at bounding box center [440, 16] width 48 height 8
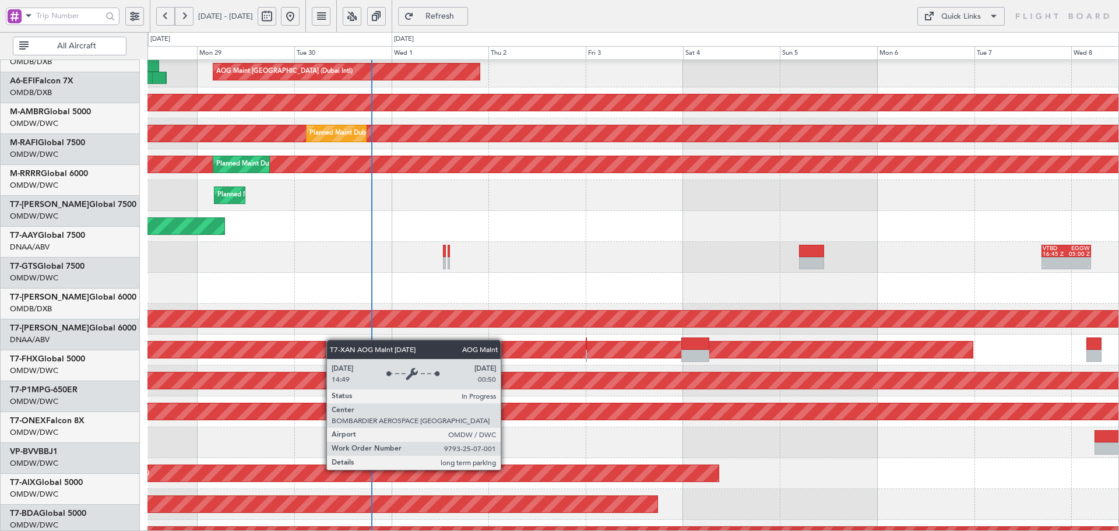
scroll to position [208, 0]
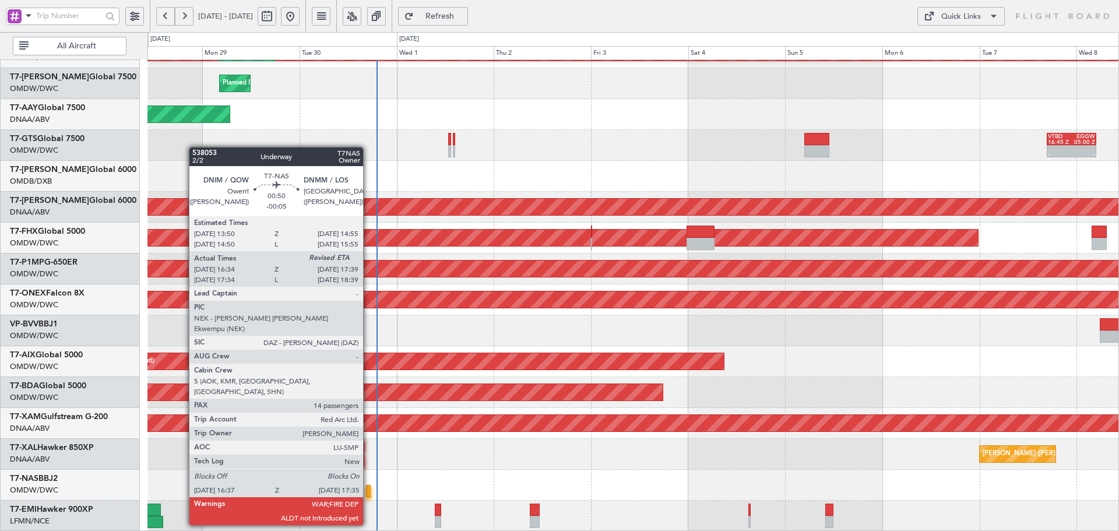
click at [368, 492] on div at bounding box center [368, 491] width 4 height 12
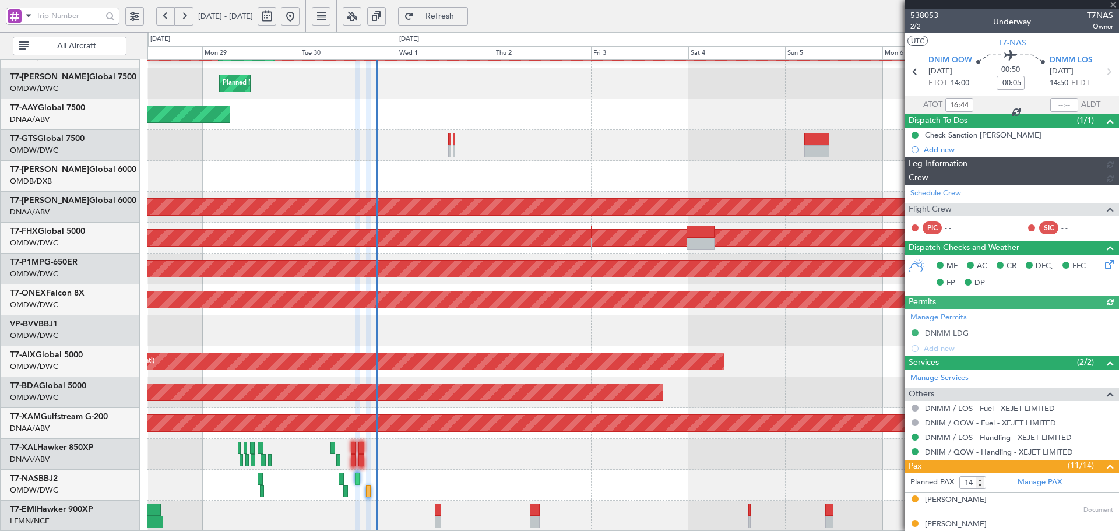
type input "Dherander Fithani (DHF)"
type input "7394"
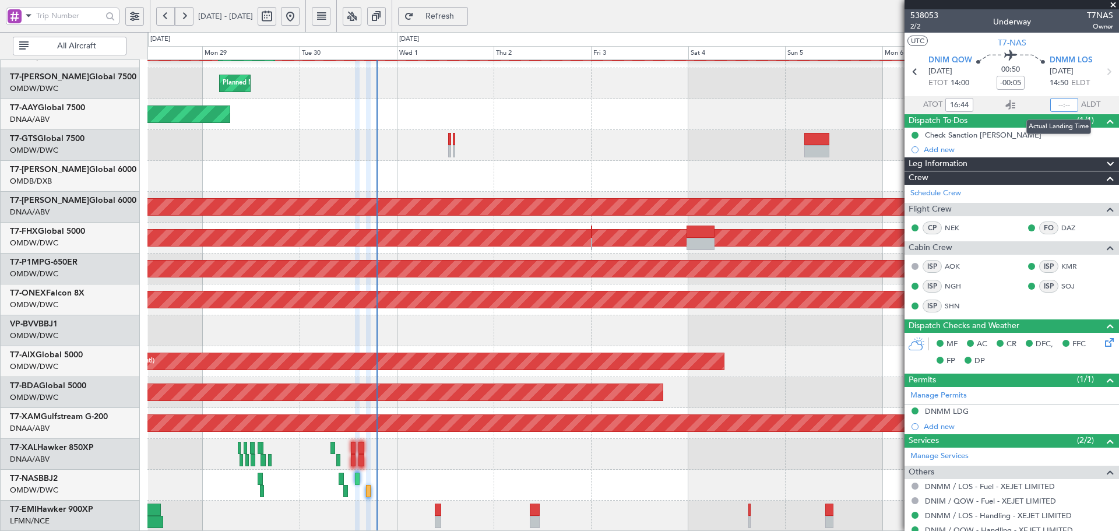
click at [1064, 106] on input "text" at bounding box center [1064, 105] width 28 height 14
click at [567, 463] on div "MEL Abuja (Nnamdi Azikiwe Intl) Planned Maint Chester" at bounding box center [632, 454] width 971 height 31
type input "17:28"
click at [1061, 224] on link "DAZ" at bounding box center [1074, 228] width 26 height 10
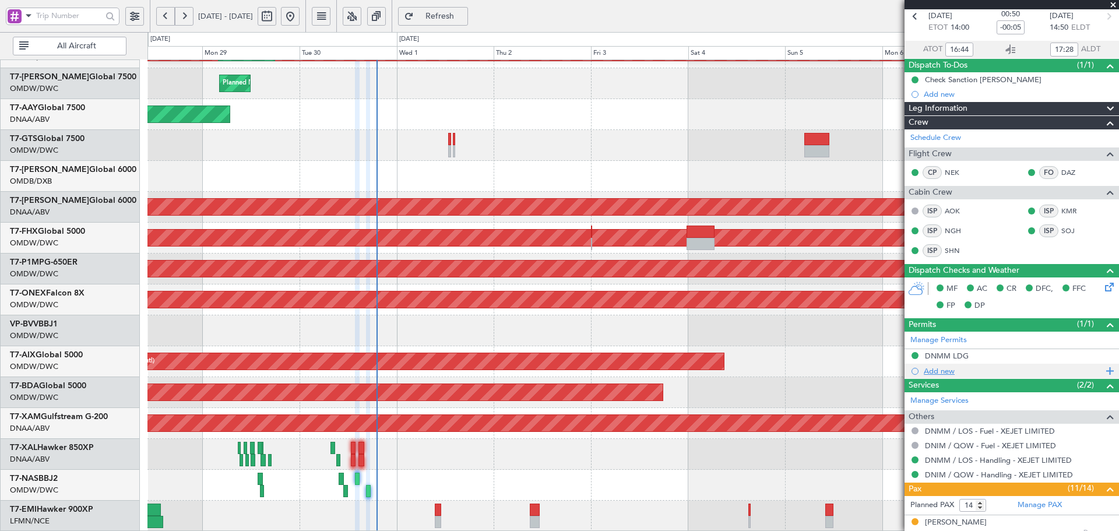
scroll to position [117, 0]
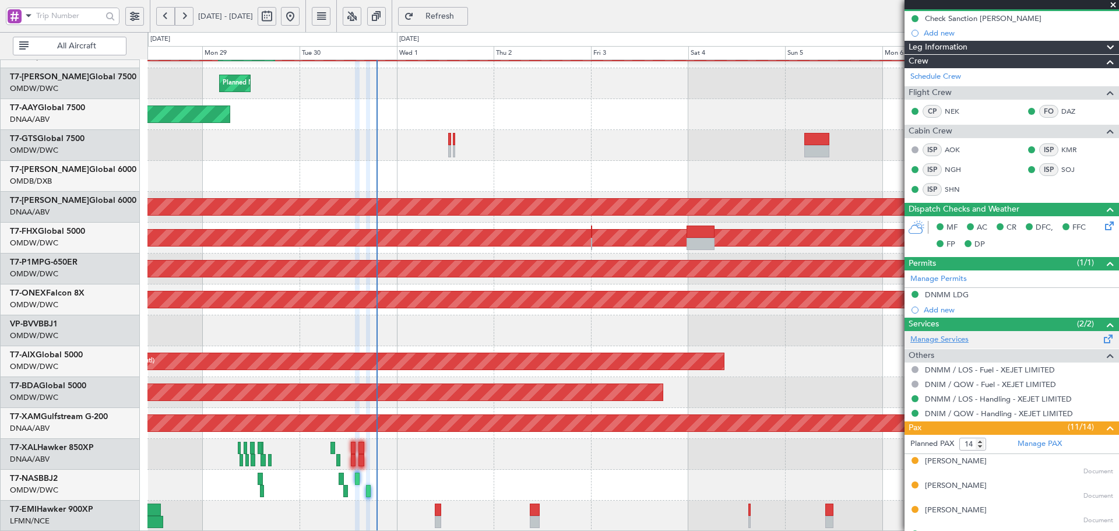
click at [944, 340] on link "Manage Services" at bounding box center [939, 340] width 58 height 12
click at [464, 14] on span "Refresh" at bounding box center [440, 16] width 48 height 8
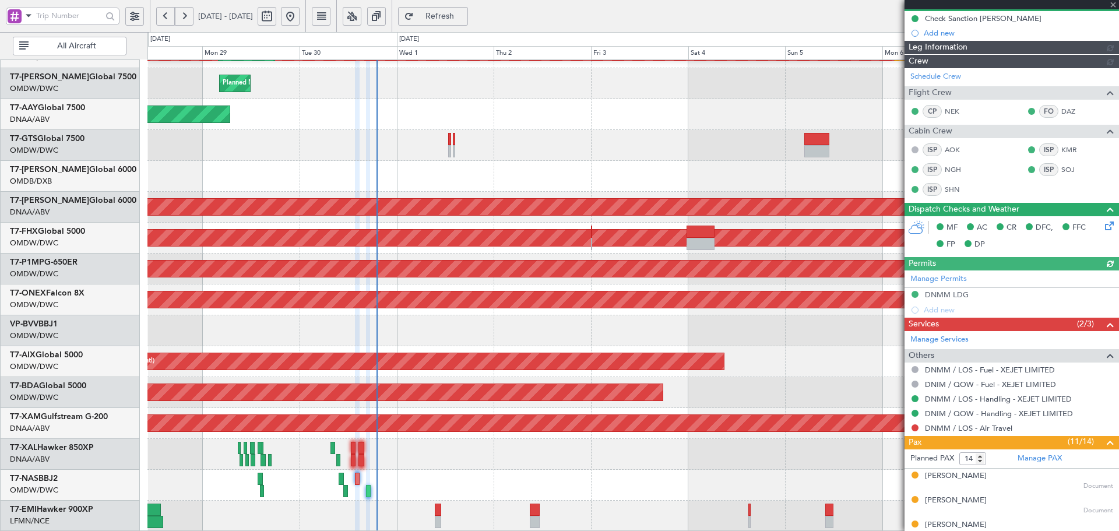
type input "Dherander Fithani (DHF)"
type input "7394"
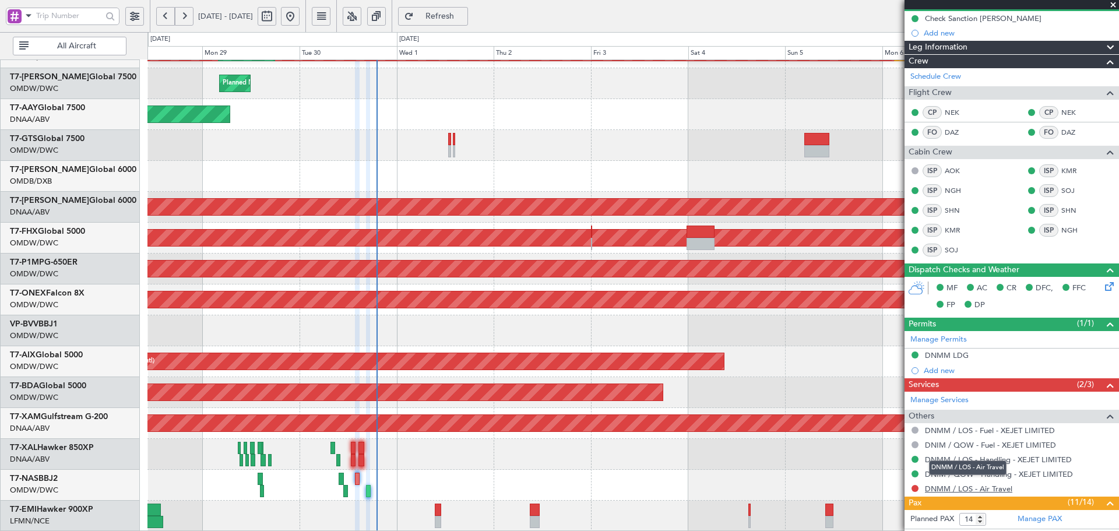
click at [997, 488] on link "DNMM / LOS - Air Travel" at bounding box center [968, 489] width 87 height 10
click at [464, 19] on span "Refresh" at bounding box center [440, 16] width 48 height 8
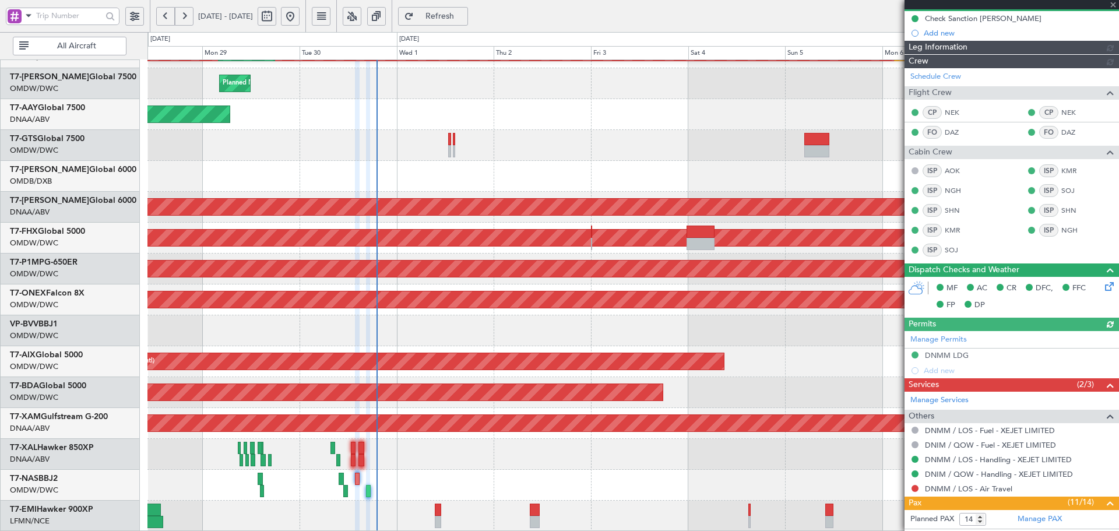
click at [913, 488] on button at bounding box center [914, 488] width 7 height 7
type input "Dherander Fithani (DHF)"
type input "7394"
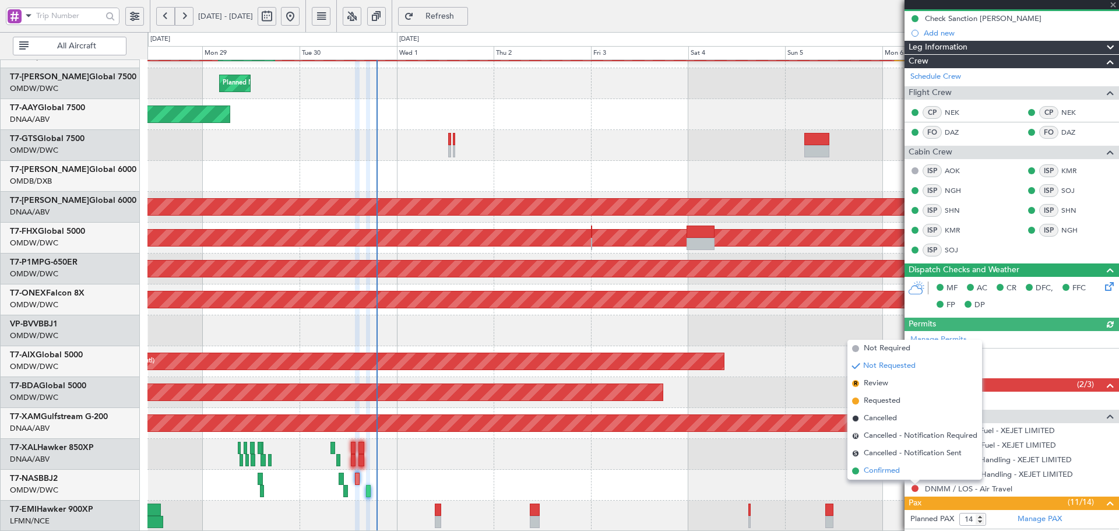
click at [888, 475] on span "Confirmed" at bounding box center [881, 471] width 36 height 12
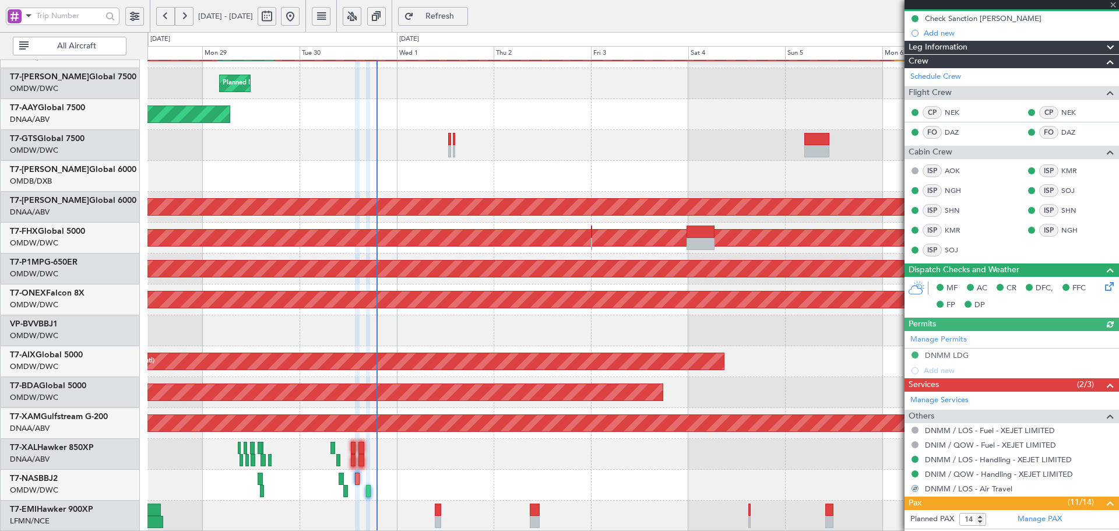
click at [819, 481] on div at bounding box center [632, 485] width 971 height 31
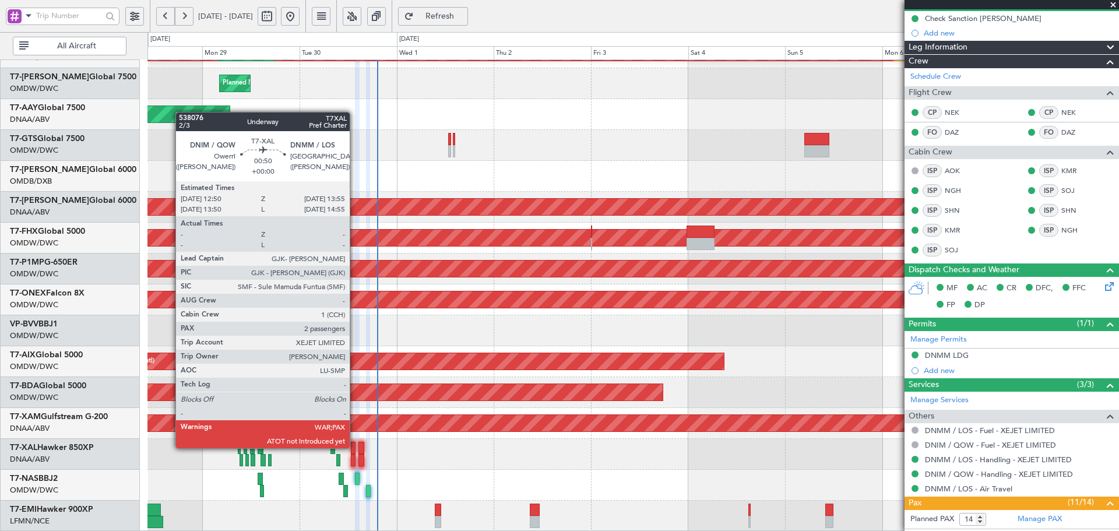
click at [355, 447] on div at bounding box center [353, 448] width 5 height 12
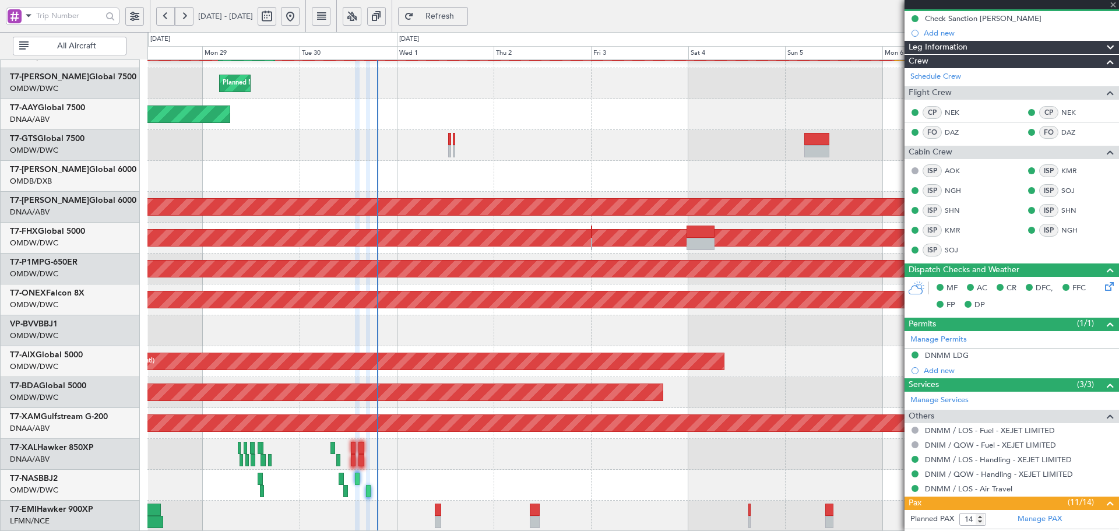
type input "2"
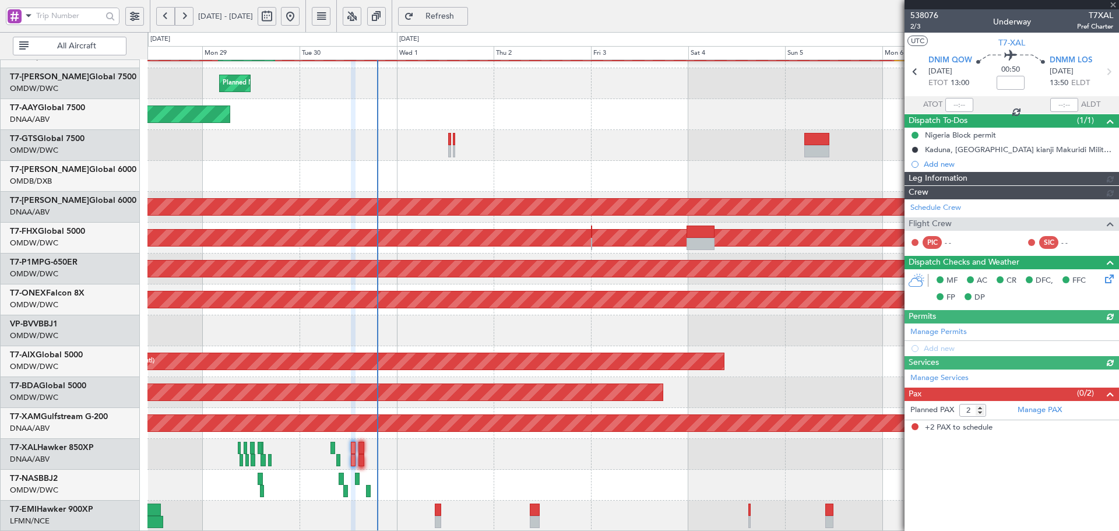
type input "Dherander Fithani (DHF)"
type input "7405"
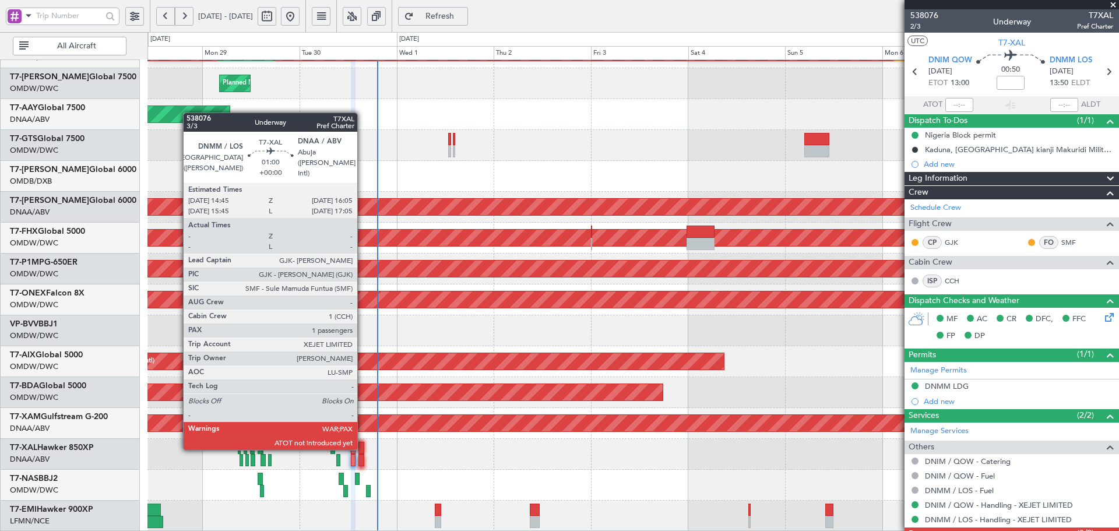
click at [362, 447] on div at bounding box center [361, 448] width 6 height 12
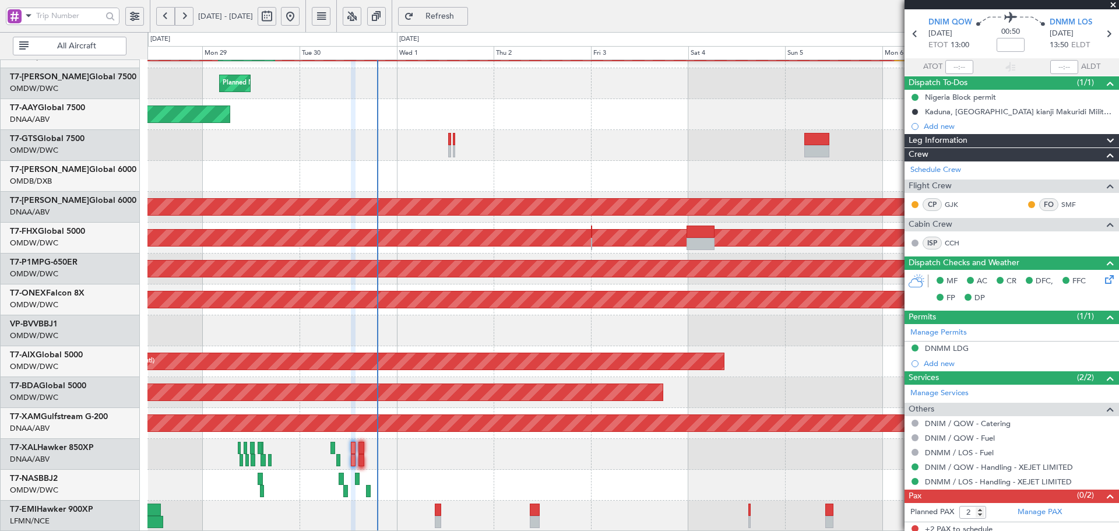
scroll to position [43, 0]
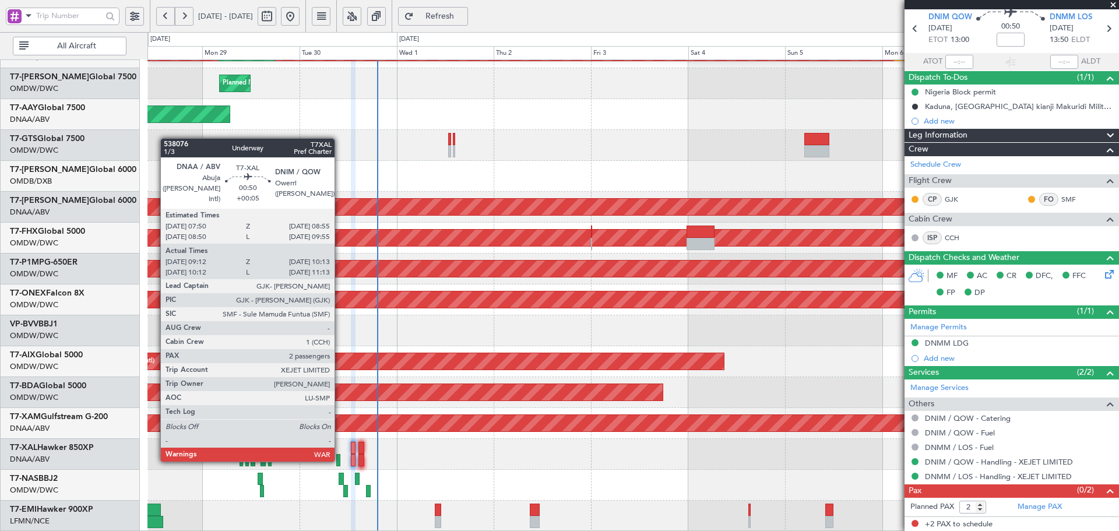
click at [340, 459] on div at bounding box center [338, 460] width 5 height 12
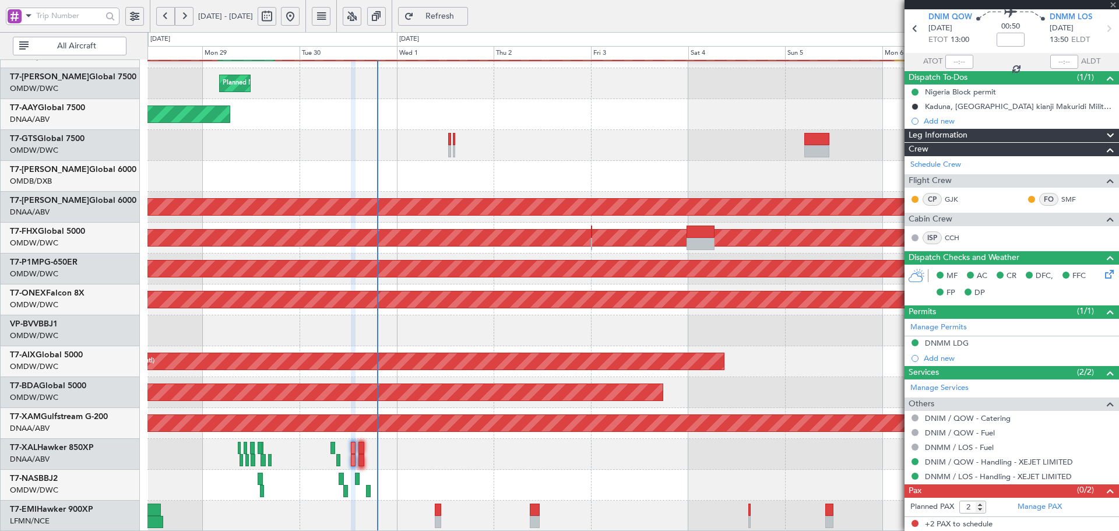
type input "+00:05"
type input "09:22"
type input "10:08"
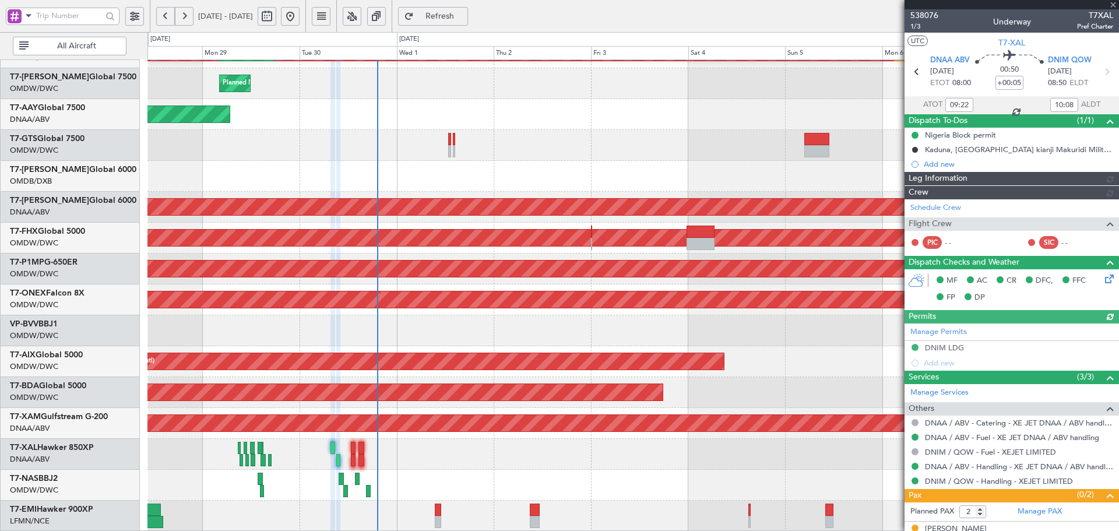
type input "Dherander Fithani (DHF)"
type input "7397"
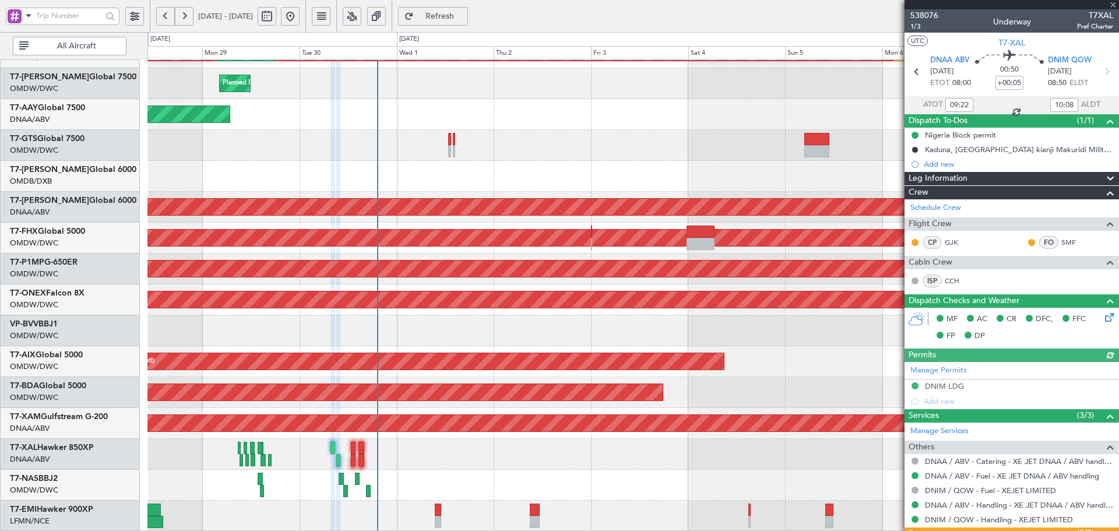
scroll to position [77, 0]
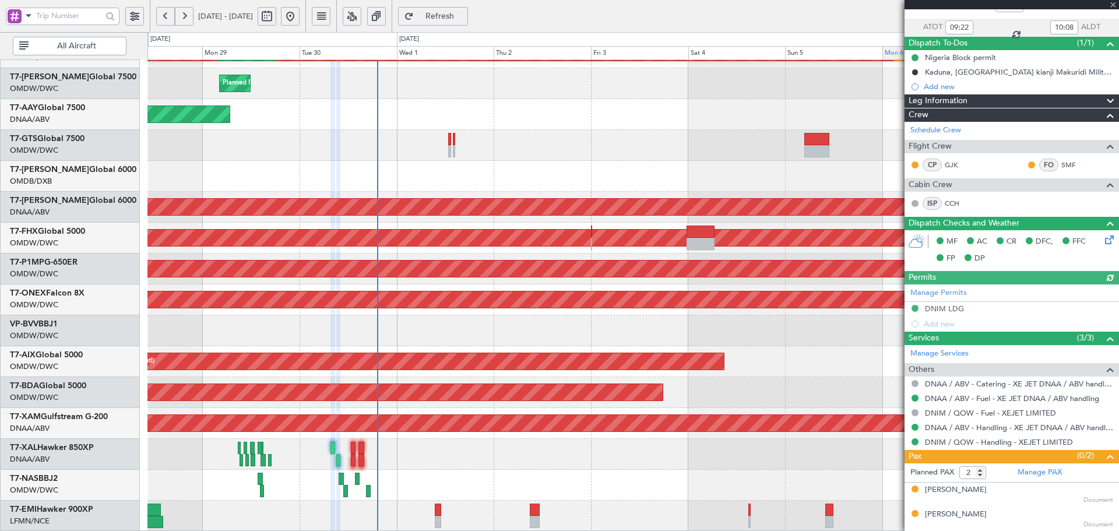
type input "Dherander Fithani (DHF)"
type input "7397"
click at [939, 308] on div "DNIM LDG" at bounding box center [944, 309] width 39 height 10
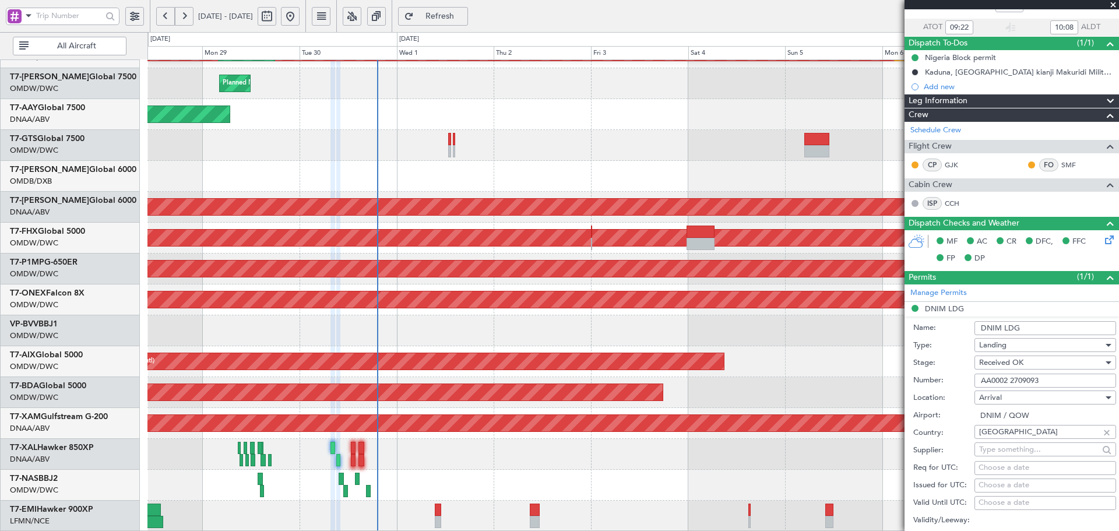
drag, startPoint x: 1046, startPoint y: 380, endPoint x: 946, endPoint y: 382, distance: 100.2
click at [946, 382] on div "Number: AA0002 2709093" at bounding box center [1014, 380] width 203 height 17
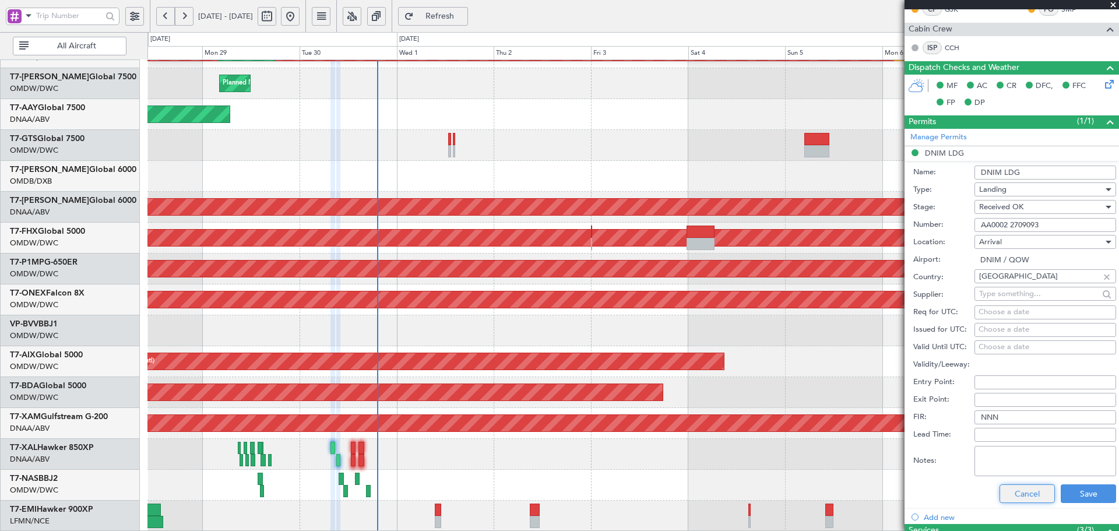
click at [1020, 486] on button "Cancel" at bounding box center [1026, 493] width 55 height 19
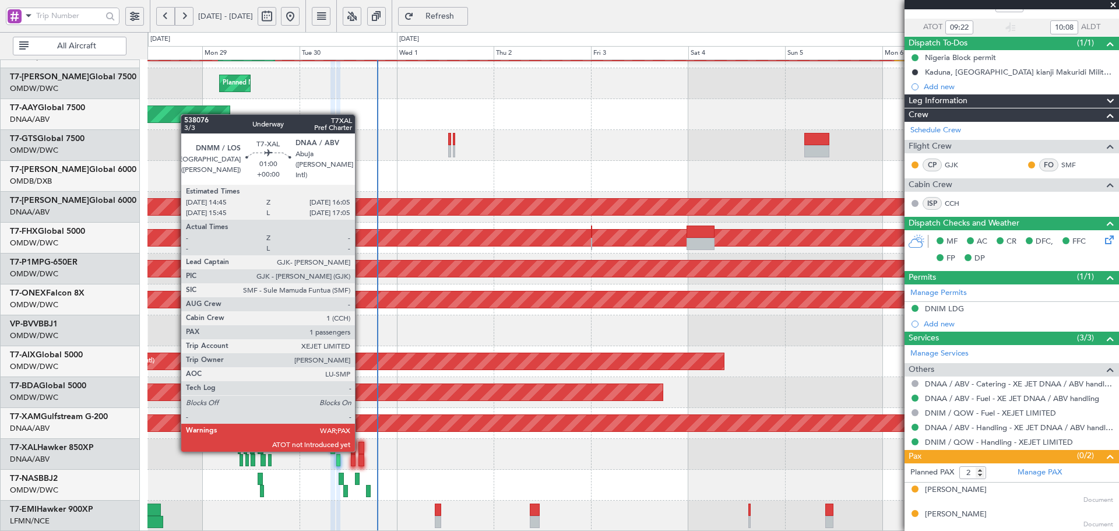
click at [360, 449] on div at bounding box center [361, 448] width 6 height 12
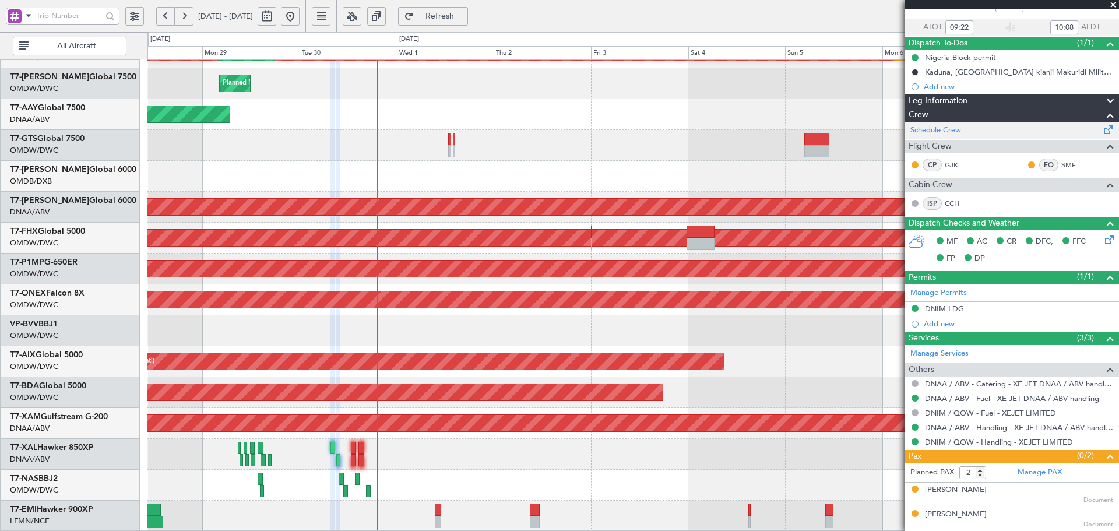
click at [929, 126] on link "Schedule Crew" at bounding box center [935, 131] width 51 height 12
type input "Dherander Fithani (DHF)"
type input "7397"
click at [463, 12] on span "Refresh" at bounding box center [440, 16] width 48 height 8
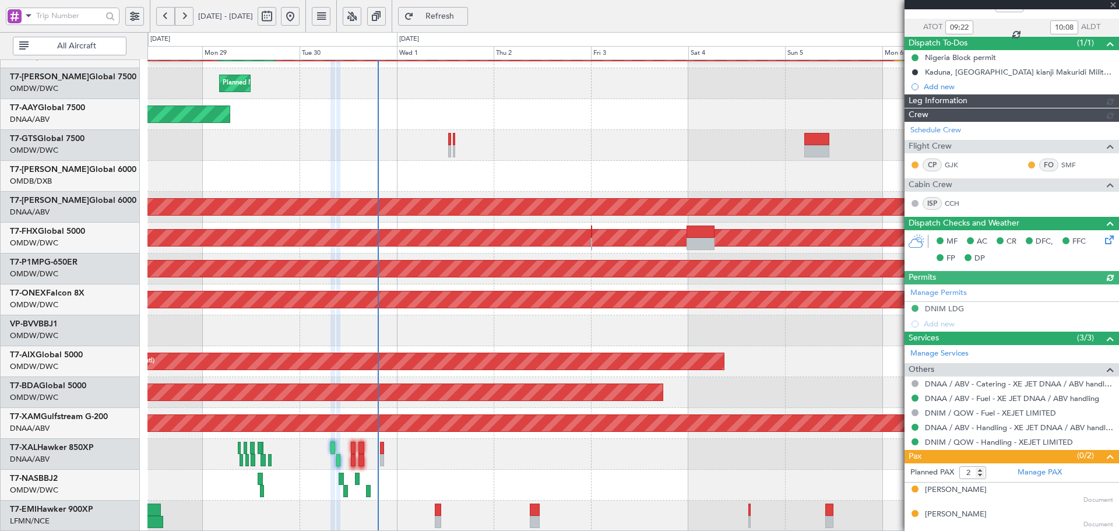
type input "Dherander Fithani (DHF)"
type input "7397"
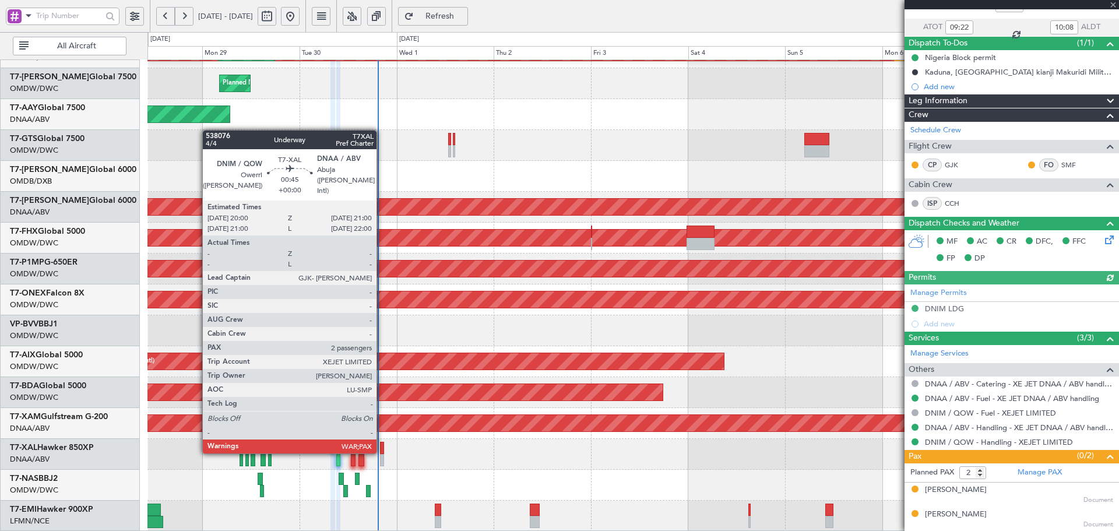
click at [382, 451] on div at bounding box center [382, 448] width 4 height 12
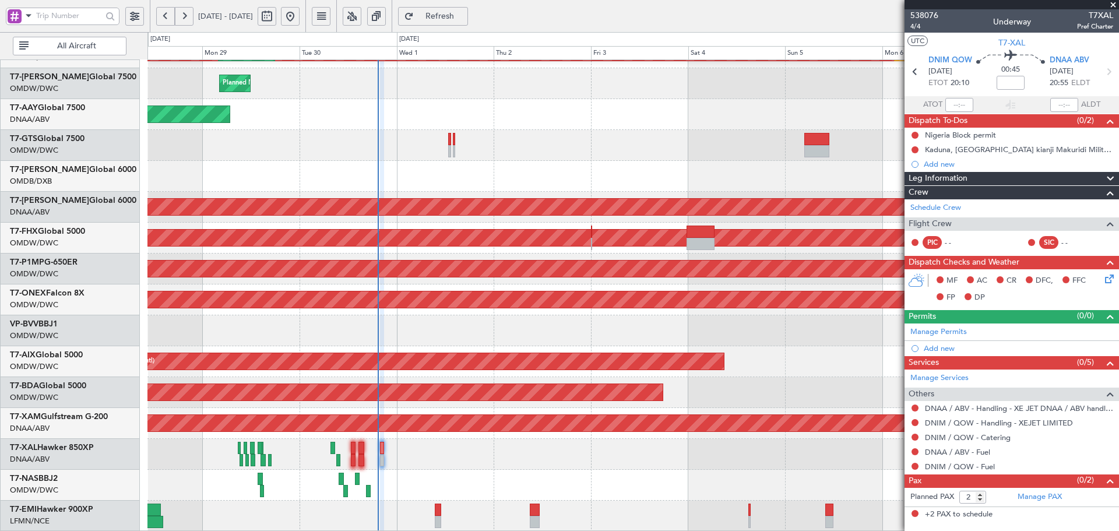
scroll to position [0, 0]
click at [939, 334] on link "Manage Permits" at bounding box center [938, 332] width 57 height 12
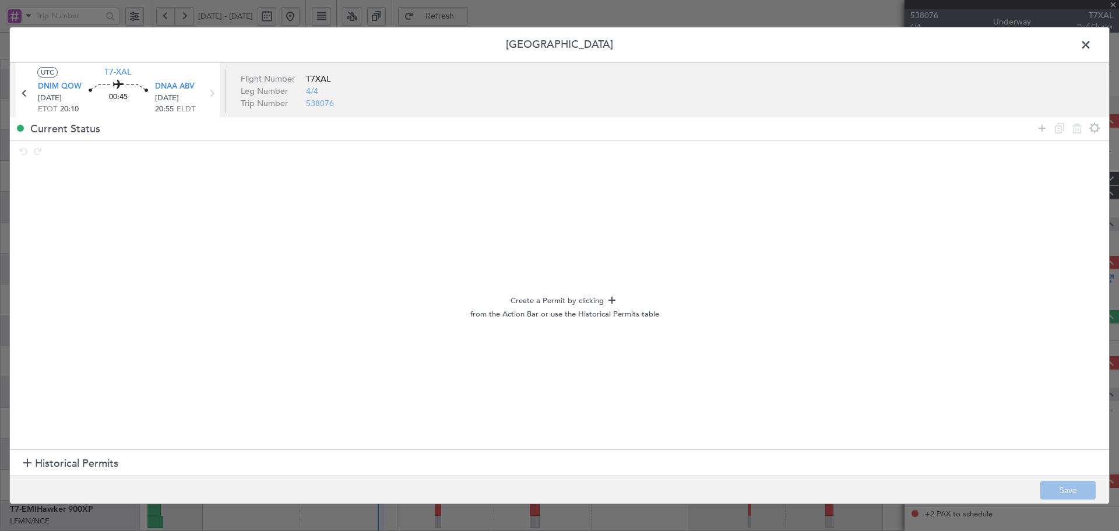
click at [77, 466] on span "Historical Permits" at bounding box center [76, 464] width 83 height 16
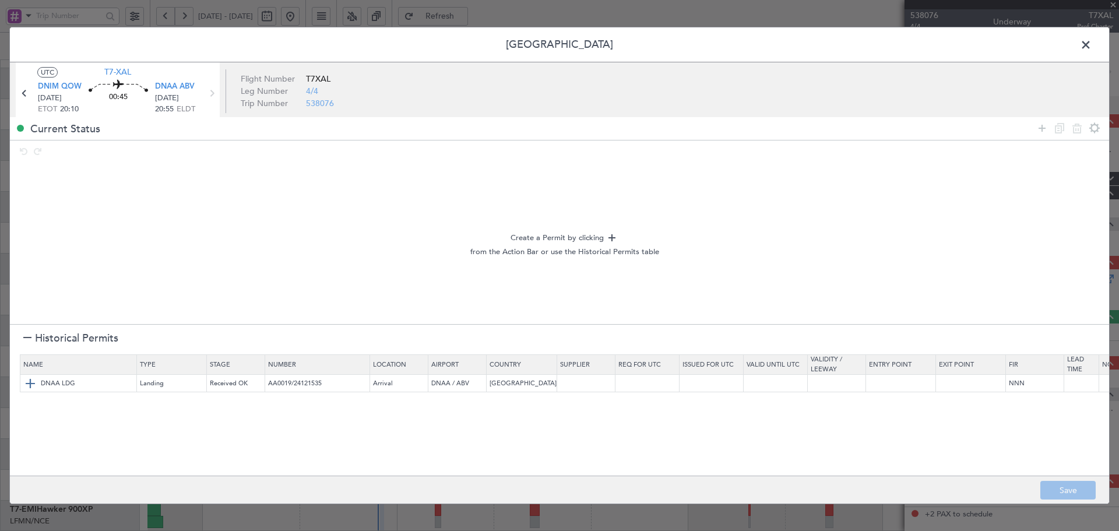
click at [30, 383] on img at bounding box center [30, 383] width 14 height 14
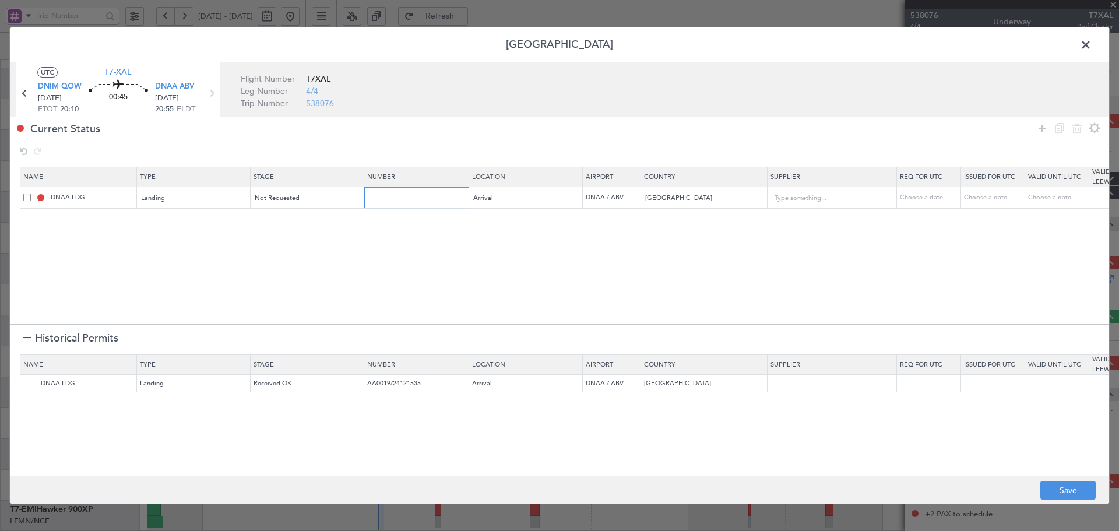
click at [382, 197] on input "text" at bounding box center [417, 197] width 101 height 10
paste input "AA0002 2709093"
type input "AA0002 2709093"
click at [294, 196] on span "Not Requested" at bounding box center [277, 197] width 45 height 9
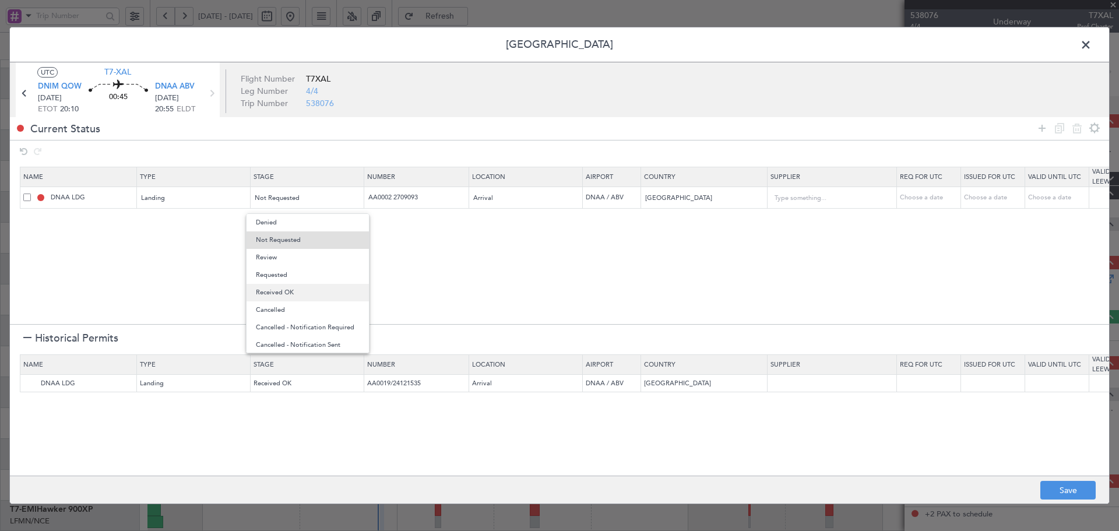
click at [272, 296] on span "Received OK" at bounding box center [308, 292] width 104 height 17
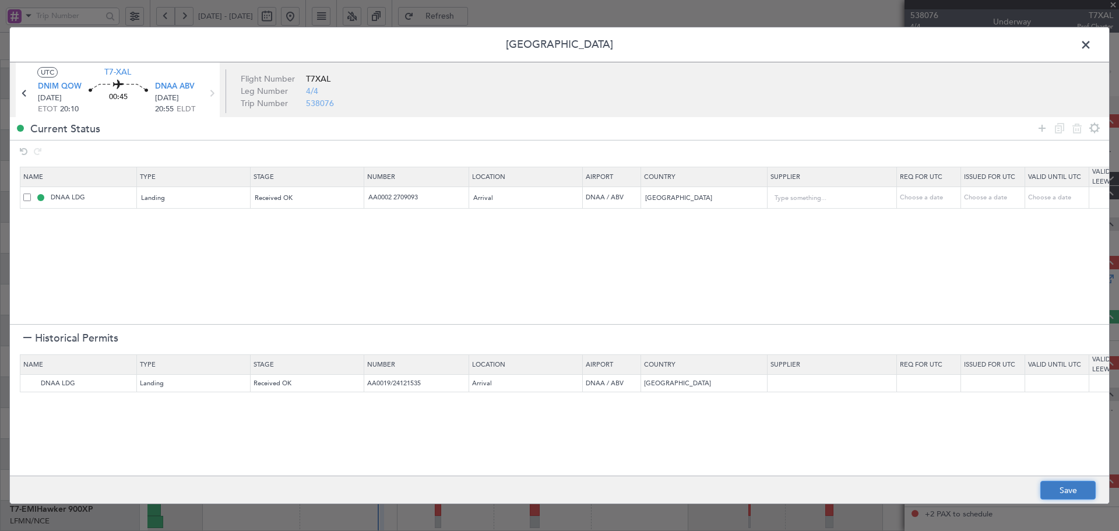
click at [1059, 495] on button "Save" at bounding box center [1067, 490] width 55 height 19
type input "NNN"
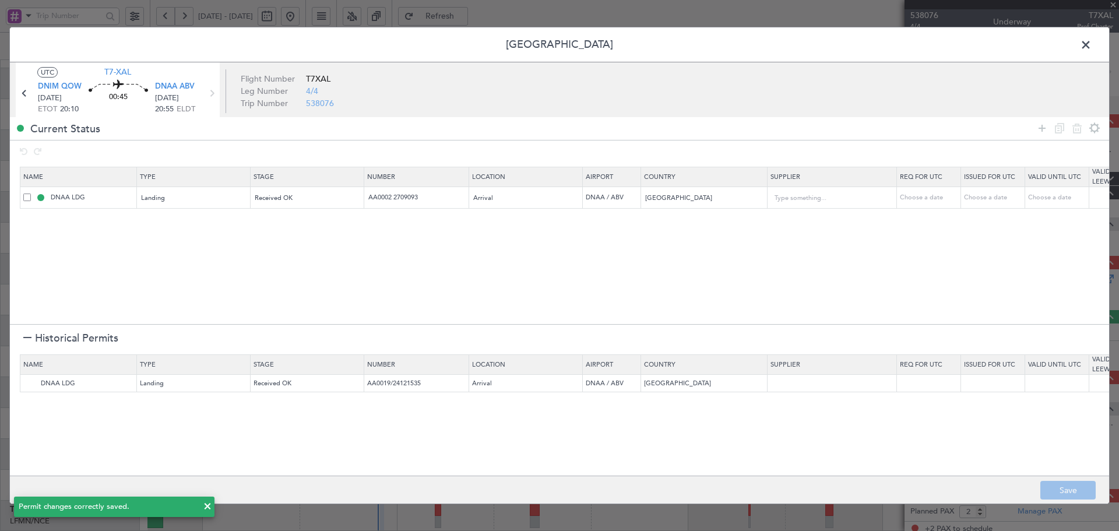
click at [30, 336] on div at bounding box center [27, 338] width 8 height 8
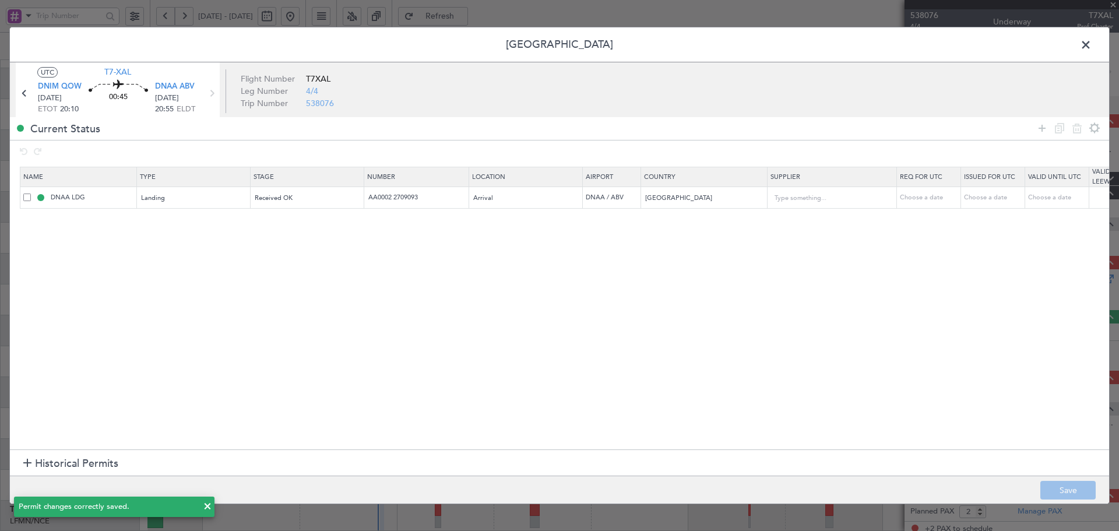
click at [432, 297] on section "Name Type Stage Number Location Airport Country Supplier Req For Utc Issued For…" at bounding box center [559, 306] width 1099 height 285
click at [1091, 47] on span at bounding box center [1091, 47] width 0 height 23
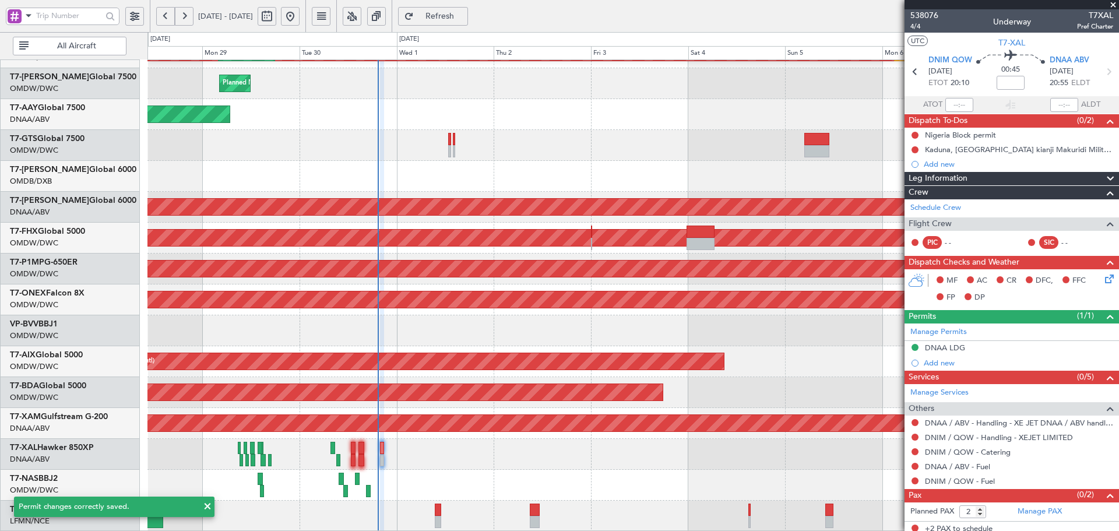
click at [464, 17] on span "Refresh" at bounding box center [440, 16] width 48 height 8
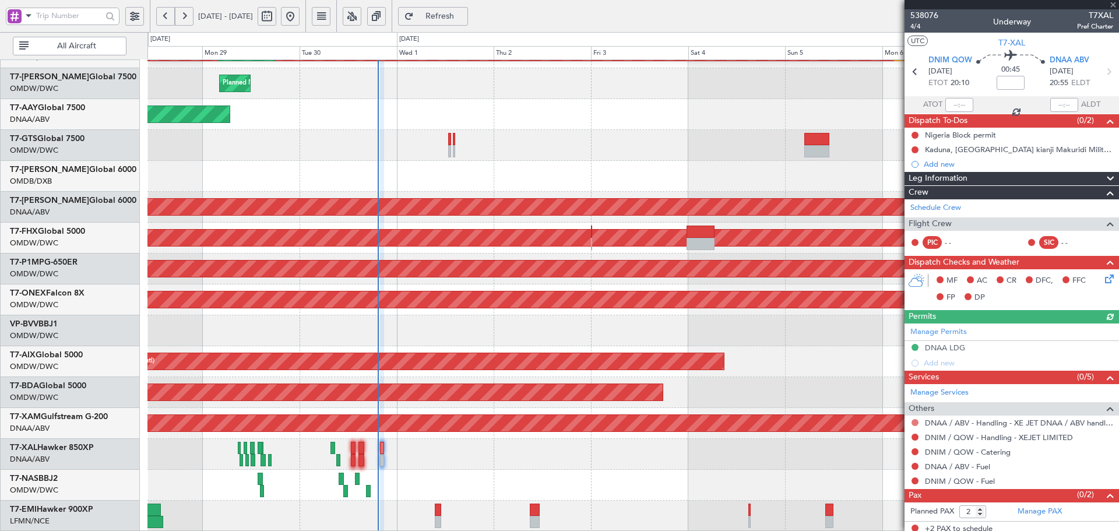
click at [913, 422] on button at bounding box center [914, 422] width 7 height 7
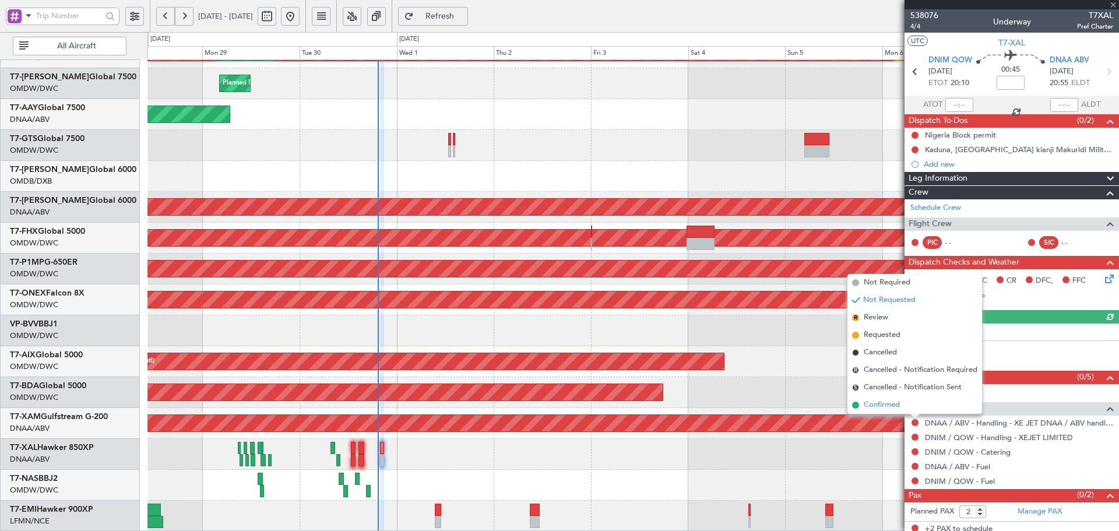
click at [876, 405] on span "Confirmed" at bounding box center [881, 405] width 36 height 12
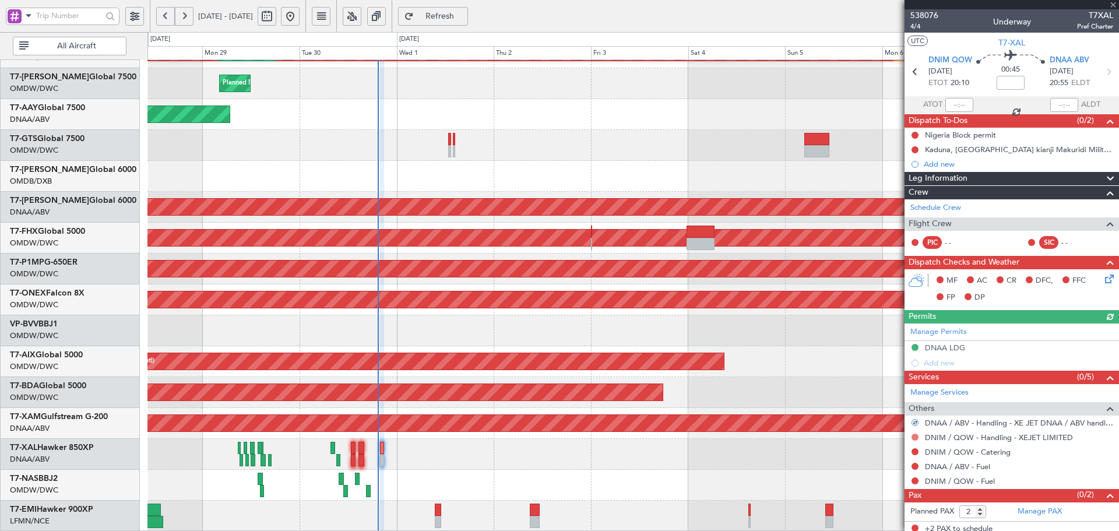
click at [913, 434] on button at bounding box center [914, 436] width 7 height 7
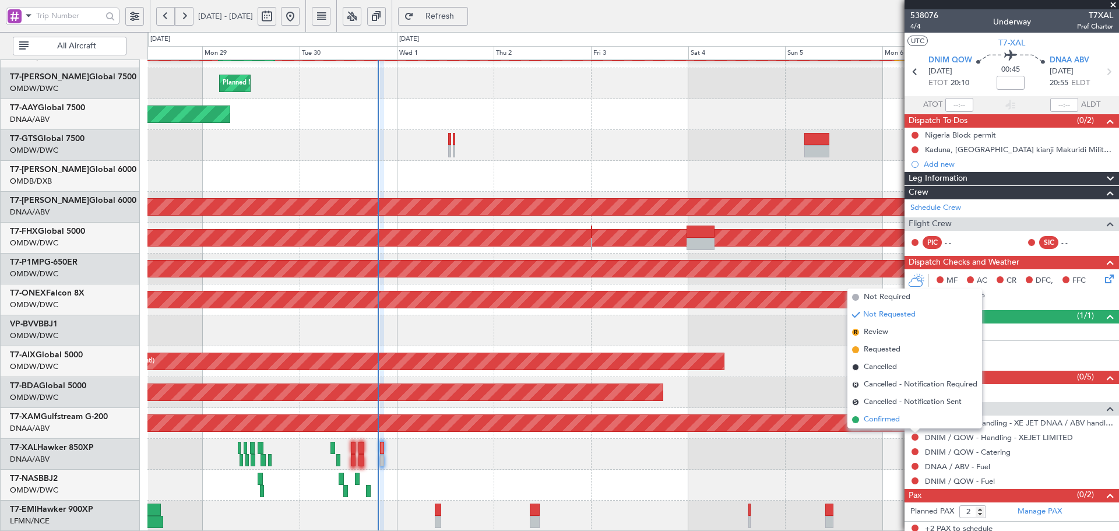
click at [873, 422] on span "Confirmed" at bounding box center [881, 420] width 36 height 12
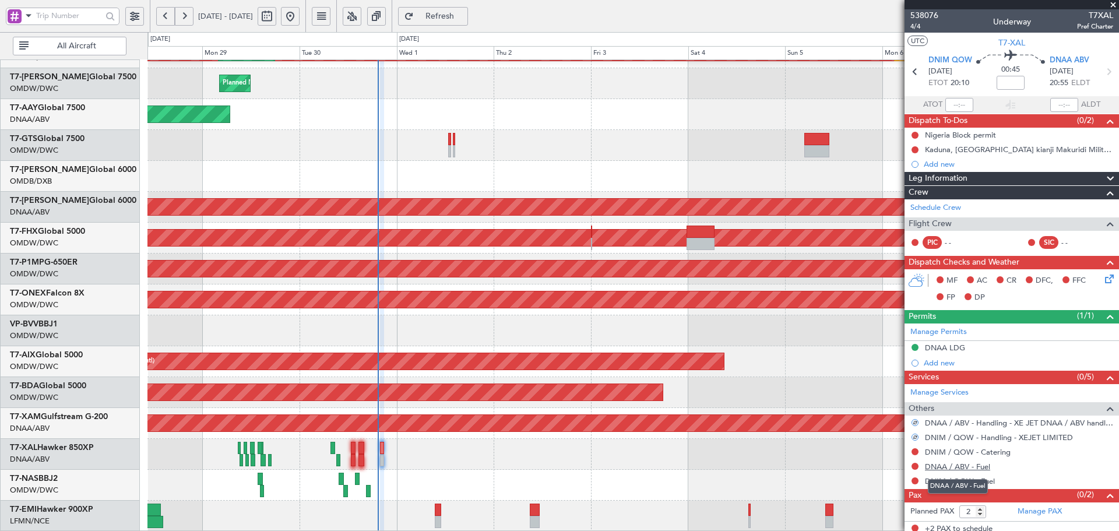
click at [976, 467] on link "DNAA / ABV - Fuel" at bounding box center [957, 466] width 65 height 10
click at [950, 483] on link "DNIM / QOW - Fuel" at bounding box center [960, 481] width 70 height 10
click at [464, 17] on span "Refresh" at bounding box center [440, 16] width 48 height 8
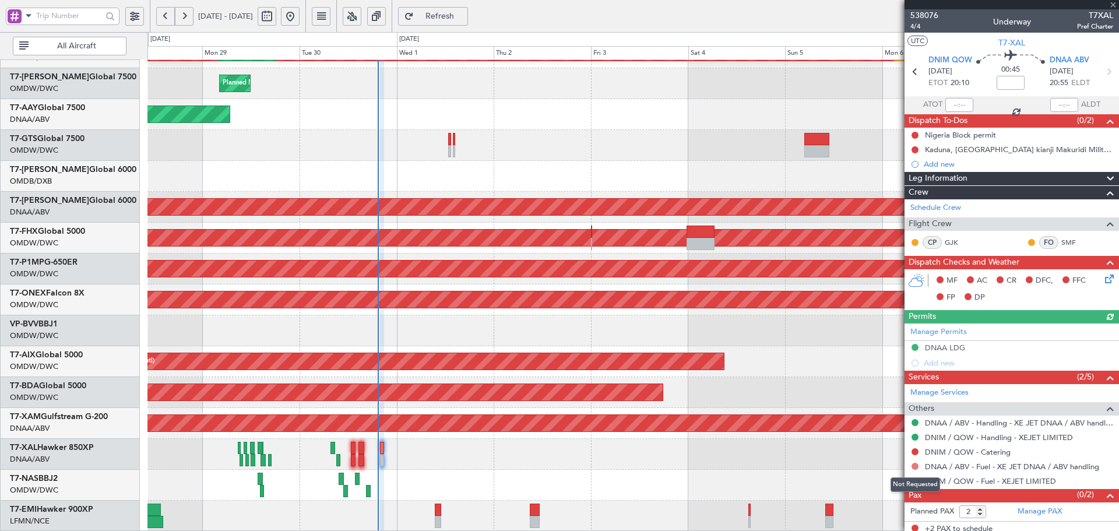
click at [913, 467] on button at bounding box center [914, 466] width 7 height 7
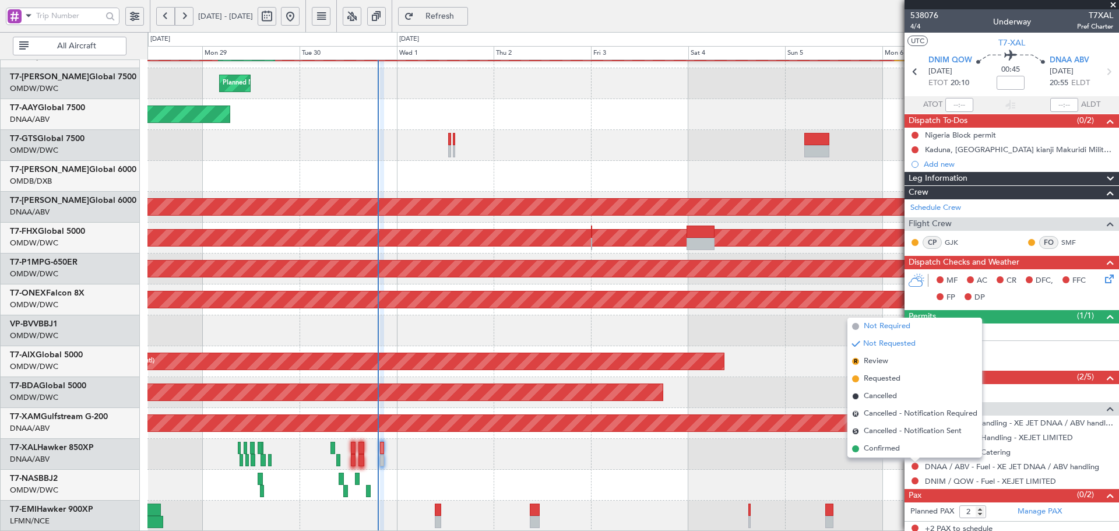
click at [877, 323] on span "Not Required" at bounding box center [886, 326] width 47 height 12
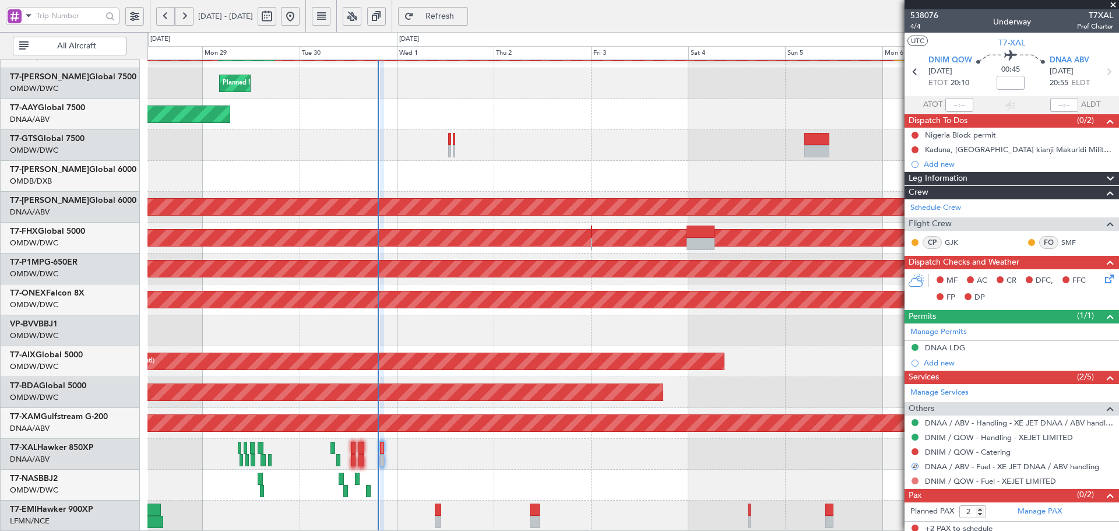
click at [915, 480] on button at bounding box center [914, 480] width 7 height 7
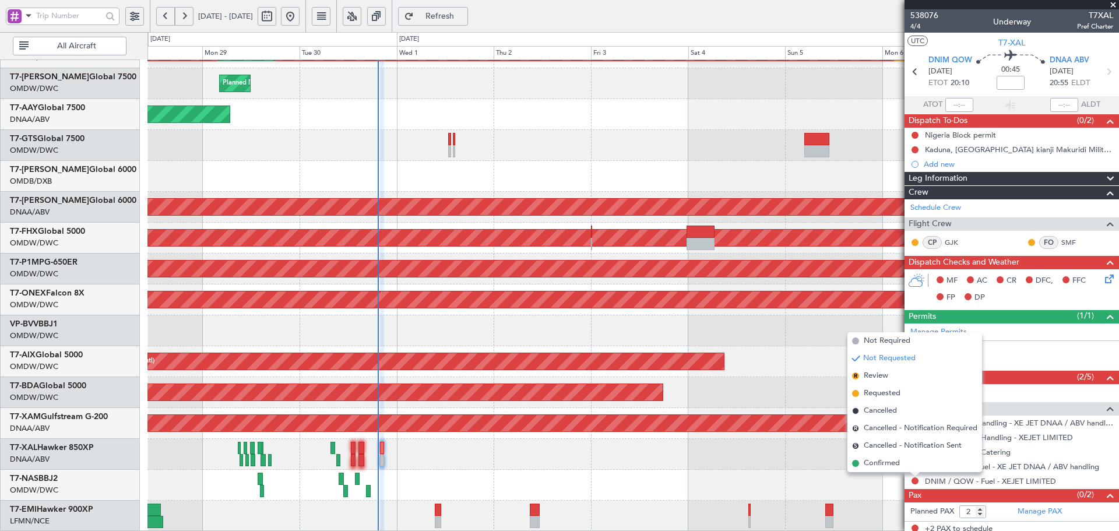
click at [877, 462] on span "Confirmed" at bounding box center [881, 463] width 36 height 12
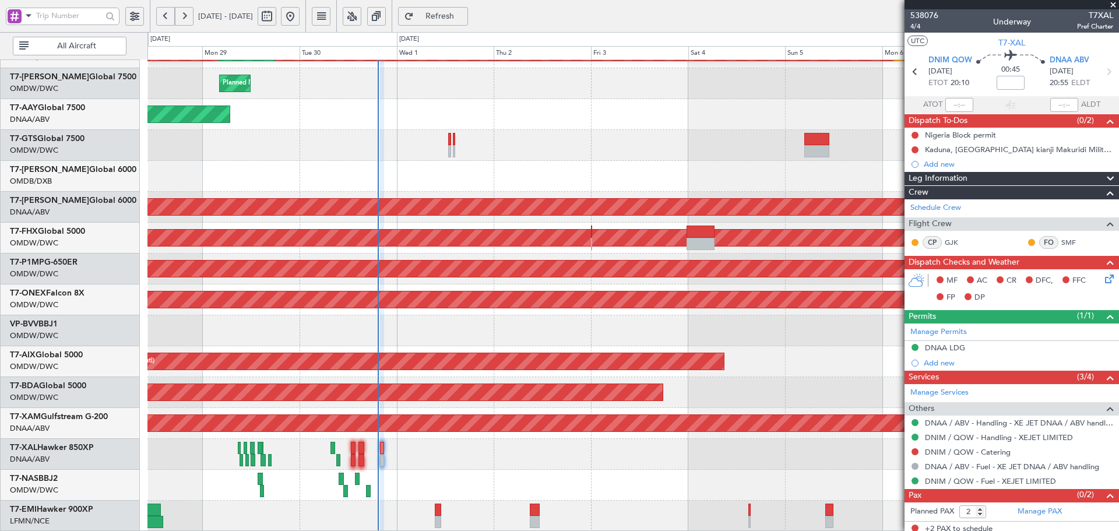
click at [458, 10] on button "Refresh" at bounding box center [433, 16] width 70 height 19
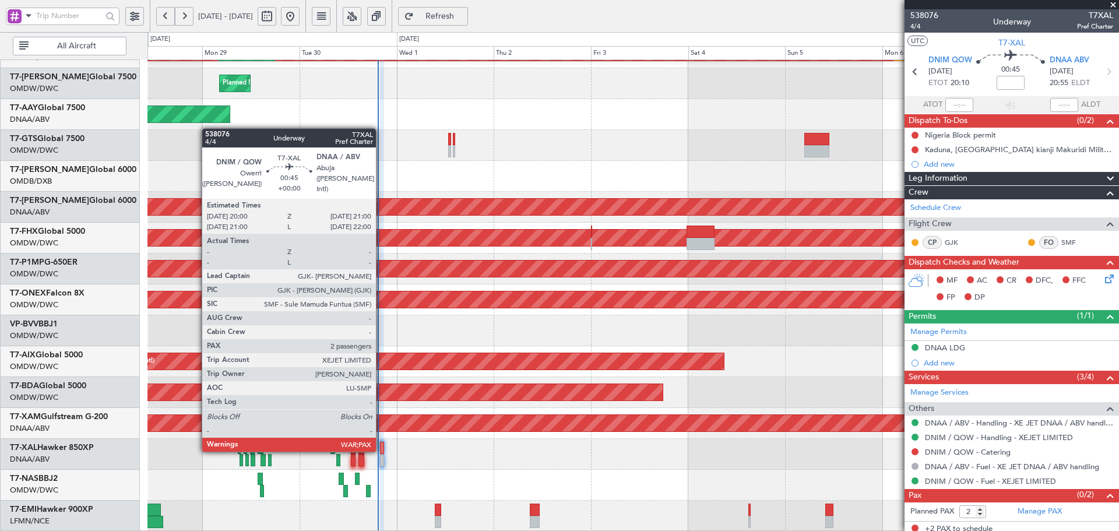
click at [381, 449] on div at bounding box center [382, 448] width 4 height 12
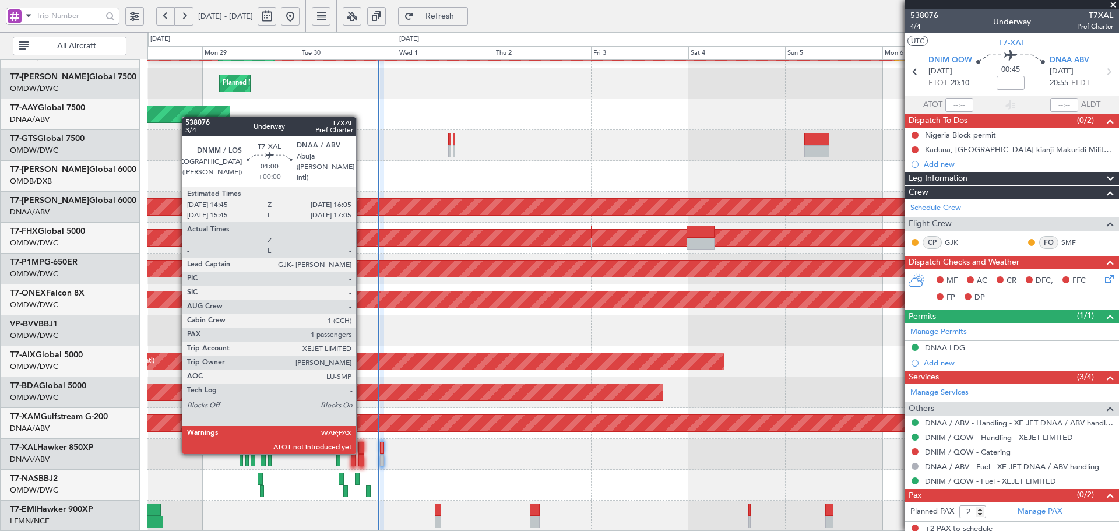
click at [361, 451] on div at bounding box center [361, 448] width 6 height 12
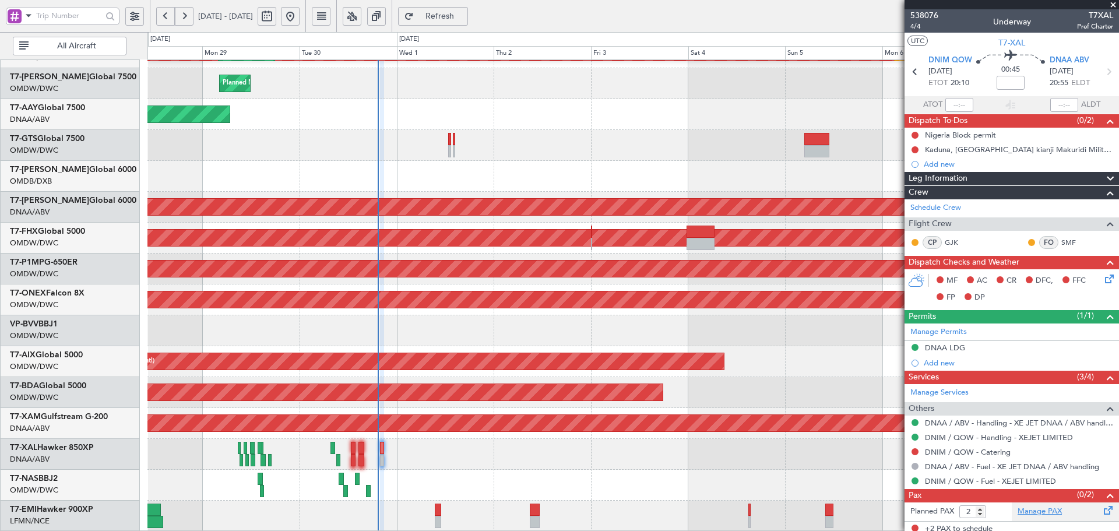
click at [1017, 512] on link "Manage PAX" at bounding box center [1039, 512] width 44 height 12
type input "[PERSON_NAME] (ANI)"
type input "7414"
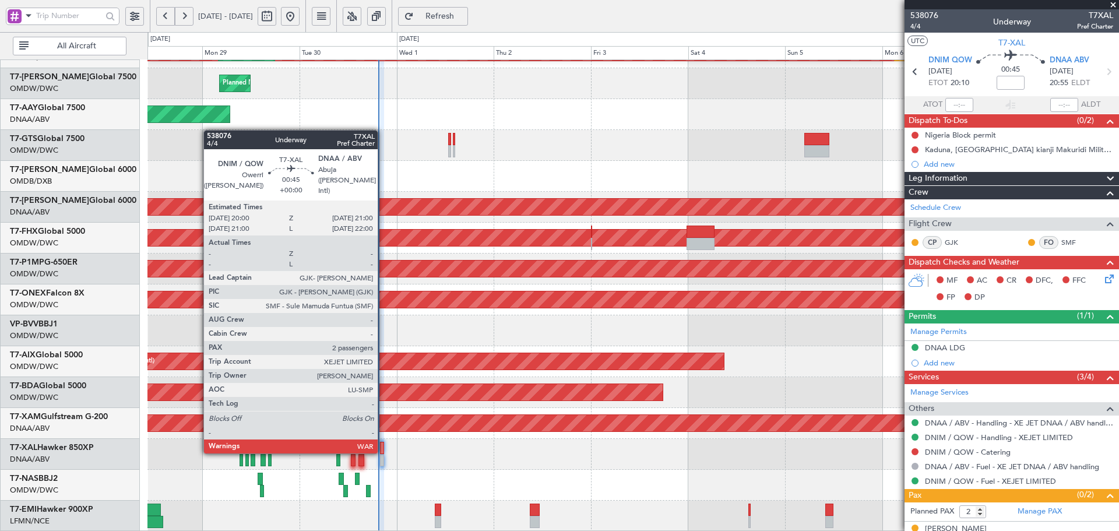
click at [383, 451] on div at bounding box center [382, 448] width 4 height 12
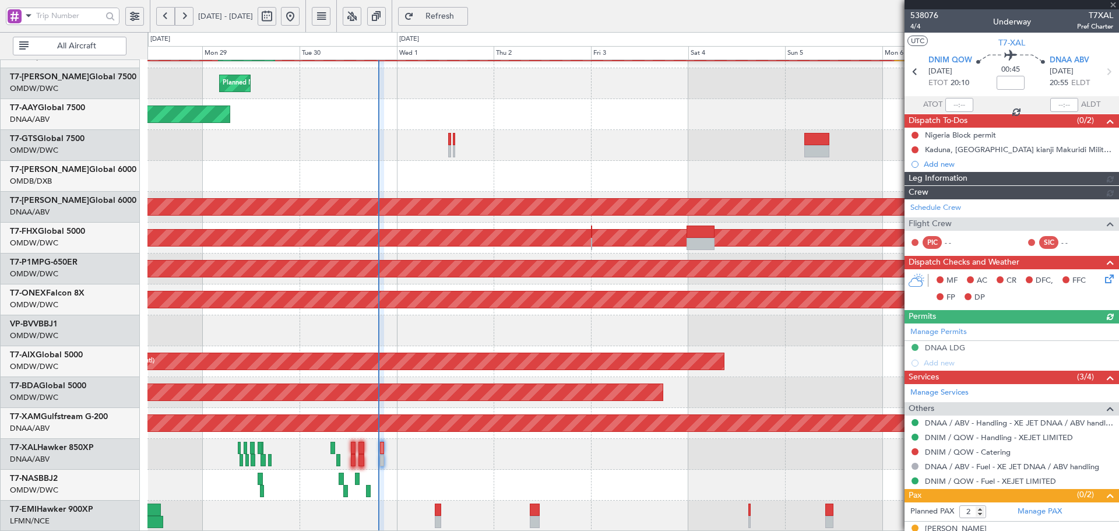
type input "[PERSON_NAME] (ANI)"
type input "7414"
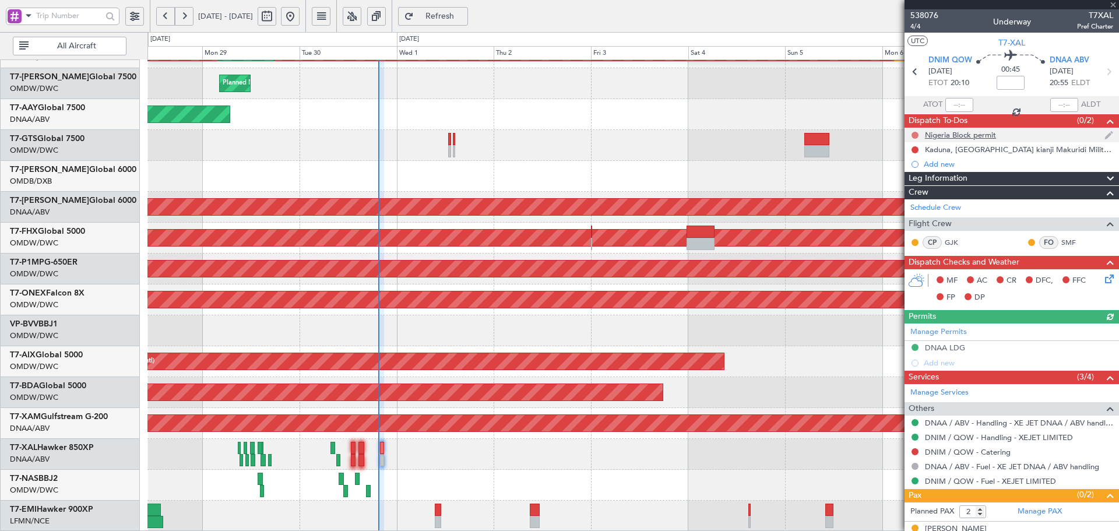
click at [912, 133] on button at bounding box center [914, 135] width 7 height 7
click at [908, 185] on span "Completed" at bounding box center [920, 187] width 38 height 12
click at [916, 147] on button at bounding box center [914, 149] width 7 height 7
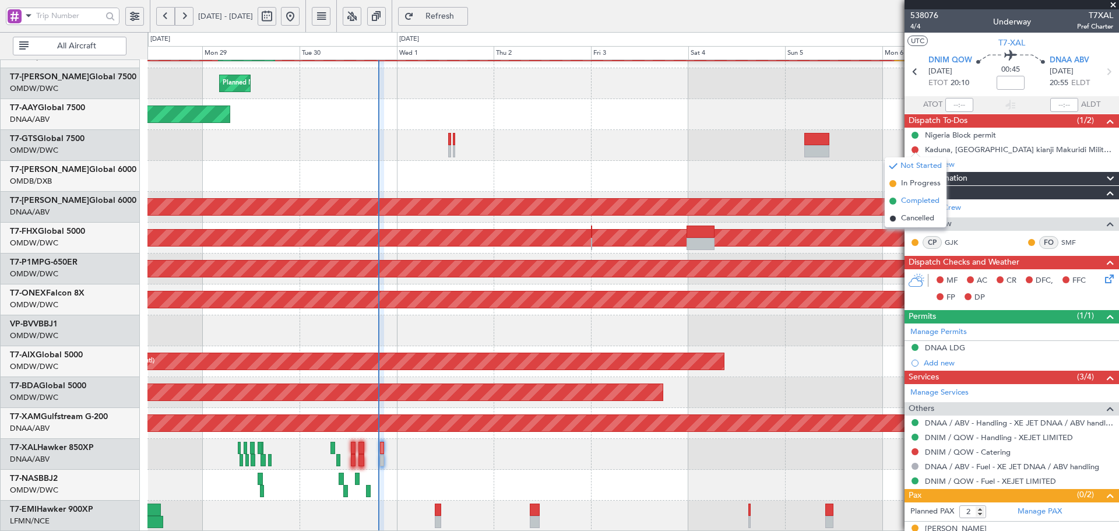
click at [909, 200] on span "Completed" at bounding box center [920, 201] width 38 height 12
click at [916, 449] on div "Confirmed" at bounding box center [915, 455] width 36 height 15
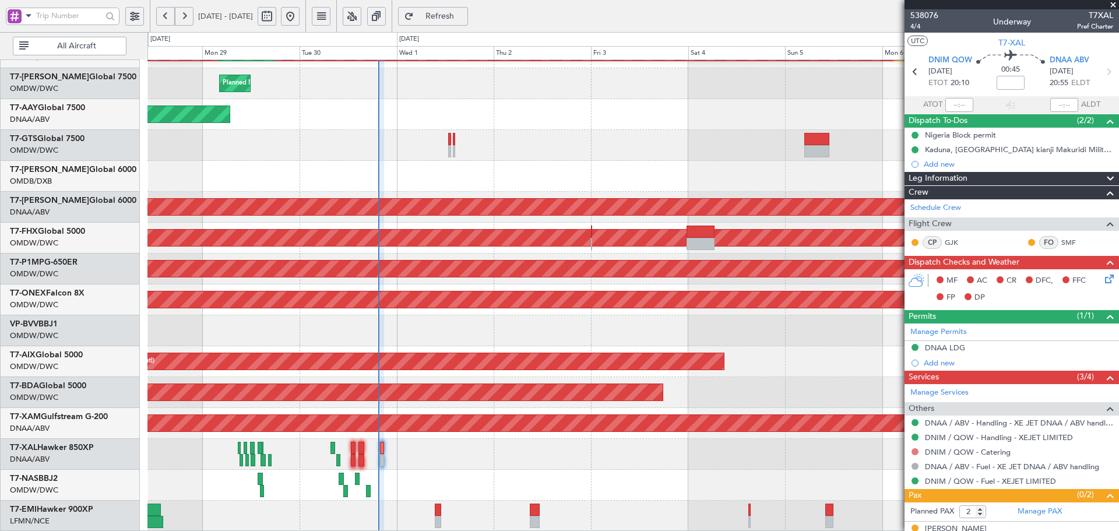
click at [913, 451] on button at bounding box center [914, 451] width 7 height 7
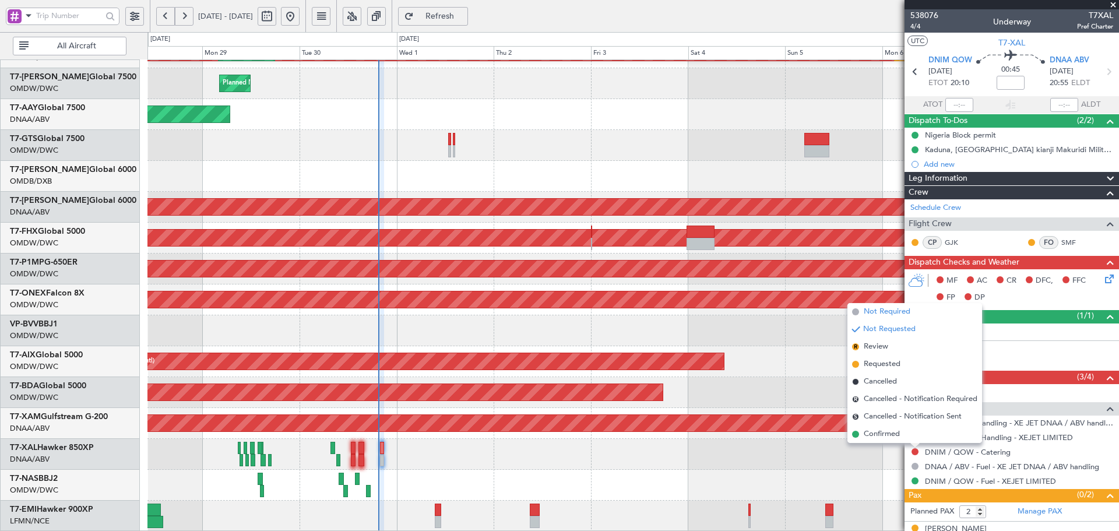
click at [893, 315] on span "Not Required" at bounding box center [886, 312] width 47 height 12
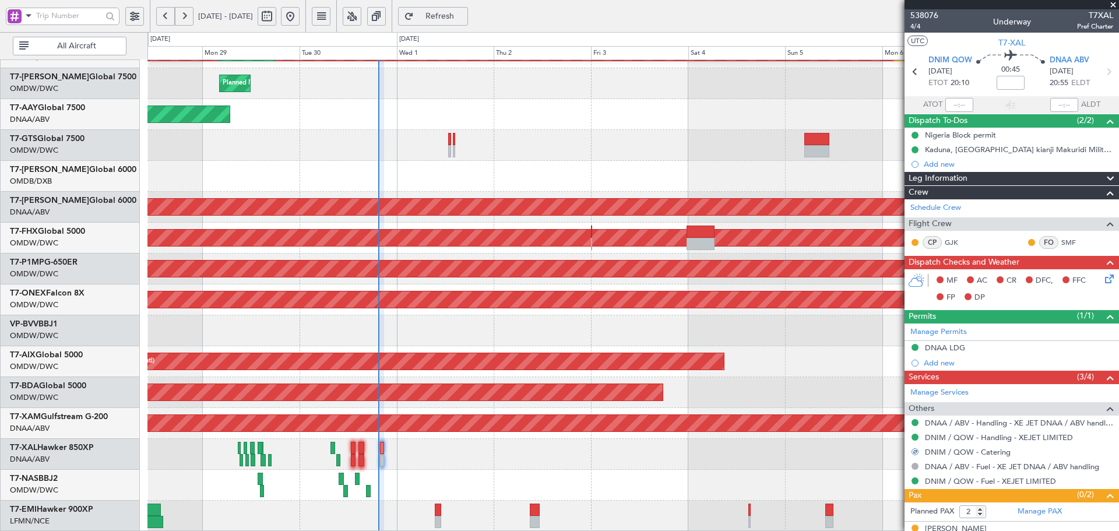
click at [1102, 278] on icon at bounding box center [1106, 276] width 9 height 9
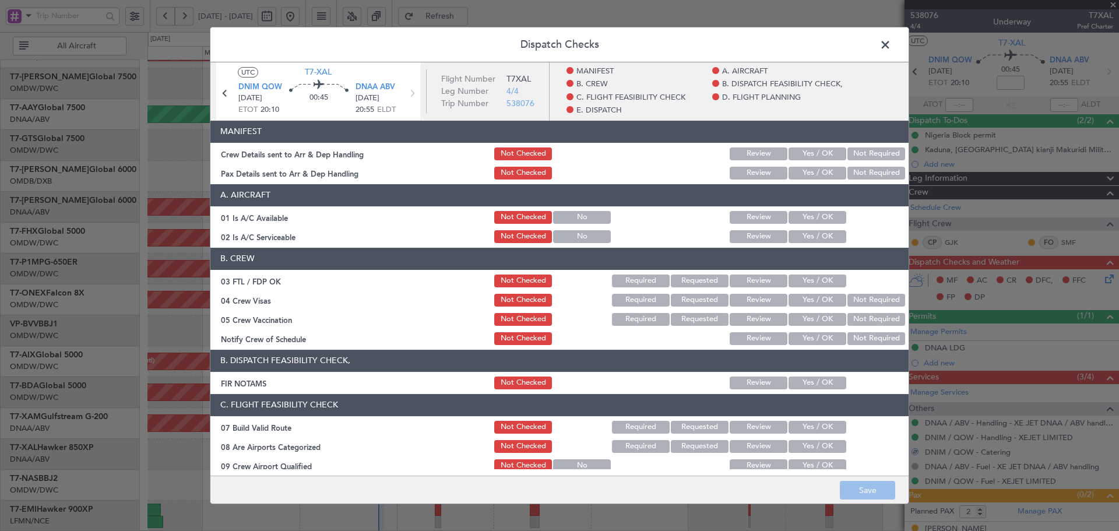
click at [792, 149] on button "Yes / OK" at bounding box center [817, 153] width 58 height 13
click at [803, 171] on button "Yes / OK" at bounding box center [817, 173] width 58 height 13
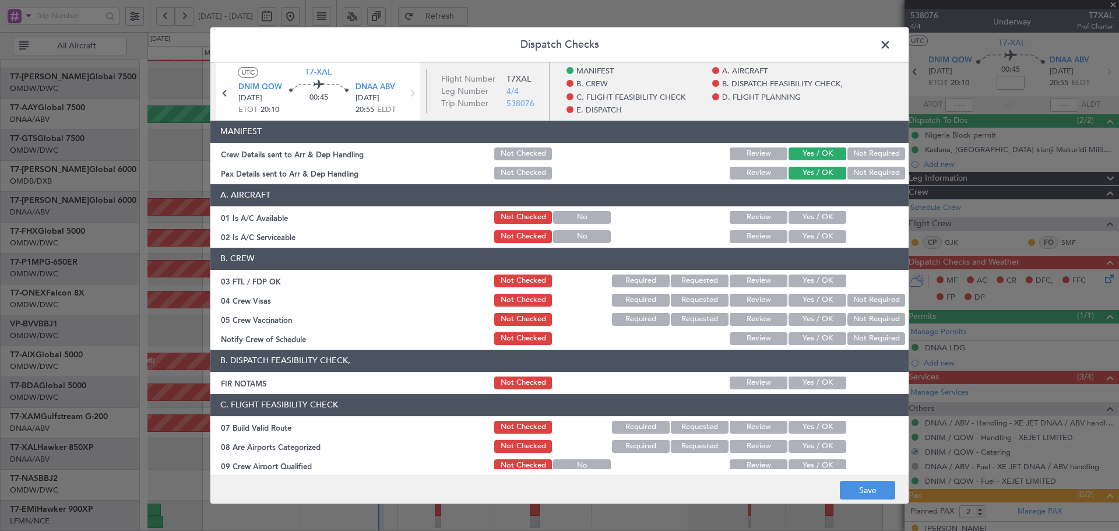
drag, startPoint x: 805, startPoint y: 219, endPoint x: 803, endPoint y: 243, distance: 23.9
click at [805, 220] on button "Yes / OK" at bounding box center [817, 217] width 58 height 13
click at [801, 239] on button "Yes / OK" at bounding box center [817, 236] width 58 height 13
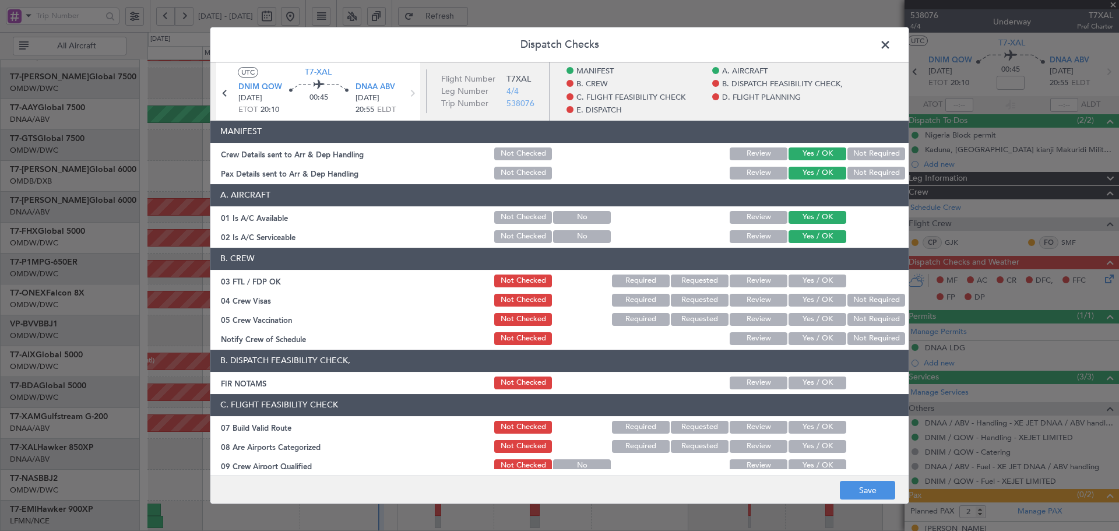
click at [805, 280] on button "Yes / OK" at bounding box center [817, 280] width 58 height 13
click at [804, 302] on button "Yes / OK" at bounding box center [817, 300] width 58 height 13
click at [813, 326] on div "Yes / OK" at bounding box center [815, 319] width 59 height 16
click at [819, 319] on button "Yes / OK" at bounding box center [817, 319] width 58 height 13
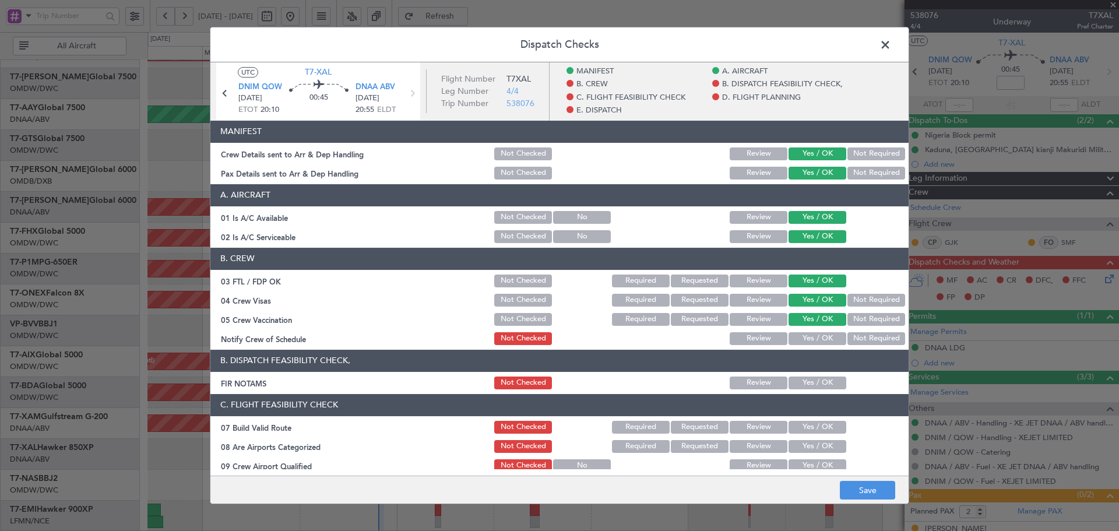
click at [851, 337] on button "Not Required" at bounding box center [876, 338] width 58 height 13
click at [848, 316] on button "Not Required" at bounding box center [876, 319] width 58 height 13
click at [826, 339] on button "Yes / OK" at bounding box center [817, 338] width 58 height 13
click at [803, 378] on button "Yes / OK" at bounding box center [817, 382] width 58 height 13
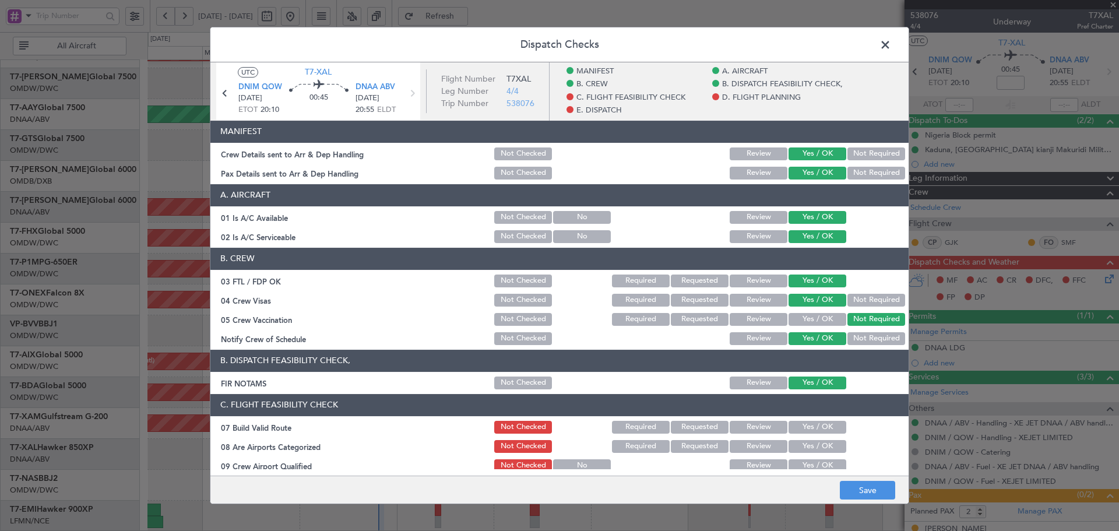
drag, startPoint x: 804, startPoint y: 426, endPoint x: 801, endPoint y: 454, distance: 28.1
click at [804, 427] on button "Yes / OK" at bounding box center [817, 427] width 58 height 13
drag, startPoint x: 802, startPoint y: 446, endPoint x: 803, endPoint y: 461, distance: 15.2
click at [802, 446] on button "Yes / OK" at bounding box center [817, 446] width 58 height 13
click at [805, 462] on button "Yes / OK" at bounding box center [817, 465] width 58 height 13
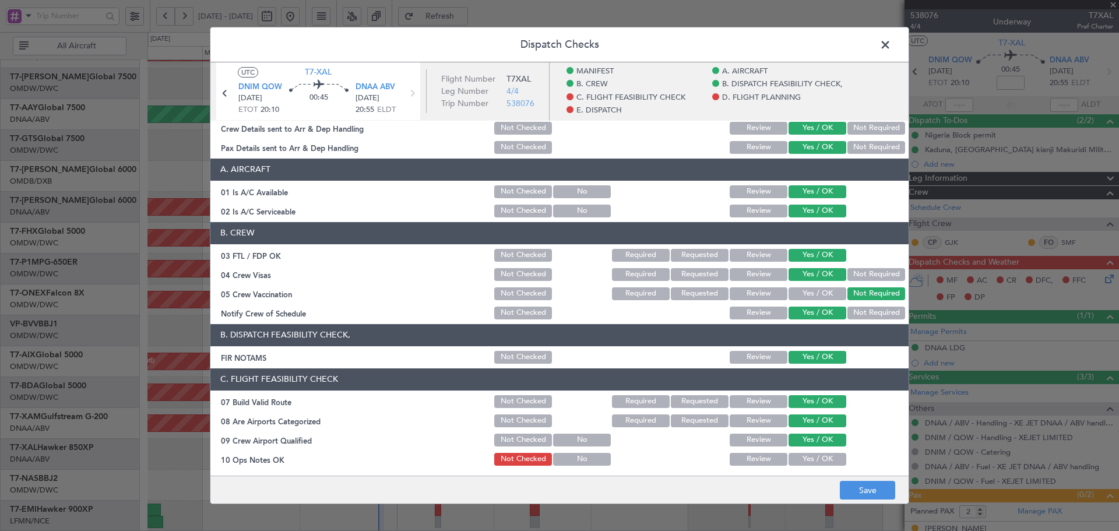
scroll to position [39, 0]
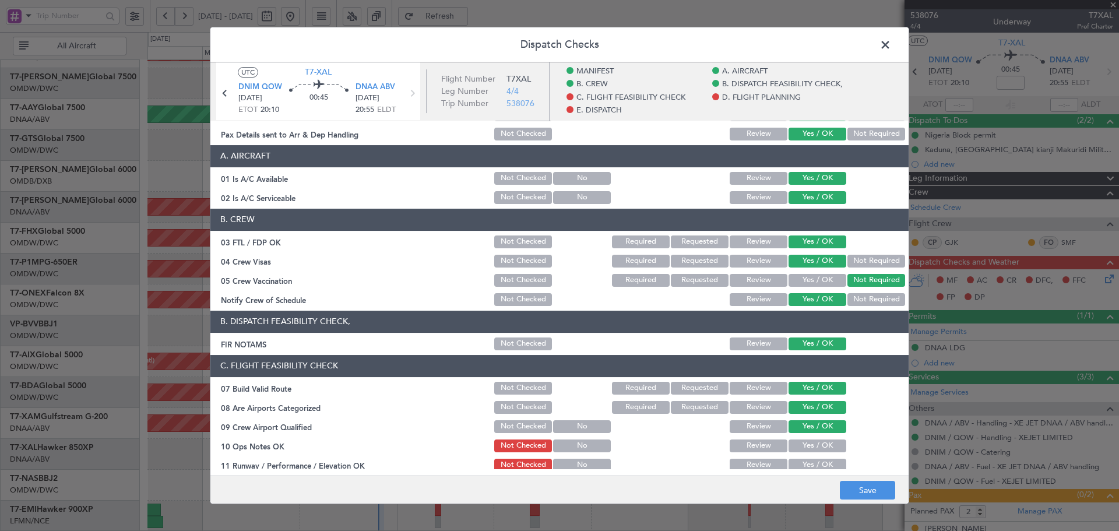
click at [809, 448] on button "Yes / OK" at bounding box center [817, 445] width 58 height 13
click at [806, 461] on button "Yes / OK" at bounding box center [817, 464] width 58 height 13
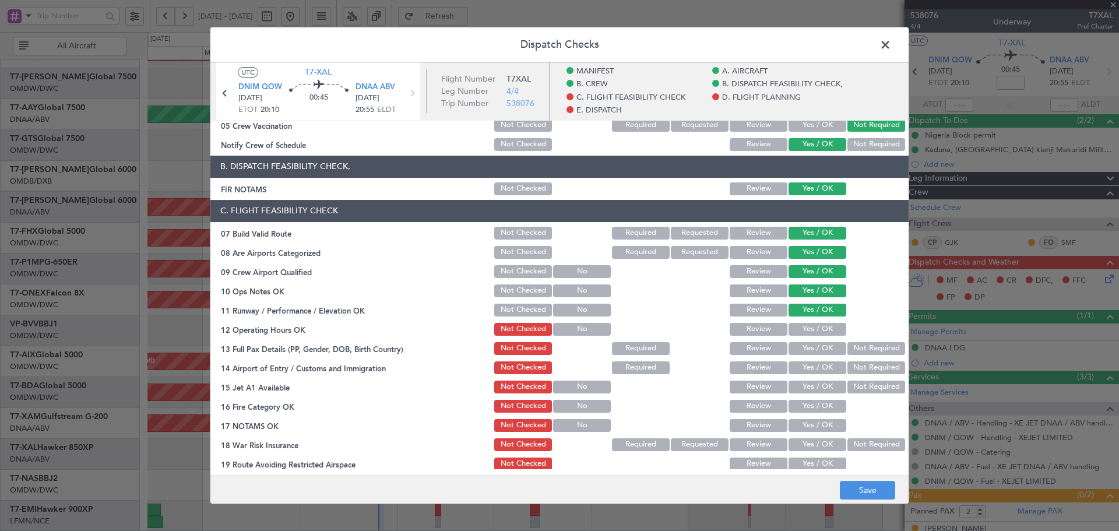
click at [812, 326] on button "Yes / OK" at bounding box center [817, 329] width 58 height 13
click at [810, 350] on button "Yes / OK" at bounding box center [817, 348] width 58 height 13
click at [807, 367] on button "Yes / OK" at bounding box center [817, 367] width 58 height 13
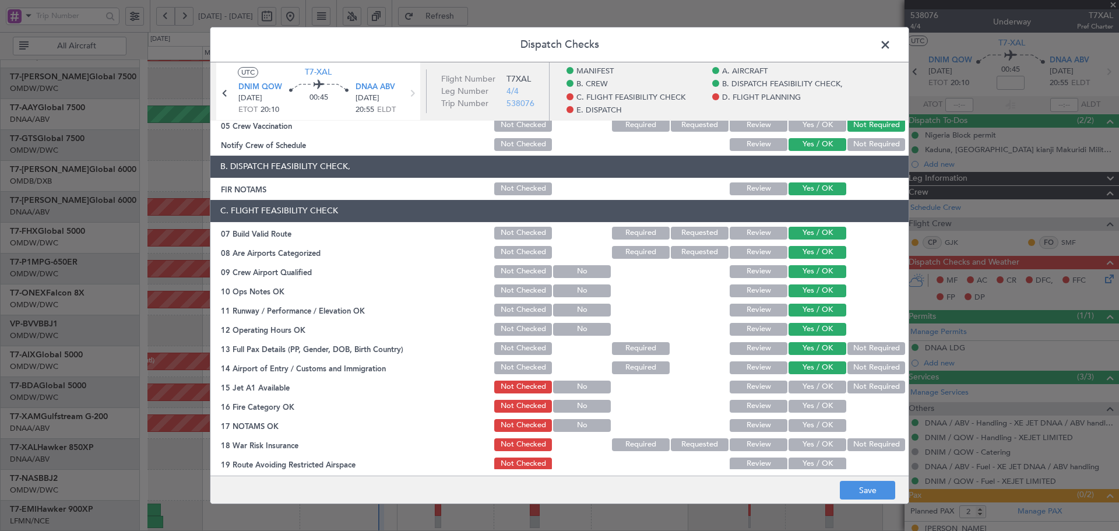
click at [806, 386] on button "Yes / OK" at bounding box center [817, 386] width 58 height 13
click at [810, 404] on button "Yes / OK" at bounding box center [817, 406] width 58 height 13
click at [810, 422] on button "Yes / OK" at bounding box center [817, 425] width 58 height 13
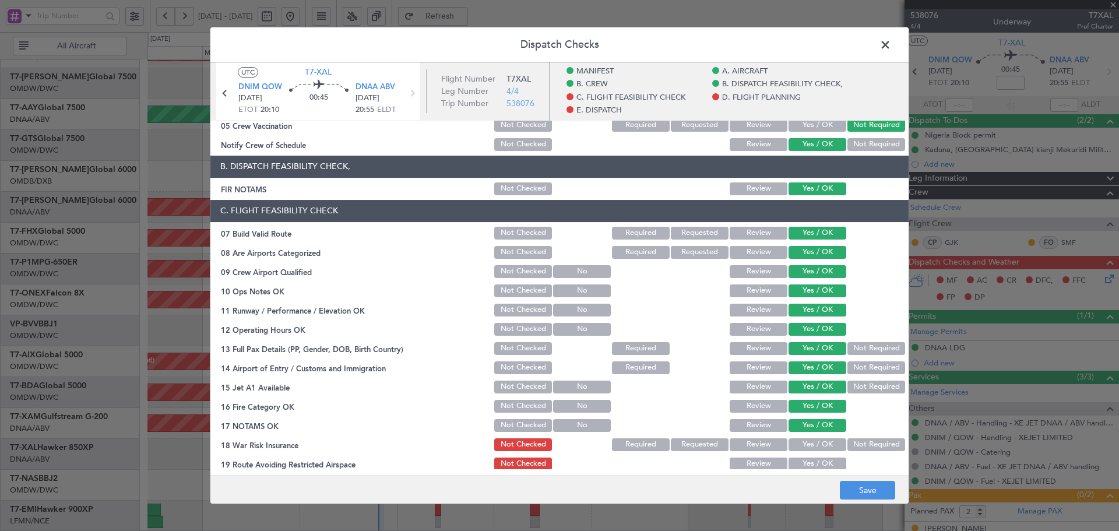
click at [855, 449] on button "Not Required" at bounding box center [876, 444] width 58 height 13
click at [816, 459] on button "Yes / OK" at bounding box center [817, 463] width 58 height 13
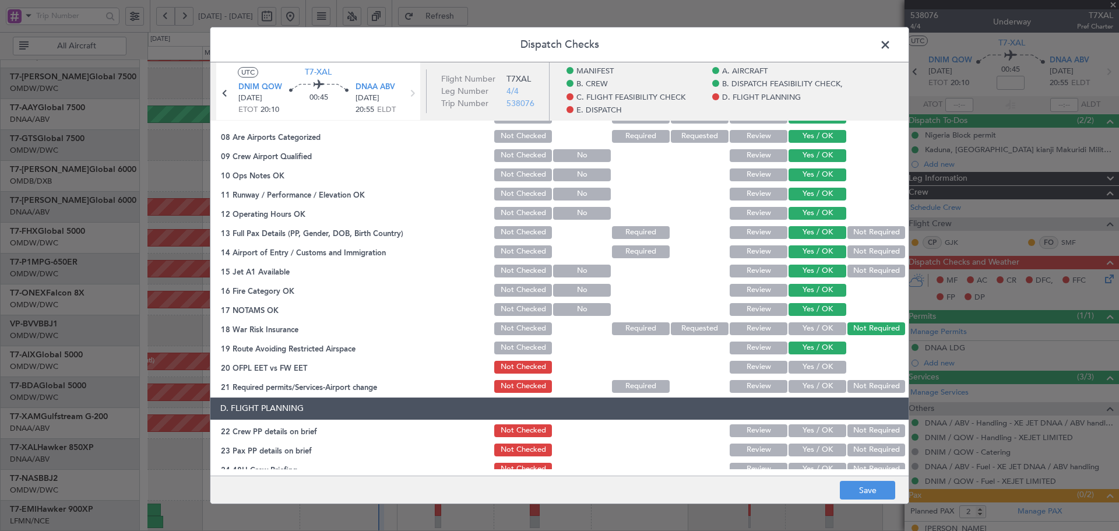
scroll to position [311, 0]
click at [809, 369] on button "Yes / OK" at bounding box center [817, 366] width 58 height 13
drag, startPoint x: 805, startPoint y: 385, endPoint x: 805, endPoint y: 407, distance: 21.6
click at [805, 386] on button "Yes / OK" at bounding box center [817, 385] width 58 height 13
click at [803, 426] on button "Yes / OK" at bounding box center [817, 430] width 58 height 13
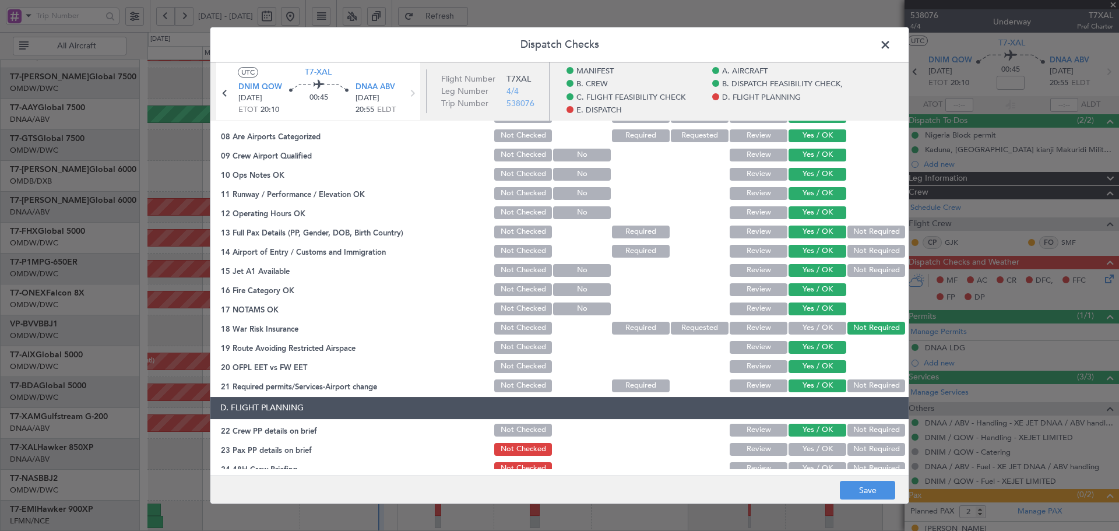
click at [805, 453] on button "Yes / OK" at bounding box center [817, 449] width 58 height 13
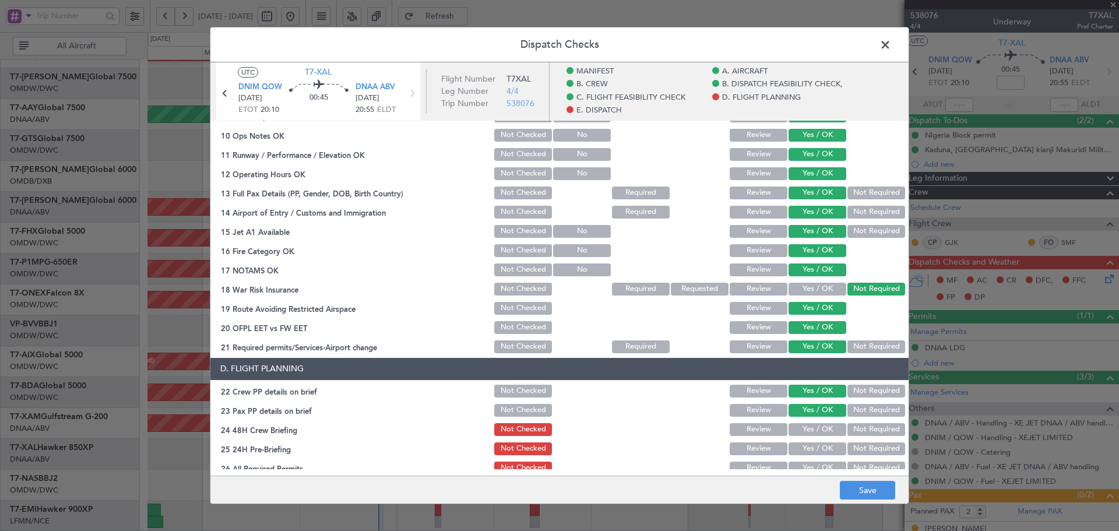
click at [806, 429] on button "Yes / OK" at bounding box center [817, 429] width 58 height 13
click at [805, 451] on button "Yes / OK" at bounding box center [817, 448] width 58 height 13
click at [807, 464] on button "Yes / OK" at bounding box center [817, 467] width 58 height 13
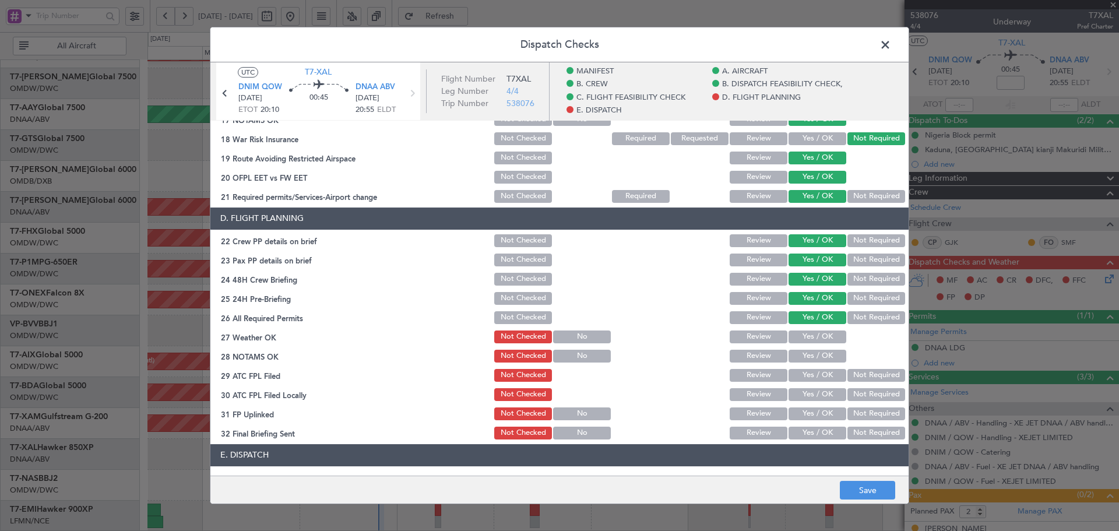
scroll to position [505, 0]
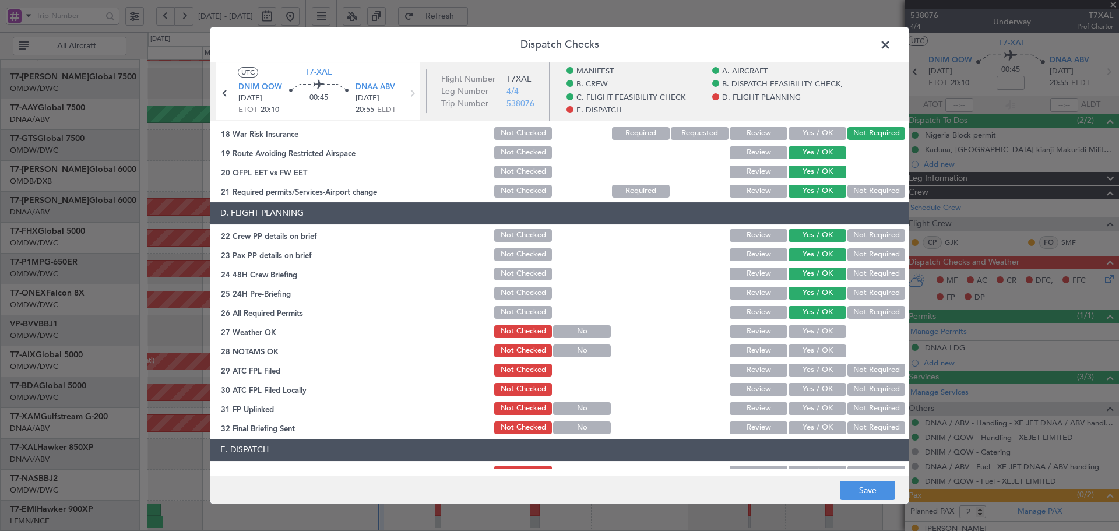
click at [810, 332] on button "Yes / OK" at bounding box center [817, 331] width 58 height 13
click at [808, 348] on button "Yes / OK" at bounding box center [817, 350] width 58 height 13
click at [807, 369] on button "Yes / OK" at bounding box center [817, 370] width 58 height 13
click at [809, 390] on button "Yes / OK" at bounding box center [817, 389] width 58 height 13
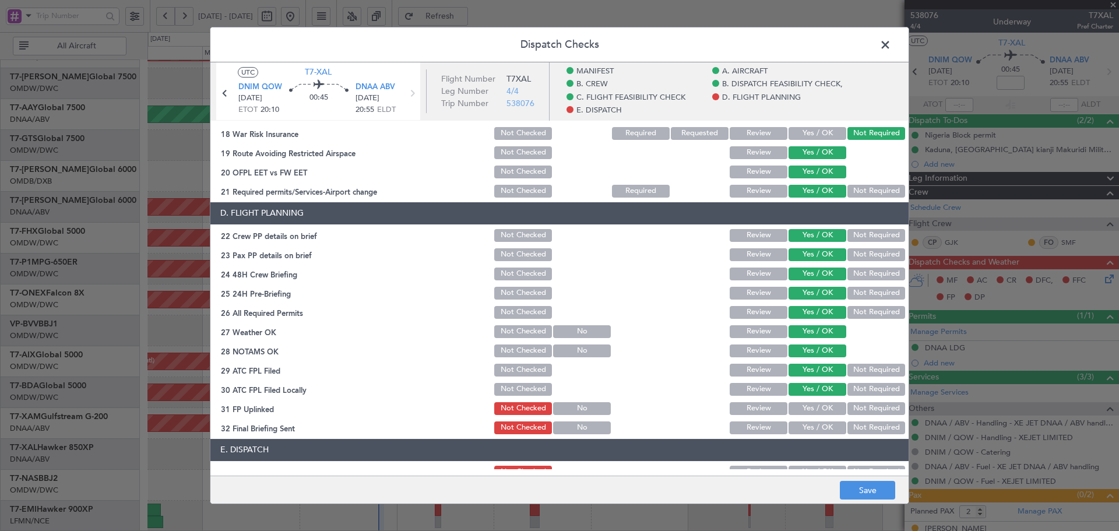
click at [809, 413] on button "Yes / OK" at bounding box center [817, 408] width 58 height 13
drag, startPoint x: 798, startPoint y: 438, endPoint x: 797, endPoint y: 432, distance: 5.9
click at [798, 438] on article "MANIFEST Crew Details sent to Arr & Dep Handling Not Checked Review Yes / OK No…" at bounding box center [559, 295] width 698 height 348
click at [797, 428] on button "Yes / OK" at bounding box center [817, 427] width 58 height 13
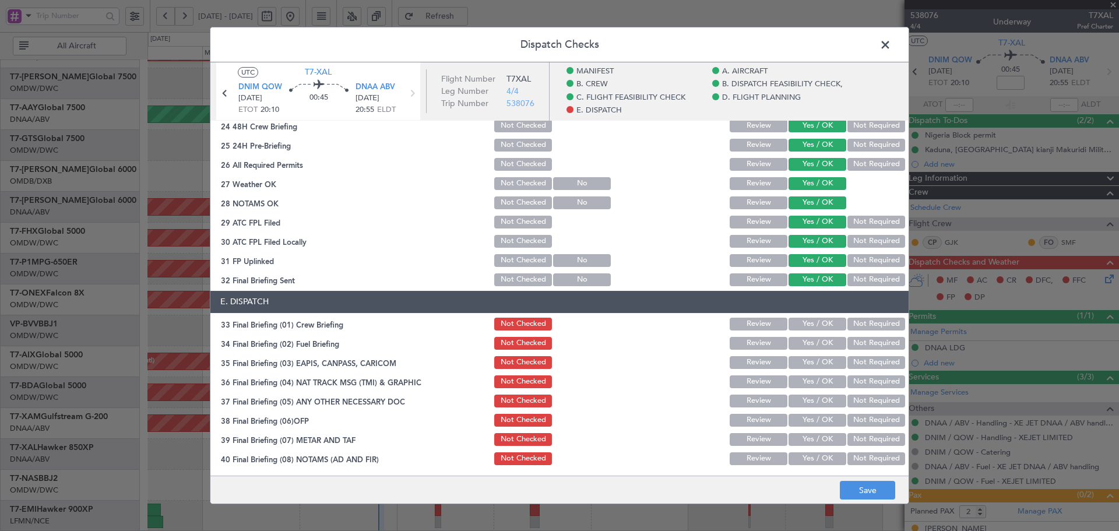
scroll to position [660, 0]
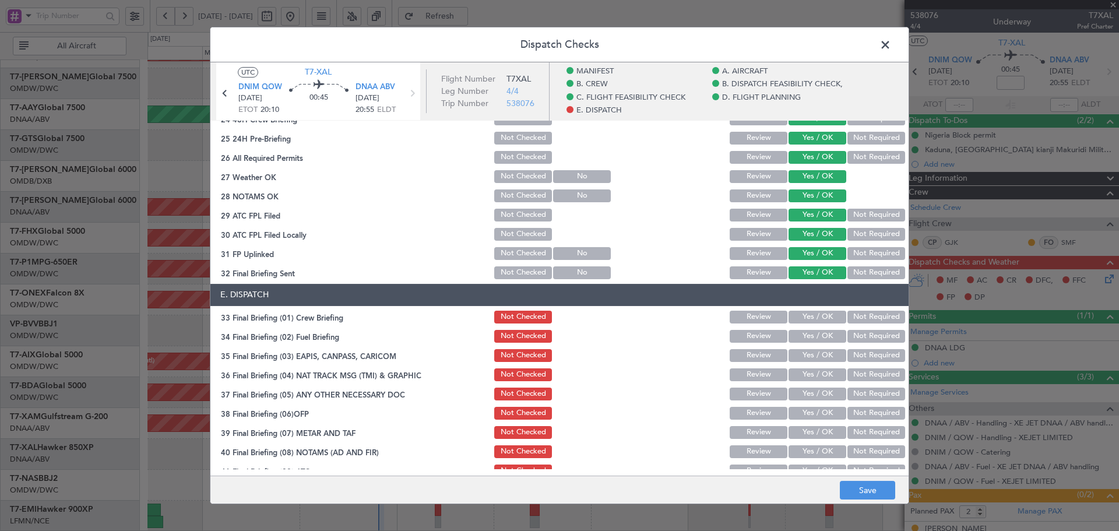
drag, startPoint x: 813, startPoint y: 316, endPoint x: 807, endPoint y: 333, distance: 18.2
click at [812, 317] on button "Yes / OK" at bounding box center [817, 317] width 58 height 13
click at [807, 333] on button "Yes / OK" at bounding box center [817, 336] width 58 height 13
click at [860, 354] on button "Not Required" at bounding box center [876, 355] width 58 height 13
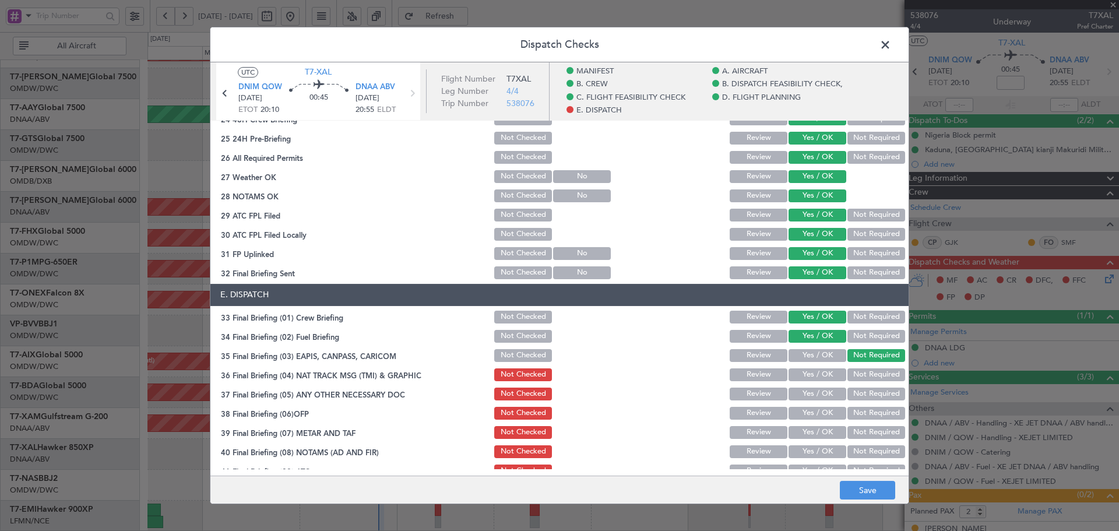
click at [858, 376] on button "Not Required" at bounding box center [876, 374] width 58 height 13
click at [856, 398] on button "Not Required" at bounding box center [876, 393] width 58 height 13
click at [828, 412] on button "Yes / OK" at bounding box center [817, 413] width 58 height 13
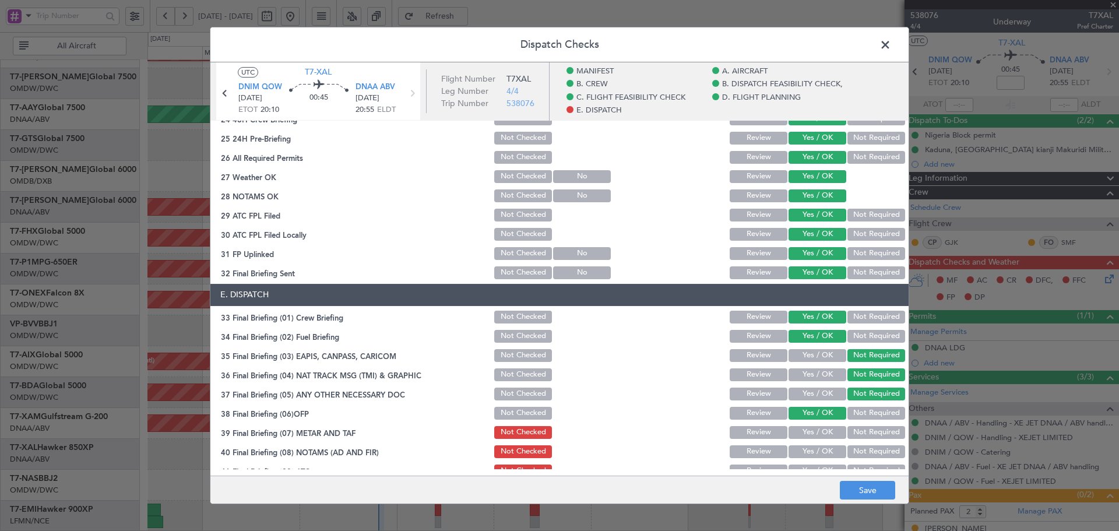
click at [817, 431] on button "Yes / OK" at bounding box center [817, 432] width 58 height 13
click at [813, 449] on button "Yes / OK" at bounding box center [817, 451] width 58 height 13
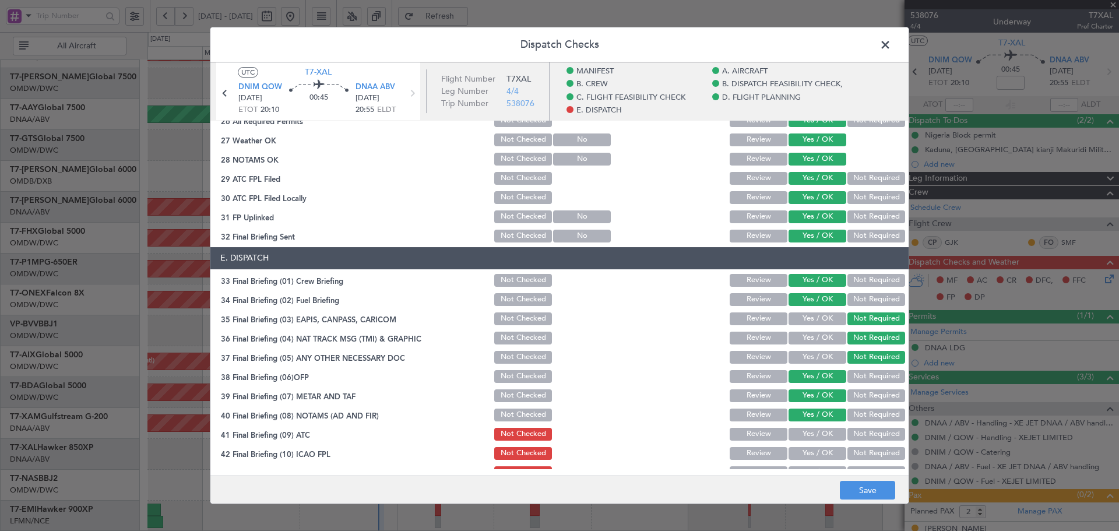
scroll to position [731, 0]
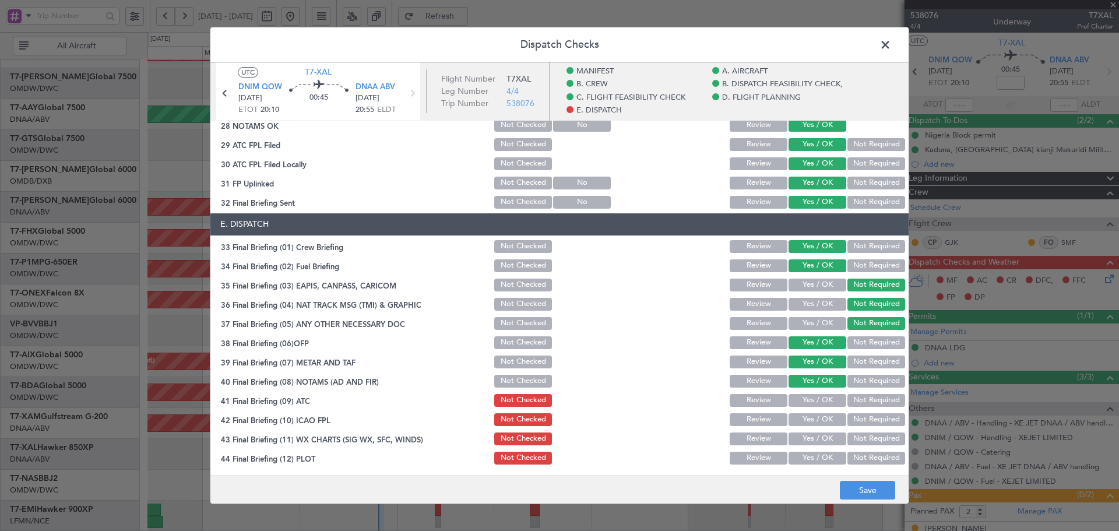
drag, startPoint x: 819, startPoint y: 400, endPoint x: 814, endPoint y: 414, distance: 14.2
click at [819, 401] on button "Yes / OK" at bounding box center [817, 400] width 58 height 13
drag, startPoint x: 811, startPoint y: 420, endPoint x: 805, endPoint y: 440, distance: 20.6
click at [810, 422] on button "Yes / OK" at bounding box center [817, 419] width 58 height 13
click at [805, 442] on button "Yes / OK" at bounding box center [817, 438] width 58 height 13
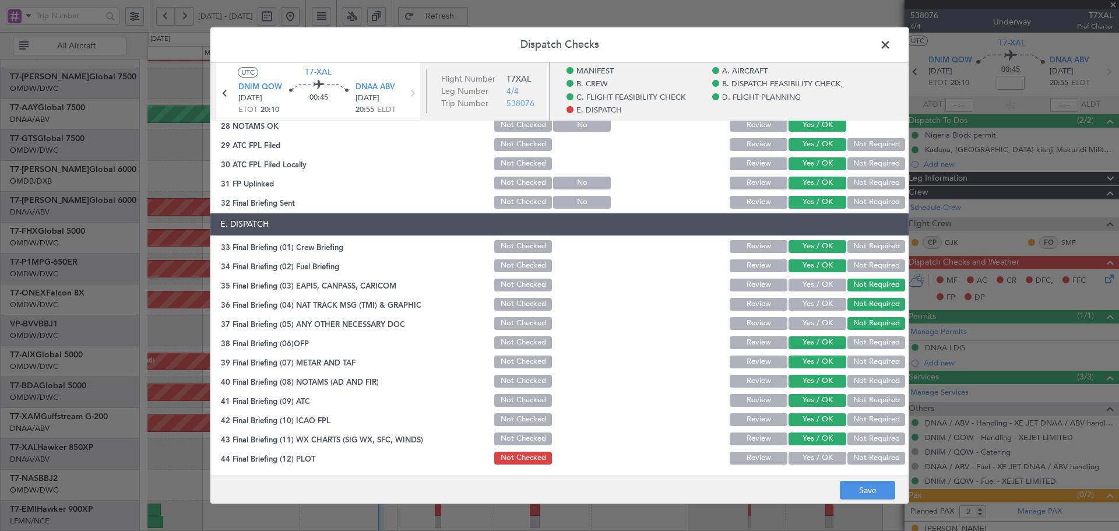
click at [802, 454] on button "Yes / OK" at bounding box center [817, 457] width 58 height 13
click at [856, 489] on button "Save" at bounding box center [866, 490] width 55 height 19
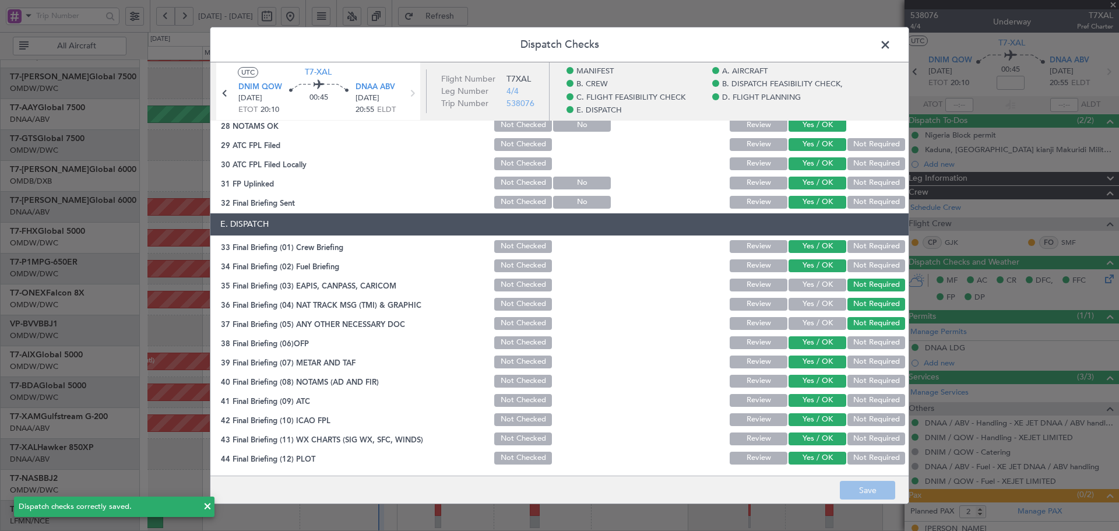
click at [891, 41] on span at bounding box center [891, 47] width 0 height 23
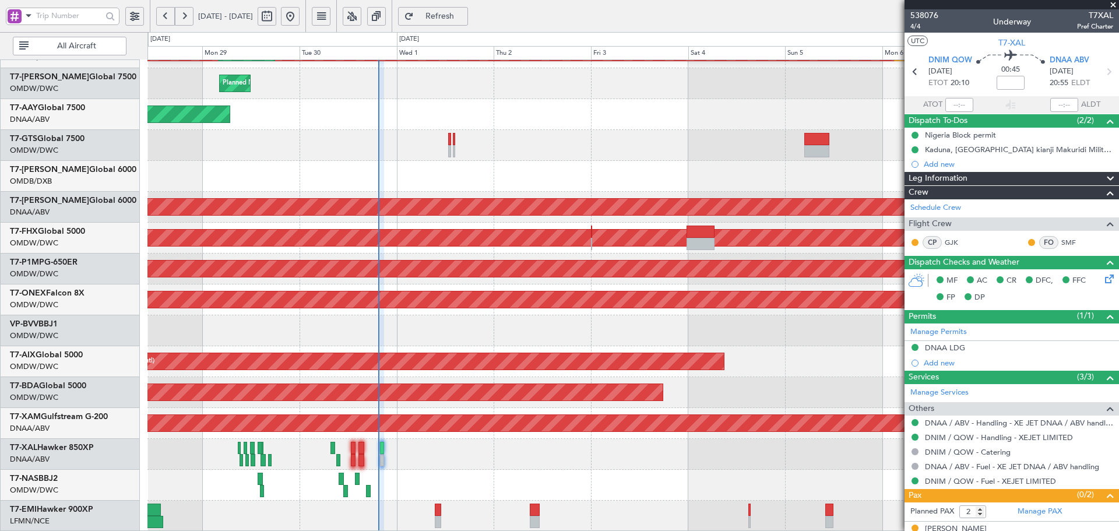
click at [468, 23] on button "Refresh" at bounding box center [433, 16] width 70 height 19
type input "[PERSON_NAME] (ANI)"
type input "7414"
click at [1045, 516] on link "Manage PAX" at bounding box center [1039, 512] width 44 height 12
click at [468, 9] on button "Refresh" at bounding box center [433, 16] width 70 height 19
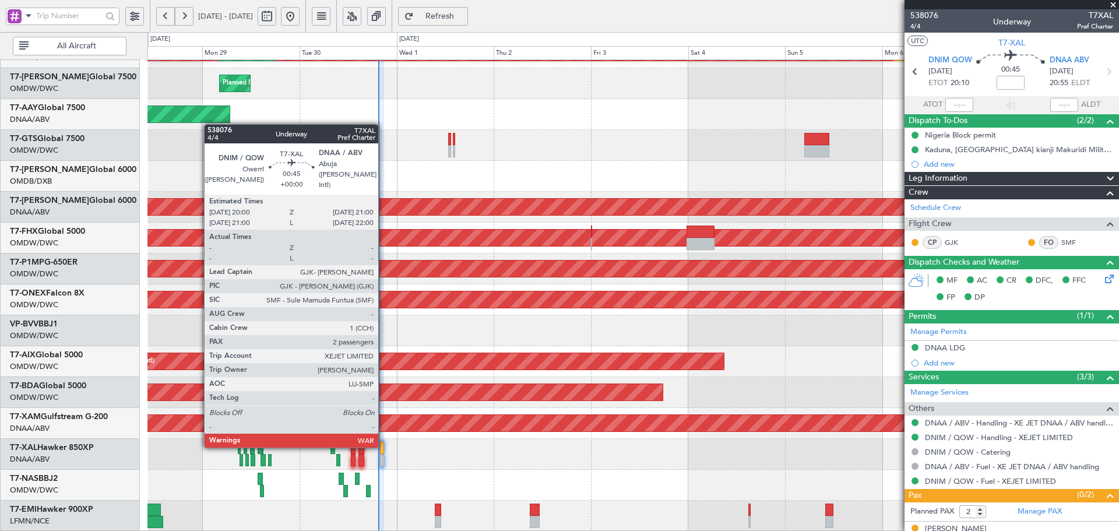
click at [383, 445] on div at bounding box center [382, 448] width 4 height 12
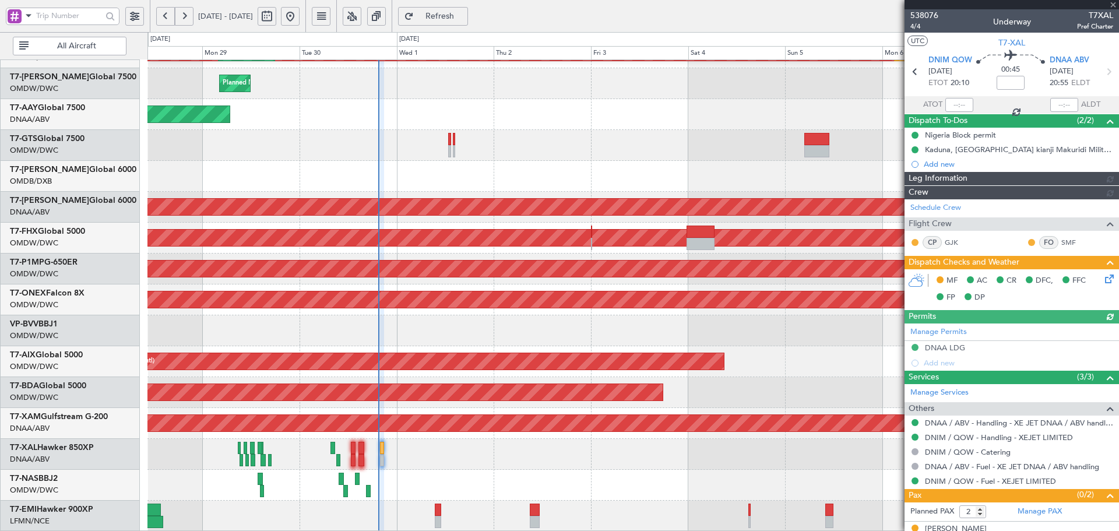
type input "[PERSON_NAME] (ANI)"
type input "7414"
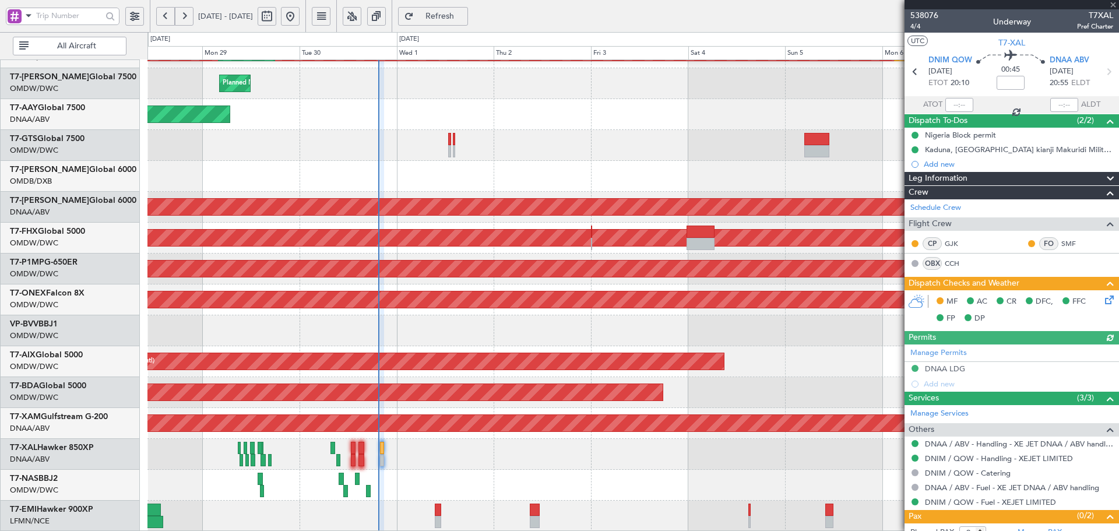
type input "[PERSON_NAME] (ANI)"
type input "7414"
click at [953, 263] on link "CCH" at bounding box center [957, 263] width 26 height 10
click at [464, 16] on span "Refresh" at bounding box center [440, 16] width 48 height 8
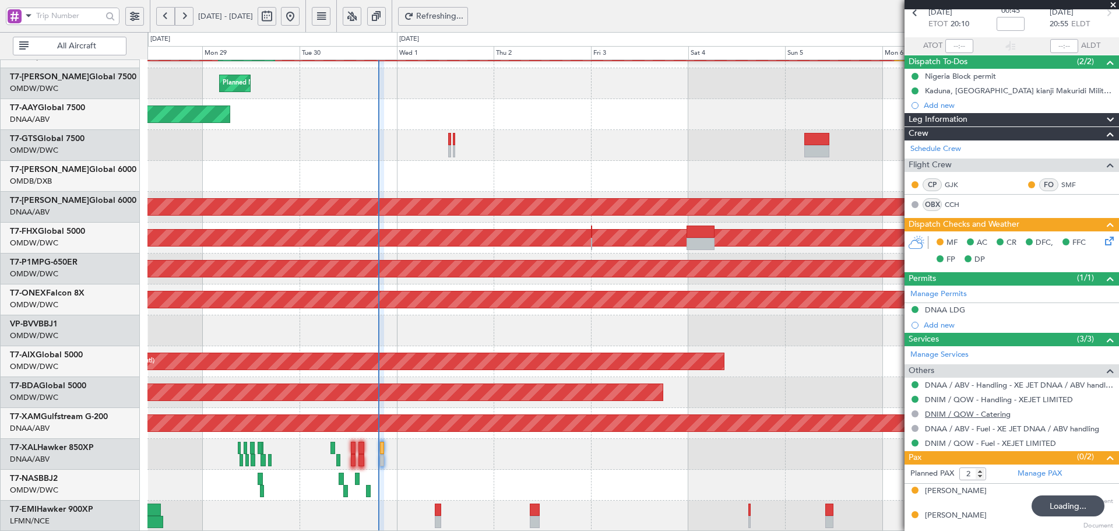
scroll to position [60, 0]
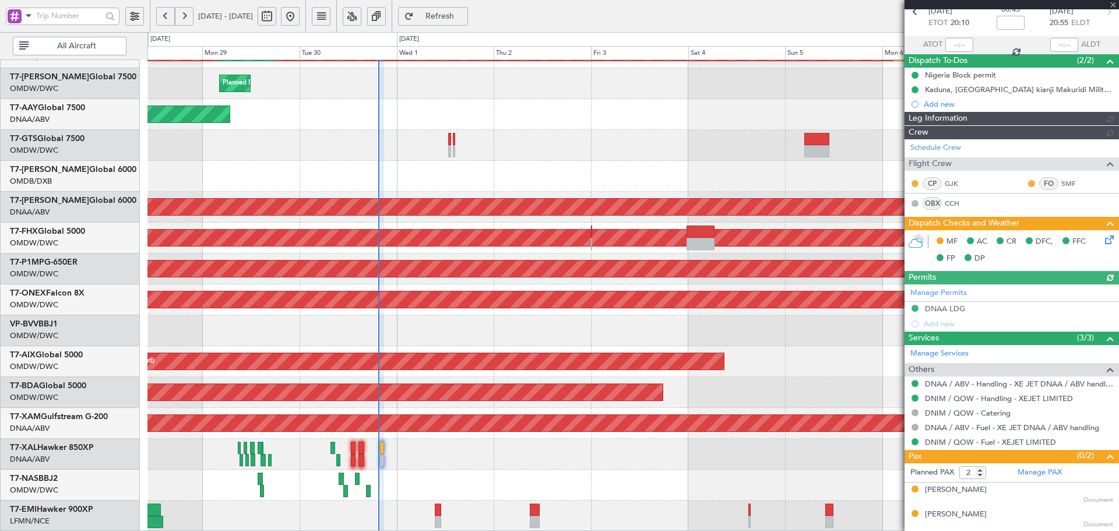
type input "[PERSON_NAME] (ANI)"
type input "7414"
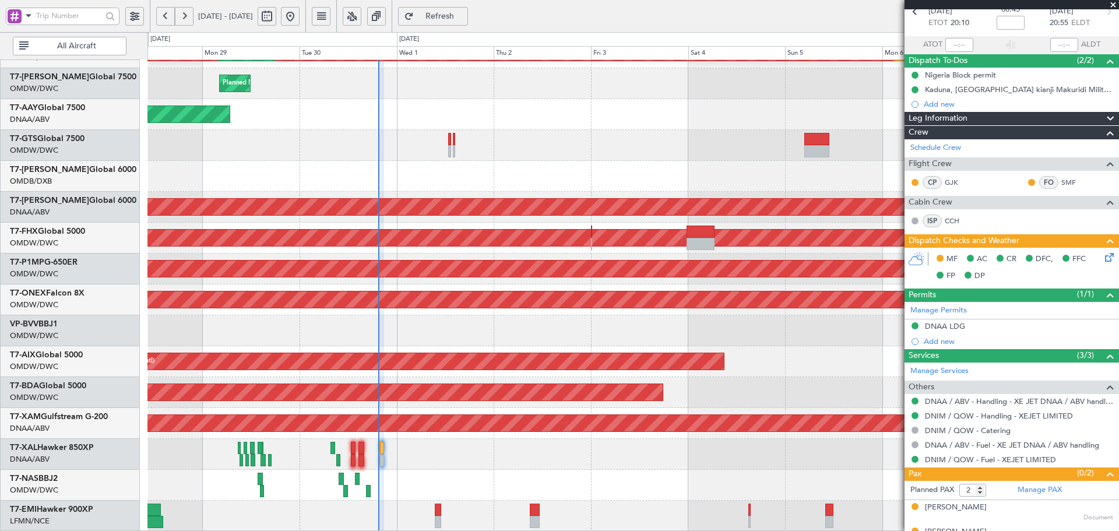
click at [471, 346] on div "Planned Maint Dubai (Al Maktoum Intl)" at bounding box center [632, 361] width 971 height 31
click at [1102, 256] on icon at bounding box center [1106, 255] width 9 height 9
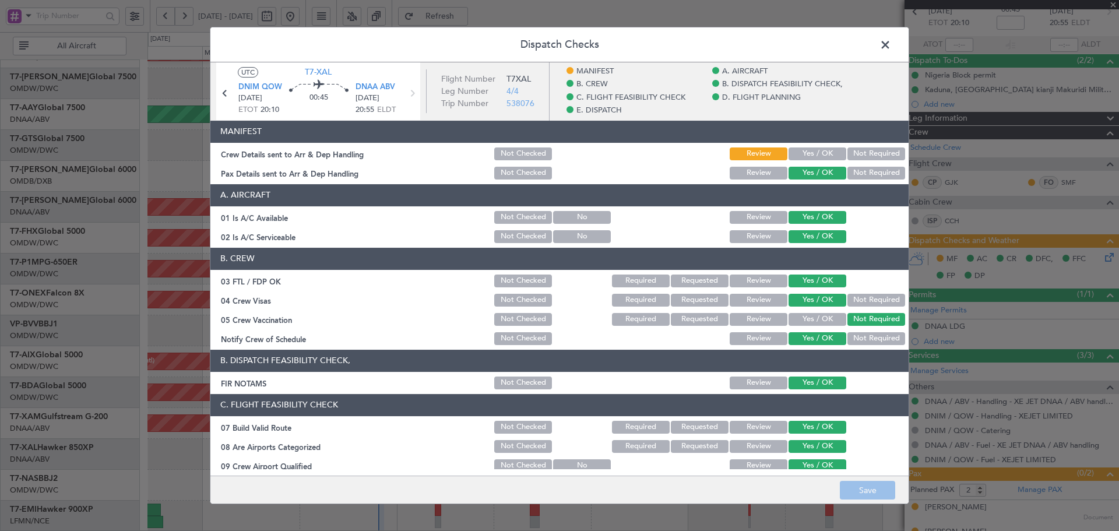
click at [798, 151] on button "Yes / OK" at bounding box center [817, 153] width 58 height 13
click at [860, 489] on button "Save" at bounding box center [866, 490] width 55 height 19
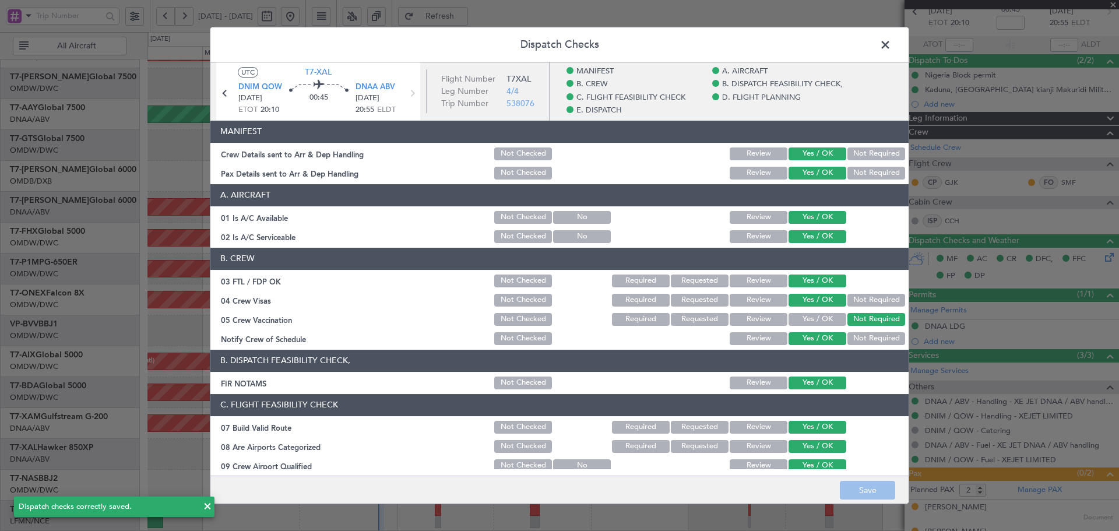
click at [891, 43] on span at bounding box center [891, 47] width 0 height 23
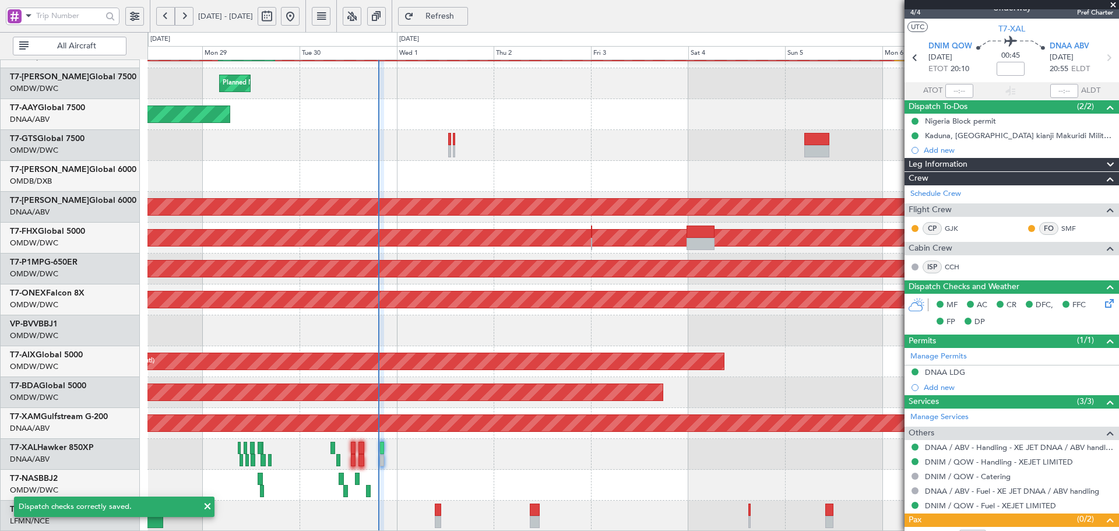
scroll to position [0, 0]
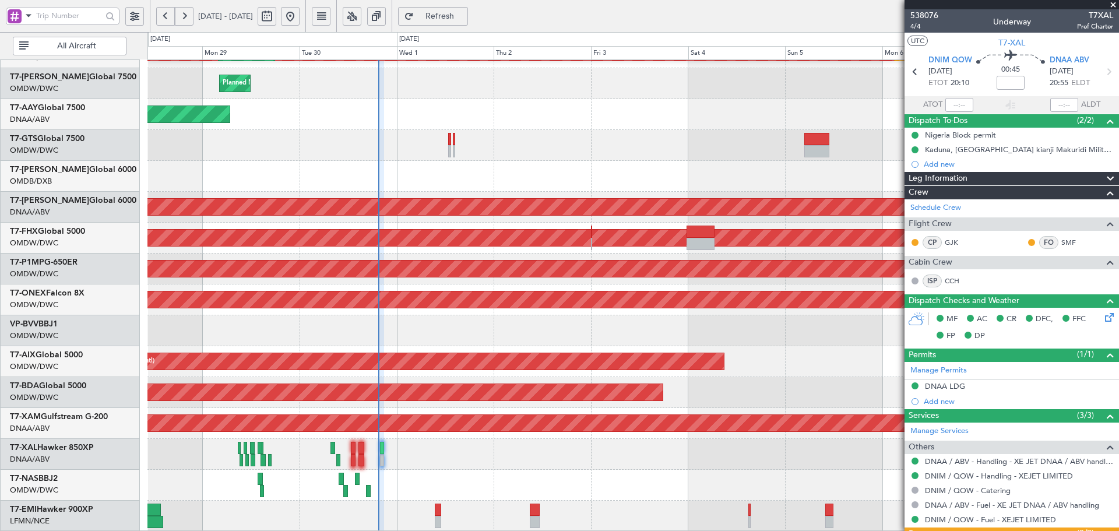
type input "[PERSON_NAME] (ANI)"
type input "7414"
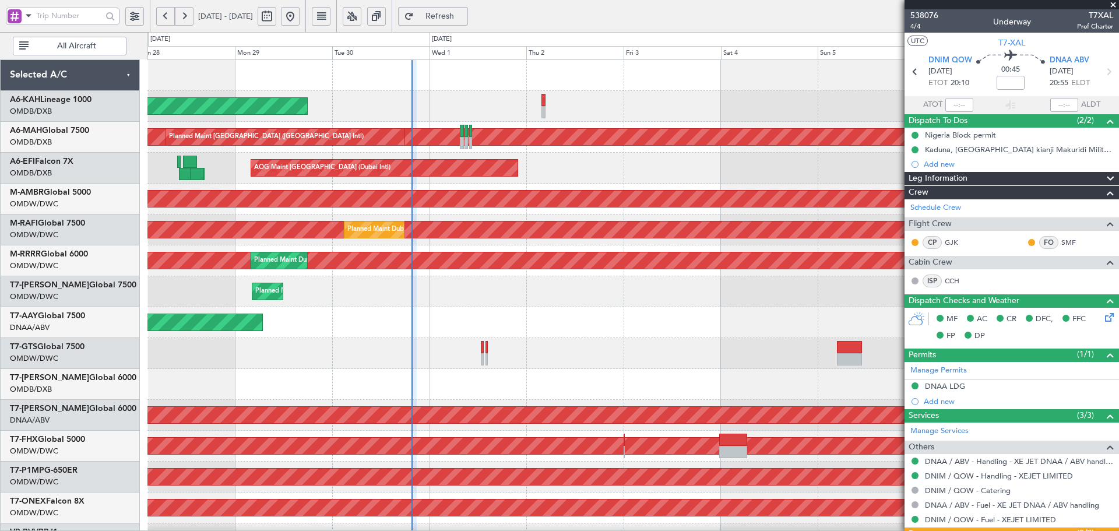
click at [506, 458] on div "Planned Maint Abu Dhabi (Al Bateen Executive) Planned Maint Dubai (Dubai Intl) …" at bounding box center [632, 399] width 971 height 679
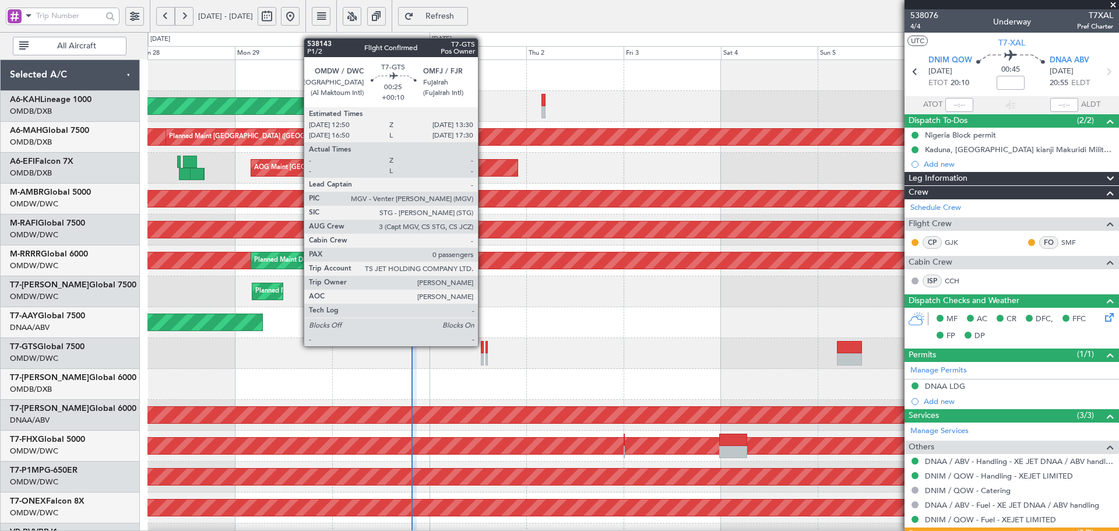
click at [483, 345] on div at bounding box center [482, 347] width 3 height 12
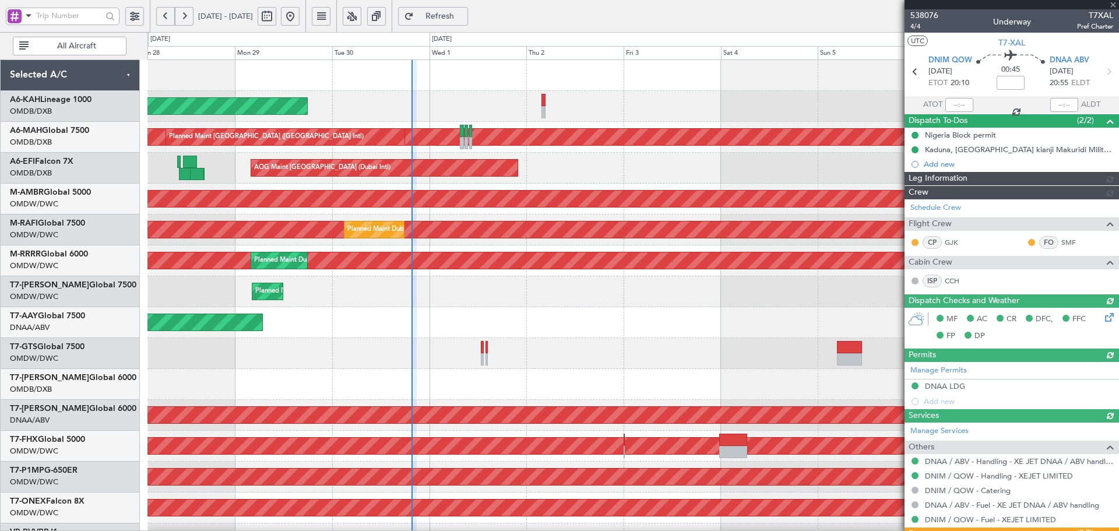
type input "[PERSON_NAME] (ANI)"
type input "7414"
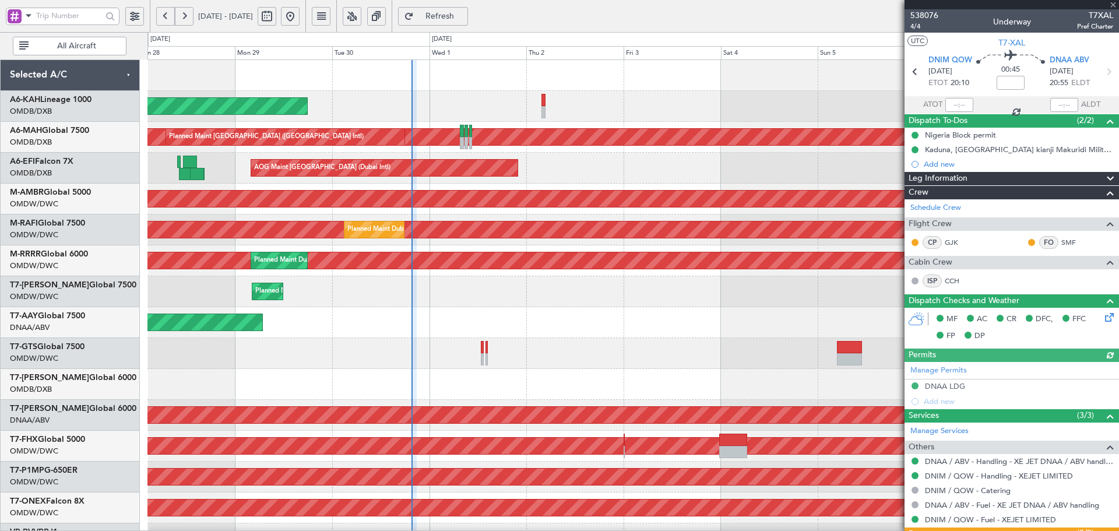
type input "+00:10"
type input "0"
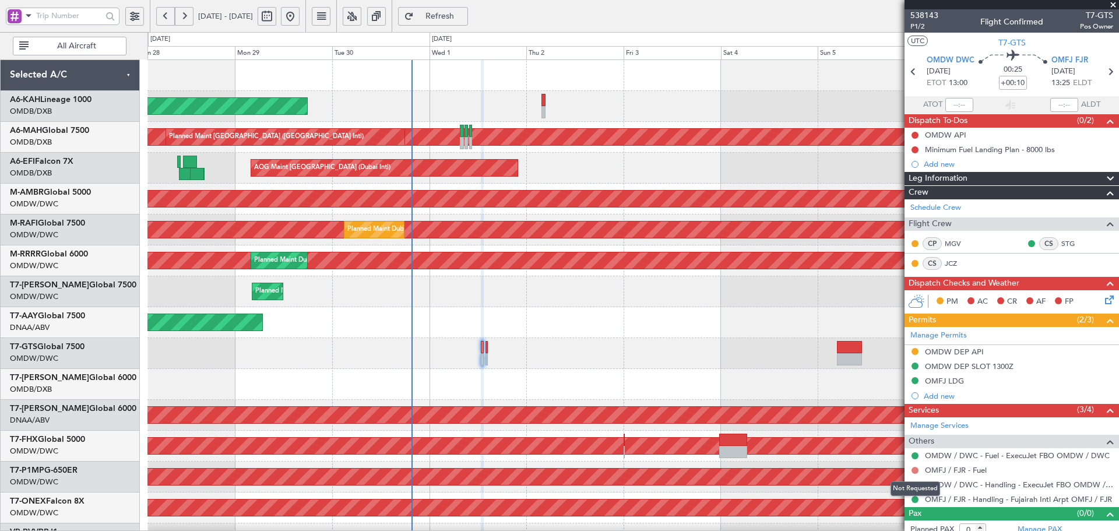
click at [916, 468] on button at bounding box center [914, 470] width 7 height 7
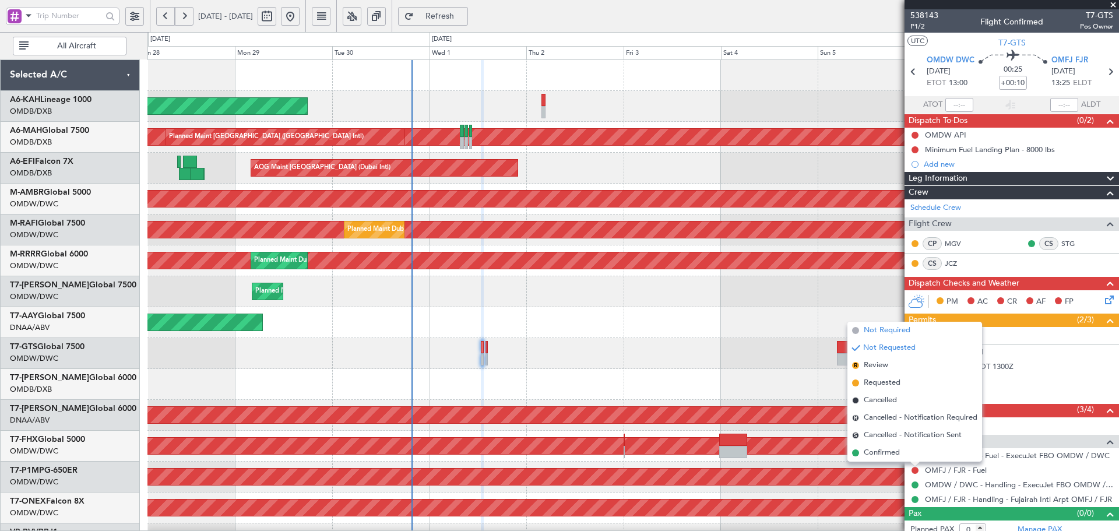
click at [869, 330] on span "Not Required" at bounding box center [886, 330] width 47 height 12
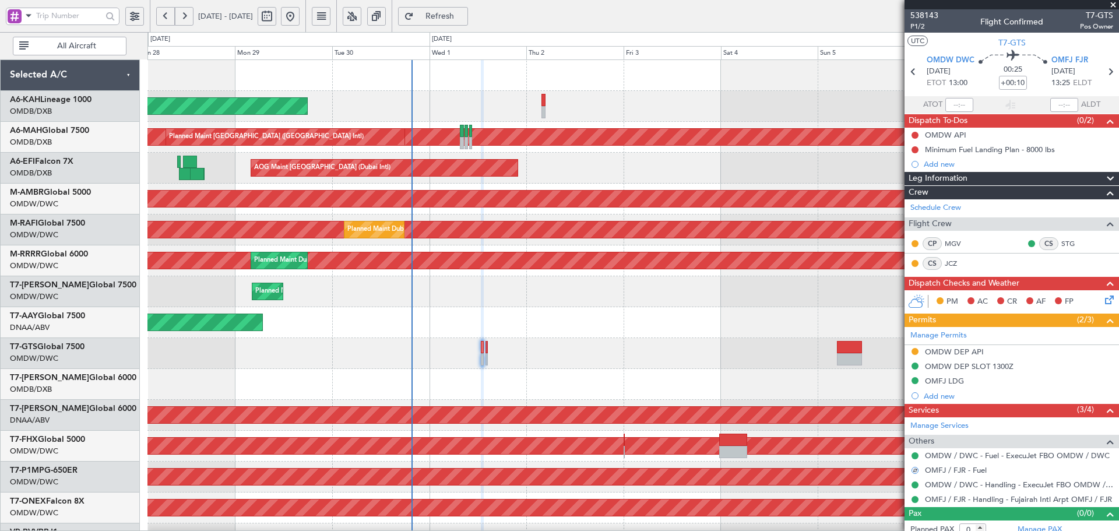
click at [752, 386] on div at bounding box center [632, 384] width 971 height 31
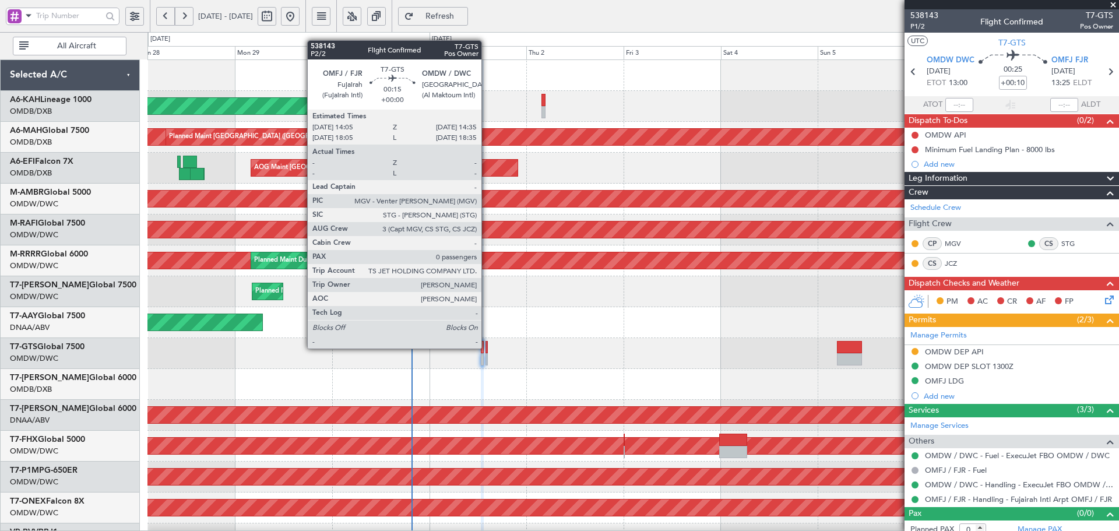
click at [486, 347] on div at bounding box center [486, 347] width 2 height 12
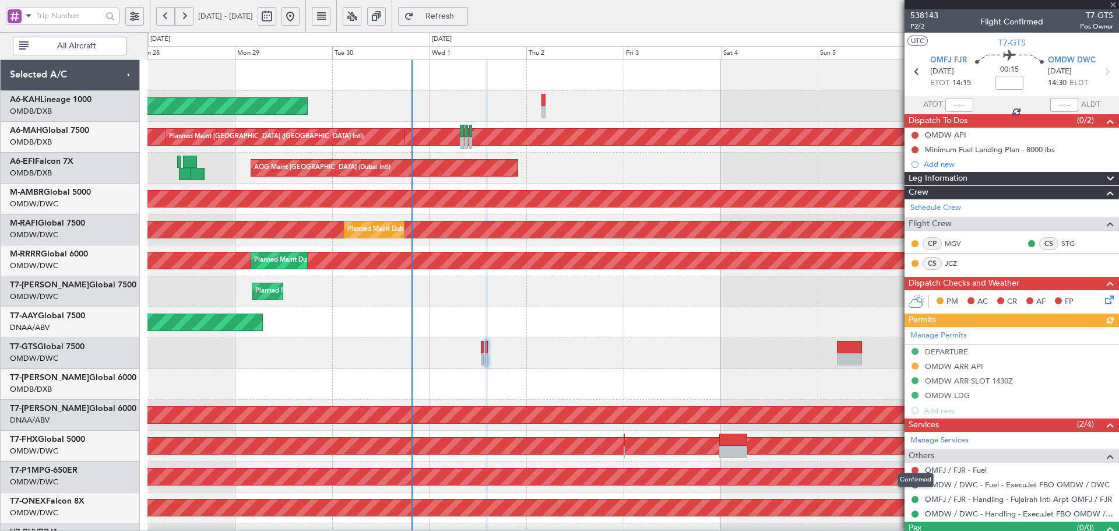
click at [915, 485] on div "Confirmed" at bounding box center [915, 479] width 36 height 15
click at [913, 484] on button at bounding box center [914, 484] width 7 height 7
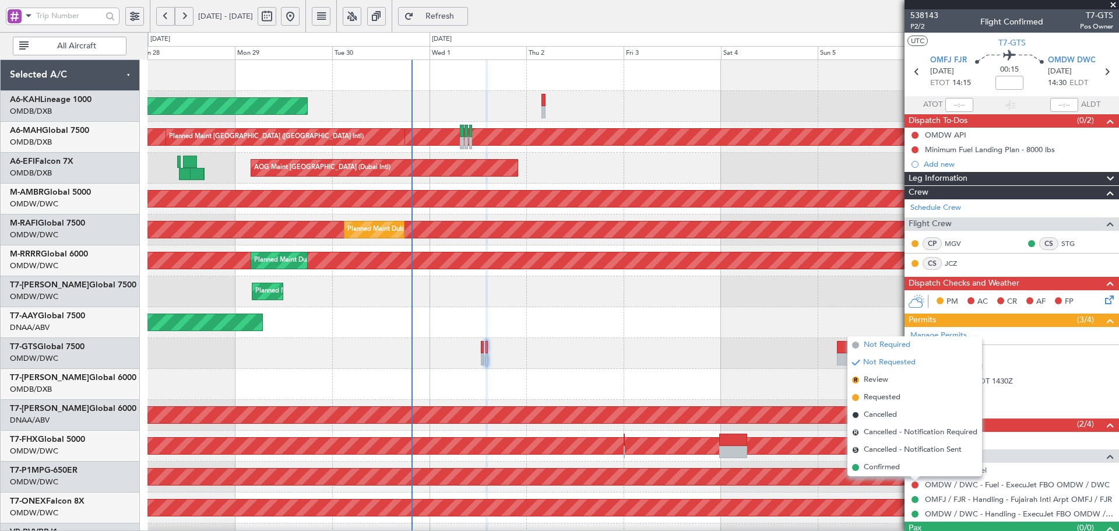
click at [879, 345] on span "Not Required" at bounding box center [886, 345] width 47 height 12
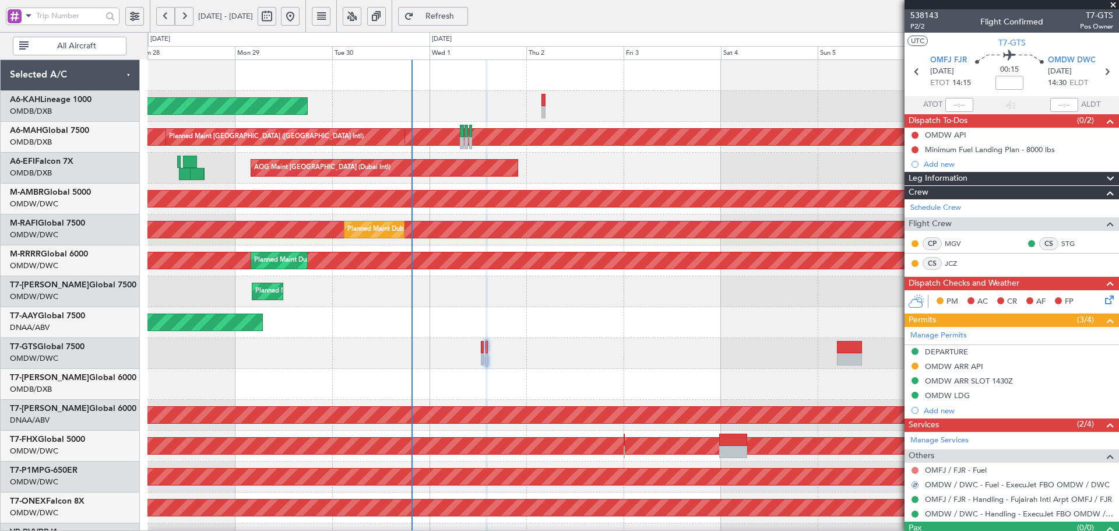
click at [913, 470] on button at bounding box center [914, 470] width 7 height 7
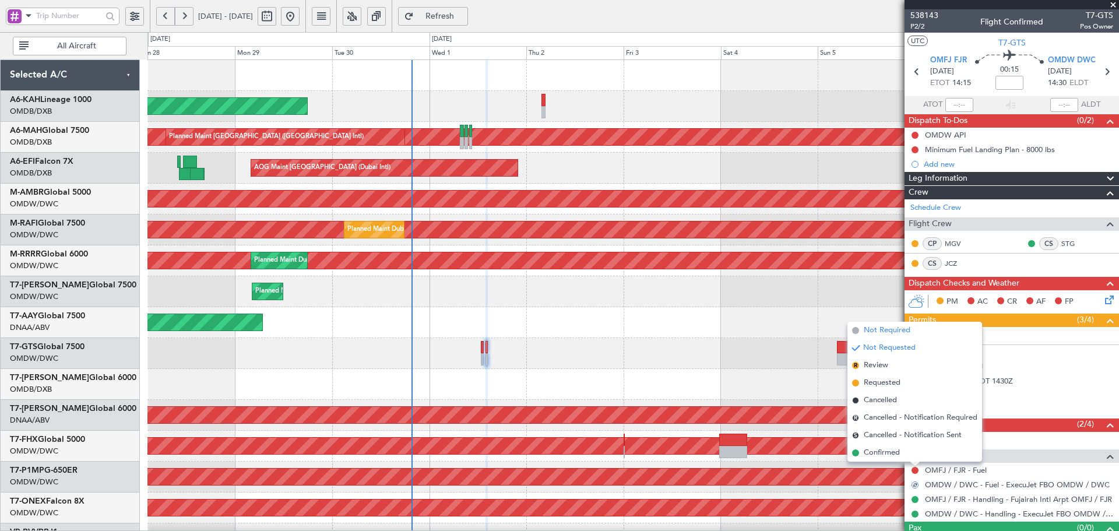
click at [874, 326] on span "Not Required" at bounding box center [886, 330] width 47 height 12
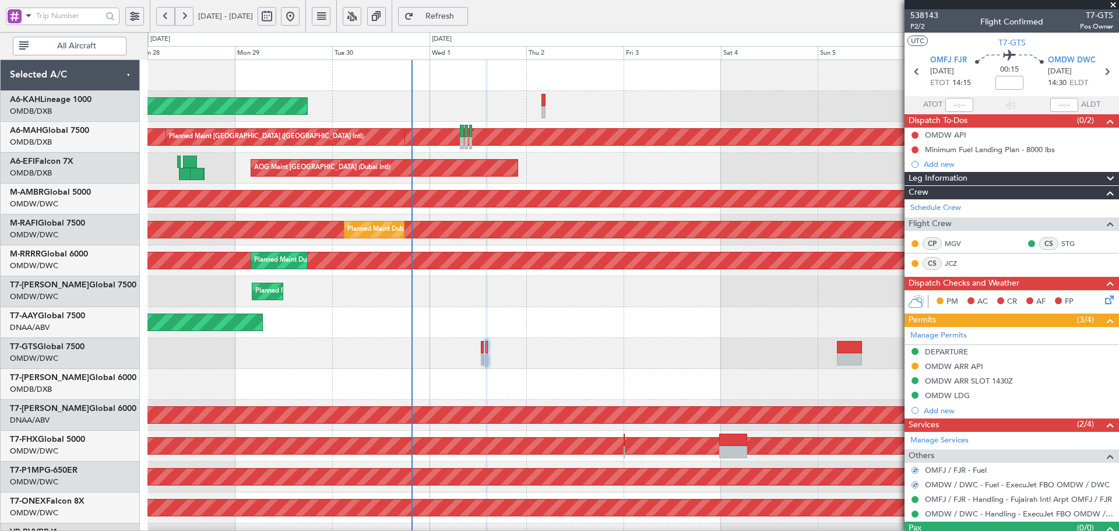
click at [751, 320] on div "Unplanned Maint Dubai (Al Maktoum Intl) Unplanned Maint Dubai (Al Maktoum Intl)" at bounding box center [632, 322] width 971 height 31
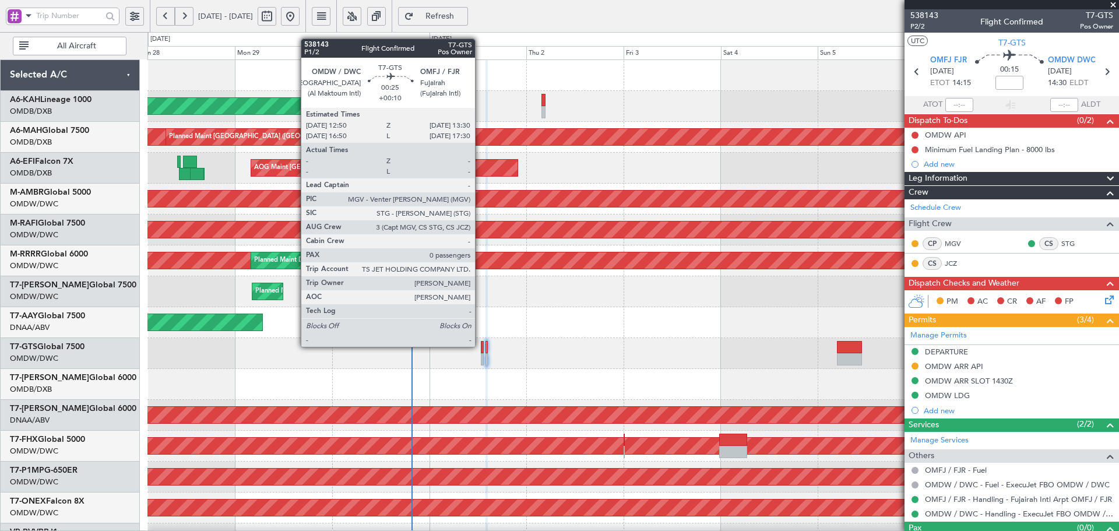
click at [481, 345] on div at bounding box center [482, 347] width 3 height 12
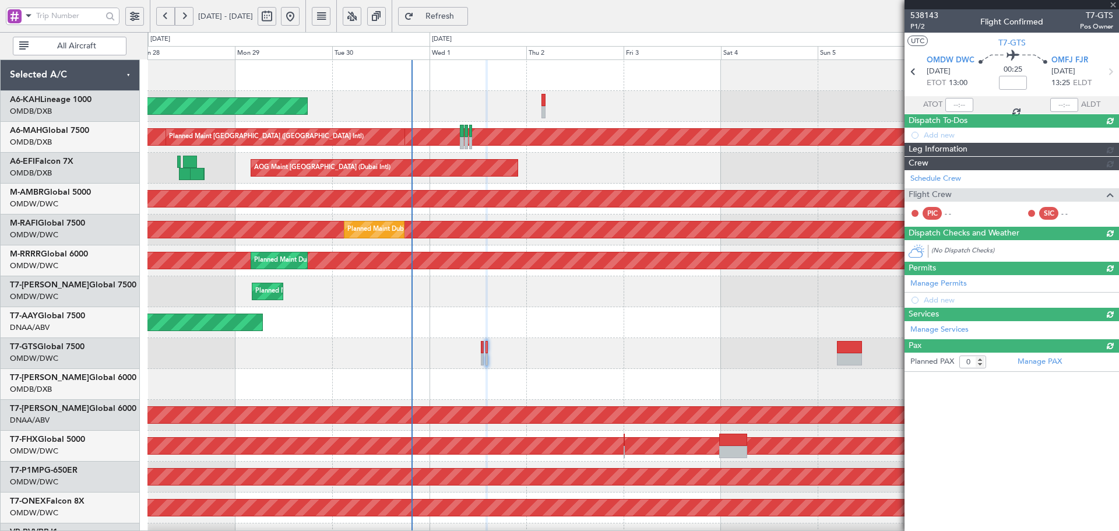
type input "+00:10"
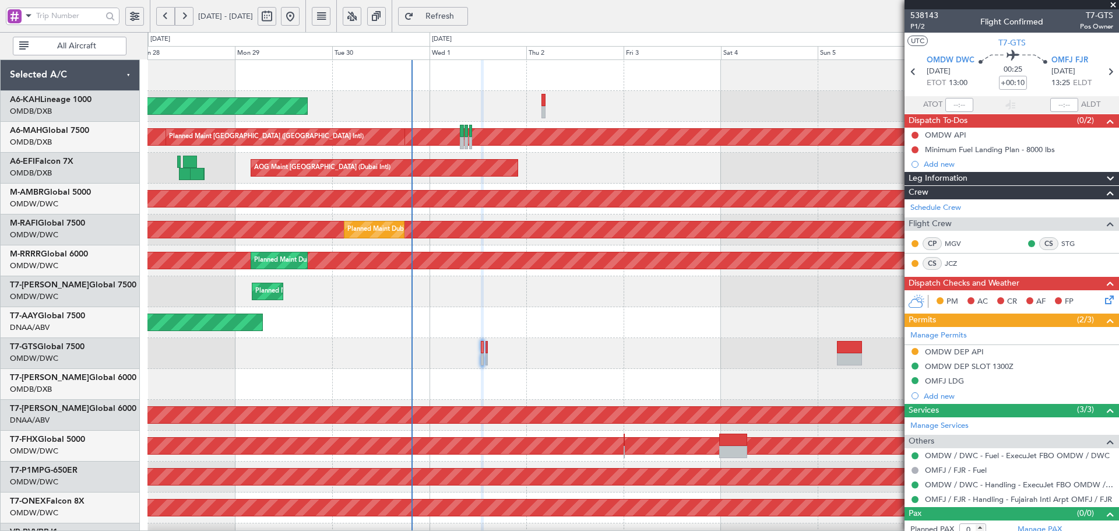
click at [464, 14] on span "Refresh" at bounding box center [440, 16] width 48 height 8
click at [464, 15] on span "Refresh" at bounding box center [440, 16] width 48 height 8
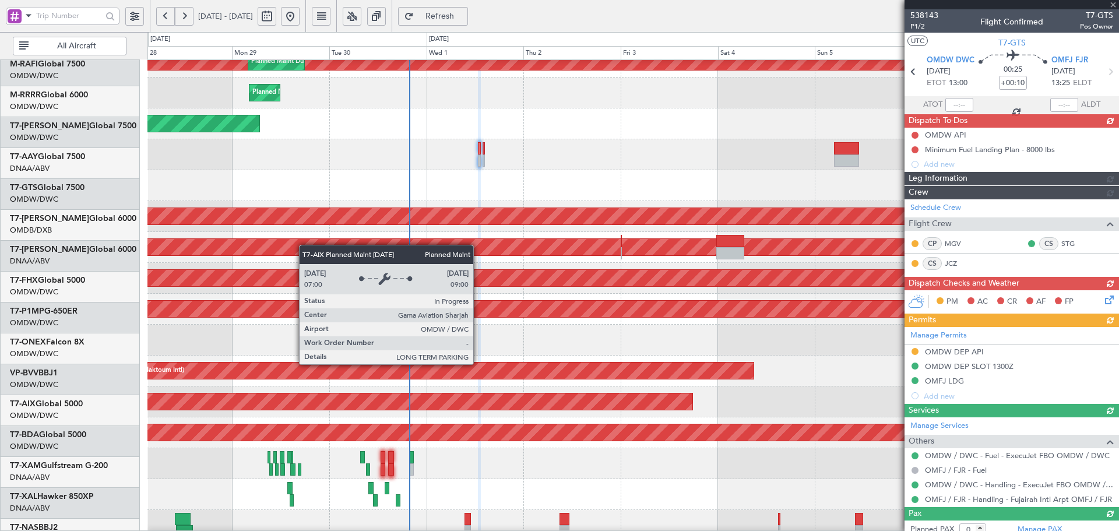
scroll to position [199, 0]
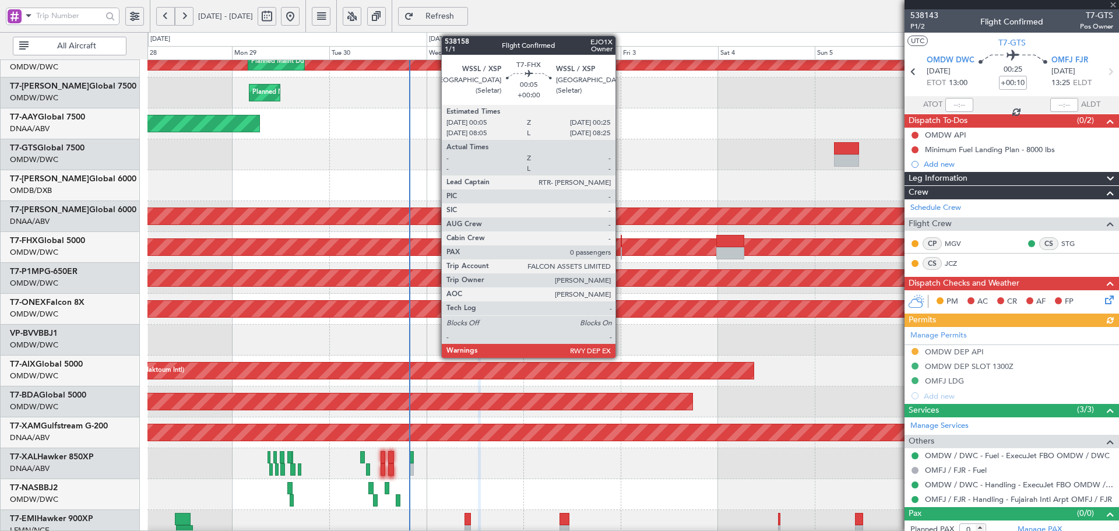
click at [620, 248] on div at bounding box center [621, 253] width 2 height 12
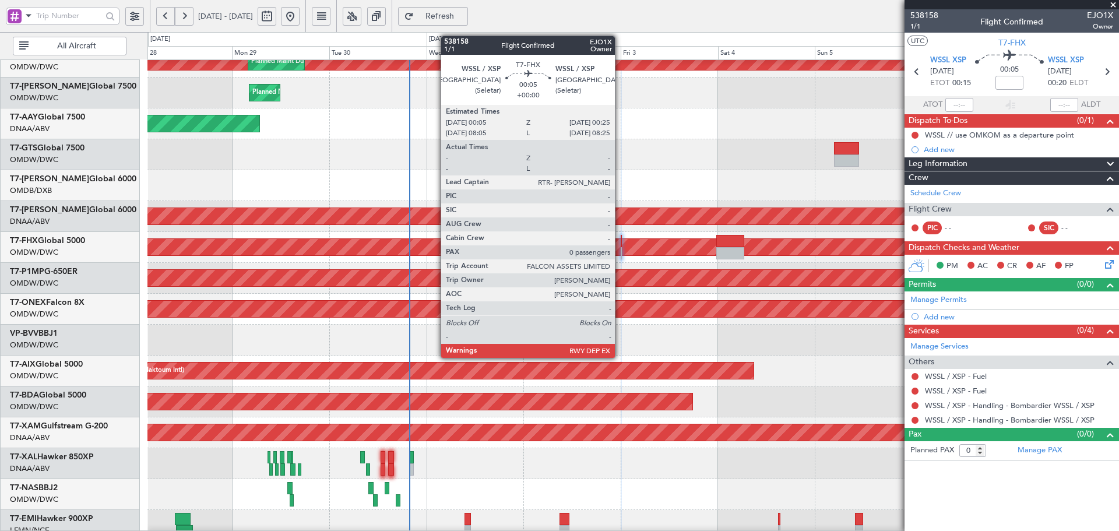
click at [620, 239] on div at bounding box center [621, 241] width 2 height 12
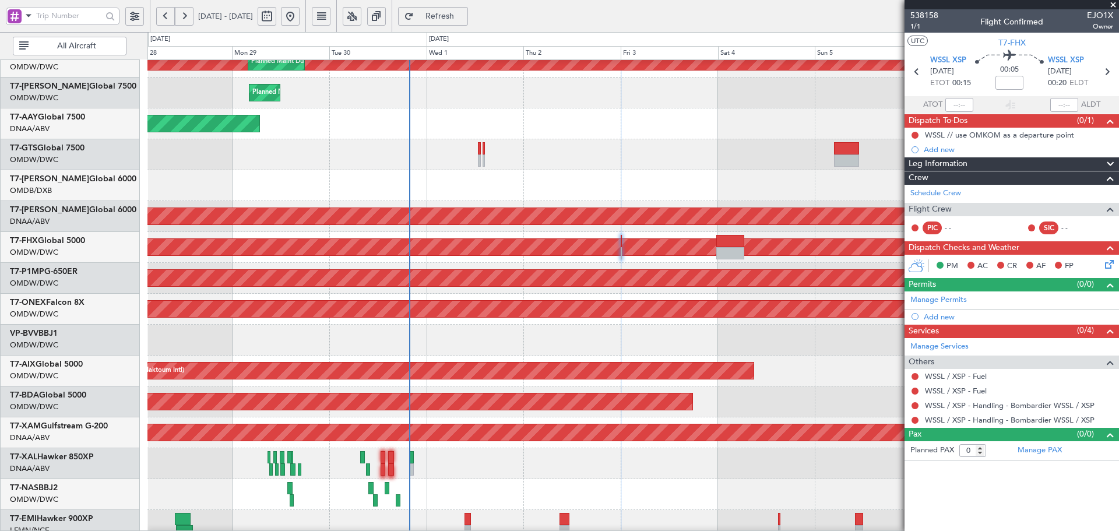
click at [464, 12] on span "Refresh" at bounding box center [440, 16] width 48 height 8
click at [464, 16] on span "Refresh" at bounding box center [440, 16] width 48 height 8
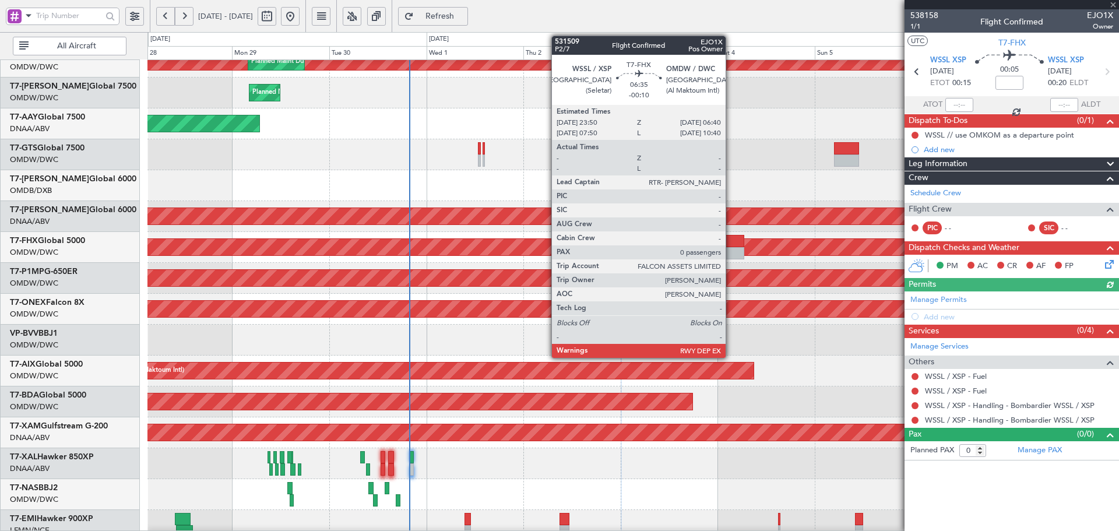
click at [730, 254] on div at bounding box center [730, 253] width 28 height 12
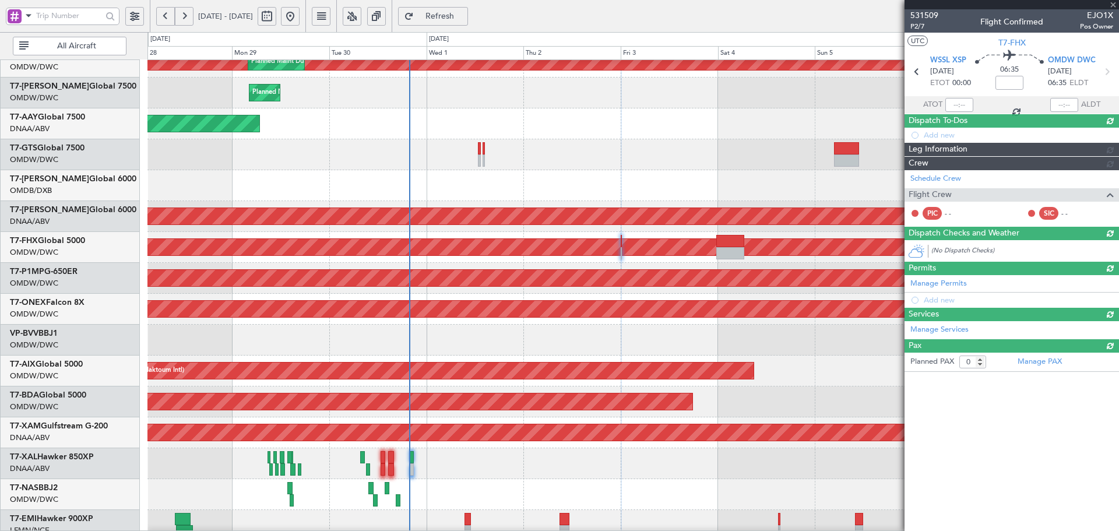
type input "-00:10"
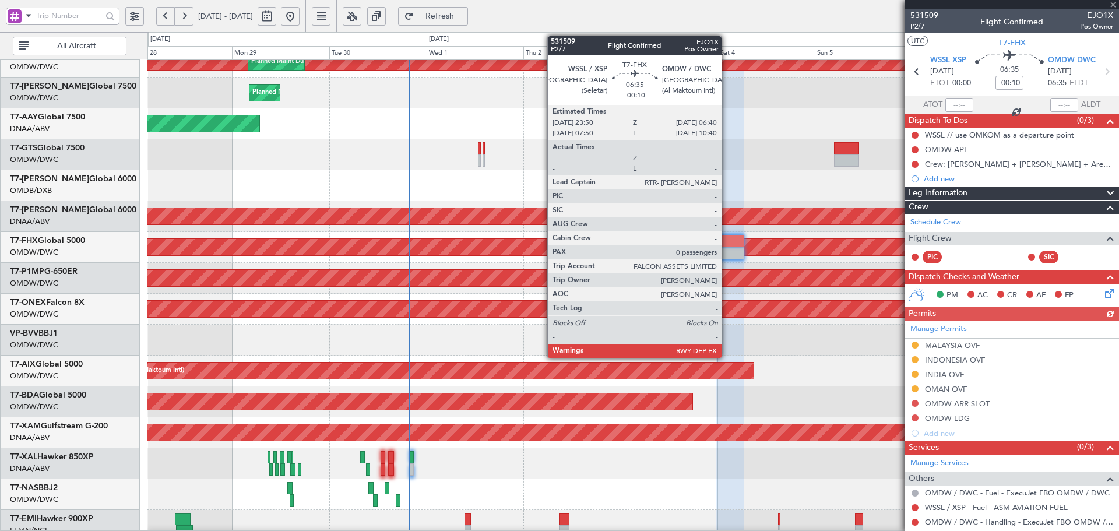
click at [726, 241] on div at bounding box center [730, 241] width 28 height 12
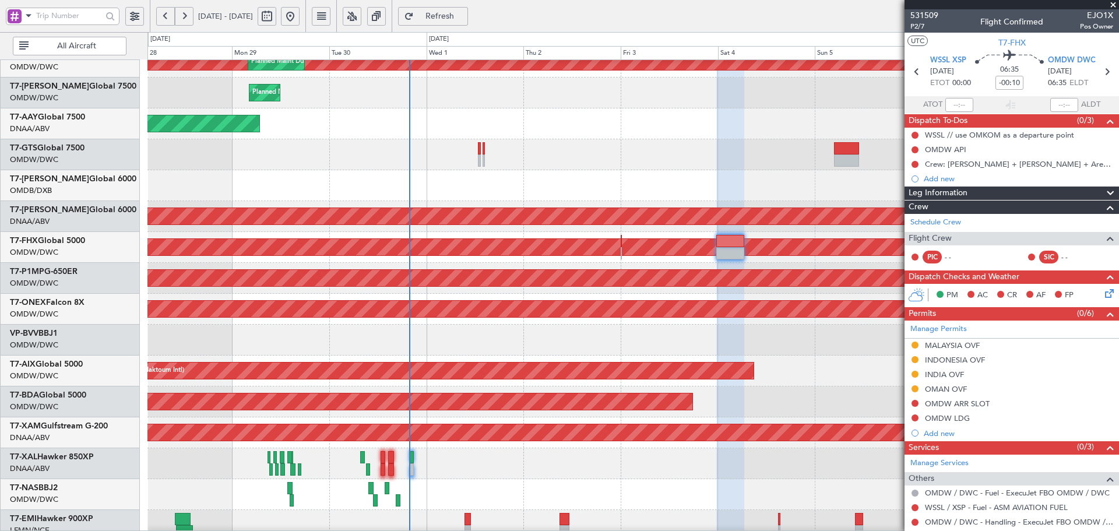
scroll to position [208, 0]
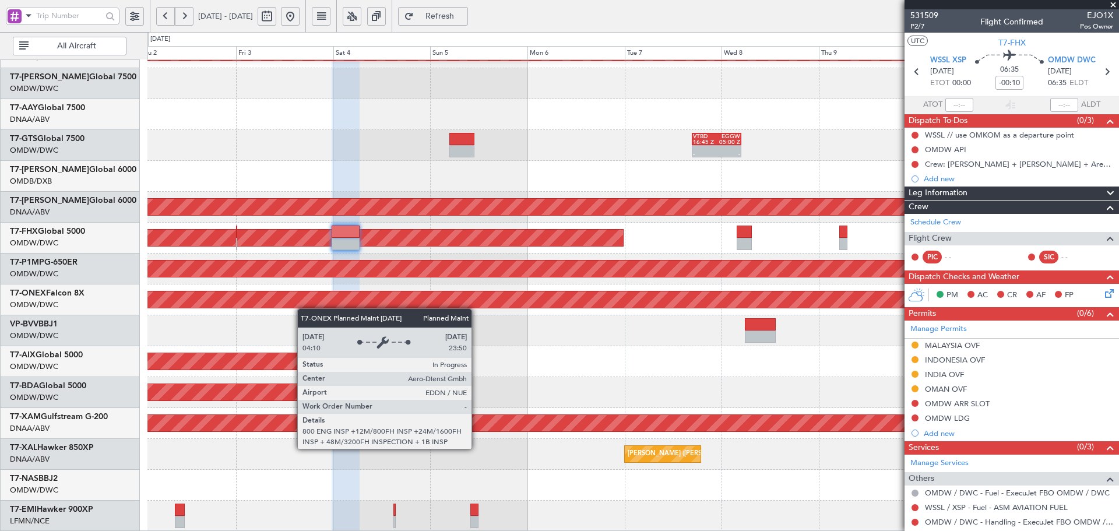
click at [256, 298] on div "Planned Maint Dubai (Al Maktoum Intl) Planned Maint Dubai (Al Maktoum Intl) Pla…" at bounding box center [632, 191] width 971 height 679
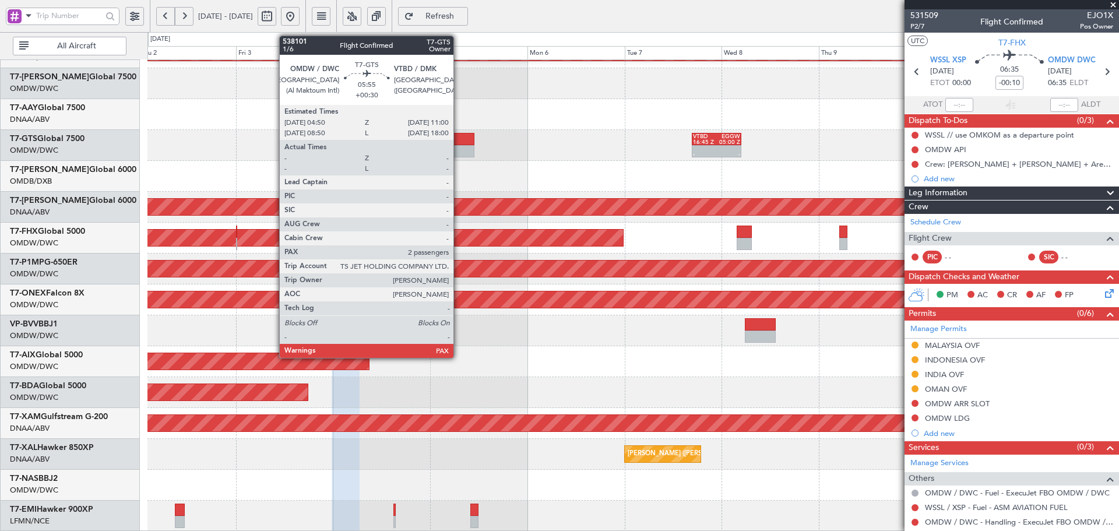
click at [458, 139] on div at bounding box center [461, 139] width 25 height 12
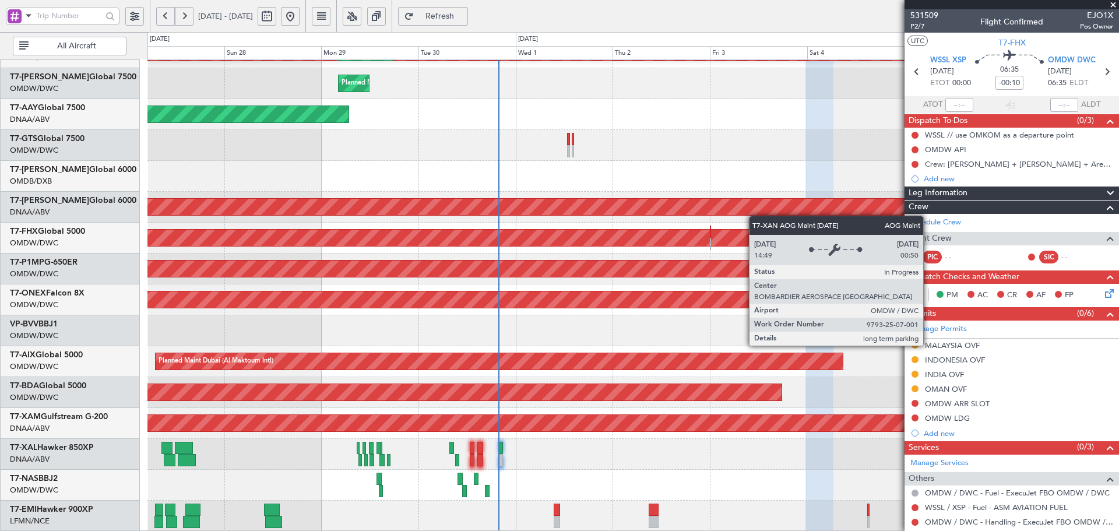
click at [767, 210] on div "Planned Maint Dubai (Al Maktoum Intl) Planned Maint Dubai (Al Maktoum Intl) Pla…" at bounding box center [632, 191] width 971 height 679
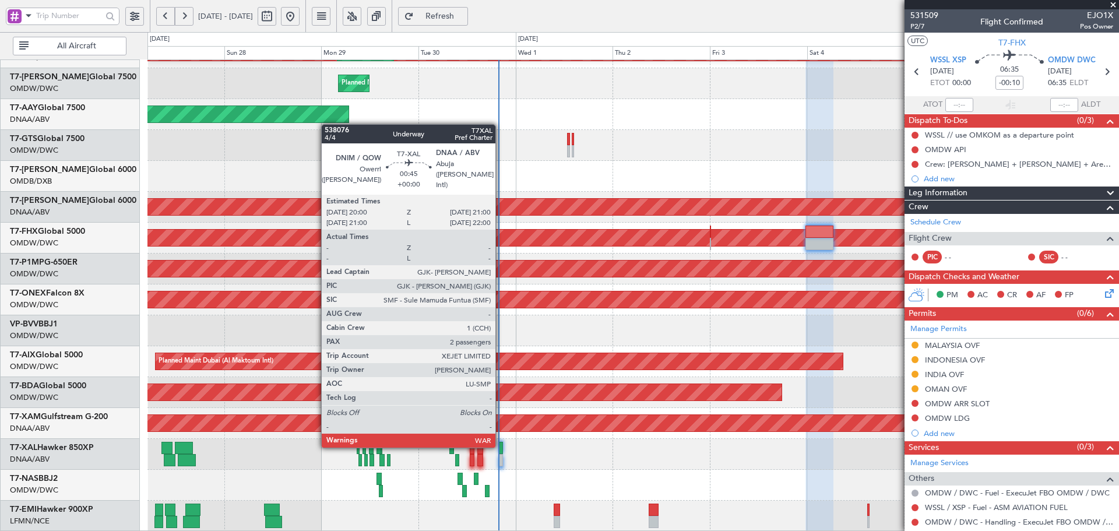
click at [500, 445] on div at bounding box center [501, 448] width 4 height 12
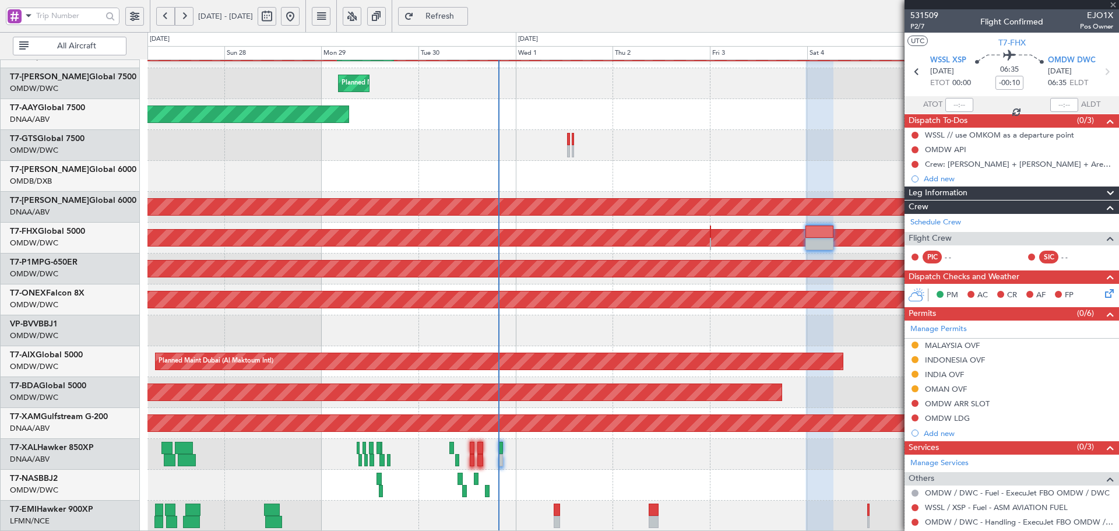
type input "2"
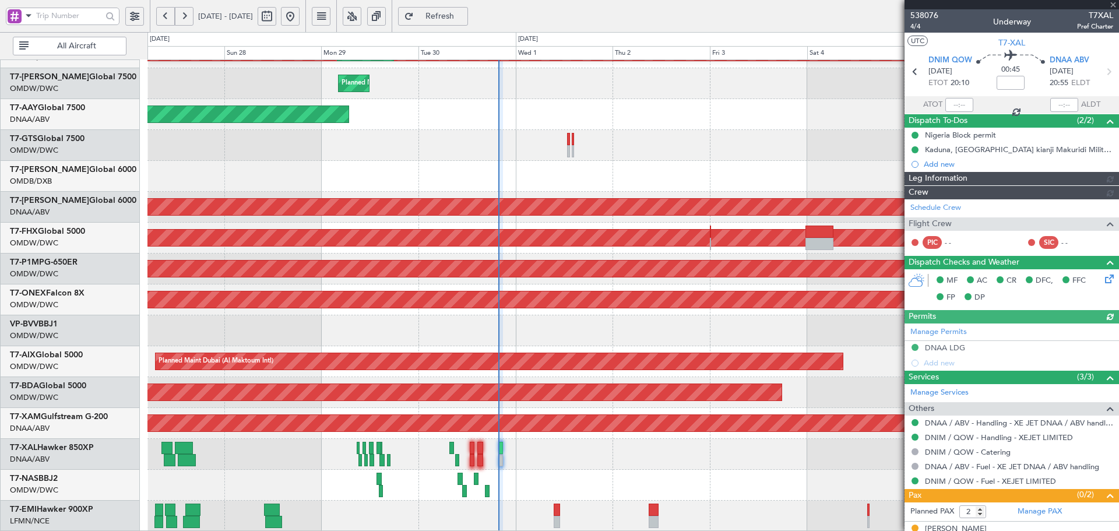
type input "[PERSON_NAME] (ANI)"
type input "7414"
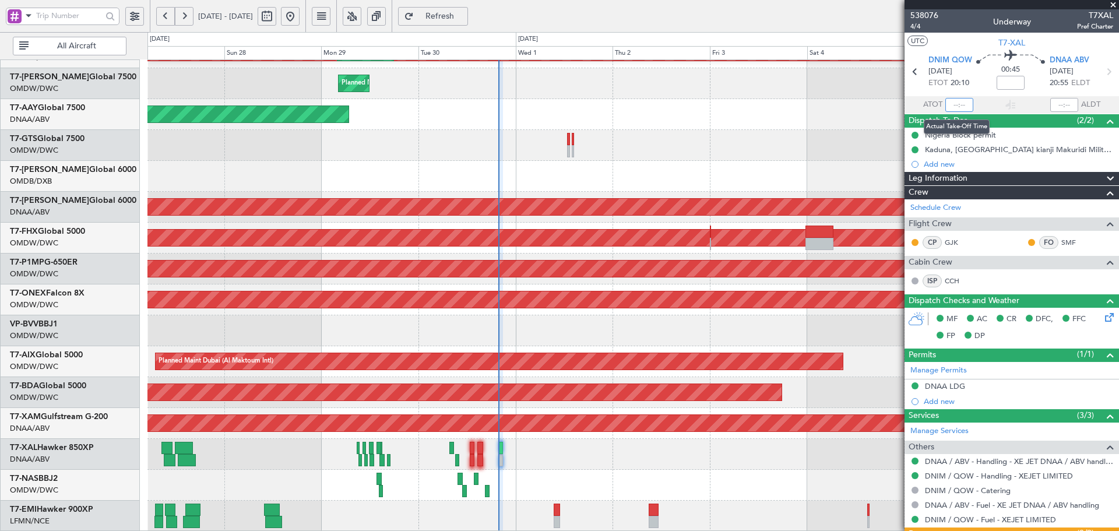
click at [955, 105] on input "text" at bounding box center [959, 105] width 28 height 14
type input "19:44"
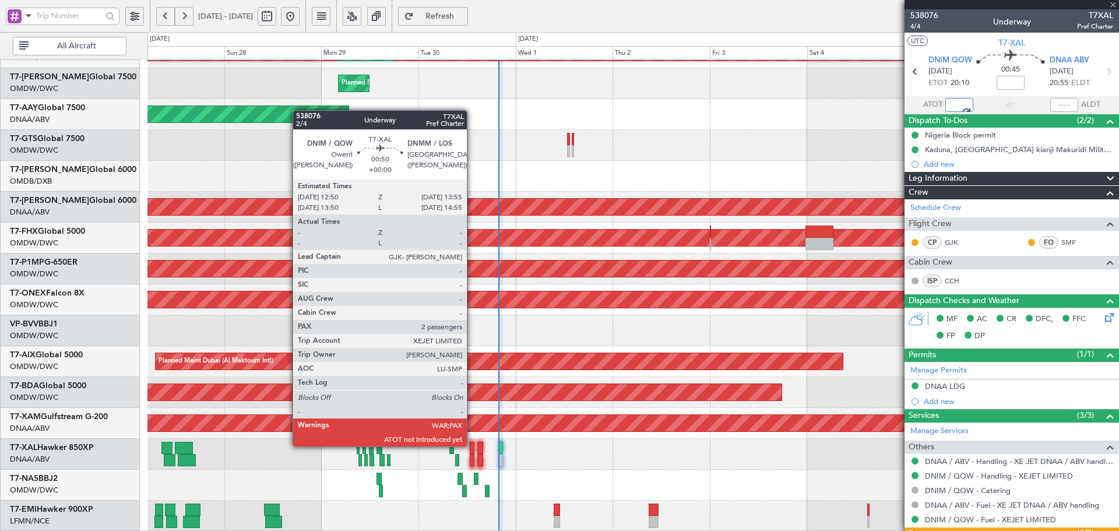
click at [472, 445] on div at bounding box center [472, 448] width 5 height 12
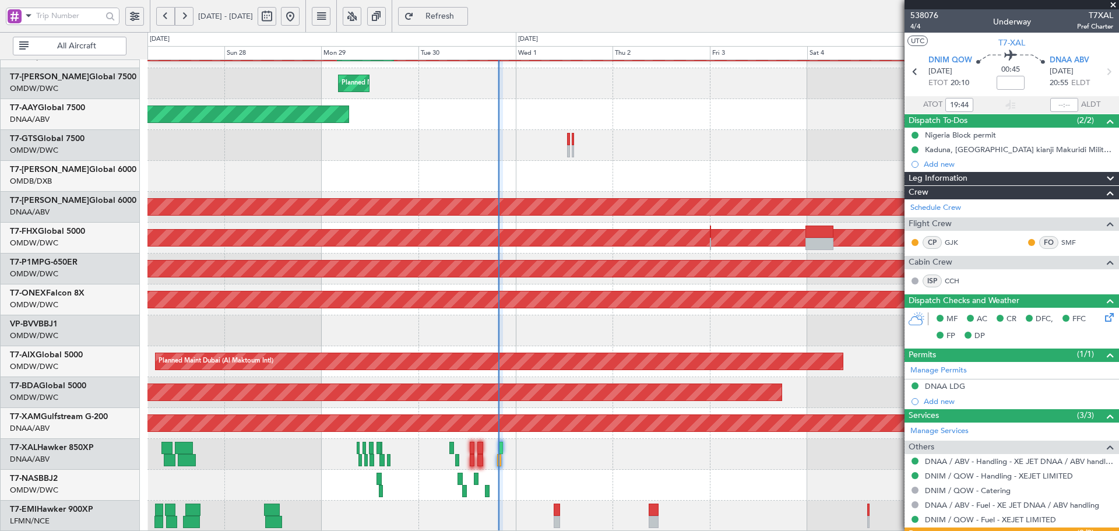
click at [464, 13] on span "Refresh" at bounding box center [440, 16] width 48 height 8
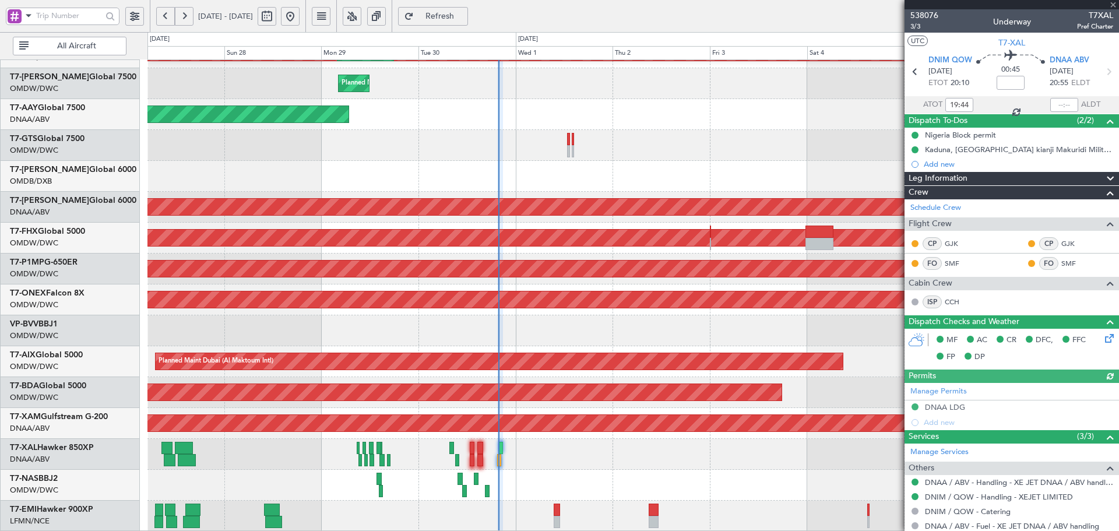
type input "[PERSON_NAME] (ANI)"
type input "7414"
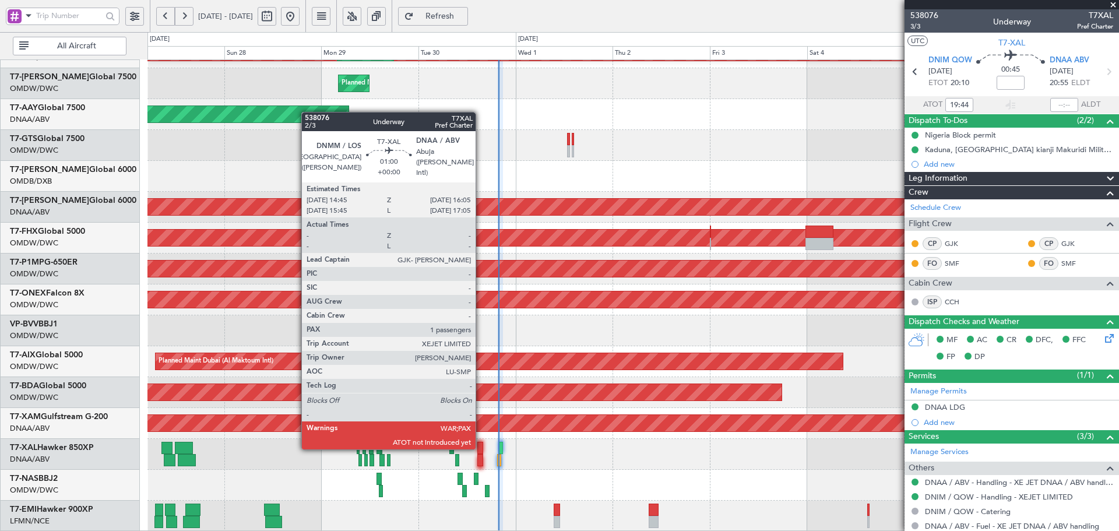
click at [481, 447] on div at bounding box center [480, 448] width 6 height 12
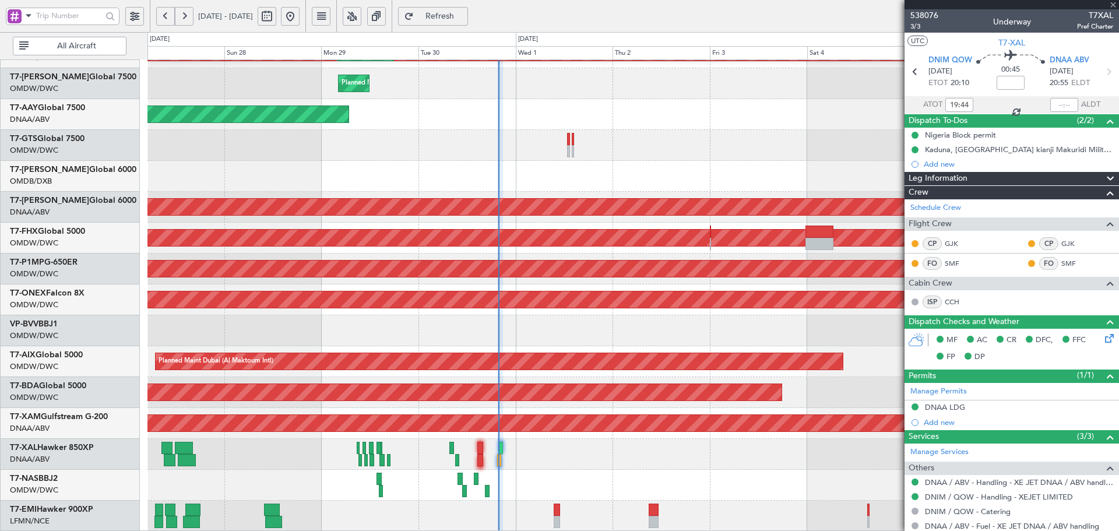
type input "1"
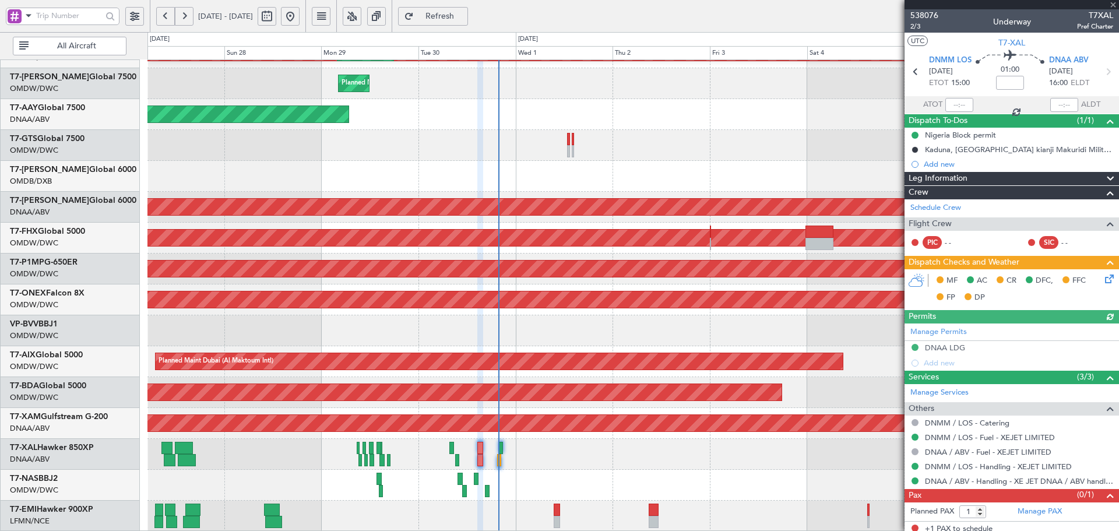
type input "Dherander Fithani (DHF)"
type input "7406"
click at [456, 12] on span "Refresh" at bounding box center [440, 16] width 48 height 8
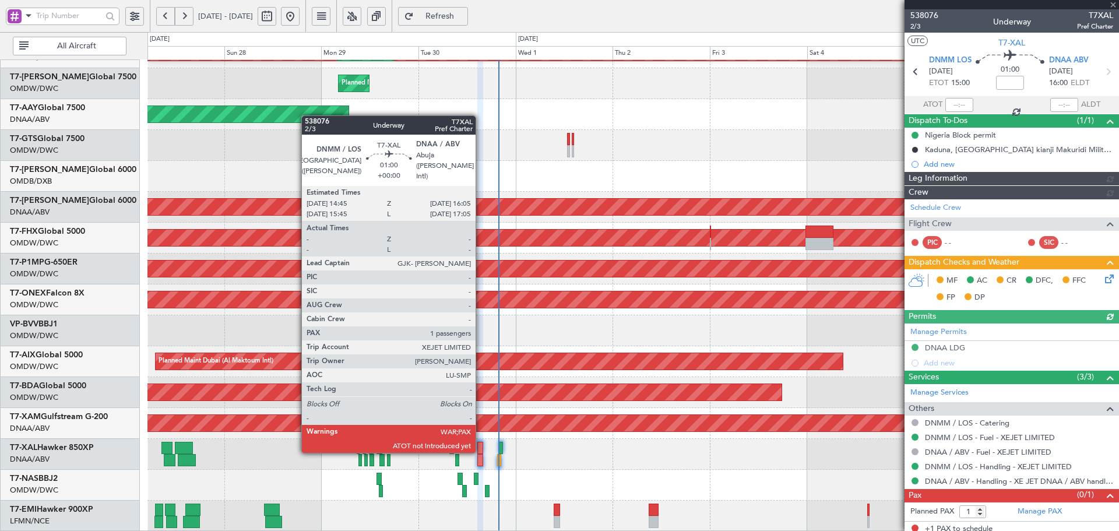
type input "Dherander Fithani (DHF)"
type input "7406"
click at [481, 450] on div at bounding box center [480, 448] width 6 height 12
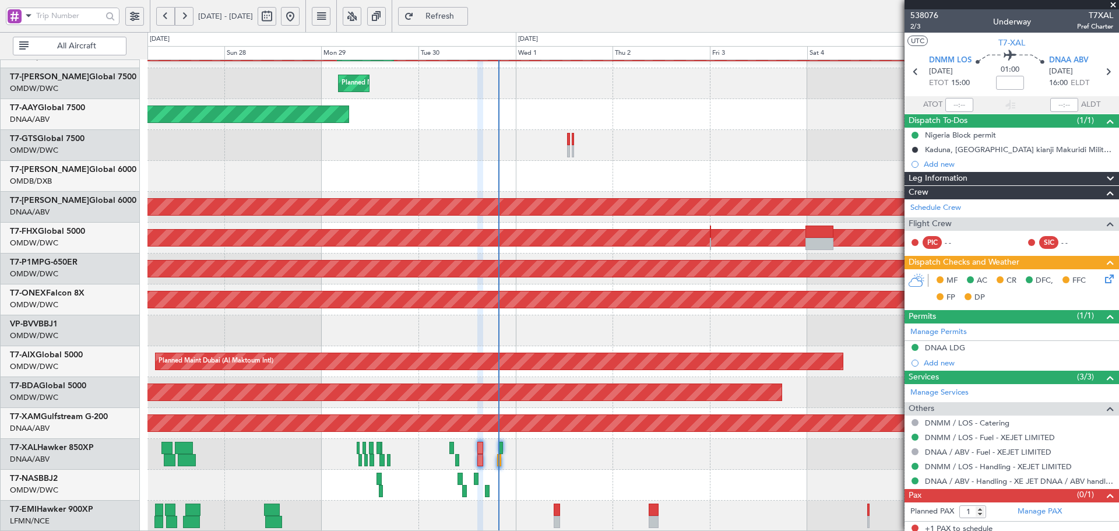
click at [464, 15] on span "Refresh" at bounding box center [440, 16] width 48 height 8
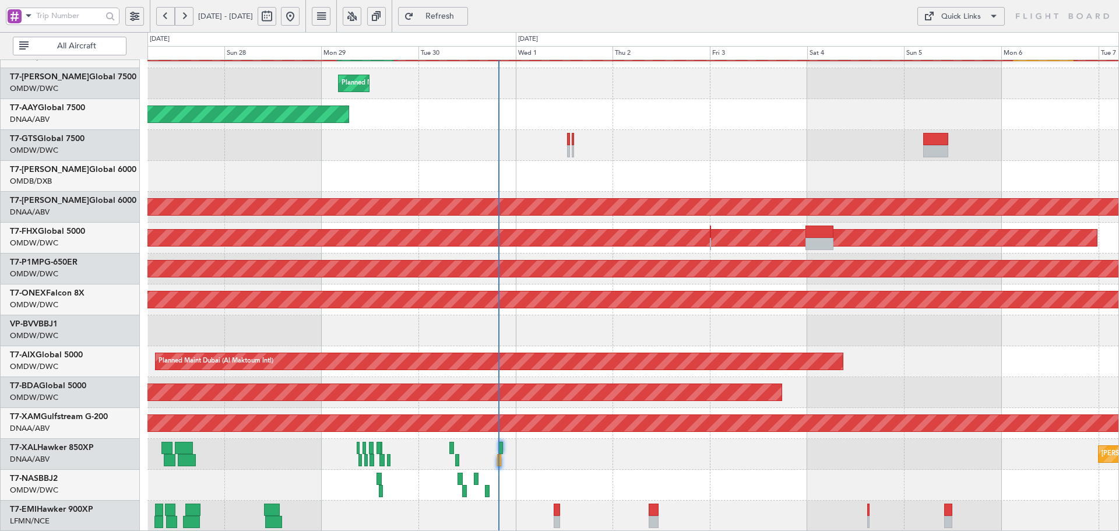
click at [464, 15] on span "Refresh" at bounding box center [440, 16] width 48 height 8
click at [405, 493] on div at bounding box center [632, 485] width 971 height 31
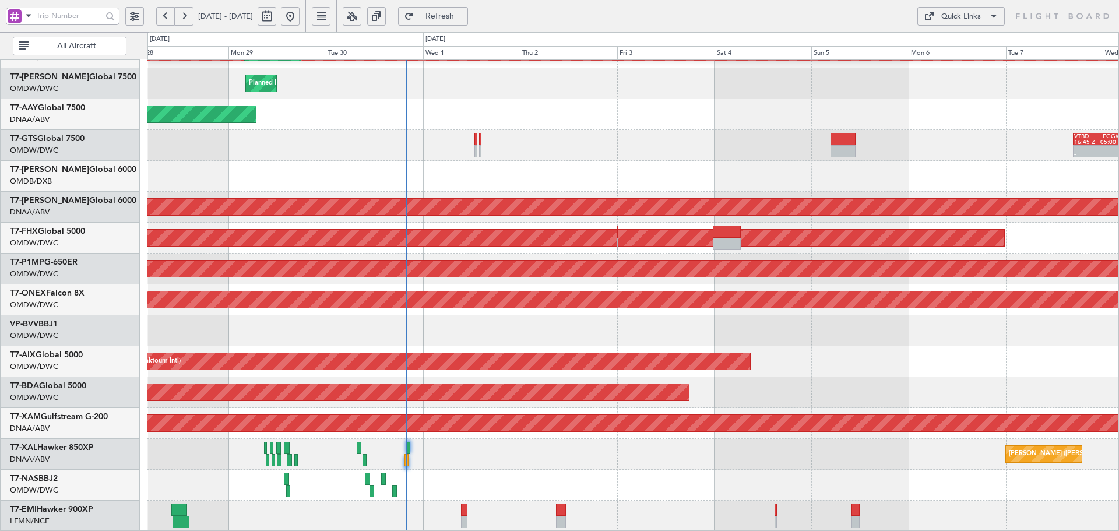
click at [419, 285] on div "Planned Maint Nurnberg" at bounding box center [632, 299] width 971 height 31
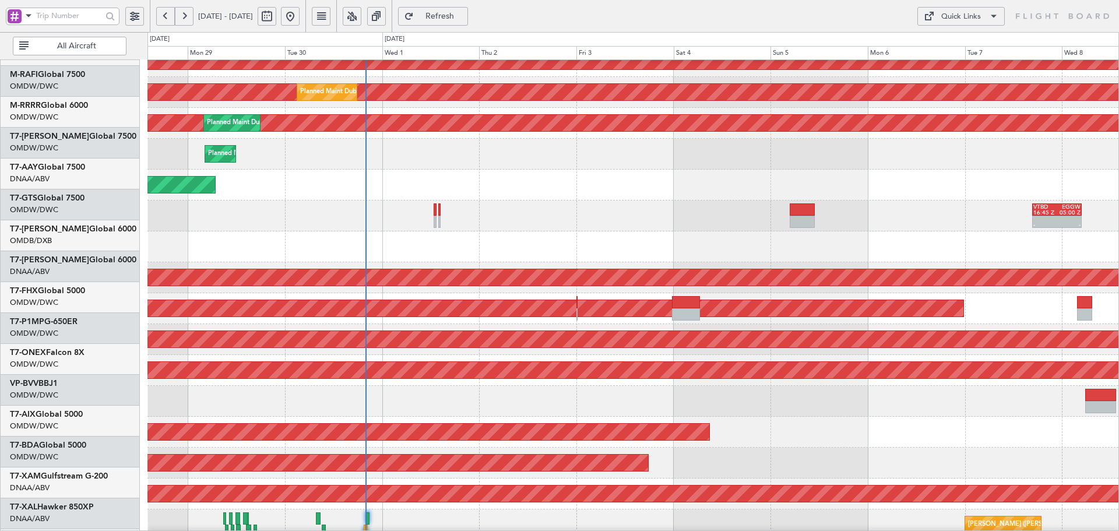
scroll to position [137, 0]
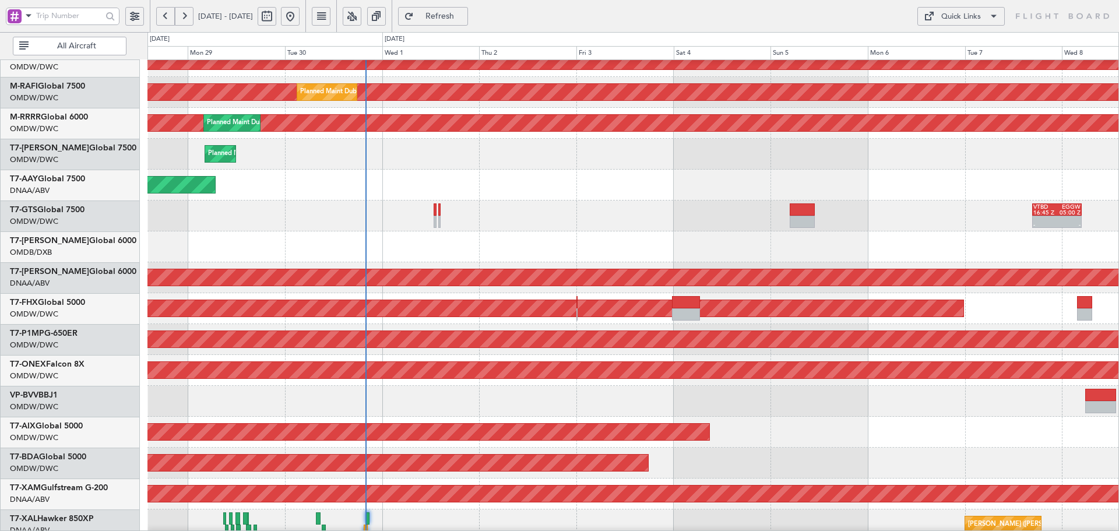
click at [597, 293] on div "AOG Maint Dubai (Al Maktoum Intl)" at bounding box center [632, 277] width 971 height 31
